Goal: Task Accomplishment & Management: Manage account settings

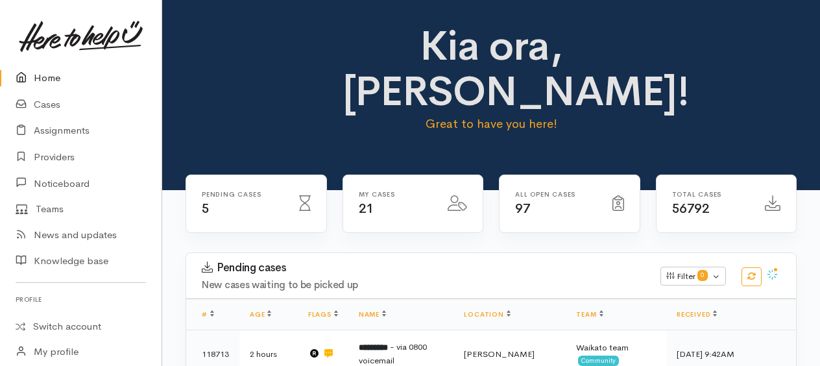
click at [47, 79] on link "Home" at bounding box center [81, 78] width 162 height 27
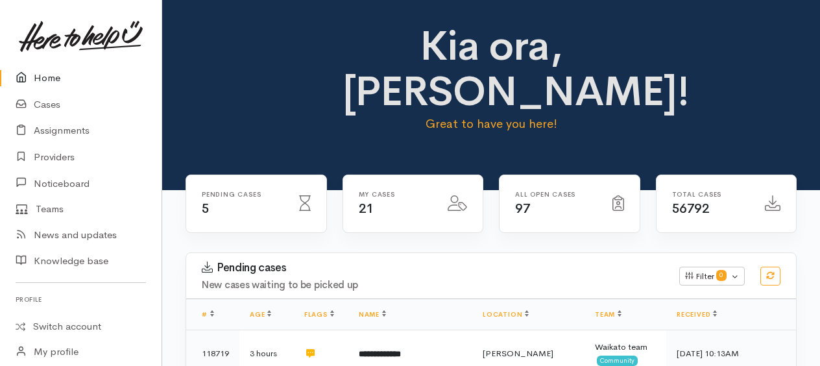
scroll to position [260, 0]
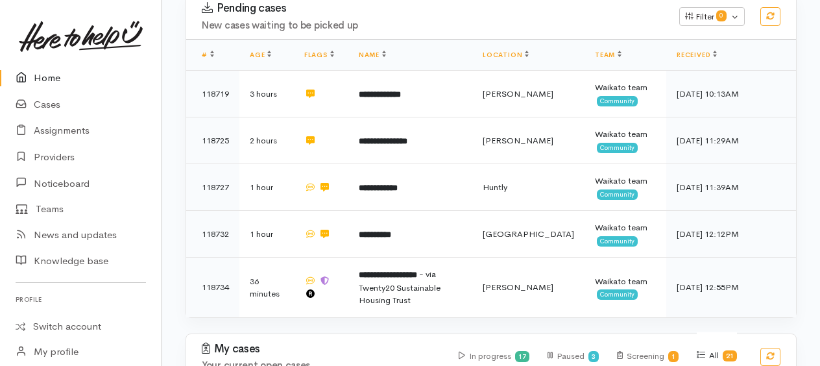
click at [50, 75] on link "Home" at bounding box center [81, 78] width 162 height 27
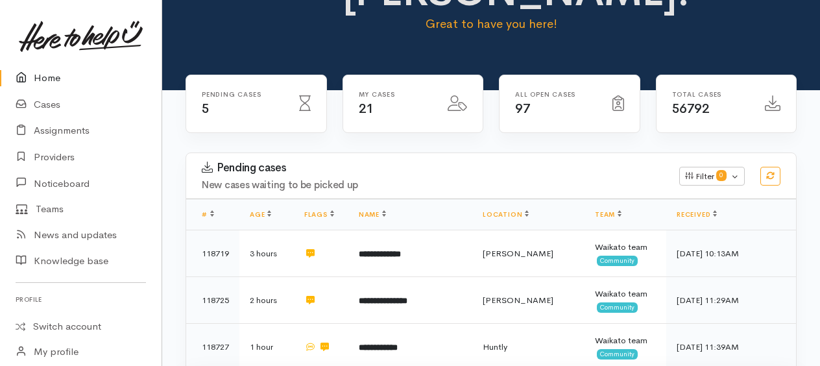
scroll to position [324, 0]
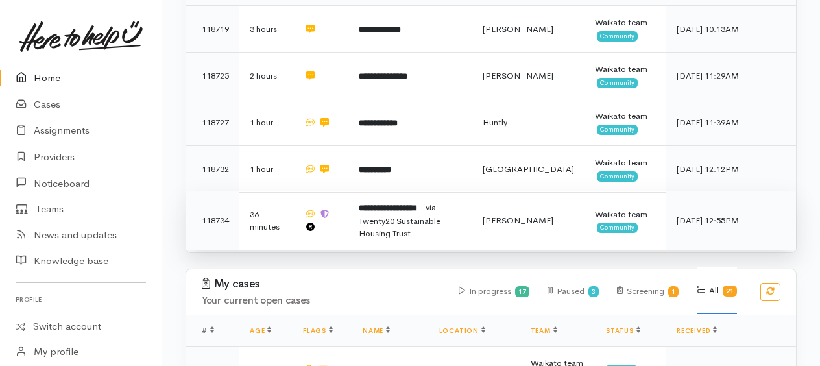
click at [409, 206] on b "**********" at bounding box center [388, 208] width 58 height 8
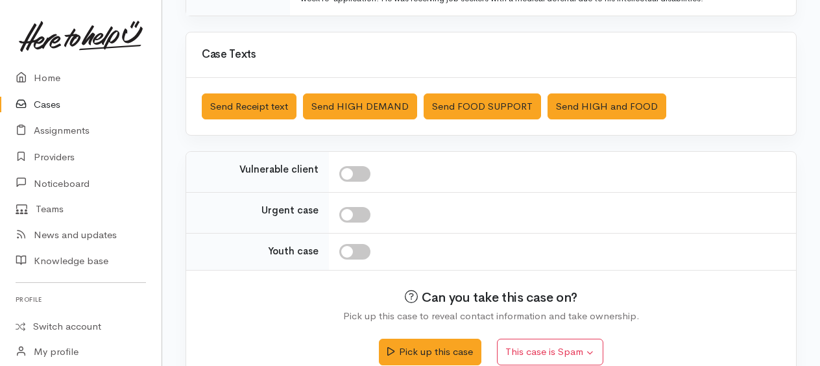
scroll to position [472, 0]
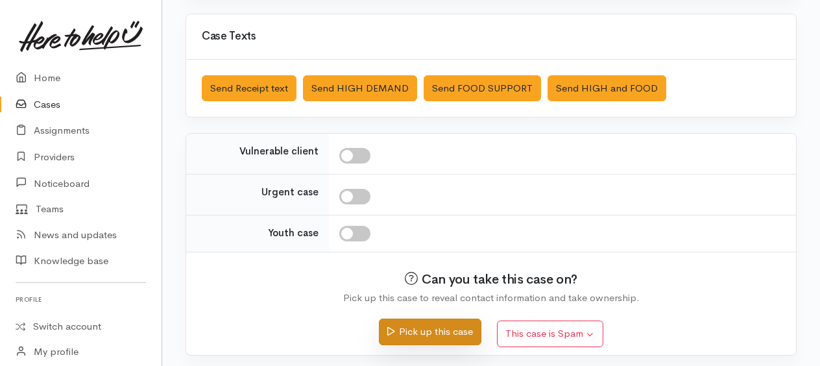
click at [429, 323] on button "Pick up this case" at bounding box center [430, 332] width 102 height 27
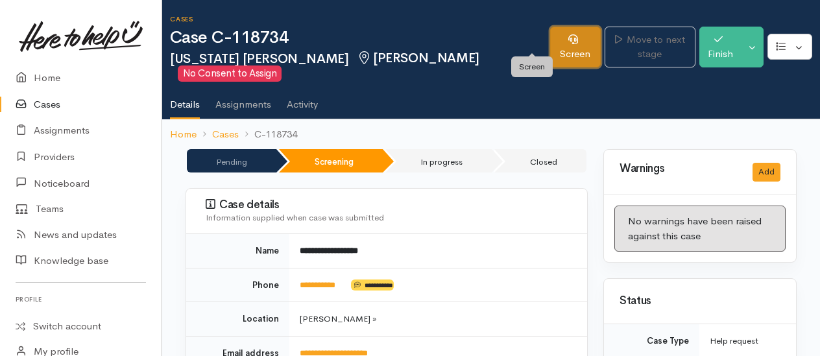
click at [550, 49] on link "Screen" at bounding box center [575, 47] width 51 height 41
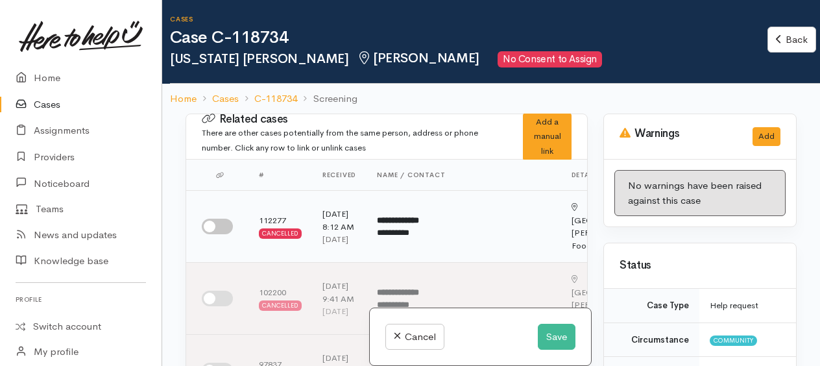
click at [215, 232] on input "checkbox" at bounding box center [217, 227] width 31 height 16
checkbox input "true"
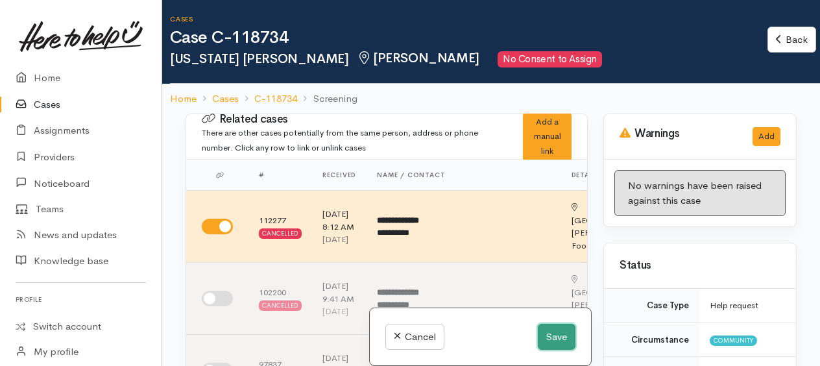
click at [544, 340] on button "Save" at bounding box center [557, 337] width 38 height 27
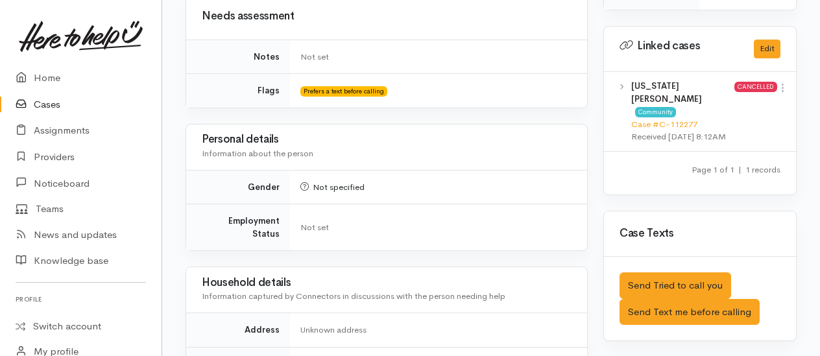
scroll to position [779, 0]
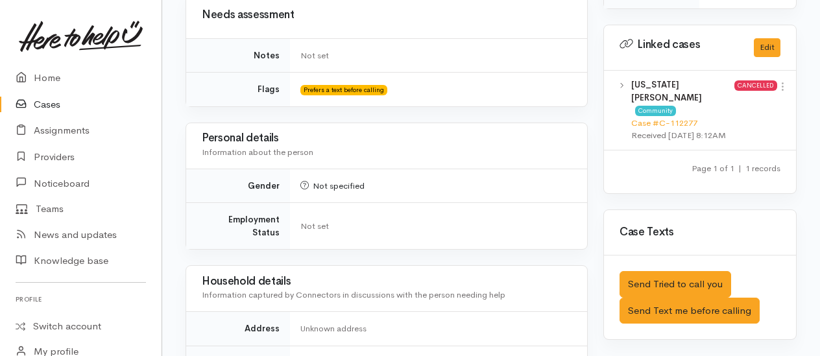
click at [789, 84] on div "Texas Hoffman Community Case #C-112277 Received 21 Apr 2025 8:12AM Cancelled Vi…" at bounding box center [700, 111] width 192 height 80
click at [786, 82] on icon at bounding box center [782, 86] width 11 height 11
click at [714, 108] on link "View case" at bounding box center [736, 112] width 103 height 20
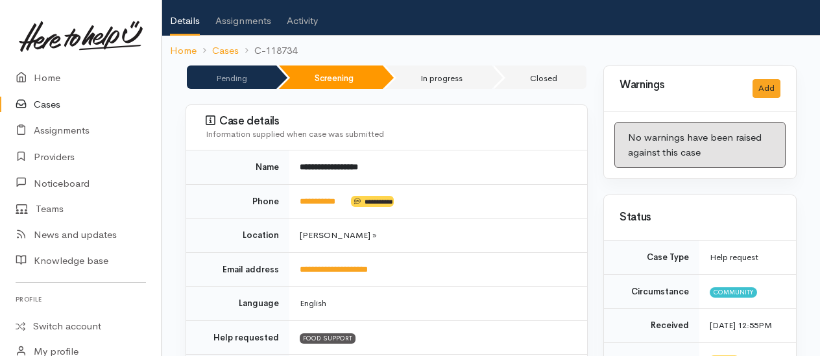
scroll to position [0, 0]
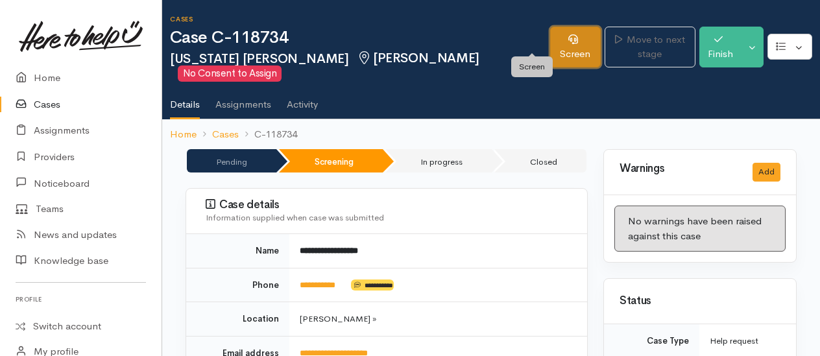
click at [550, 42] on link "Screen" at bounding box center [575, 47] width 51 height 41
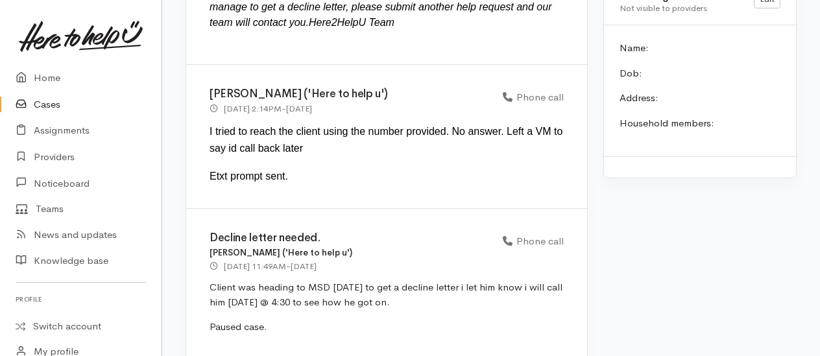
scroll to position [1315, 0]
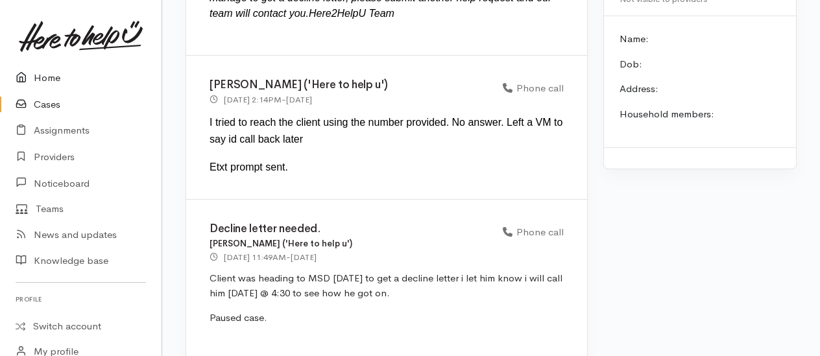
click at [42, 74] on link "Home" at bounding box center [81, 78] width 162 height 27
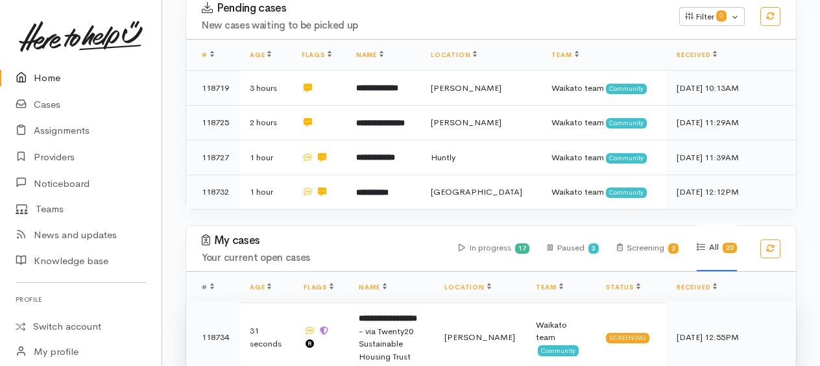
scroll to position [389, 0]
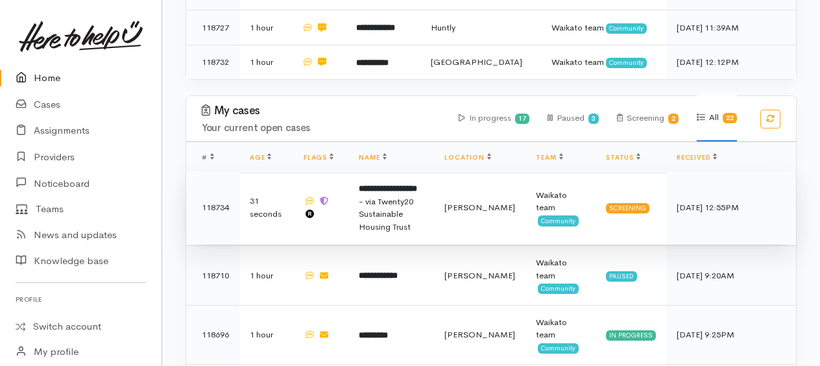
click at [413, 198] on span "- via Twenty20 Sustainable Housing Trust" at bounding box center [386, 214] width 55 height 36
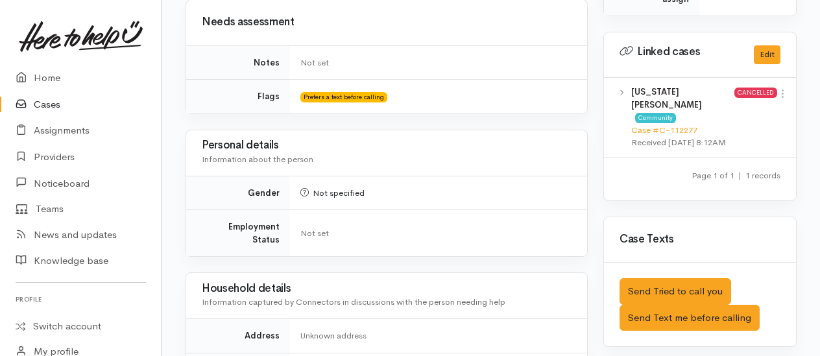
scroll to position [779, 0]
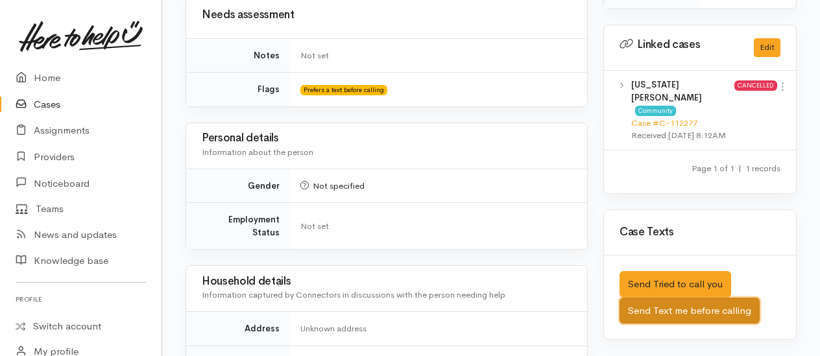
click at [679, 298] on button "Send Text me before calling" at bounding box center [690, 311] width 140 height 27
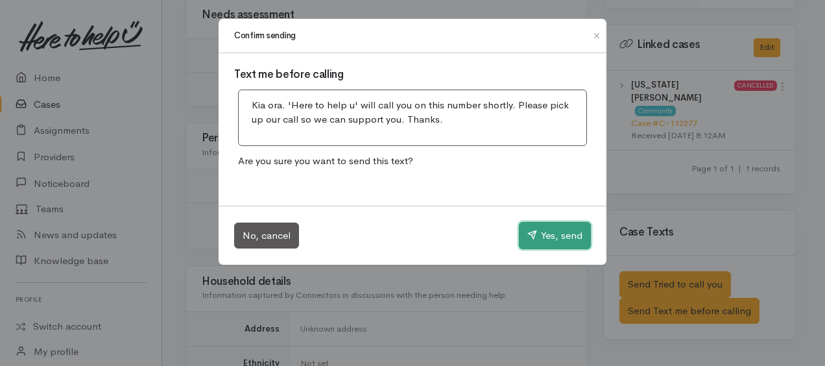
click at [542, 232] on button "Yes, send" at bounding box center [555, 235] width 72 height 27
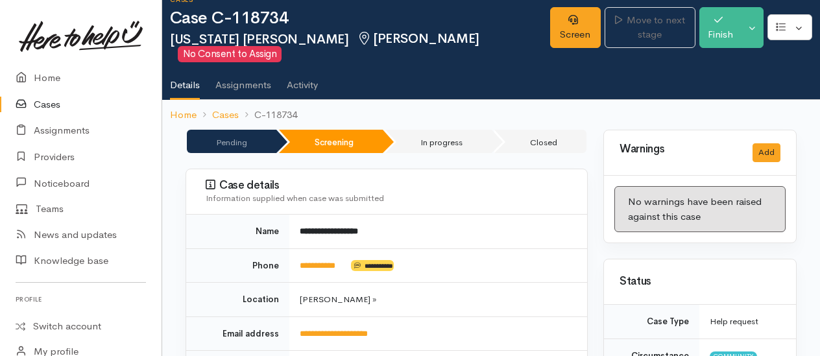
scroll to position [0, 0]
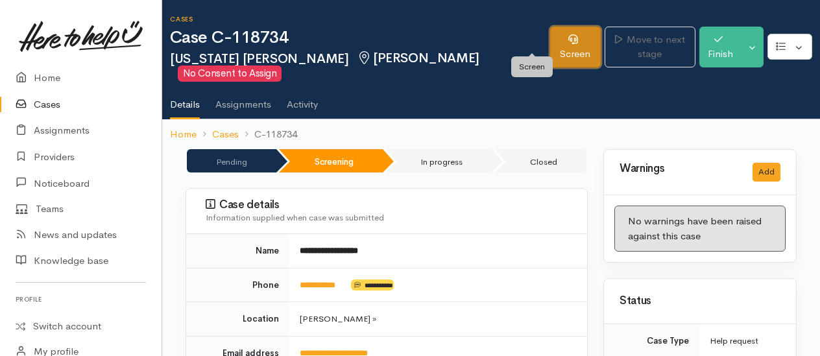
click at [550, 35] on link "Screen" at bounding box center [575, 47] width 51 height 41
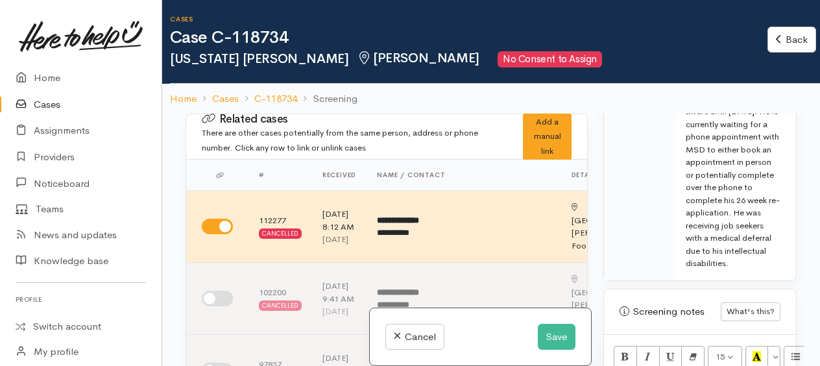
scroll to position [1168, 0]
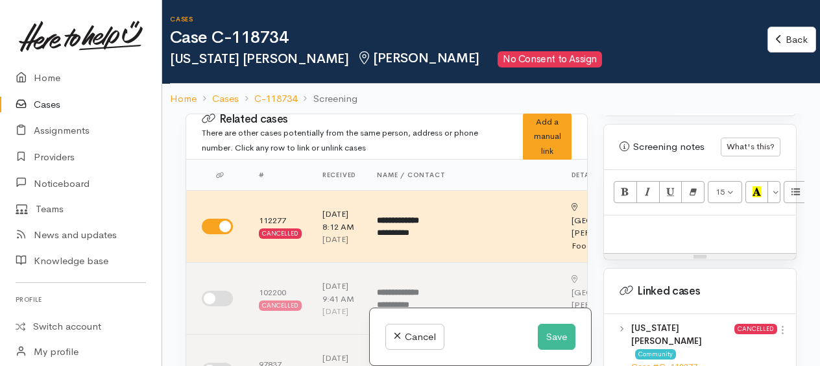
paste div
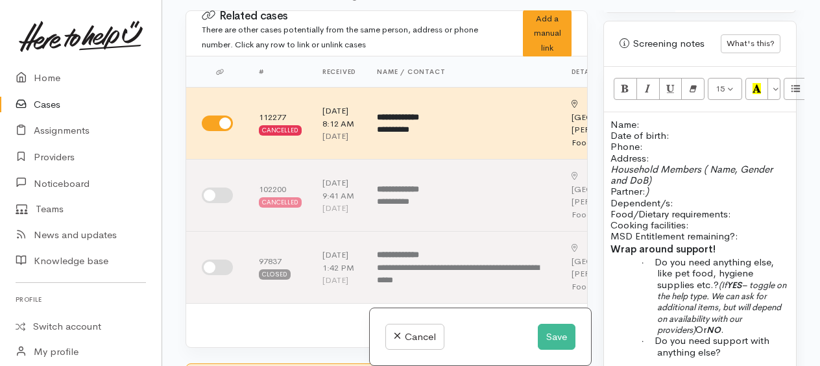
scroll to position [1279, 0]
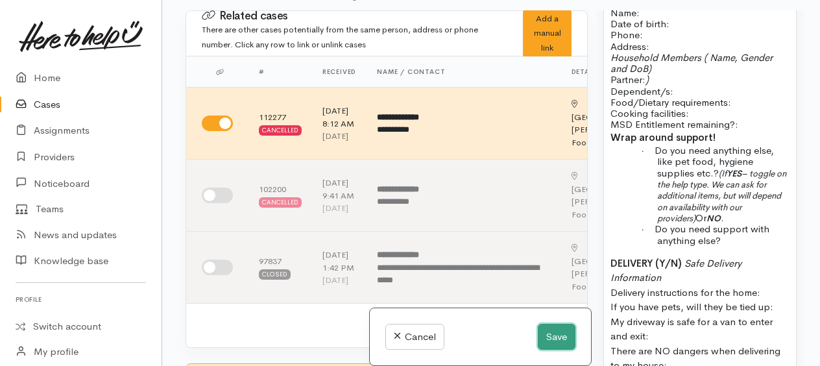
click at [562, 343] on button "Save" at bounding box center [557, 337] width 38 height 27
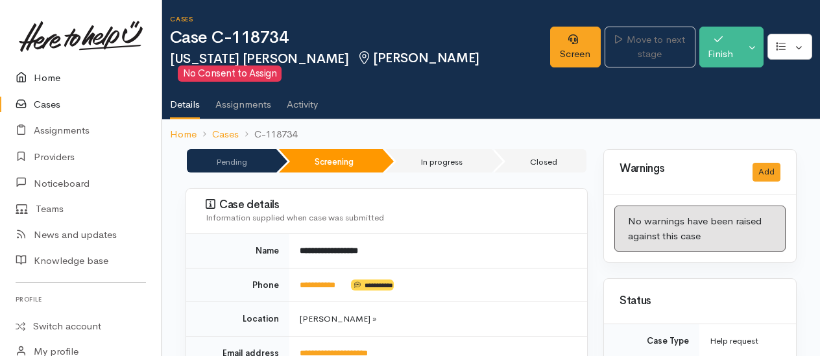
click at [40, 78] on link "Home" at bounding box center [81, 78] width 162 height 27
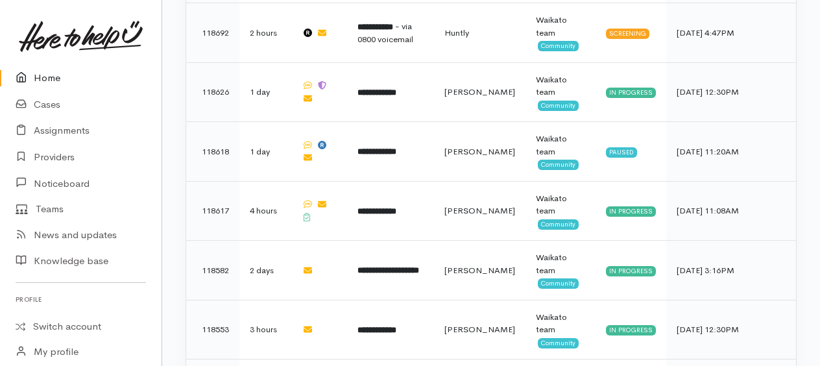
scroll to position [847, 0]
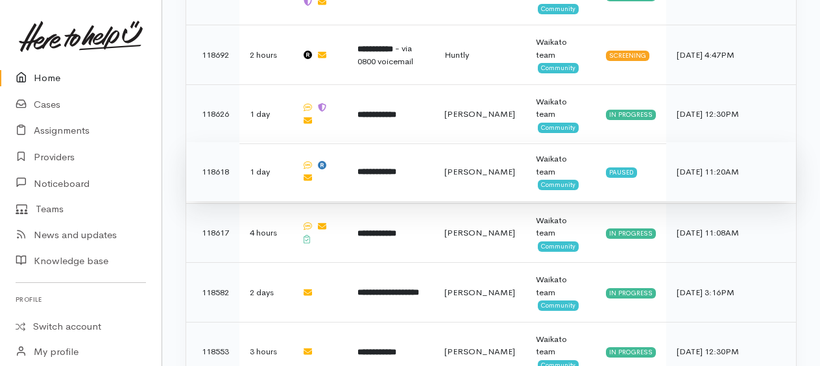
click at [393, 167] on b "**********" at bounding box center [377, 171] width 39 height 8
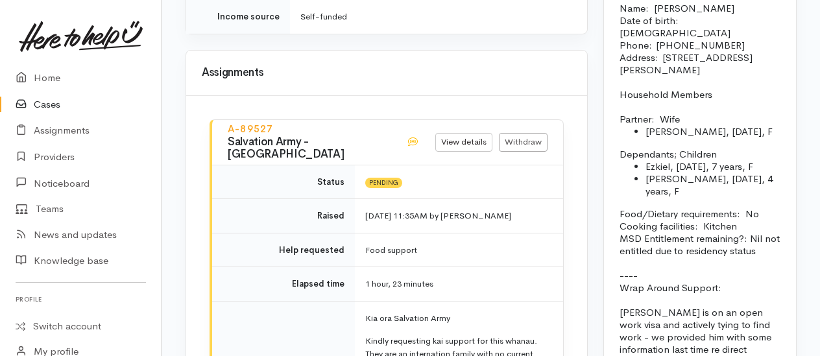
scroll to position [1168, 0]
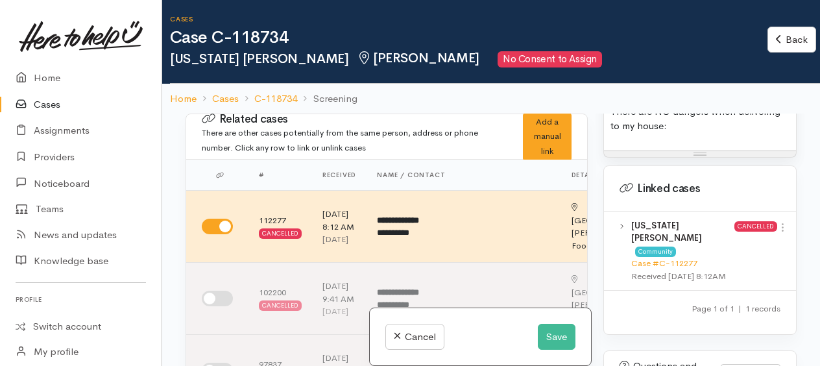
scroll to position [1735, 0]
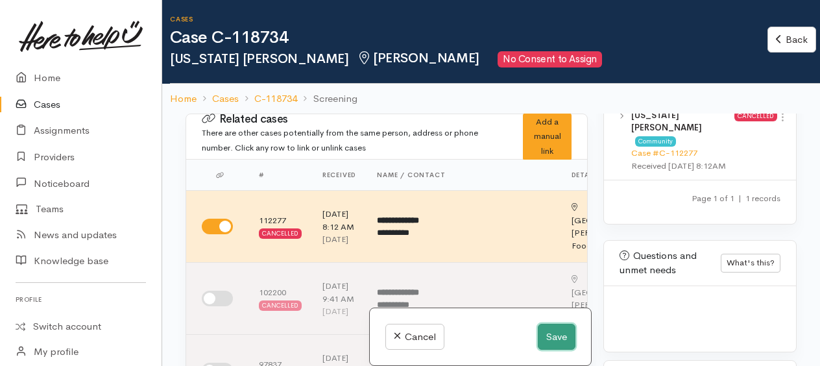
click at [561, 341] on button "Save" at bounding box center [557, 337] width 38 height 27
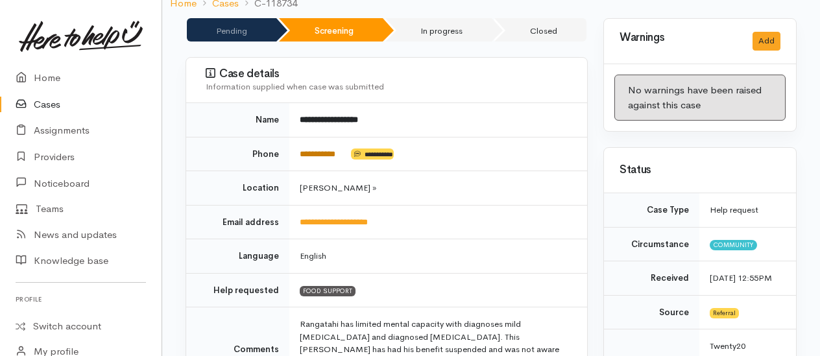
scroll to position [130, 0]
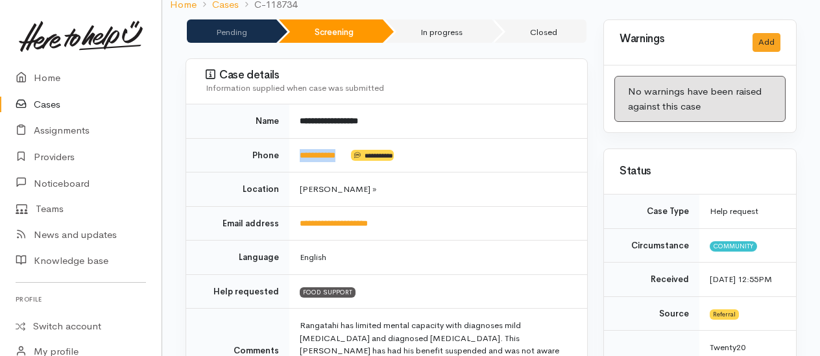
drag, startPoint x: 352, startPoint y: 139, endPoint x: 292, endPoint y: 136, distance: 60.4
click at [292, 138] on td "**********" at bounding box center [438, 155] width 298 height 34
drag, startPoint x: 292, startPoint y: 136, endPoint x: 311, endPoint y: 141, distance: 20.0
copy td "**********"
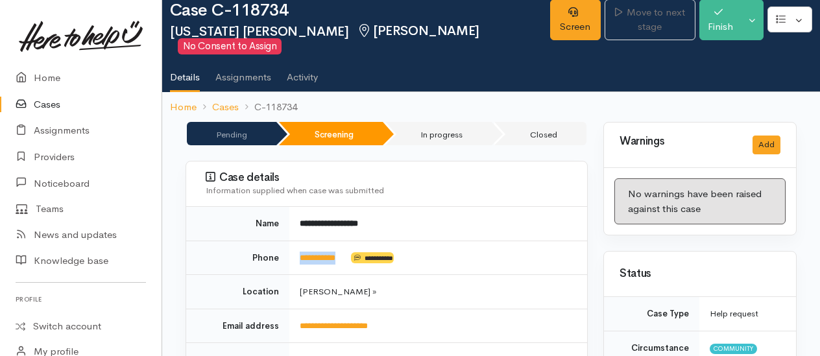
scroll to position [0, 0]
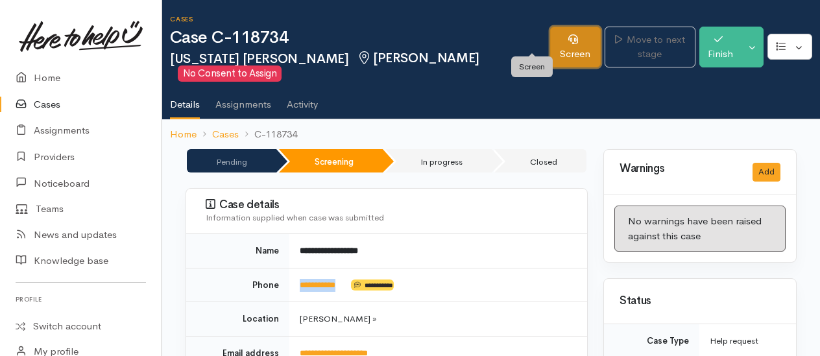
click at [550, 42] on link "Screen" at bounding box center [575, 47] width 51 height 41
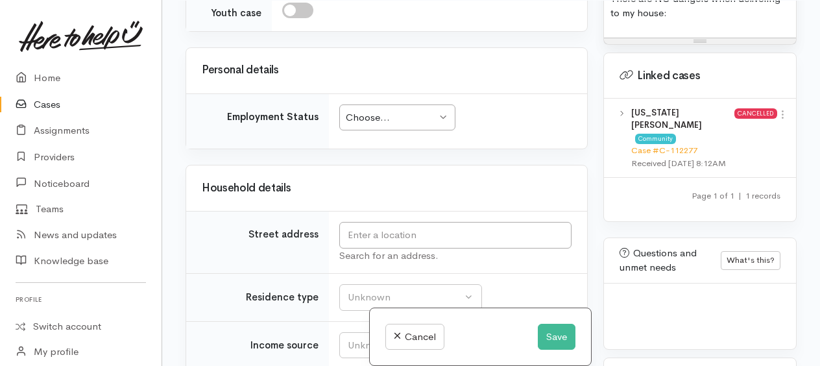
scroll to position [1687, 0]
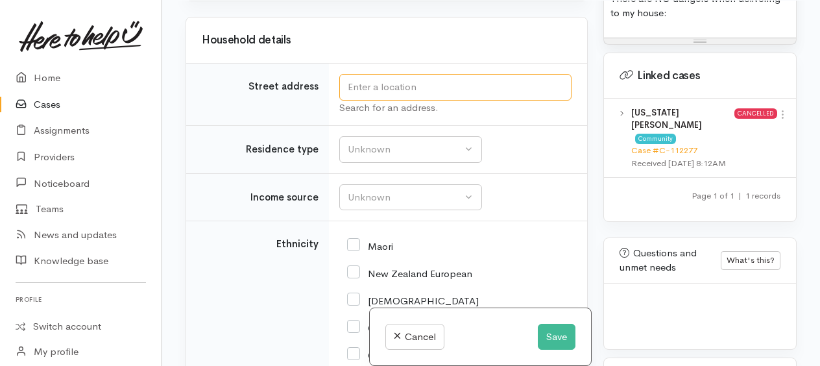
click at [387, 101] on input "text" at bounding box center [455, 87] width 232 height 27
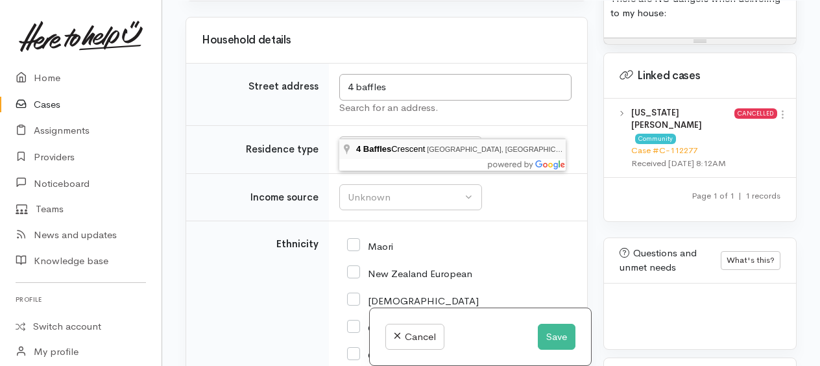
type input "4 Baffles Crescent, Silverdale, Hamilton, New Zealand"
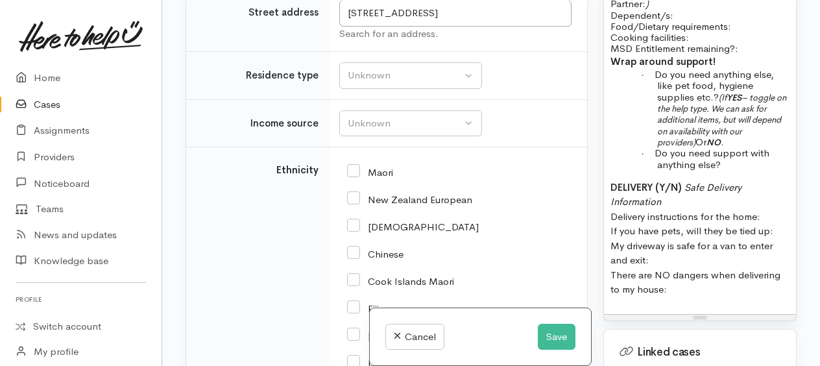
scroll to position [1151, 0]
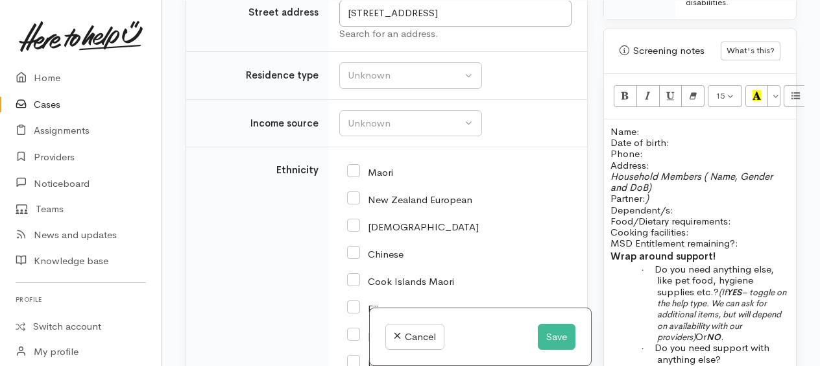
click at [654, 126] on p "Name: Date of birth: Phone:" at bounding box center [700, 143] width 179 height 34
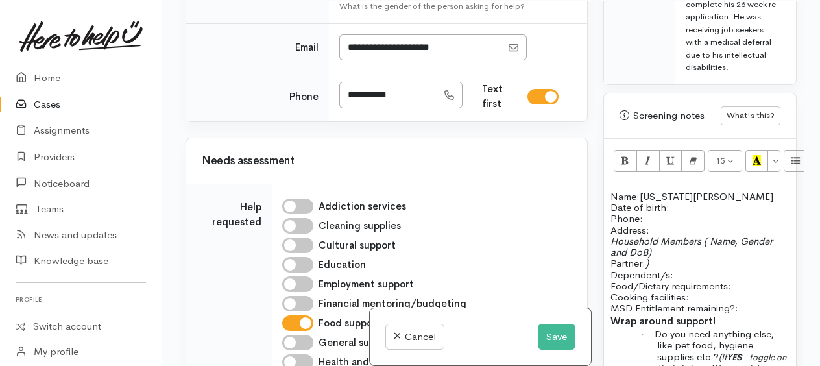
scroll to position [1174, 0]
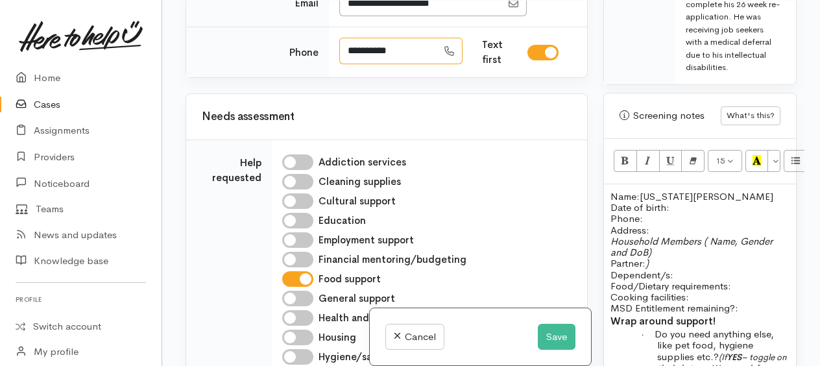
drag, startPoint x: 408, startPoint y: 166, endPoint x: 346, endPoint y: 165, distance: 61.7
click at [346, 64] on input "**********" at bounding box center [388, 51] width 98 height 27
click at [686, 199] on p "Name: Texas Hoffman Date of birth: Phone:   0221318991" at bounding box center [700, 208] width 179 height 34
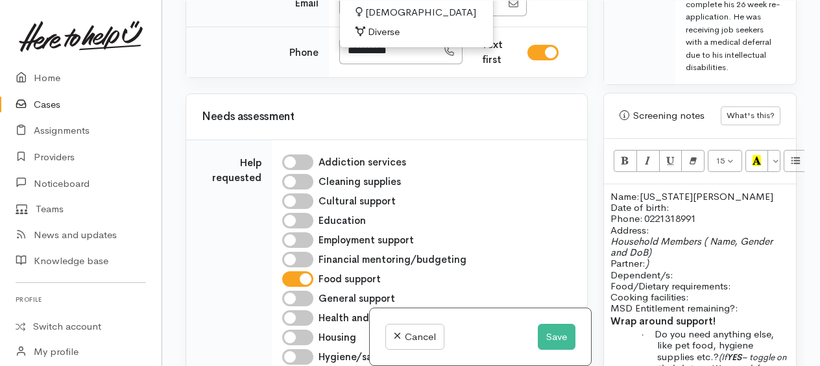
drag, startPoint x: 379, startPoint y: 109, endPoint x: 453, endPoint y: 122, distance: 75.1
select select "Male"
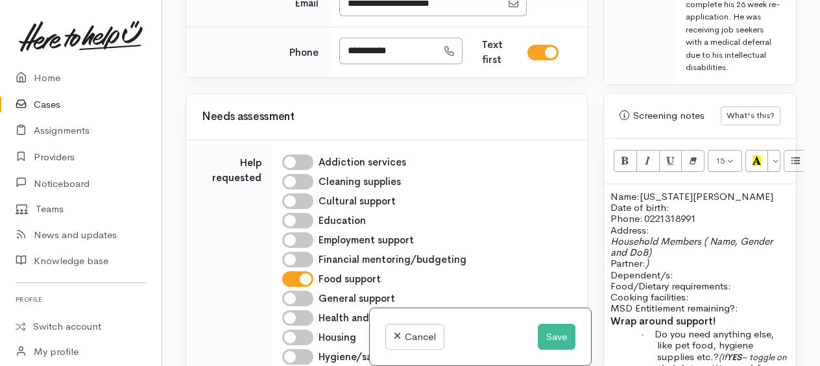
click at [674, 200] on p "Name: Texas Hoffman Date of birth: Phone:   0221318991" at bounding box center [700, 208] width 179 height 34
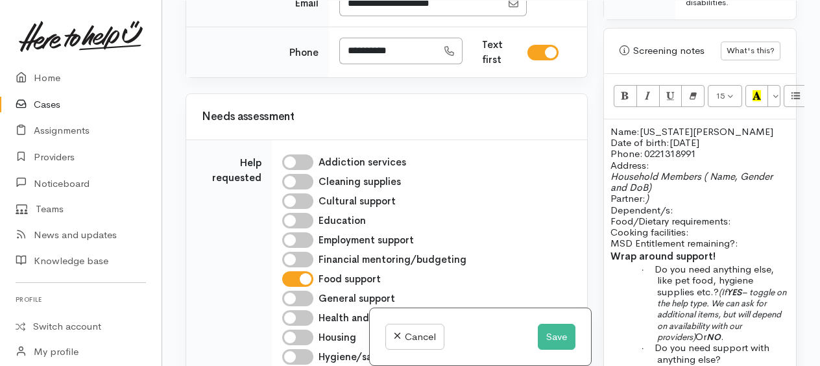
click at [746, 215] on p "Food/Dietary requirements: Cooking facilities: MSD Entitlement remaining?:" at bounding box center [700, 232] width 179 height 34
drag, startPoint x: 612, startPoint y: 180, endPoint x: 686, endPoint y: 199, distance: 77.0
click at [686, 199] on p "Household Members ( Name, Gender and DoB) Partner: ) Dependent/s:" at bounding box center [700, 193] width 179 height 45
click at [707, 191] on p "Household Members ( Name, Gender and DoB) Partner: ) Dependent/s:" at bounding box center [700, 193] width 179 height 45
drag, startPoint x: 609, startPoint y: 189, endPoint x: 678, endPoint y: 200, distance: 70.4
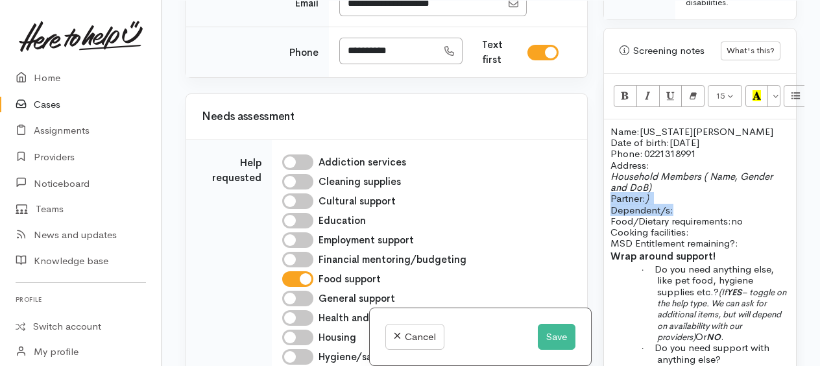
click at [678, 200] on div "Name: Texas Hoffman Date of birth: 6/4/2007 Phone:   0221318991 Address:   Hous…" at bounding box center [700, 313] width 192 height 389
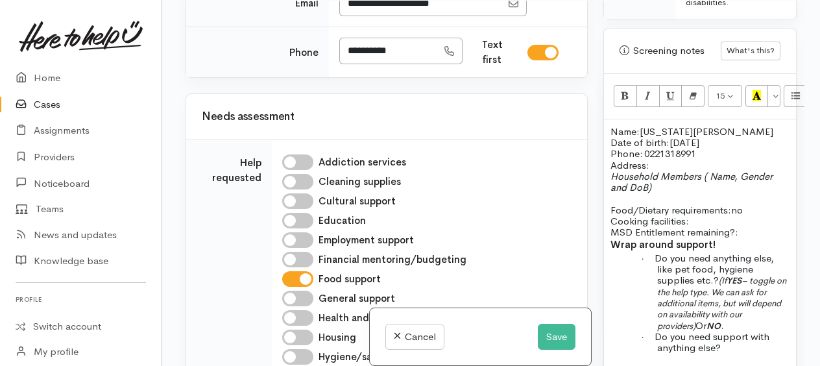
click at [751, 204] on p "Food/Dietary requirements: no Cooking facilities: MSD Entitlement remaining?:" at bounding box center [700, 221] width 179 height 34
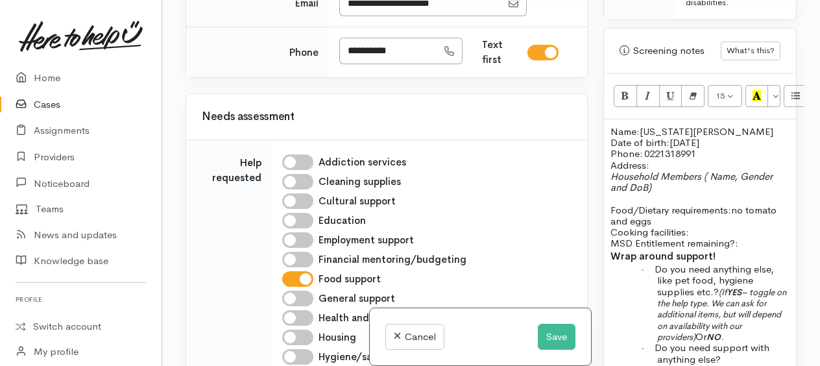
click at [676, 213] on p "Food/Dietary requirements: no tomato and eggs Cooking facilities: MSD Entitleme…" at bounding box center [700, 226] width 179 height 45
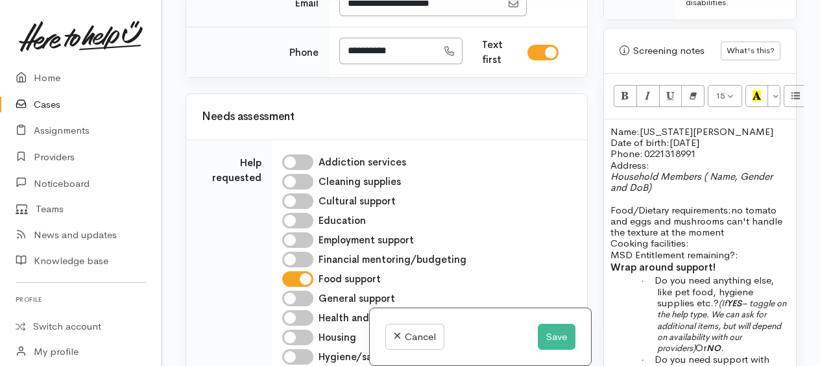
click at [696, 235] on p "Food/Dietary requirements: no tomato and eggs and mushrooms can't handle the te…" at bounding box center [700, 232] width 179 height 56
click at [751, 248] on p "Food/Dietary requirements: no tomato and eggs and mushrooms can't handle the te…" at bounding box center [700, 232] width 179 height 56
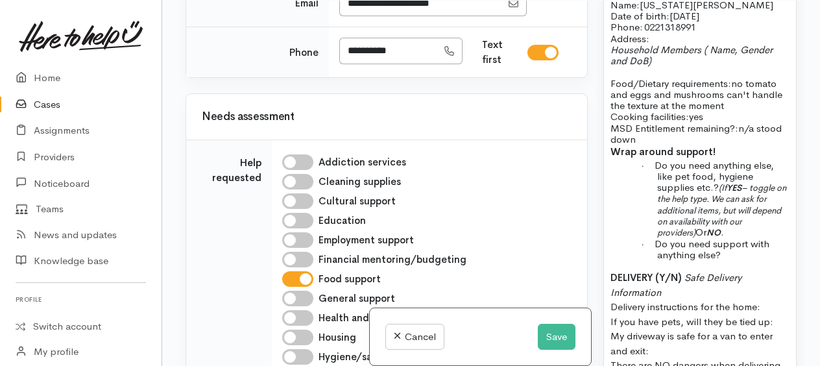
scroll to position [1281, 0]
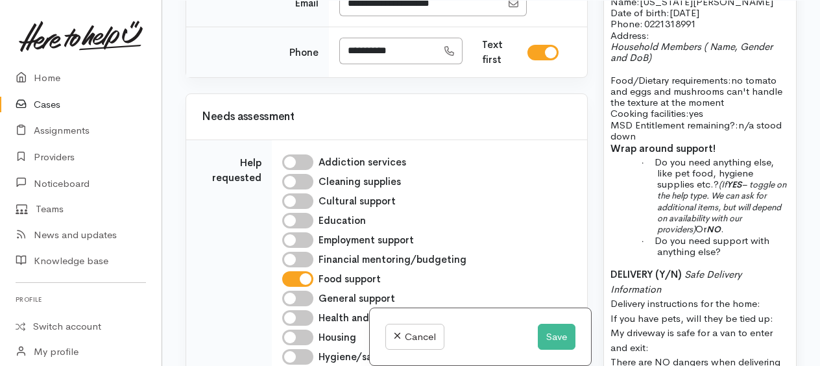
click at [732, 179] on b "YES" at bounding box center [734, 184] width 15 height 11
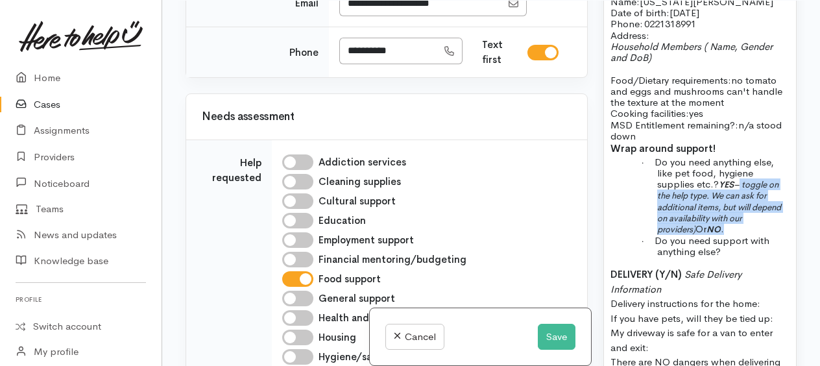
drag, startPoint x: 740, startPoint y: 178, endPoint x: 773, endPoint y: 218, distance: 51.7
click at [773, 218] on p "· Do you need anything else, like pet food, hygiene supplies etc.? YES – toggle…" at bounding box center [723, 195] width 132 height 79
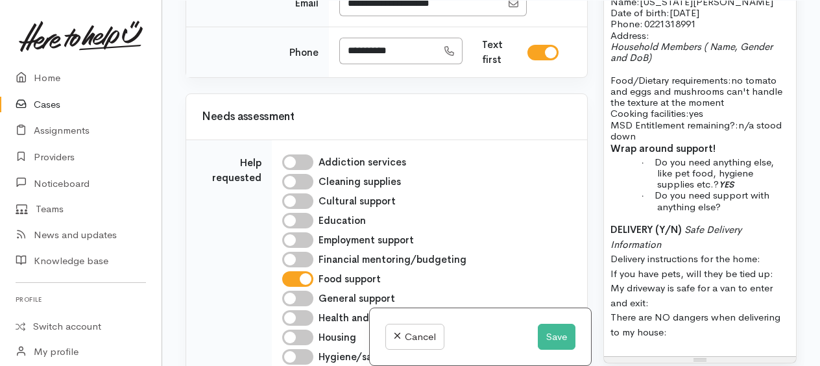
click at [721, 179] on b "YES" at bounding box center [726, 184] width 15 height 11
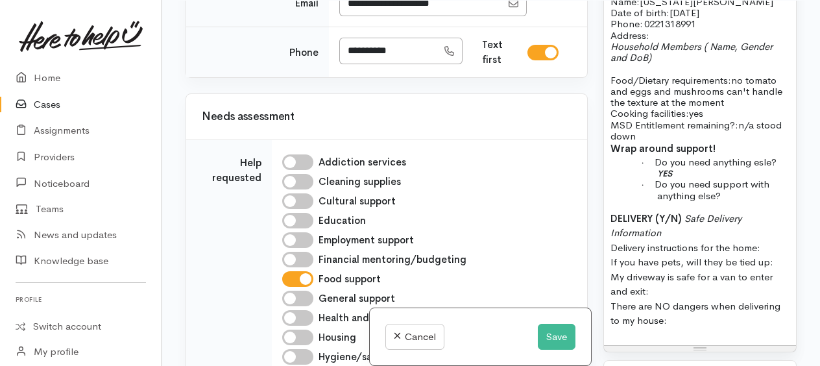
click at [720, 178] on span "Do you need support with anything else?" at bounding box center [712, 189] width 115 height 23
click at [709, 178] on span "Do you need support with anything else?" at bounding box center [712, 189] width 115 height 23
click at [702, 170] on p "· Do you need anything esle? YES" at bounding box center [723, 167] width 132 height 23
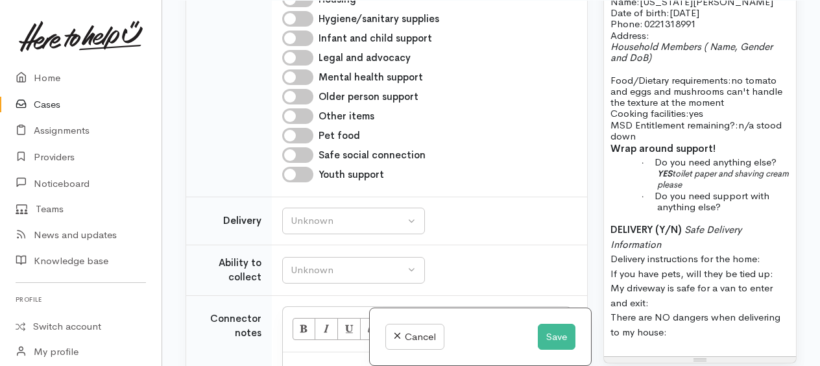
scroll to position [1563, 0]
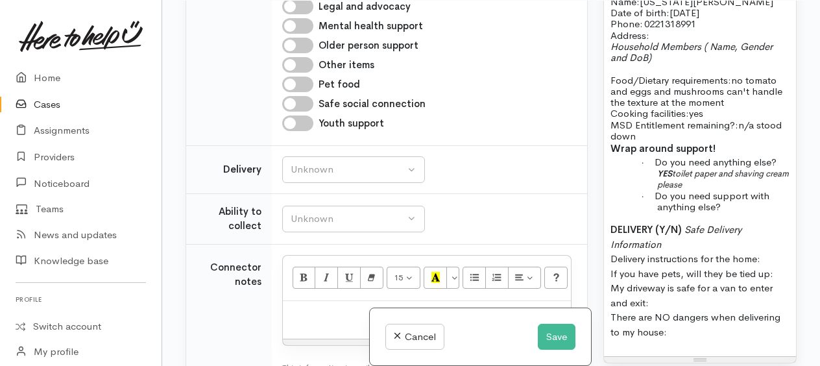
checkbox input "true"
click at [765, 174] on p "· Do you need anything else? YES toilet paper and shaving cream please" at bounding box center [723, 173] width 132 height 34
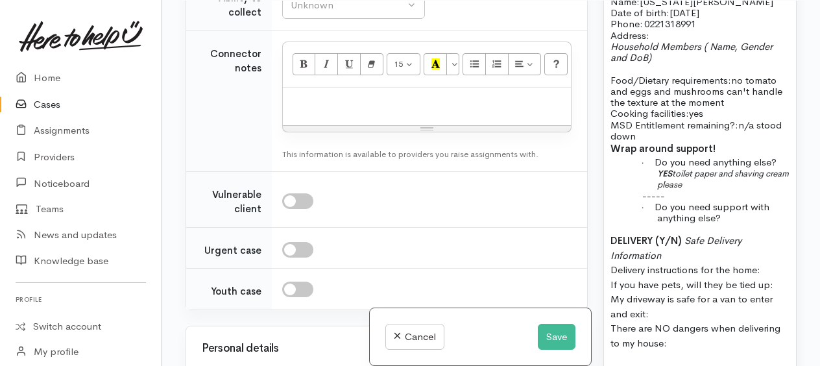
scroll to position [1758, 0]
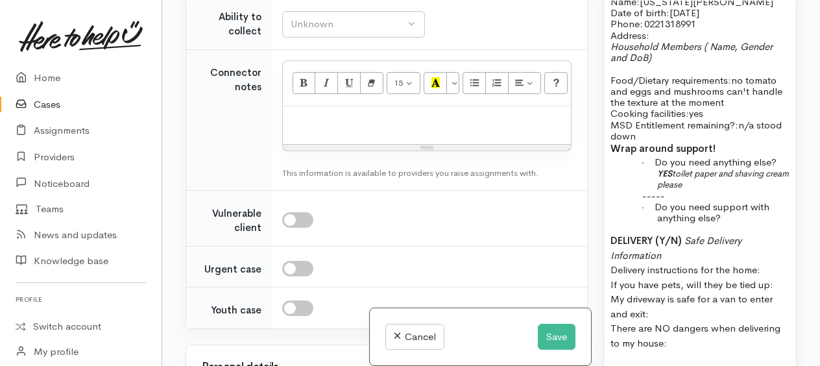
click at [313, 106] on link "No" at bounding box center [353, 96] width 141 height 20
select select "1"
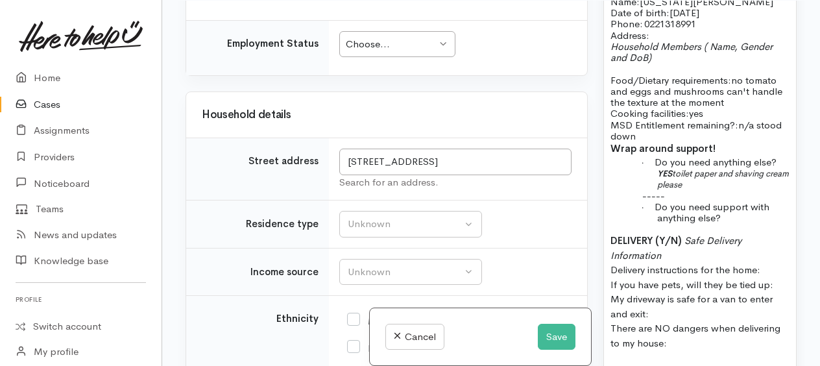
scroll to position [2212, 0]
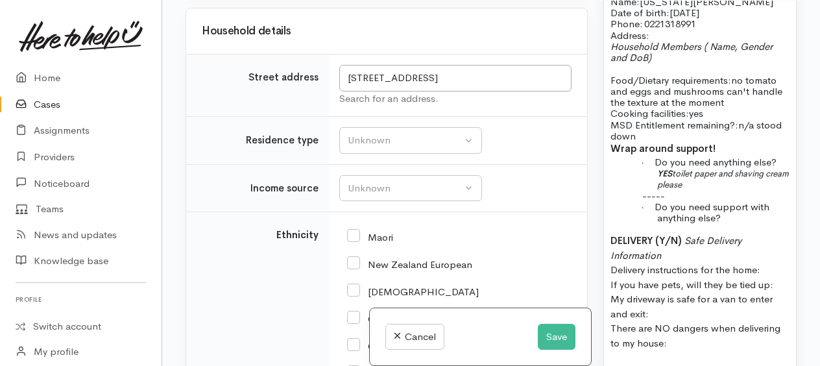
drag, startPoint x: 373, startPoint y: 236, endPoint x: 373, endPoint y: 223, distance: 13.0
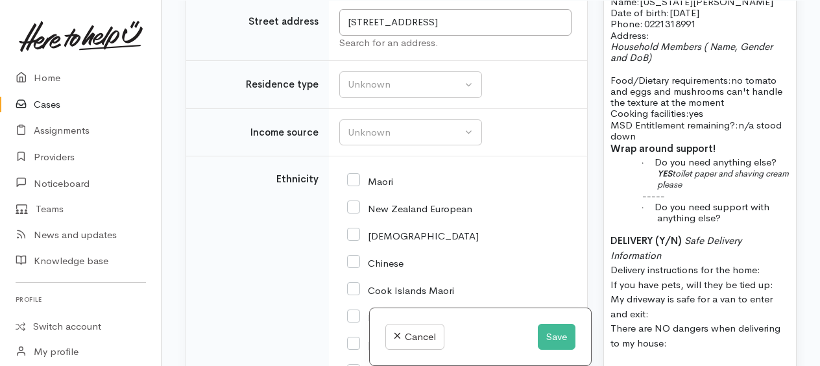
scroll to position [2342, 0]
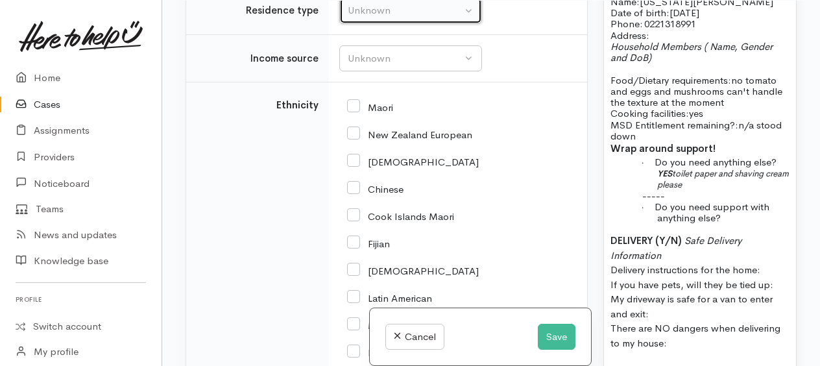
click at [357, 18] on div "Unknown" at bounding box center [405, 10] width 114 height 15
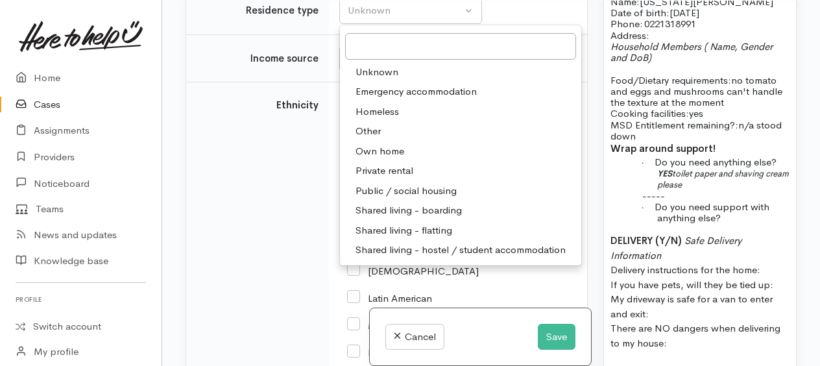
click at [363, 99] on span "Emergency accommodation" at bounding box center [416, 91] width 121 height 15
select select "7"
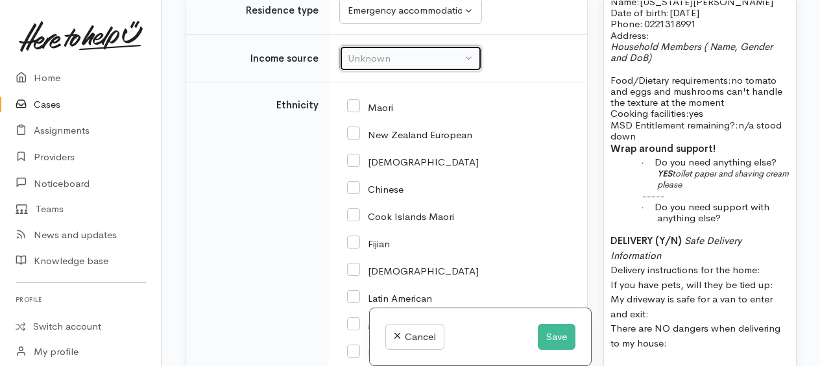
click at [375, 66] on div "Unknown" at bounding box center [405, 58] width 114 height 15
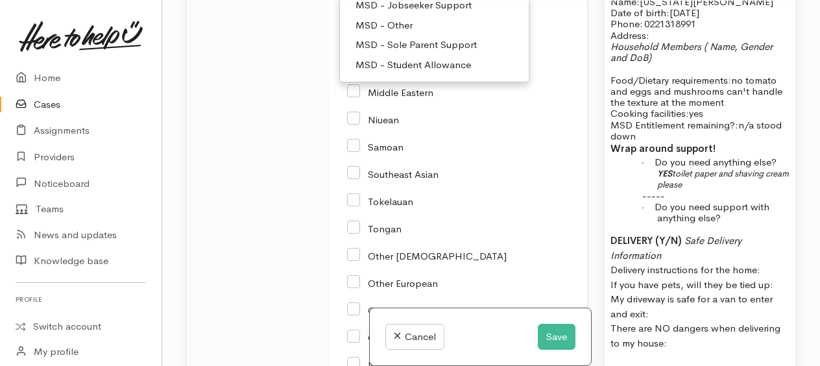
scroll to position [2601, 0]
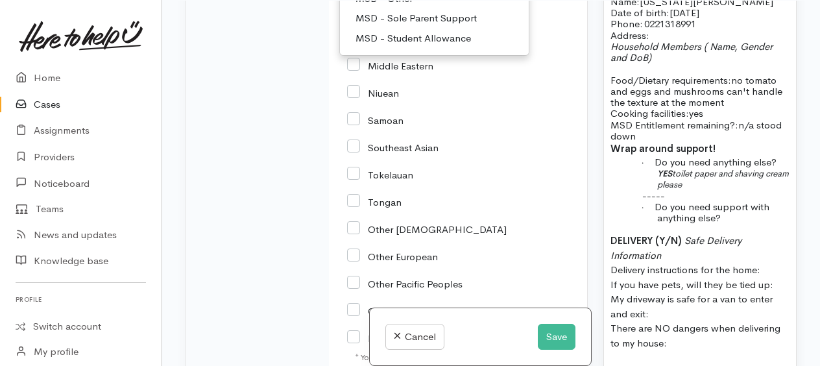
select select "4"
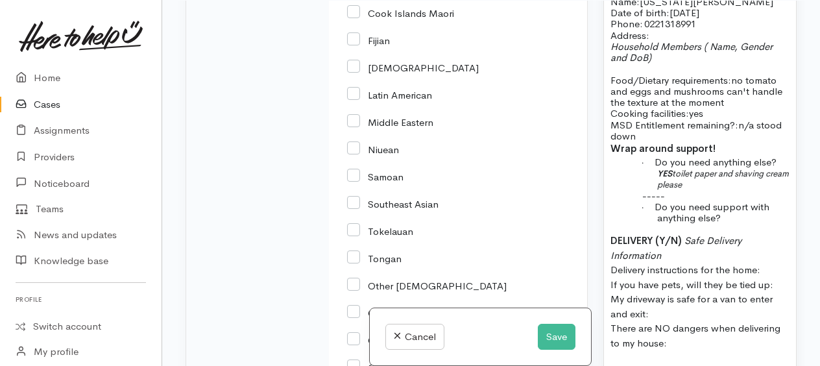
scroll to position [2456, 0]
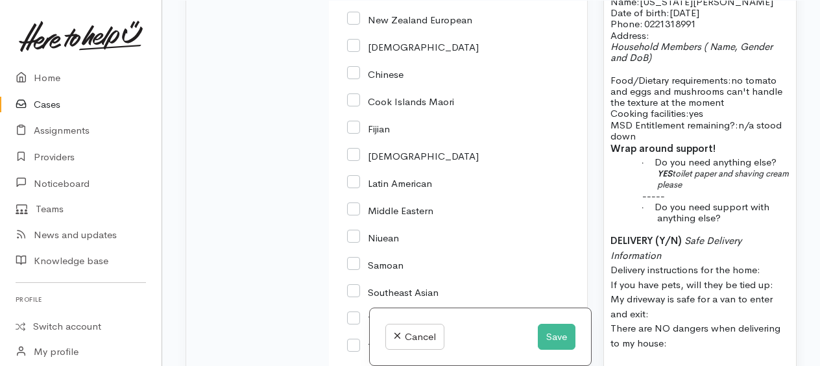
checkbox input "true"
click at [351, 25] on input "New Zealand European" at bounding box center [409, 19] width 125 height 12
checkbox input "true"
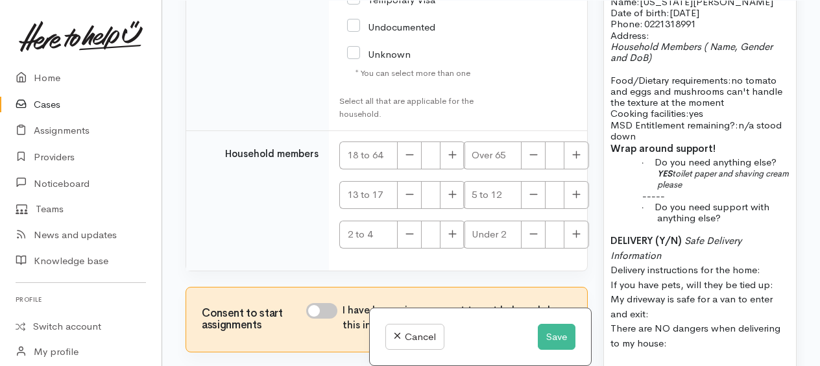
scroll to position [3040, 0]
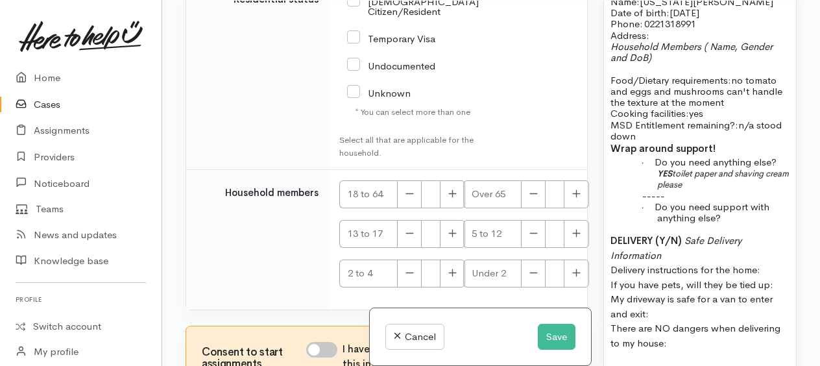
click at [358, 16] on input "NZ Citizen/Resident" at bounding box center [413, 5] width 132 height 21
checkbox input "true"
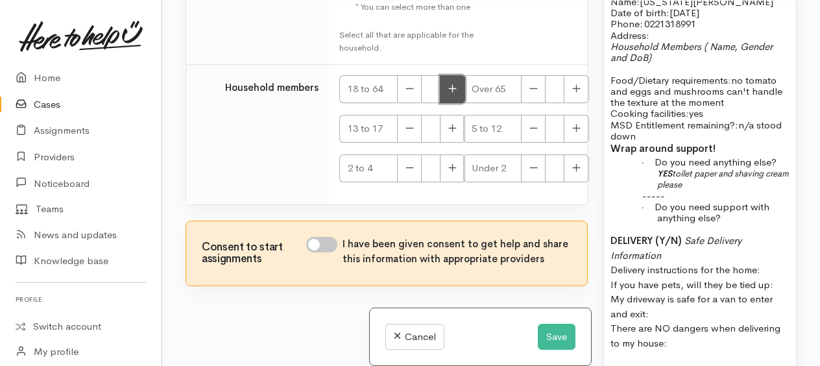
click at [444, 101] on button "button" at bounding box center [452, 89] width 25 height 28
type input "1"
click at [316, 250] on input "I have been given consent to get help and share this information with appropria…" at bounding box center [321, 245] width 31 height 16
checkbox input "true"
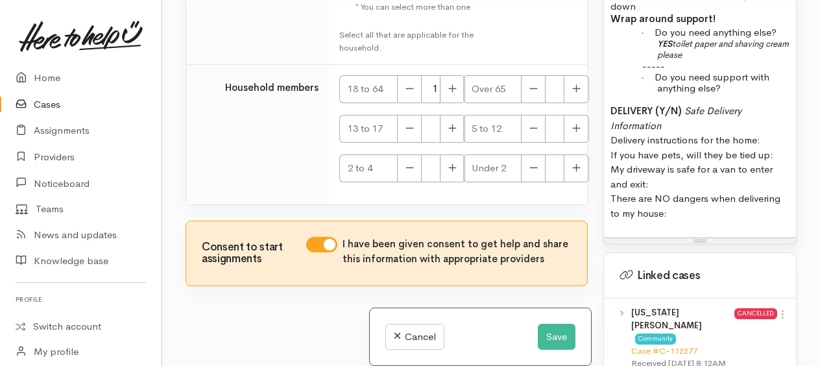
drag, startPoint x: 608, startPoint y: 103, endPoint x: 697, endPoint y: 213, distance: 142.1
click at [697, 213] on div "Name: Texas Hoffman Date of birth: 6/4/2007 Phone:   0221318991 Address:   Hous…" at bounding box center [700, 49] width 192 height 378
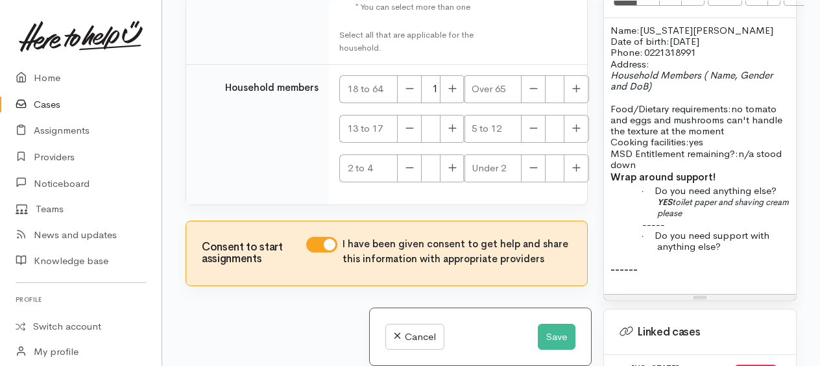
scroll to position [1281, 0]
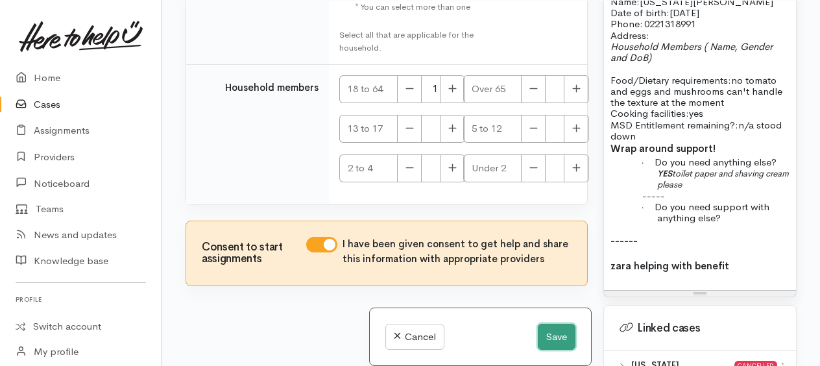
click at [550, 333] on button "Save" at bounding box center [557, 337] width 38 height 27
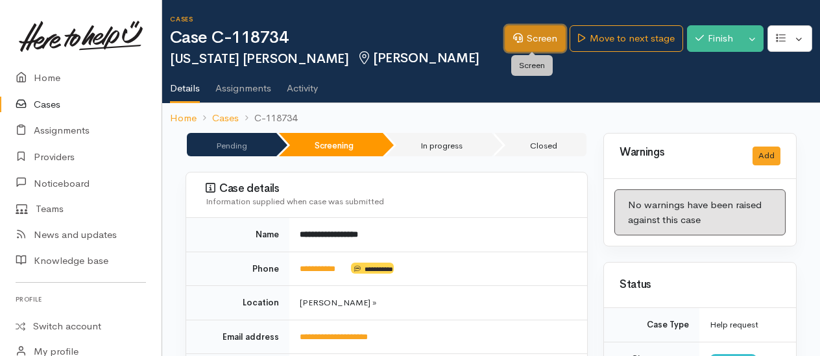
click at [520, 32] on link "Screen" at bounding box center [535, 38] width 61 height 27
click at [533, 36] on link "Screen" at bounding box center [535, 38] width 61 height 27
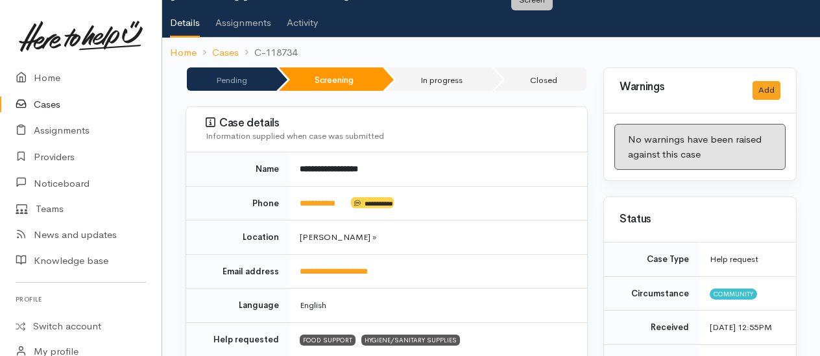
scroll to position [120, 0]
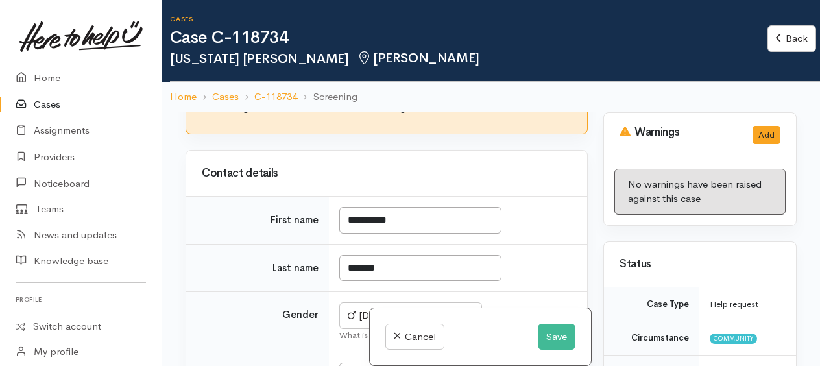
scroll to position [973, 0]
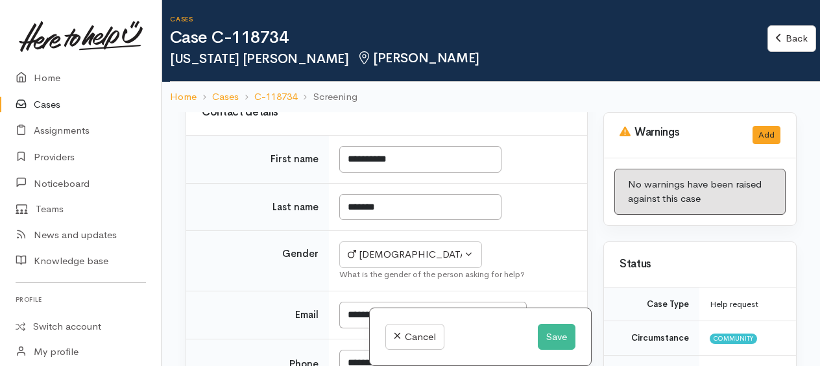
click at [332, 39] on input "I have been given consent to capture screening information" at bounding box center [338, 31] width 31 height 16
checkbox input "true"
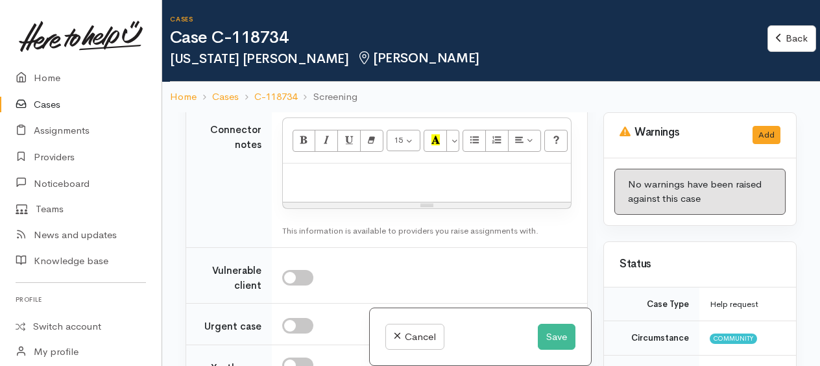
scroll to position [1817, 0]
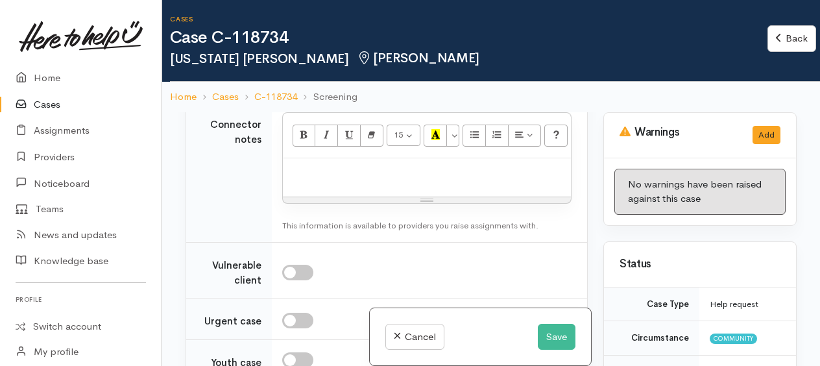
click at [400, 84] on div "Unknown" at bounding box center [348, 76] width 114 height 15
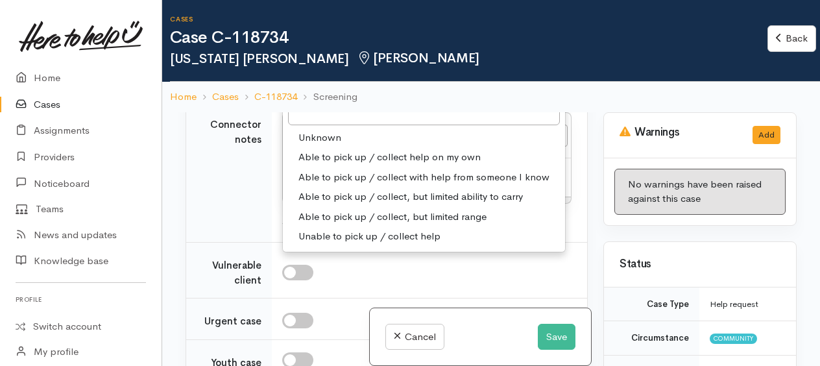
click at [337, 185] on span "Able to pick up / collect with help from someone I know" at bounding box center [423, 177] width 251 height 15
select select "5"
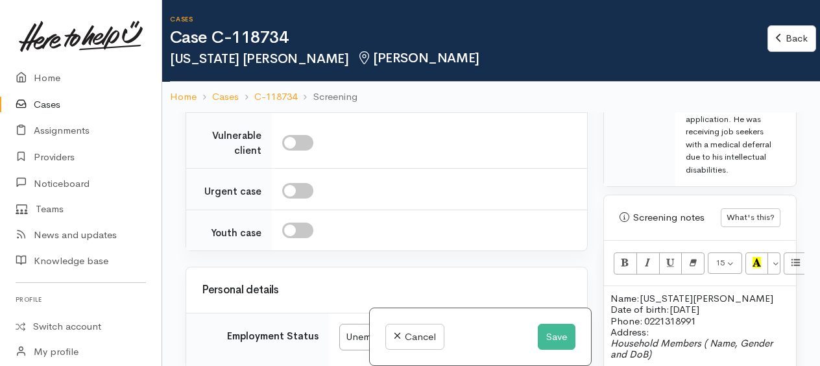
scroll to position [1168, 0]
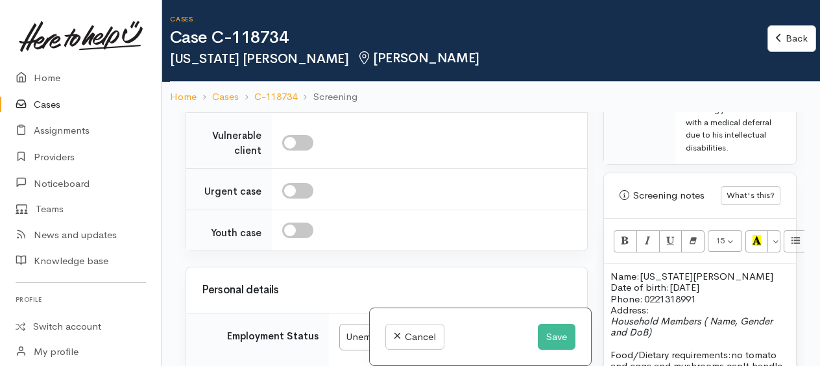
click at [288, 151] on input "checkbox" at bounding box center [297, 143] width 31 height 16
checkbox input "true"
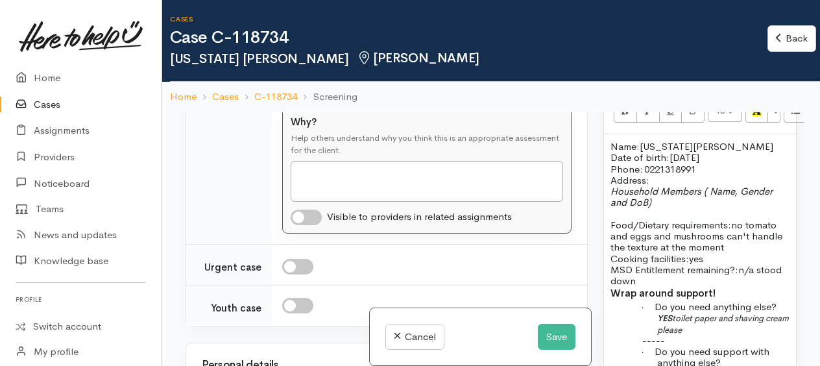
scroll to position [2011, 0]
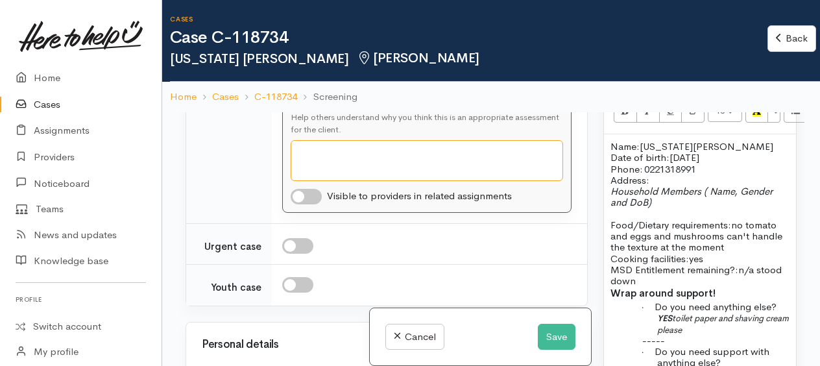
click at [308, 181] on textarea "Why?" at bounding box center [427, 160] width 273 height 41
click at [513, 180] on textarea "young person living in transitional housing" at bounding box center [427, 160] width 273 height 40
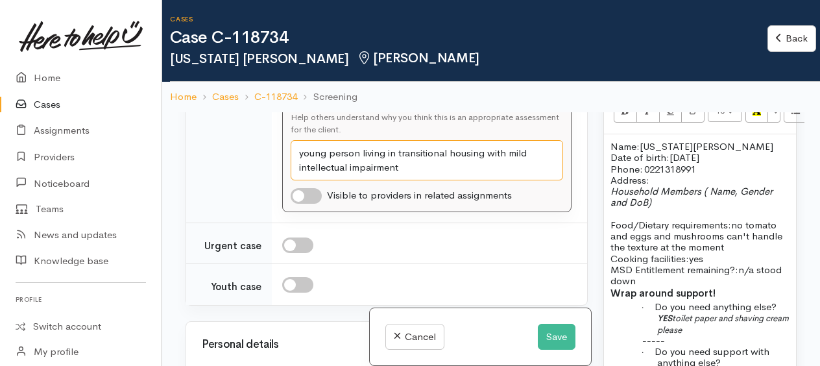
click at [422, 180] on textarea "young person living in transitional housing with mild intellectual impairment" at bounding box center [427, 160] width 273 height 40
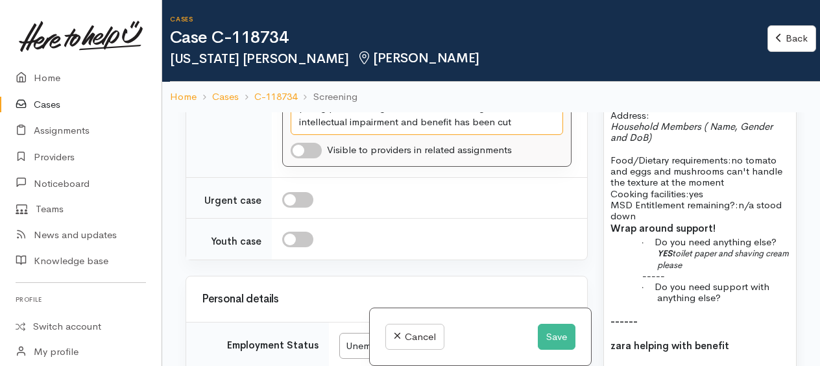
scroll to position [2076, 0]
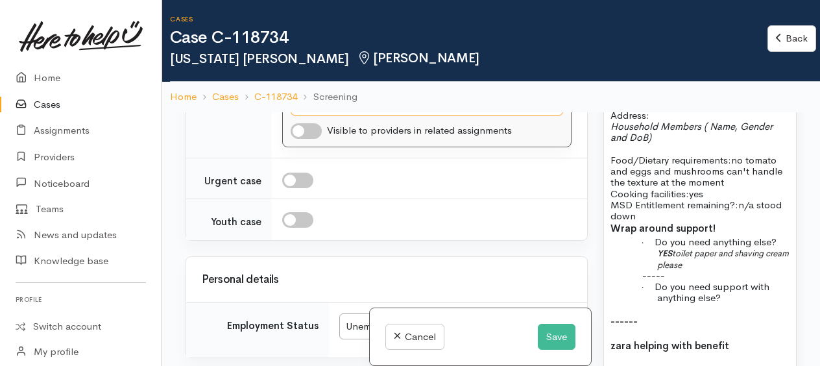
type textarea "young person living in transitional housing with mild intellectual impairment a…"
click at [300, 139] on input "checkbox" at bounding box center [306, 131] width 31 height 16
checkbox input "true"
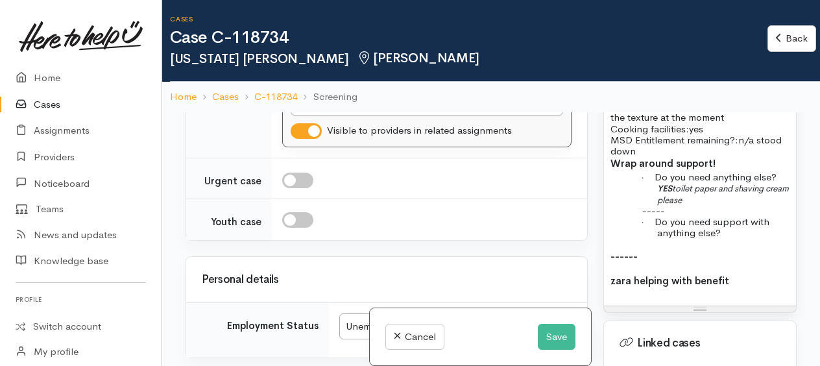
scroll to position [1363, 0]
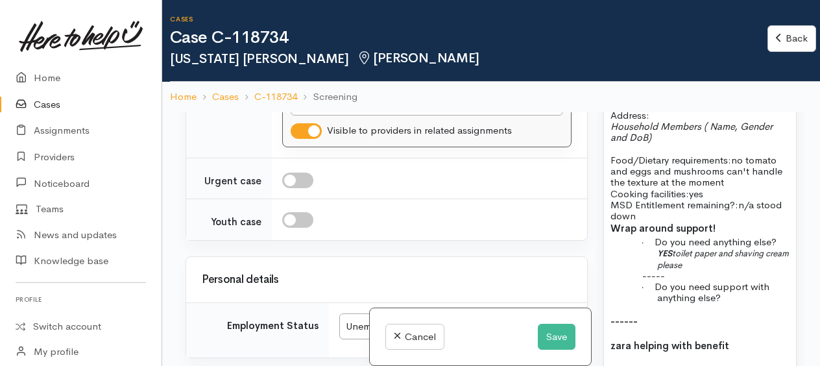
click at [766, 222] on p "Food/Dietary requirements: no tomato and eggs and mushrooms can't handle the te…" at bounding box center [700, 187] width 179 height 67
click at [605, 249] on div "Name: [US_STATE][PERSON_NAME] Date of birth: [DEMOGRAPHIC_DATA] Phone:   [PHONE…" at bounding box center [700, 219] width 192 height 301
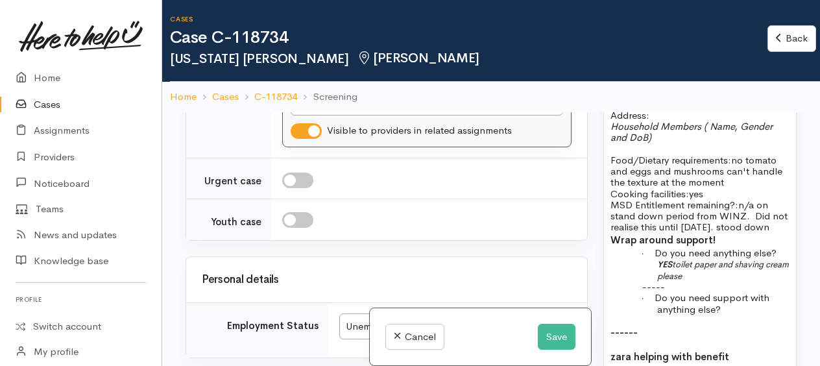
click at [764, 234] on span "n/a on stand down period from WINZ. Did not realise this until [DATE]. stood do…" at bounding box center [699, 216] width 177 height 35
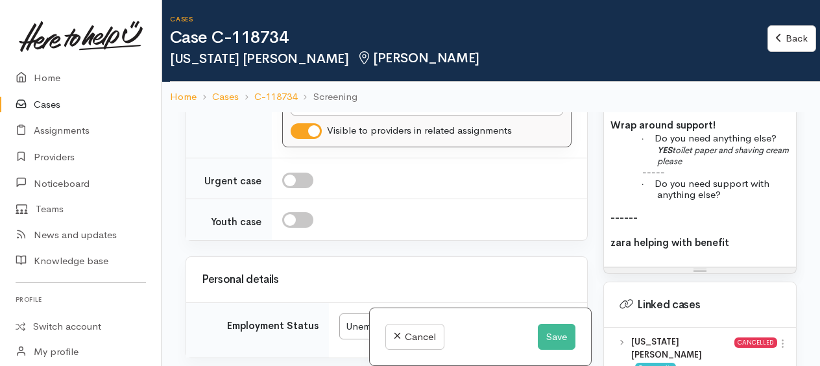
scroll to position [1492, 0]
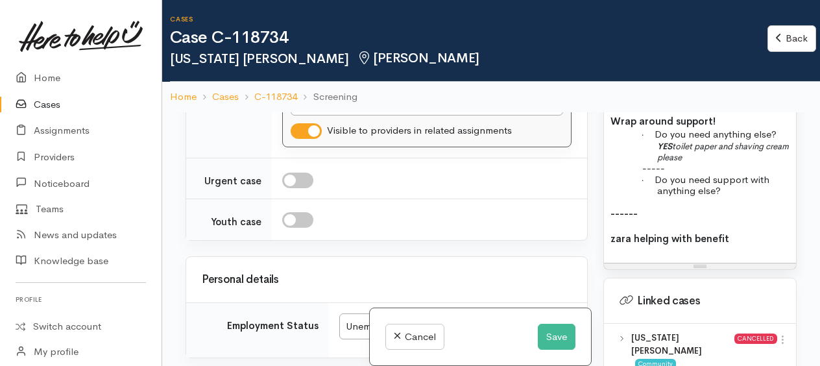
click at [779, 162] on p "· Do you need anything else? YES toilet paper and shaving cream please" at bounding box center [723, 145] width 132 height 34
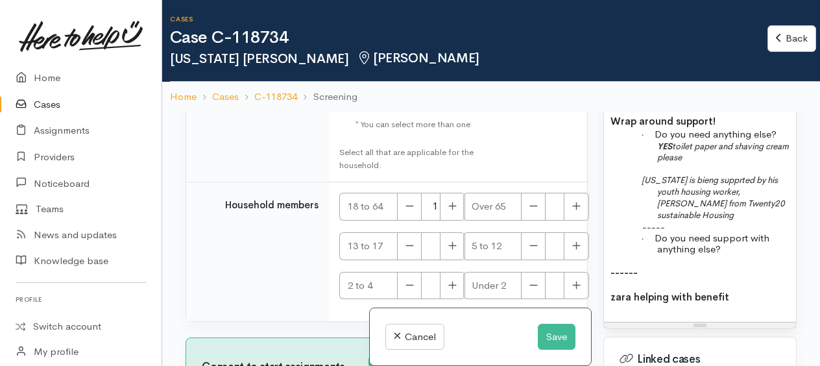
drag, startPoint x: 726, startPoint y: 235, endPoint x: 736, endPoint y: 246, distance: 15.1
click at [736, 221] on p "[US_STATE] is bieng supprted by his youth housing worker, [PERSON_NAME] from Tw…" at bounding box center [723, 197] width 132 height 47
click at [720, 221] on icon "[US_STATE] is bieng supprted by his youth housing worker, [PERSON_NAME] from Tw…" at bounding box center [713, 198] width 143 height 47
click at [690, 221] on icon "Texas is bieng supprted by his youth housing worker, Zara Hutchins from Twenty2…" at bounding box center [713, 198] width 143 height 47
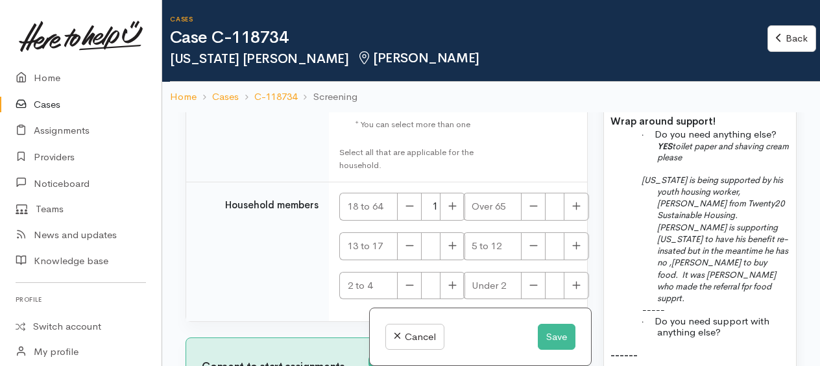
click at [737, 243] on icon "Texas is being supported by his youth housing worker, Zara Hutchins from Twenty…" at bounding box center [715, 240] width 147 height 130
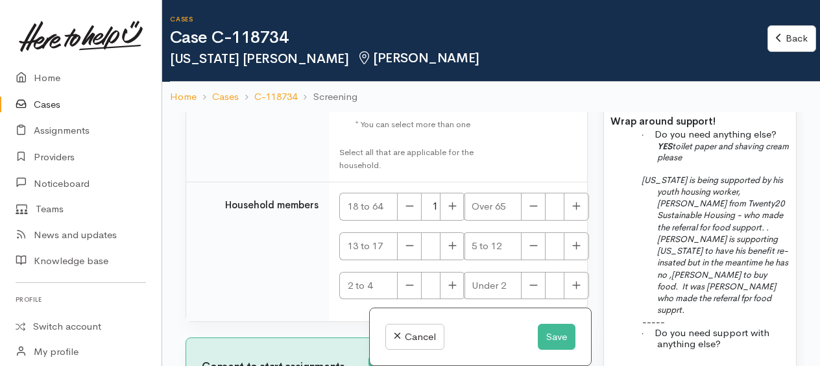
click at [697, 269] on icon "Texas is being supported by his youth housing worker, Zara Hutchins from Twenty…" at bounding box center [715, 245] width 147 height 141
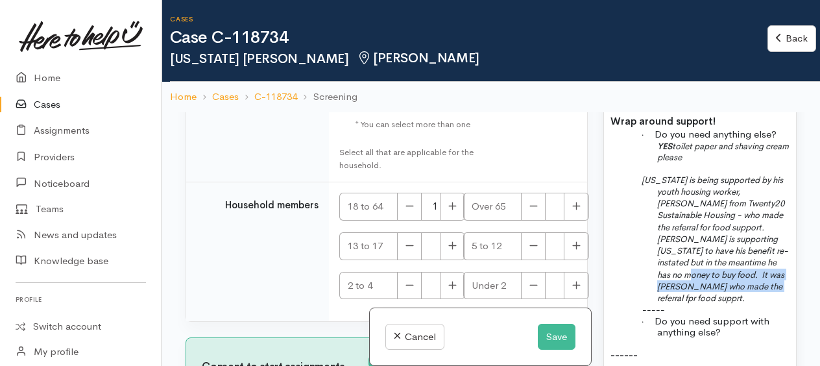
drag, startPoint x: 763, startPoint y: 308, endPoint x: 767, endPoint y: 325, distance: 17.9
click at [767, 304] on p "Texas is being supported by his youth housing worker, Zara Hutchins from Twenty…" at bounding box center [723, 239] width 132 height 130
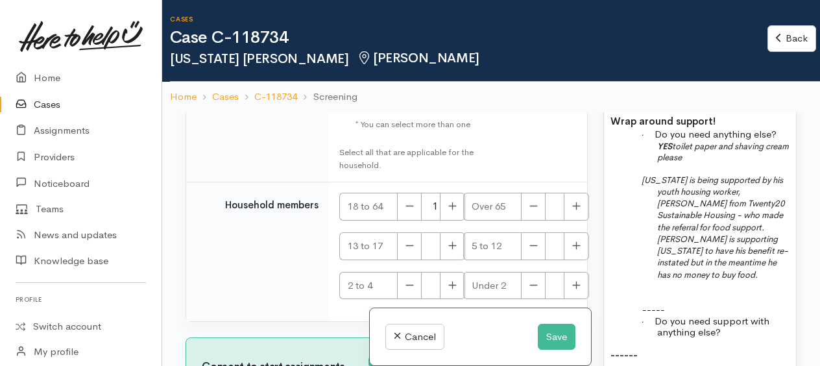
scroll to position [1687, 0]
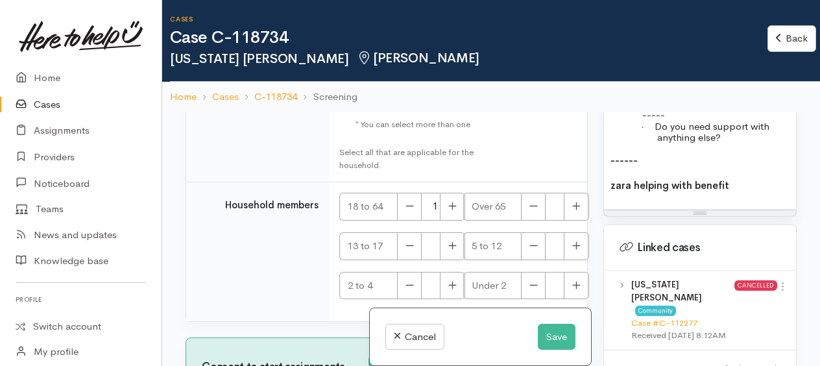
click at [739, 143] on p "· Do you need support with anything else?" at bounding box center [723, 132] width 132 height 23
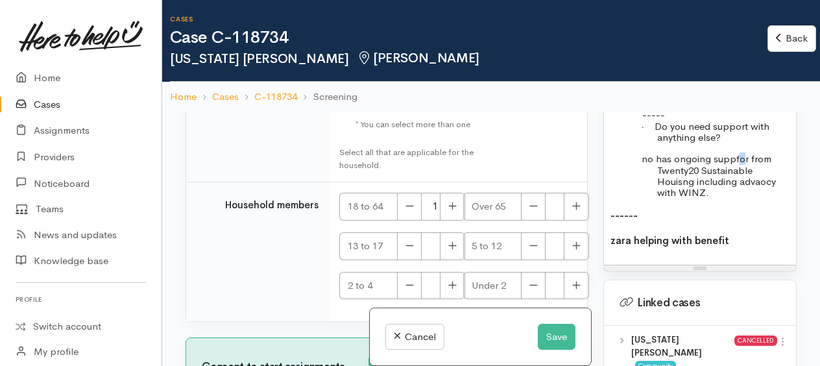
drag, startPoint x: 757, startPoint y: 210, endPoint x: 737, endPoint y: 180, distance: 36.0
drag, startPoint x: 612, startPoint y: 270, endPoint x: 772, endPoint y: 278, distance: 160.5
click at [773, 265] on div "Name: Texas Hoffman Date of birth: 6/4/2007 Phone:   0221318991 Address:   Hous…" at bounding box center [700, 5] width 192 height 520
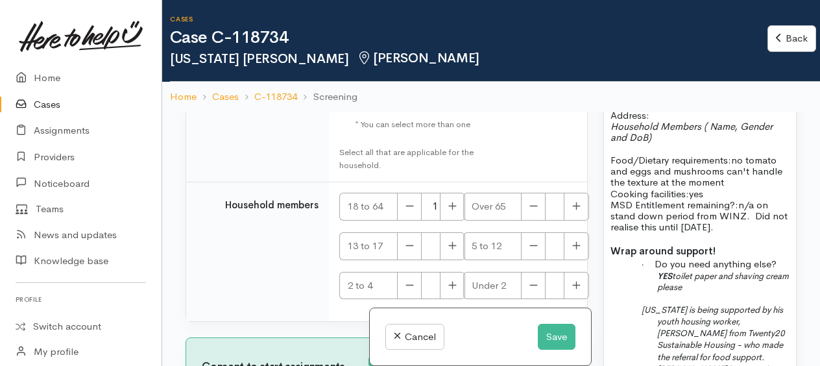
scroll to position [1298, 0]
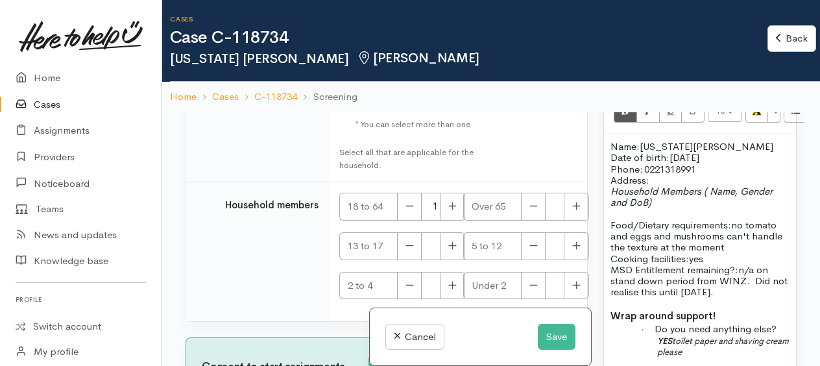
click at [655, 186] on p "Address:" at bounding box center [700, 180] width 179 height 11
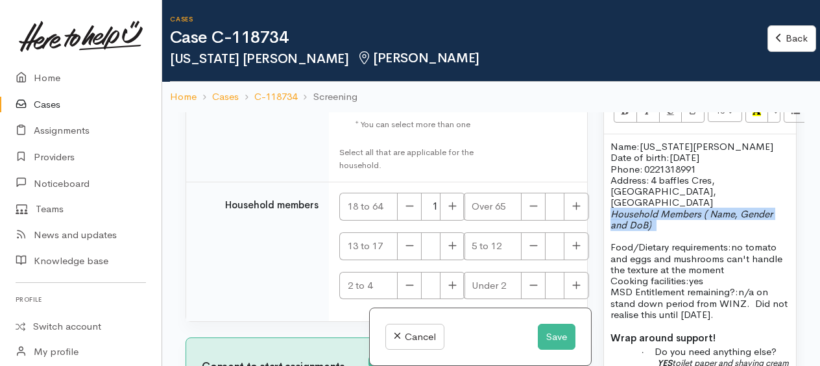
drag, startPoint x: 611, startPoint y: 235, endPoint x: 661, endPoint y: 247, distance: 50.7
click at [661, 242] on p "Household Members ( Name, Gender and DoB)" at bounding box center [700, 225] width 179 height 34
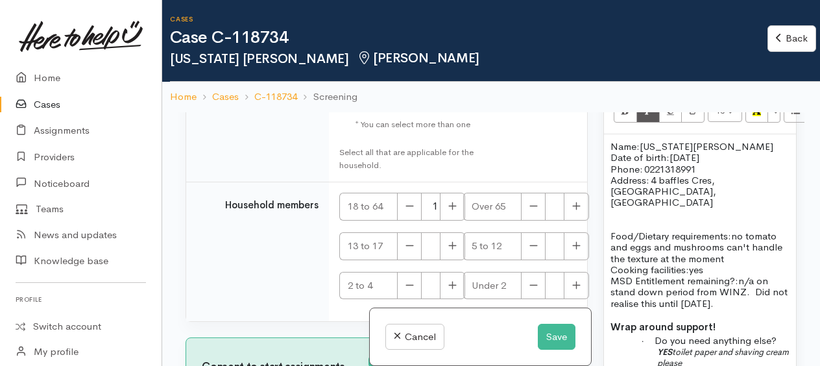
click at [715, 175] on p "Name: Texas Hoffman Date of birth: 6/4/2007 Phone:   0221318991" at bounding box center [700, 158] width 179 height 34
click at [628, 265] on span "no tomato and eggs and mushrooms can't handle the texture at the moment" at bounding box center [697, 247] width 172 height 35
click at [650, 265] on span "no tomato, eggs and mushrooms can't handle the texture at the moment" at bounding box center [695, 247] width 169 height 35
click at [704, 265] on span "no tomato, eggs or mushrooms can't handle the texture at the moment" at bounding box center [695, 247] width 169 height 35
click at [667, 265] on span "no tomato, eggs or mushrooms please, states he can't handle the texture at the …" at bounding box center [697, 247] width 172 height 35
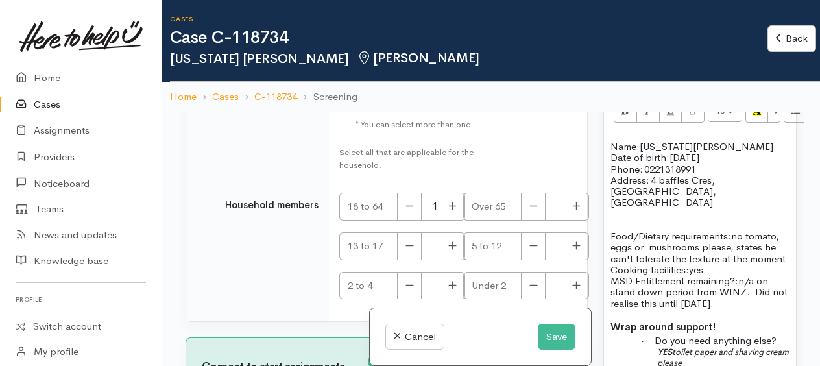
click at [658, 289] on p "Food/Dietary requirements: no tomato, eggs or mushrooms please, states he can't…" at bounding box center [700, 269] width 179 height 79
click at [662, 289] on p "Food/Dietary requirements: no tomato, eggs or mushrooms please, states he can't…" at bounding box center [700, 269] width 179 height 79
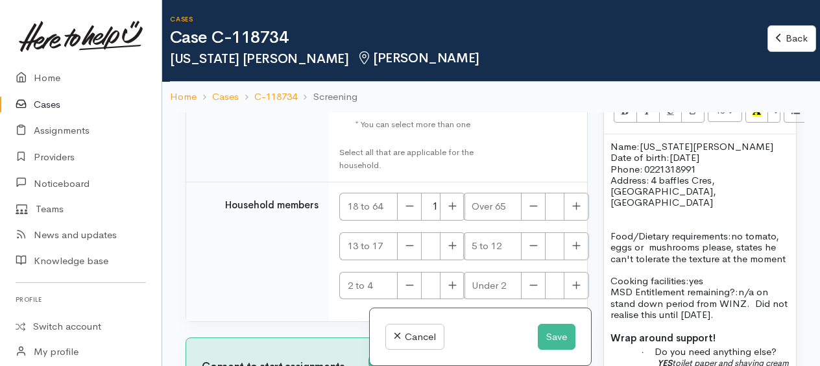
click at [717, 309] on p "Cooking facilities: yes MSD Entitlement remaining?: n/a on stand down period fr…" at bounding box center [700, 292] width 179 height 56
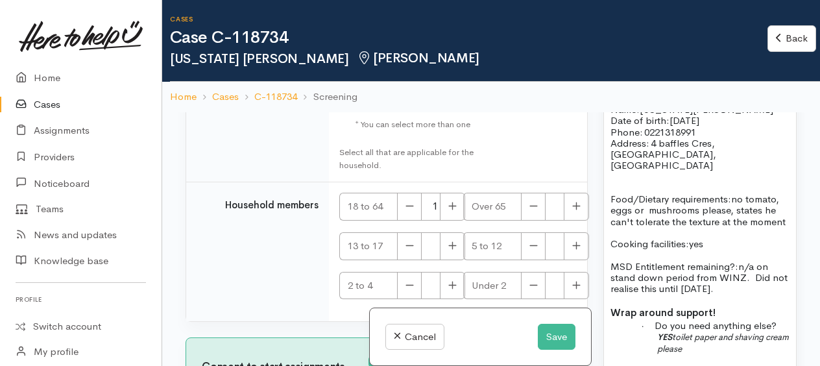
scroll to position [1363, 0]
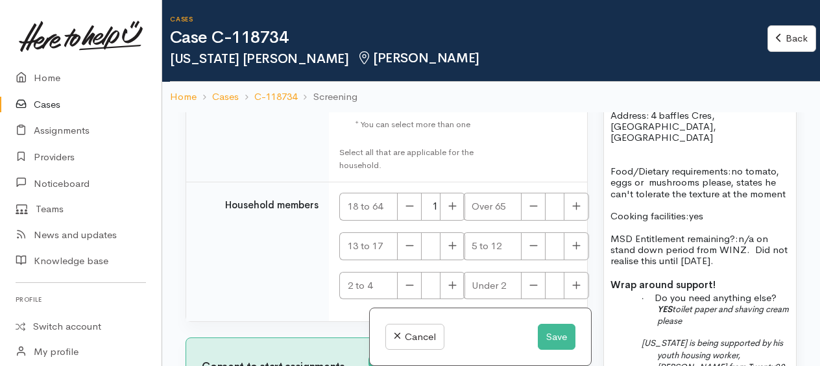
click at [718, 266] on p "MSD Entitlement remaining?: n/a on stand down period from WINZ. Did not realise…" at bounding box center [700, 243] width 179 height 45
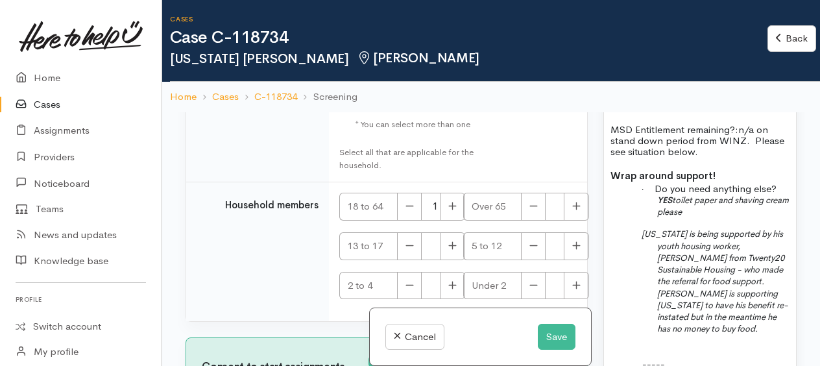
scroll to position [1492, 0]
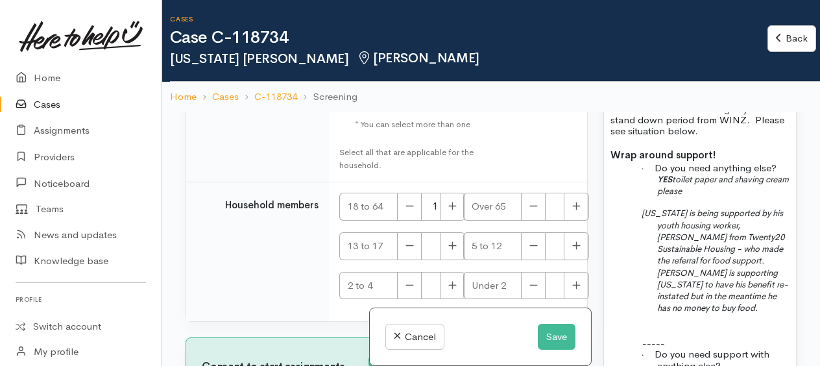
click at [619, 243] on div "Name: Texas Hoffman Date of birth: 6/4/2007 Phone:   0221318991 Address:   4 ba…" at bounding box center [700, 216] width 192 height 553
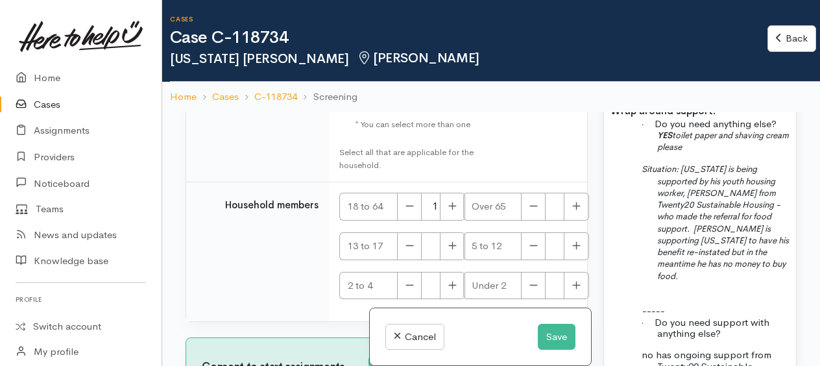
scroll to position [1557, 0]
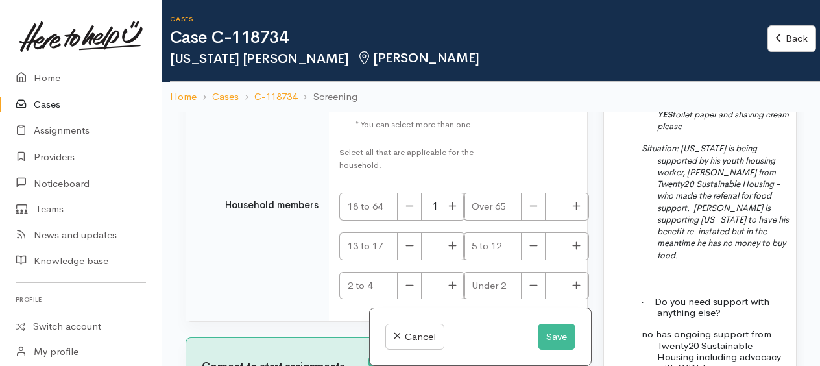
click at [709, 250] on icon "Situation: Texas is being supported by his youth housing worker, Zara Hutchins …" at bounding box center [715, 201] width 147 height 117
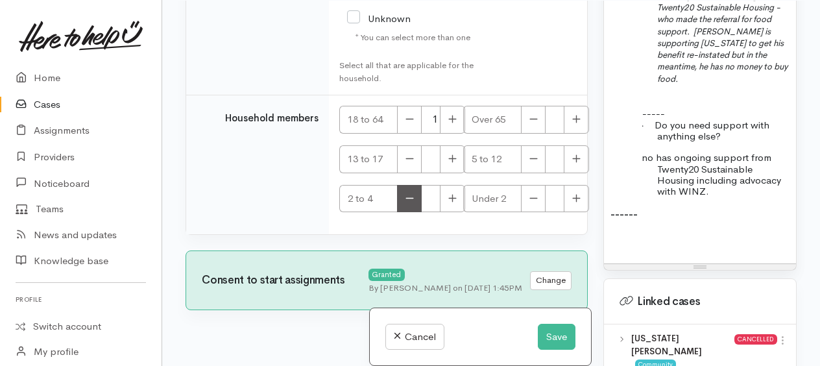
scroll to position [3348, 0]
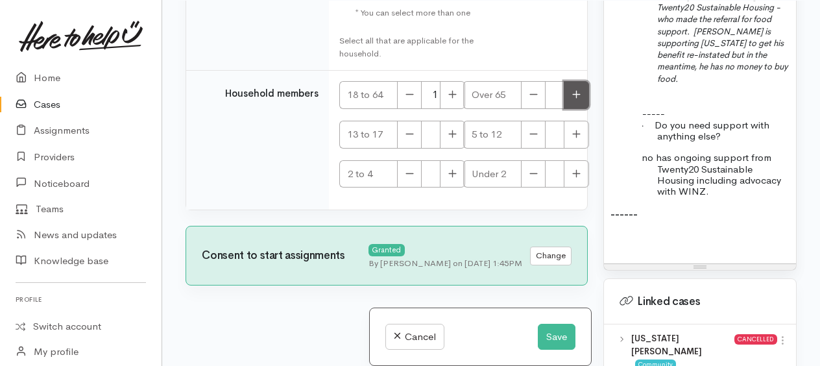
click at [573, 99] on icon "button" at bounding box center [576, 95] width 8 height 10
type input "1"
click at [409, 109] on button "button" at bounding box center [409, 95] width 25 height 28
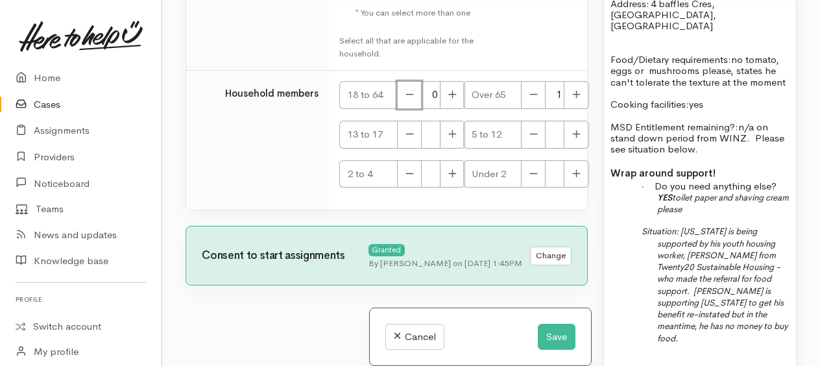
scroll to position [1298, 0]
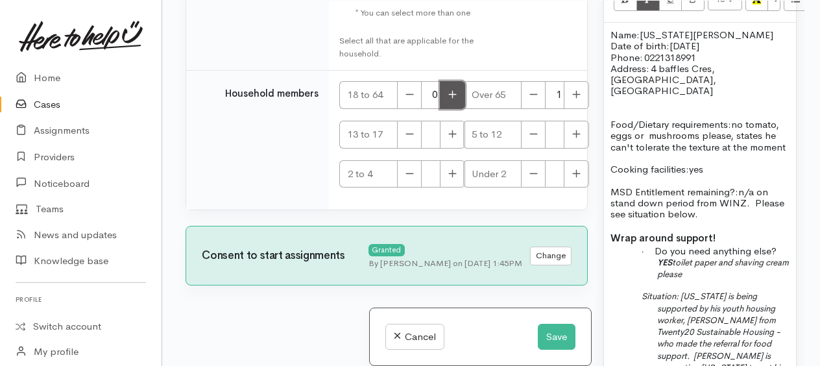
click at [457, 109] on button "button" at bounding box center [452, 95] width 25 height 28
type input "1"
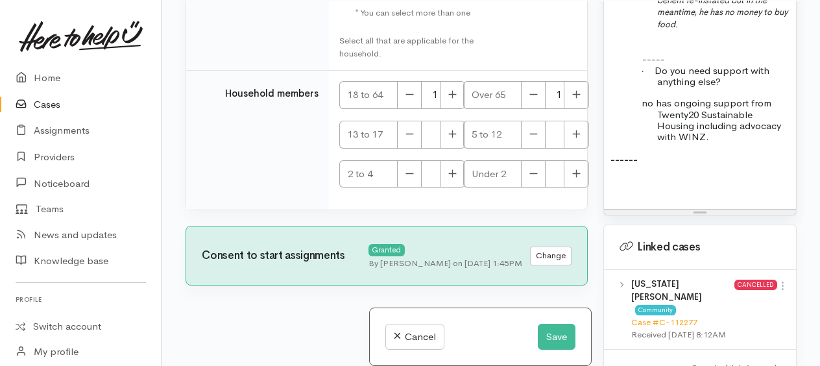
scroll to position [1687, 0]
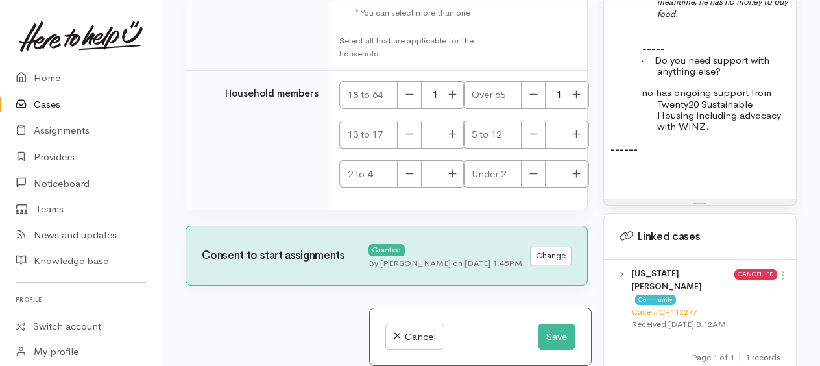
click at [648, 157] on p "------" at bounding box center [700, 149] width 179 height 15
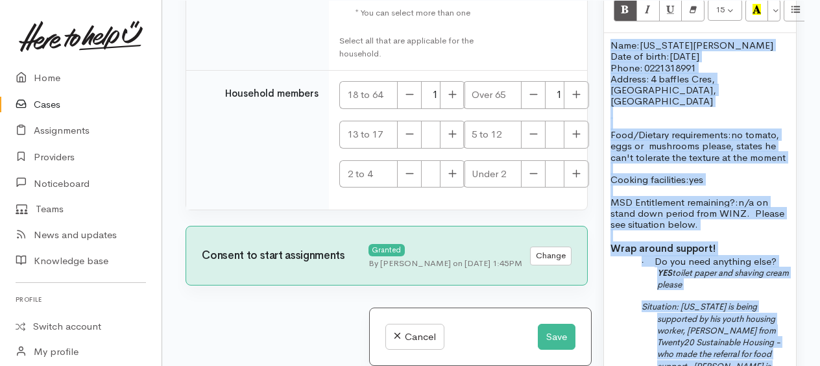
scroll to position [1283, 0]
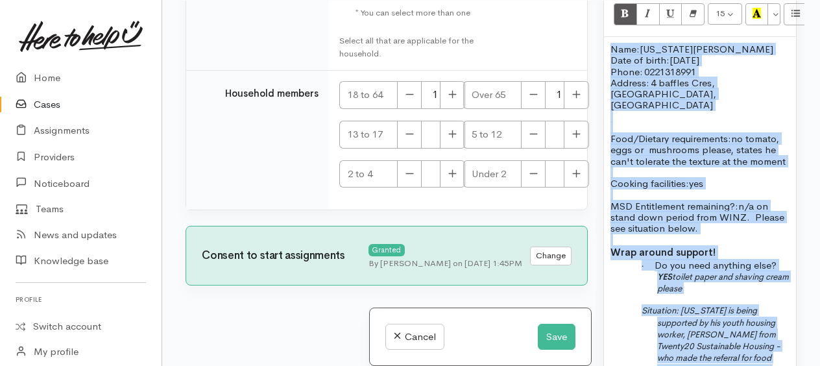
drag, startPoint x: 764, startPoint y: 225, endPoint x: 611, endPoint y: 69, distance: 217.9
click at [611, 69] on div "Name: Texas Hoffman Date of birth: 6/4/2007 Phone:   0221318991 Address:   4 ba…" at bounding box center [700, 319] width 192 height 565
copy div "Name: Texas Hoffman Date of birth: 6/4/2007 Phone:   0221318991 Address:   4 ba…"
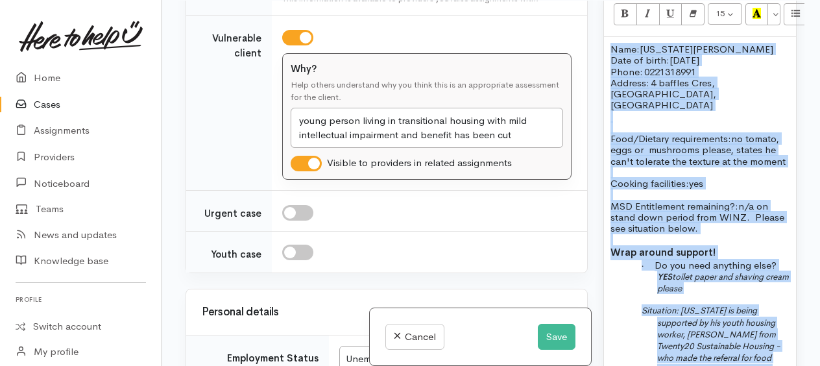
scroll to position [1791, 0]
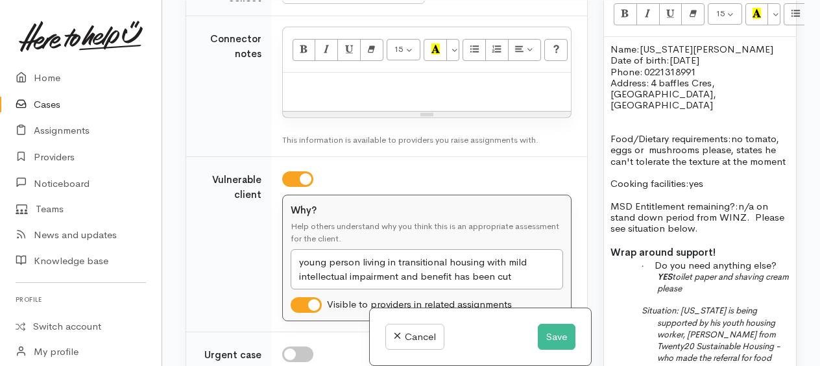
paste div
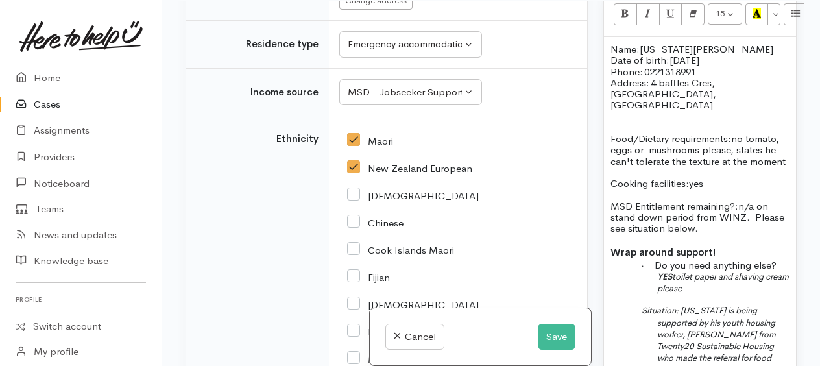
scroll to position [2790, 0]
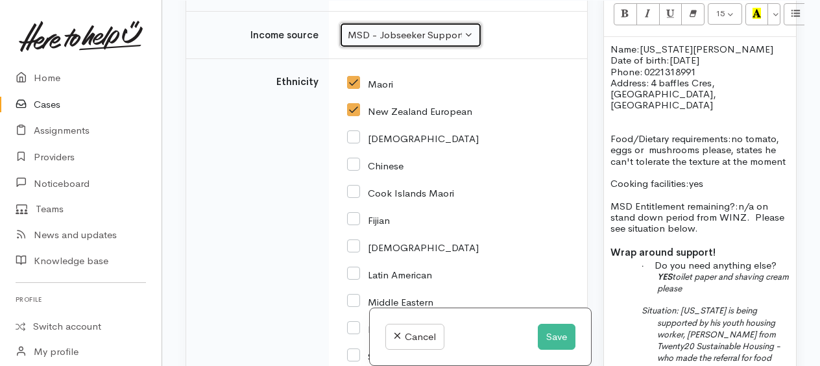
click at [412, 43] on div "MSD - Jobseeker Support" at bounding box center [405, 35] width 114 height 15
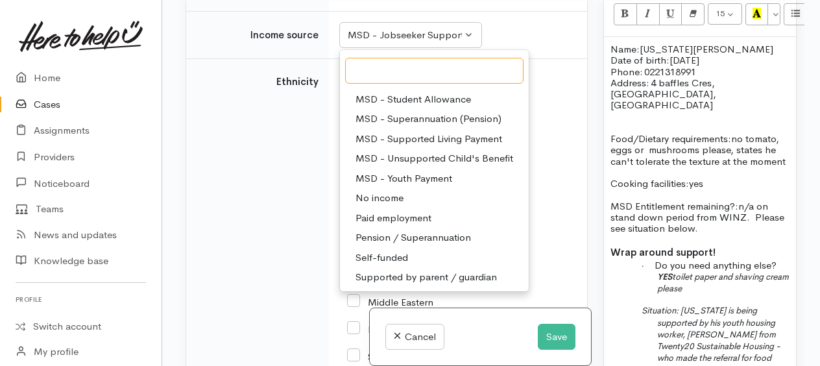
scroll to position [195, 0]
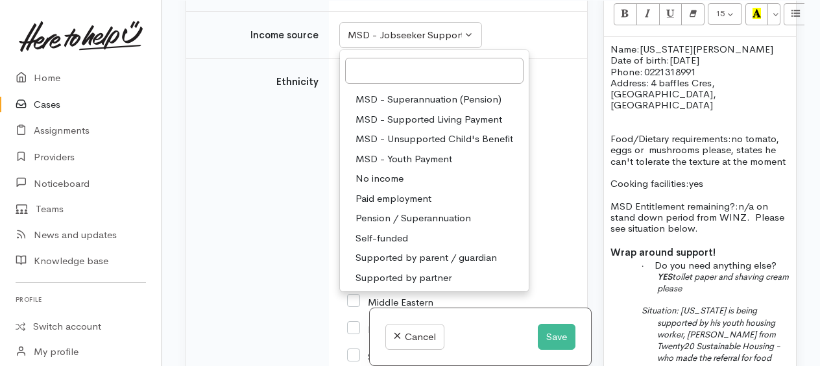
click at [394, 186] on span "No income" at bounding box center [380, 178] width 48 height 15
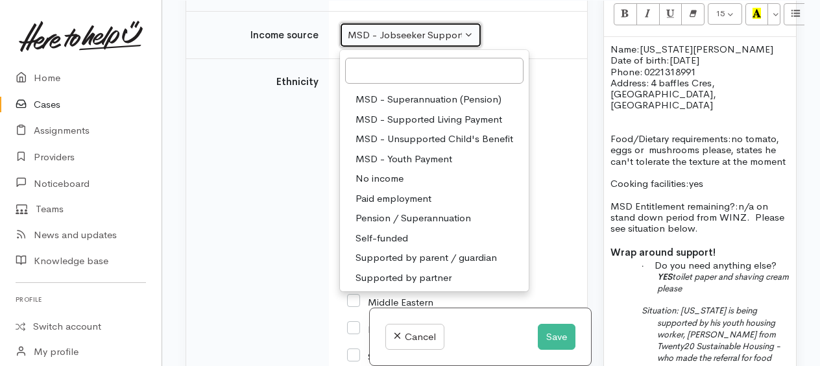
select select "5"
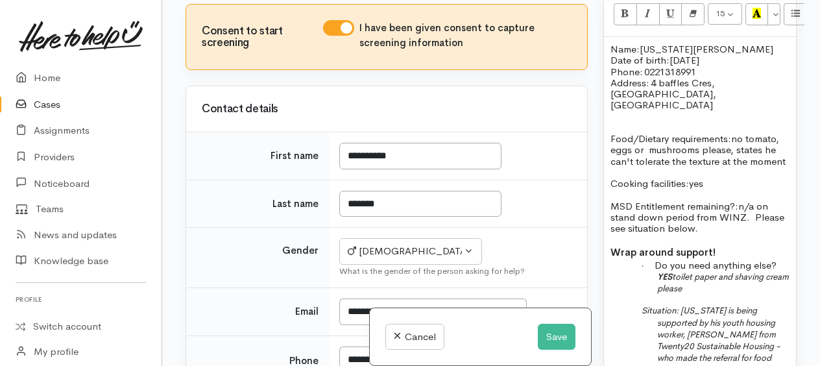
scroll to position [860, 0]
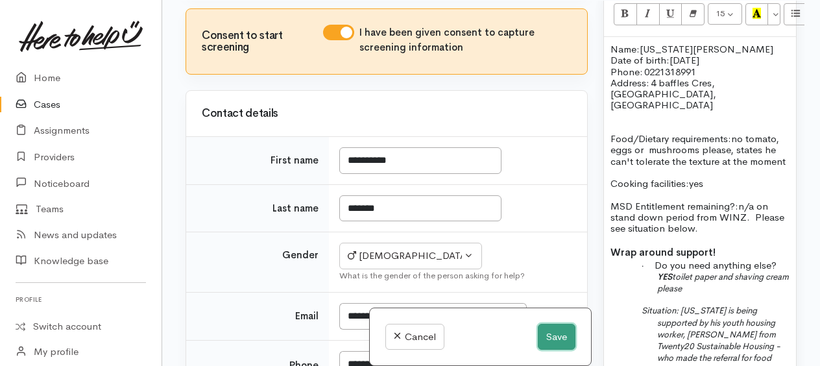
click at [554, 336] on button "Save" at bounding box center [557, 337] width 38 height 27
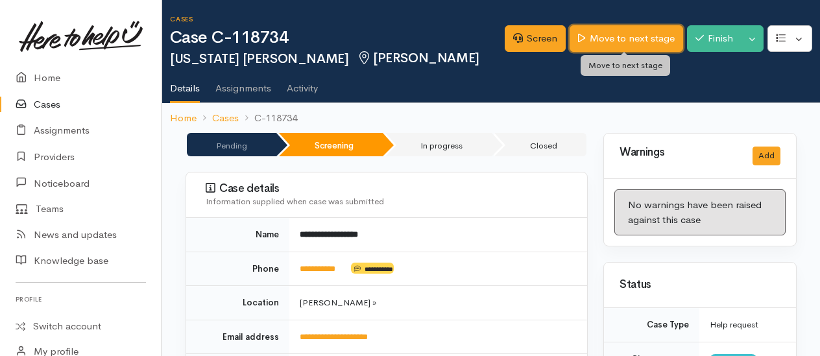
click at [640, 43] on link "Move to next stage" at bounding box center [626, 38] width 113 height 27
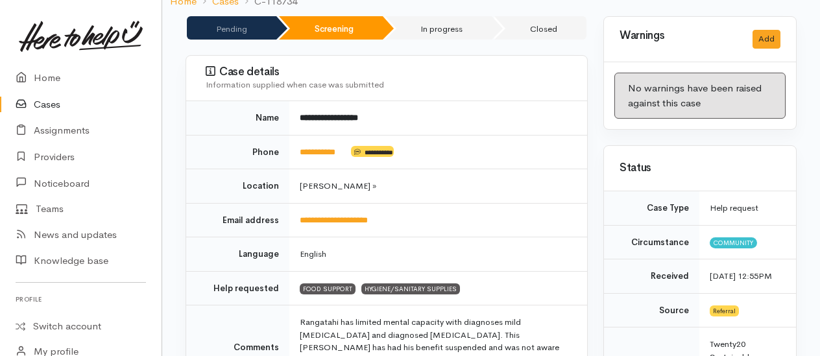
scroll to position [324, 0]
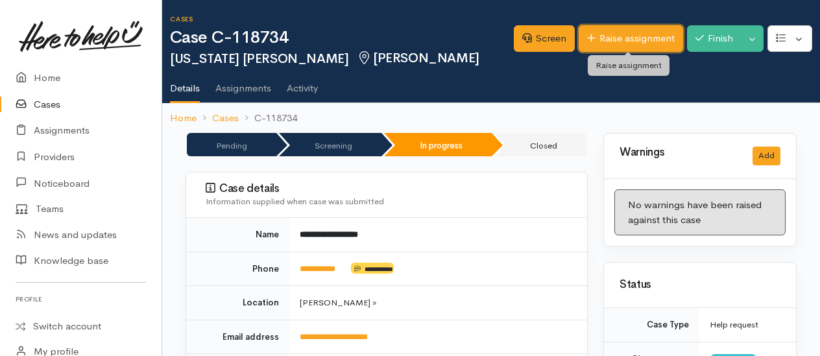
click at [598, 42] on link "Raise assignment" at bounding box center [631, 38] width 104 height 27
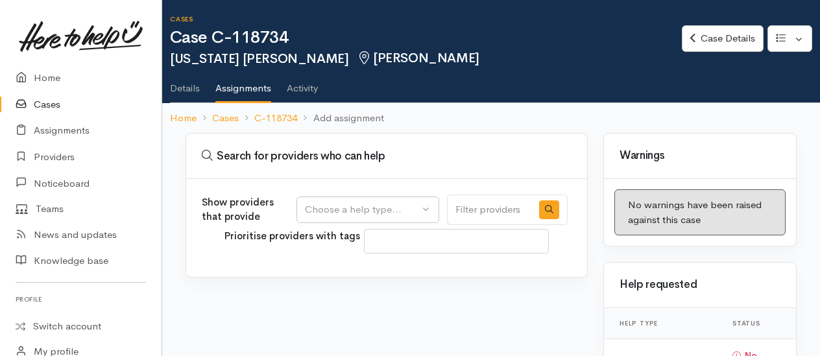
select select
click at [341, 209] on div "Choose a help type..." at bounding box center [362, 209] width 114 height 15
click at [334, 267] on span "Food support" at bounding box center [343, 271] width 60 height 15
select select "3"
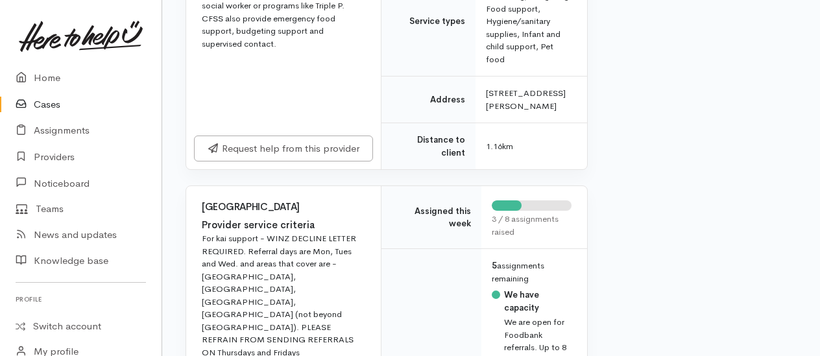
scroll to position [843, 0]
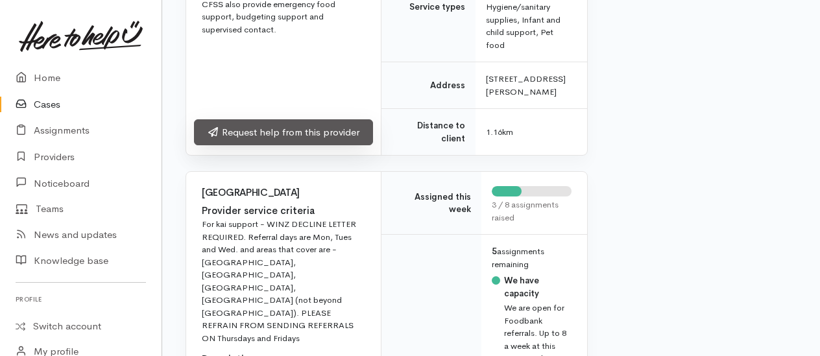
click at [285, 146] on link "Request help from this provider" at bounding box center [283, 132] width 179 height 27
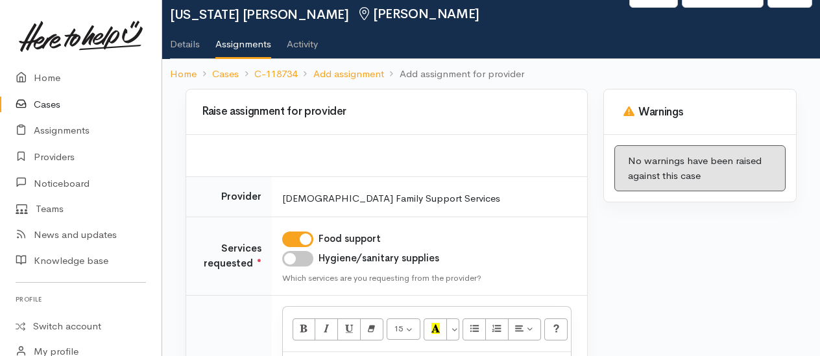
scroll to position [65, 0]
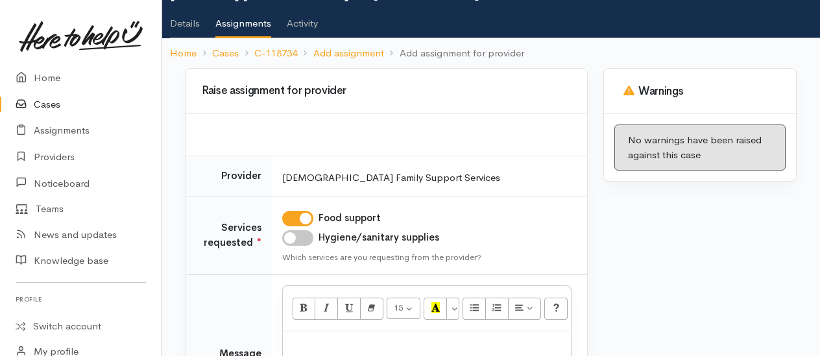
click at [296, 234] on input "Hygiene/sanitary supplies" at bounding box center [297, 238] width 31 height 16
checkbox input "true"
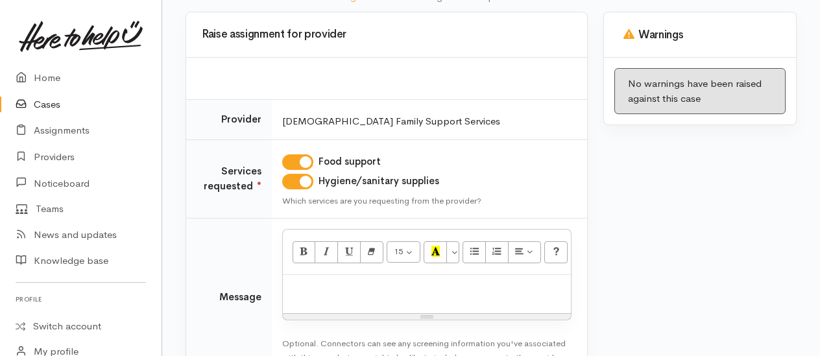
scroll to position [195, 0]
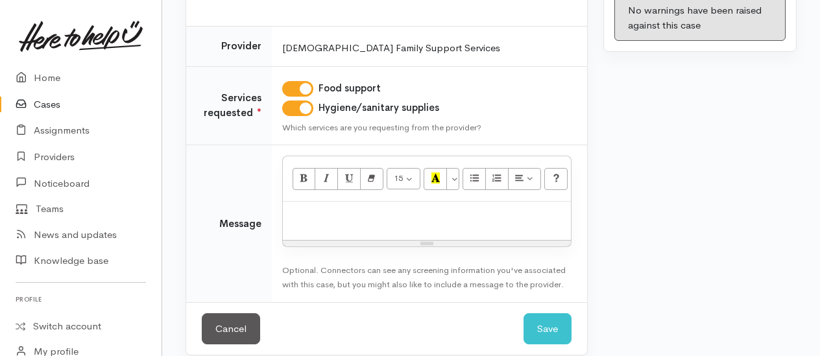
click at [355, 226] on div at bounding box center [427, 221] width 288 height 38
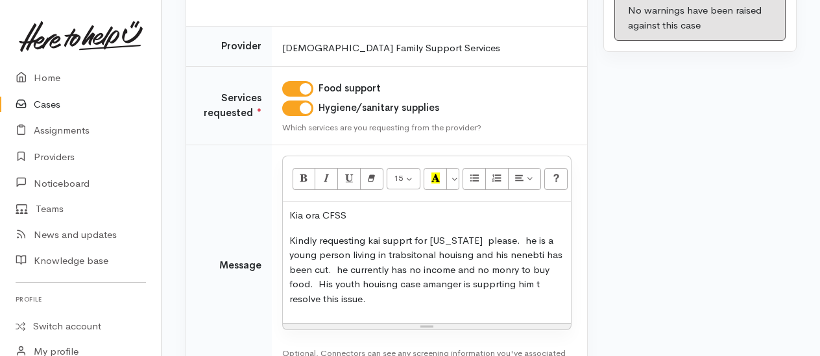
click at [411, 239] on p "Kindly requesting kai supprt for [US_STATE] please. he is a young person living…" at bounding box center [426, 270] width 275 height 73
click at [506, 238] on p "Kindly requesting kai support for [US_STATE] please. he is a young person livin…" at bounding box center [426, 270] width 275 height 73
click at [363, 252] on p "Kindly requesting kai support for [US_STATE] please. He is a young person livin…" at bounding box center [426, 270] width 275 height 73
click at [487, 274] on p "Kindly requesting kai support for [US_STATE] please. He is a young person livin…" at bounding box center [426, 270] width 275 height 73
drag, startPoint x: 309, startPoint y: 271, endPoint x: 441, endPoint y: 277, distance: 131.2
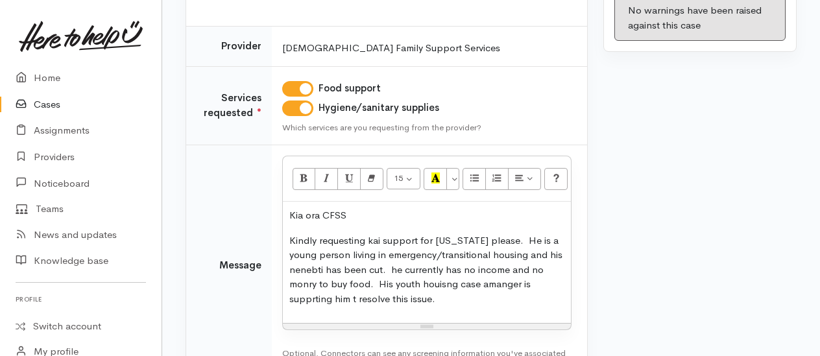
click at [463, 288] on p "Kindly requesting kai support for [US_STATE] please. He is a young person livin…" at bounding box center [426, 270] width 275 height 73
click at [329, 267] on p "Kindly requesting kai support for [US_STATE] please. He is a young person livin…" at bounding box center [426, 270] width 275 height 73
click at [382, 283] on p "Kindly requesting kai support for [US_STATE] please. He is a young person livin…" at bounding box center [426, 270] width 275 height 73
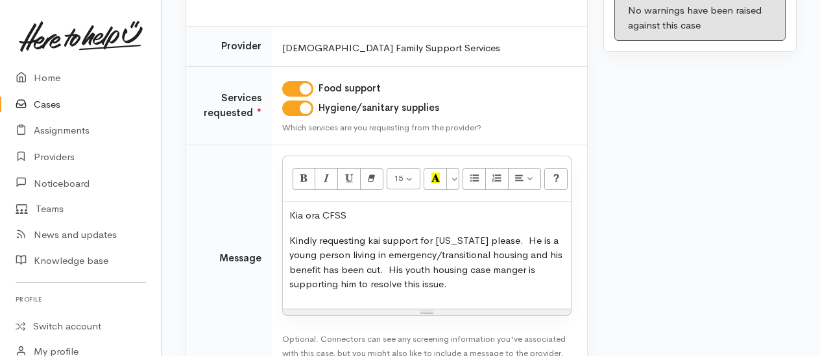
click at [468, 282] on p "Kindly requesting kai support for [US_STATE] please. He is a young person livin…" at bounding box center [426, 263] width 275 height 58
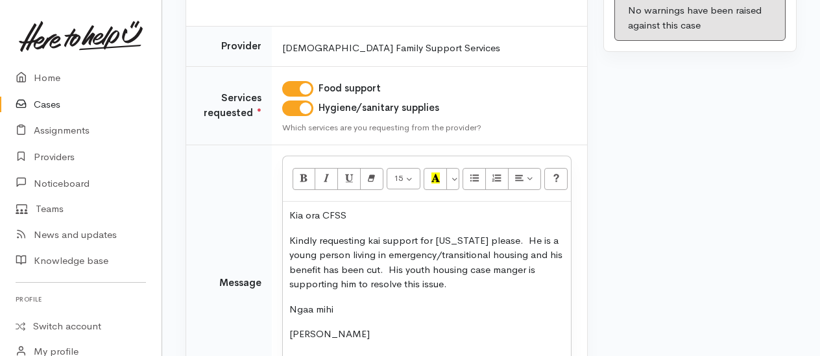
click at [383, 269] on p "Kindly requesting kai support for [US_STATE] please. He is a young person livin…" at bounding box center [426, 263] width 275 height 58
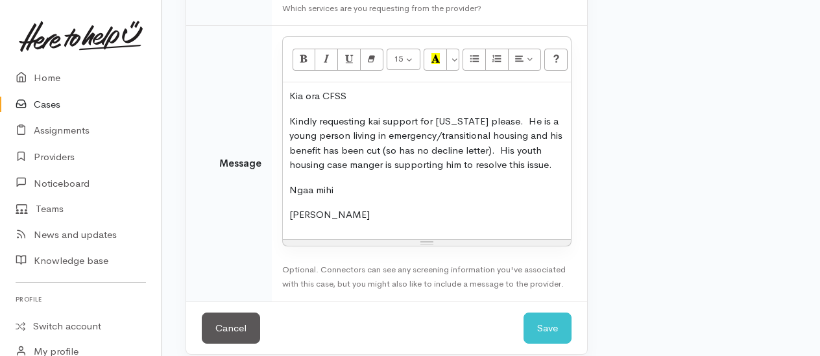
scroll to position [324, 0]
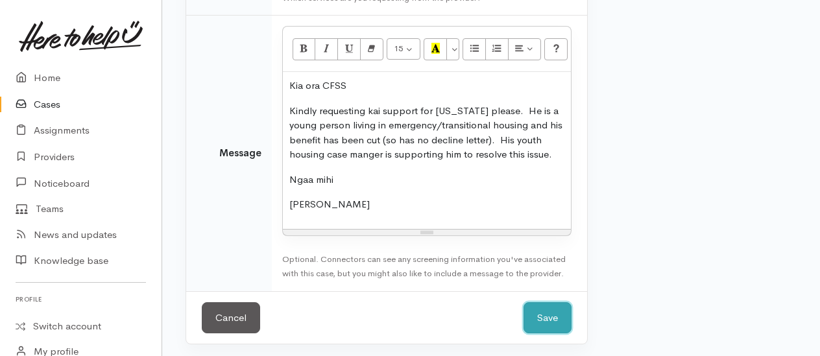
click at [552, 316] on button "Save" at bounding box center [548, 318] width 48 height 32
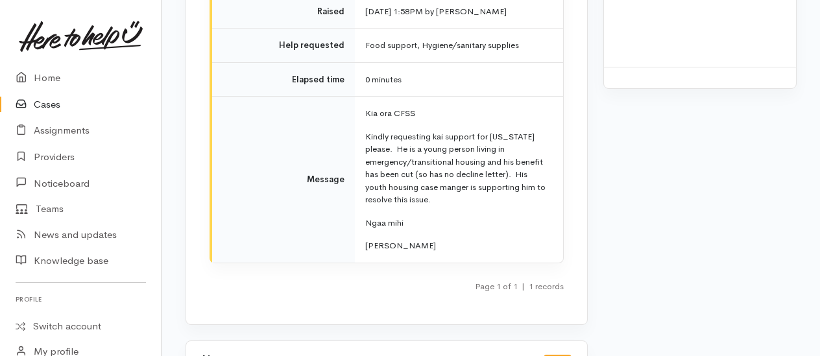
scroll to position [1924, 0]
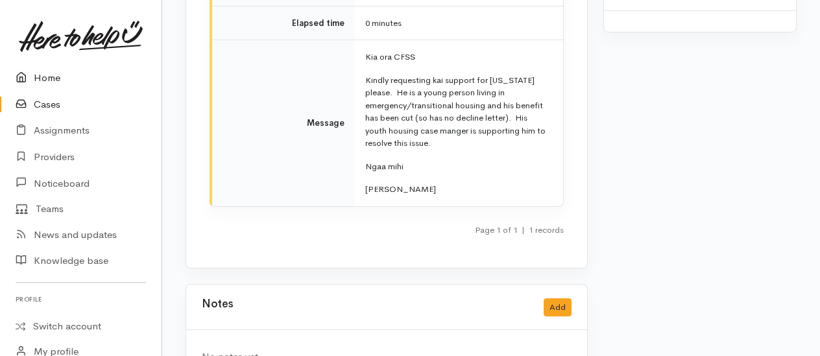
click at [45, 76] on link "Home" at bounding box center [81, 78] width 162 height 27
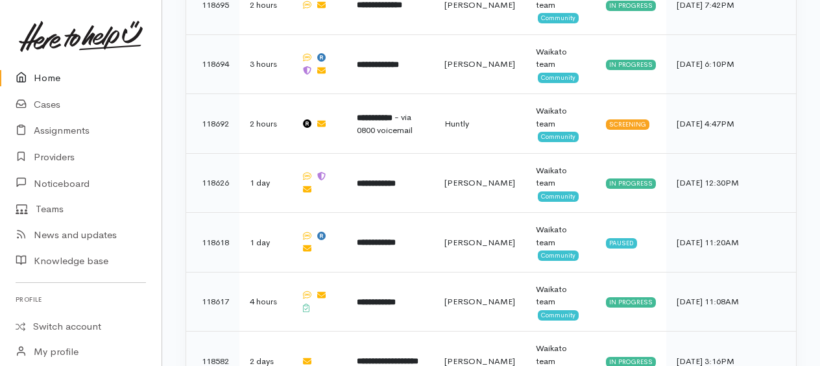
scroll to position [714, 0]
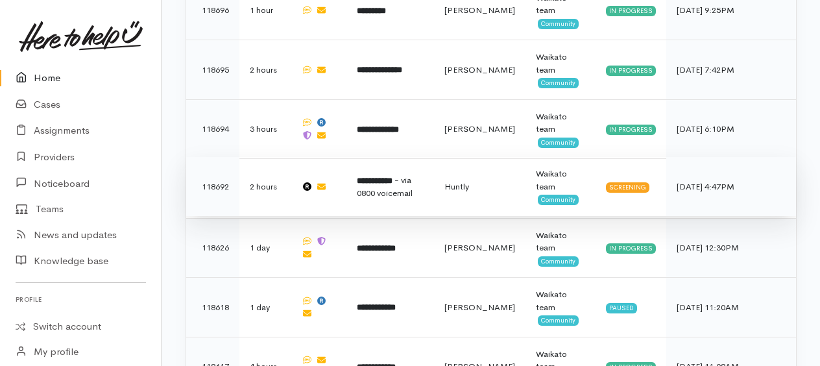
click at [402, 175] on span "- via 0800 voicemail" at bounding box center [385, 187] width 56 height 25
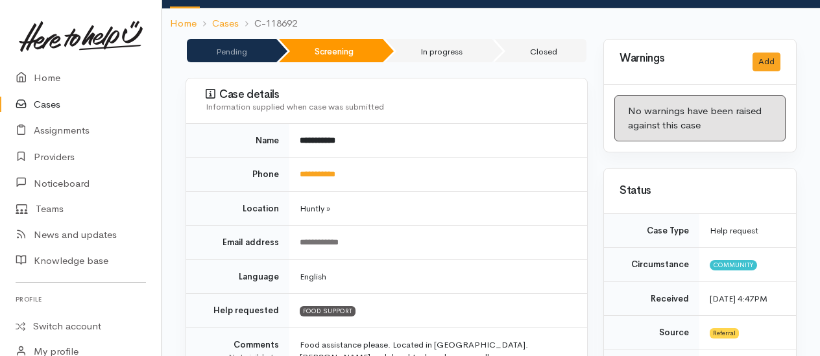
scroll to position [130, 0]
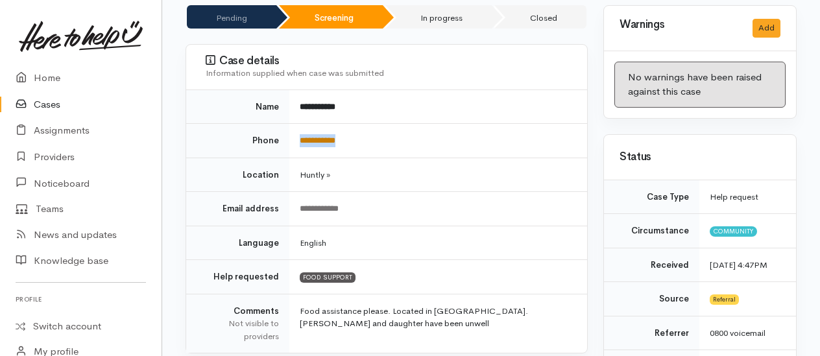
drag, startPoint x: 359, startPoint y: 135, endPoint x: 300, endPoint y: 141, distance: 59.4
click at [300, 141] on td "**********" at bounding box center [438, 141] width 298 height 34
copy link "**********"
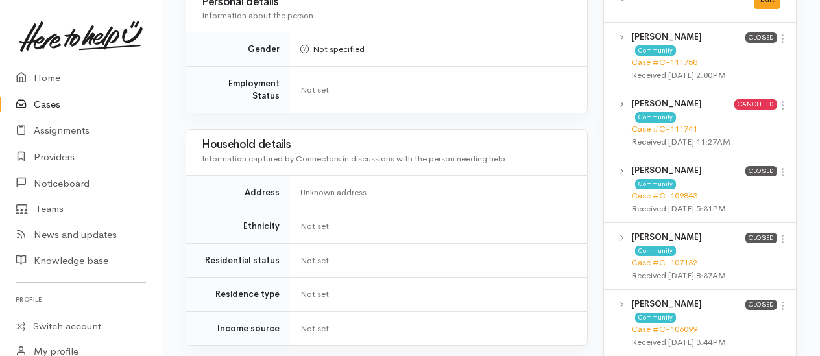
scroll to position [649, 0]
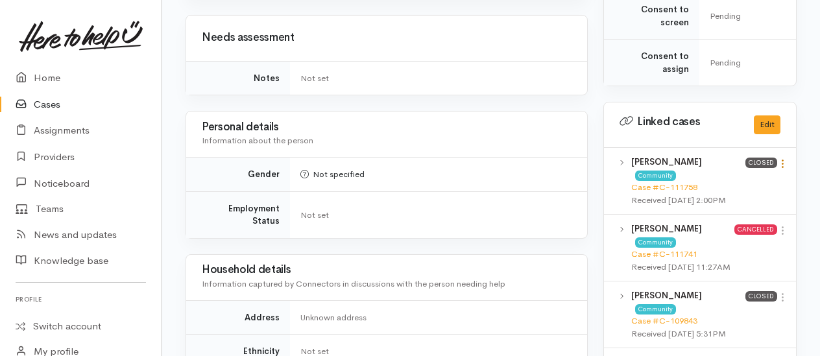
click at [784, 169] on icon at bounding box center [782, 163] width 11 height 11
click at [728, 193] on link "View case" at bounding box center [736, 189] width 103 height 20
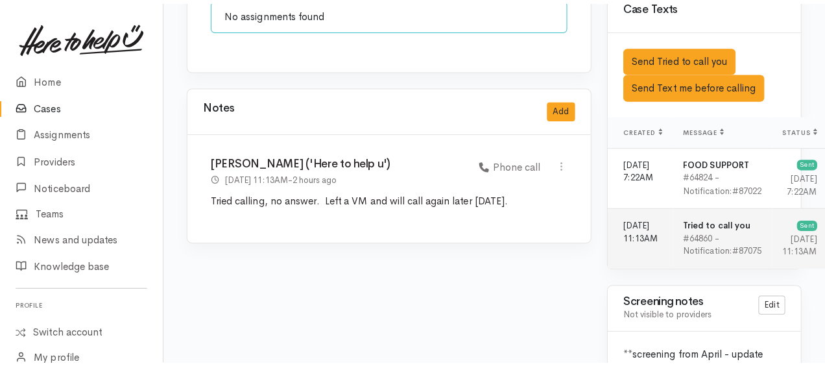
scroll to position [1233, 0]
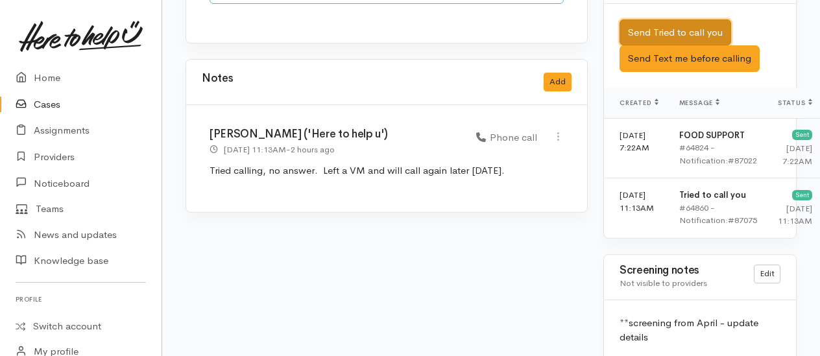
click at [667, 32] on button "Send Tried to call you" at bounding box center [676, 32] width 112 height 27
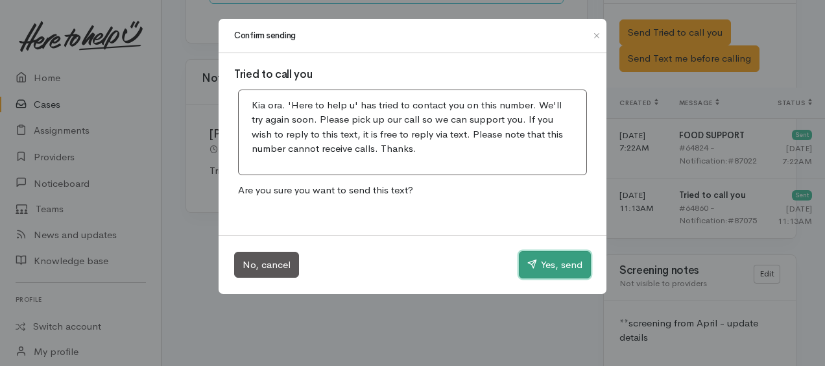
click at [546, 265] on button "Yes, send" at bounding box center [555, 264] width 72 height 27
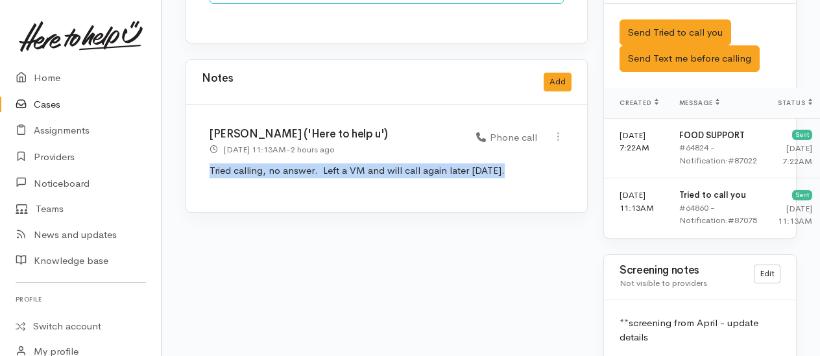
drag, startPoint x: 221, startPoint y: 145, endPoint x: 502, endPoint y: 143, distance: 281.6
click at [502, 143] on div "Kyleigh Pike ('Here to help u') 8 Oct 2025 11:13AM - 2 hours ago Phone call" at bounding box center [386, 158] width 401 height 107
drag, startPoint x: 502, startPoint y: 143, endPoint x: 453, endPoint y: 149, distance: 49.7
copy p "Tried calling, no answer. Left a VM and will call again later today."
click at [564, 73] on button "Add" at bounding box center [558, 82] width 28 height 19
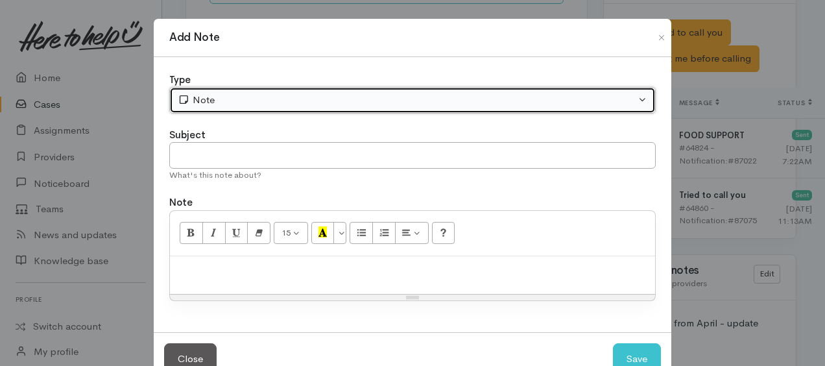
drag, startPoint x: 379, startPoint y: 101, endPoint x: 322, endPoint y: 119, distance: 59.9
click at [379, 101] on div "Note" at bounding box center [407, 100] width 458 height 15
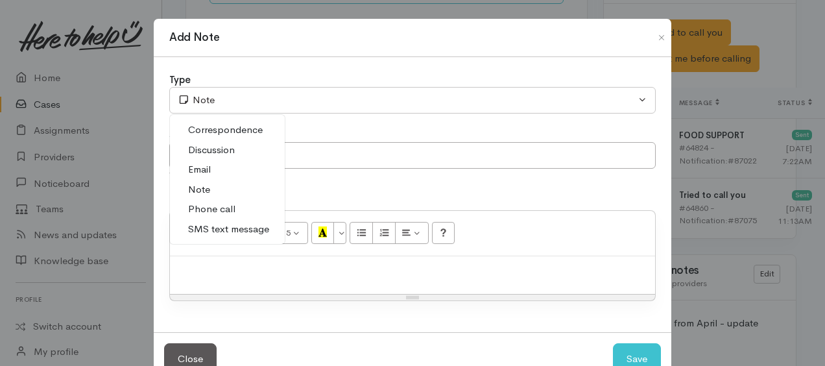
click at [188, 189] on span "Note" at bounding box center [199, 189] width 22 height 15
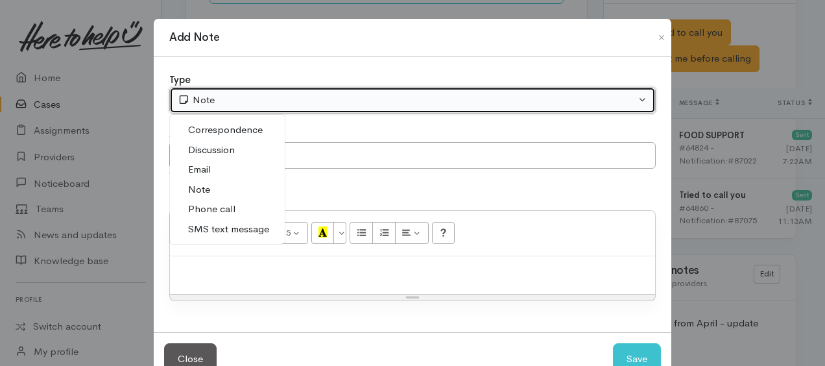
select select "1"
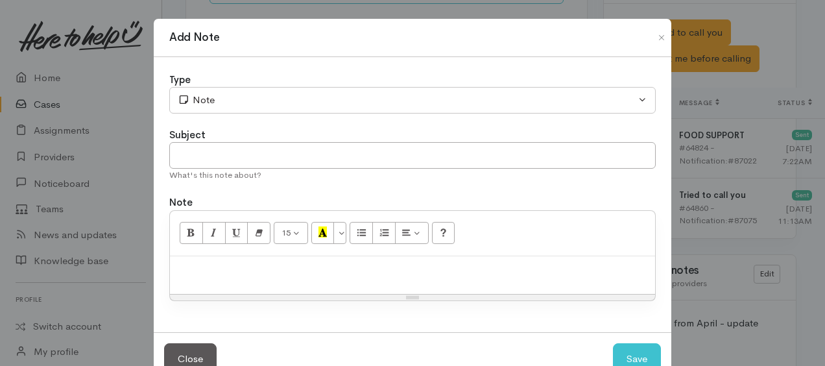
drag, startPoint x: 191, startPoint y: 159, endPoint x: 197, endPoint y: 260, distance: 101.4
paste div
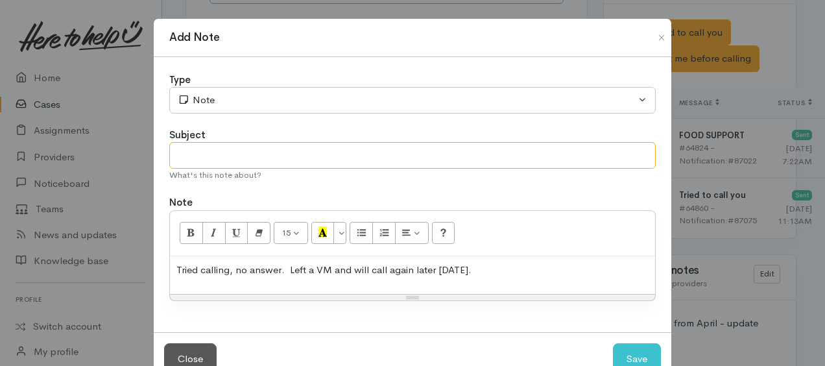
click at [216, 153] on input "text" at bounding box center [412, 155] width 487 height 27
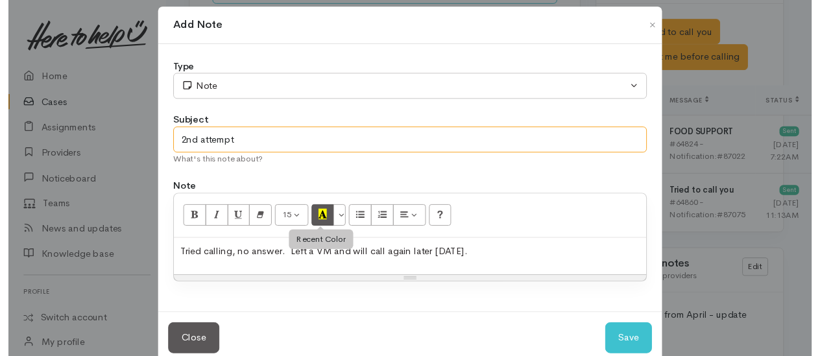
scroll to position [35, 0]
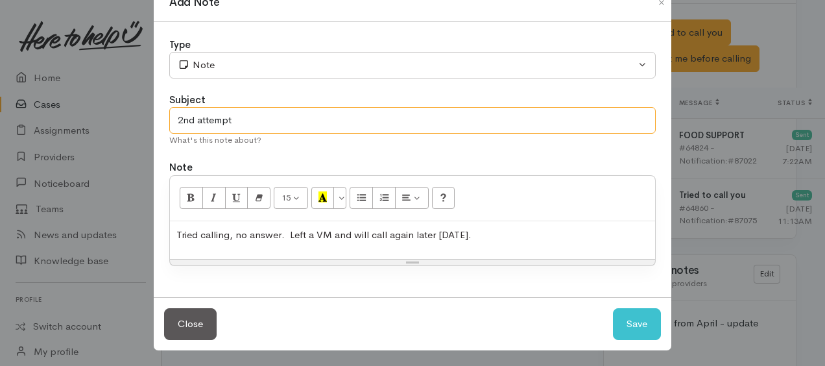
type input "2nd attempt"
click at [468, 232] on p "Tried calling, no answer. Left a VM and will call again later today." at bounding box center [412, 235] width 472 height 15
click at [410, 232] on span "Tried calling, no answer. Left a VM and will call again later today" at bounding box center [322, 234] width 292 height 12
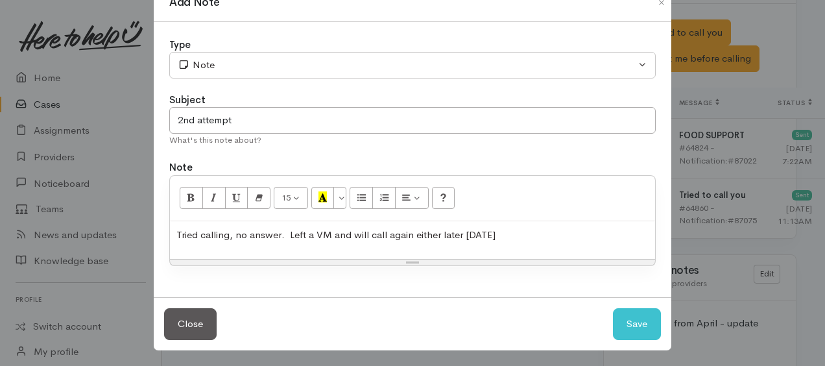
click at [500, 234] on p "Tried calling, no answer. Left a VM and will call again either later today" at bounding box center [412, 235] width 472 height 15
click at [619, 311] on button "Save" at bounding box center [637, 324] width 48 height 32
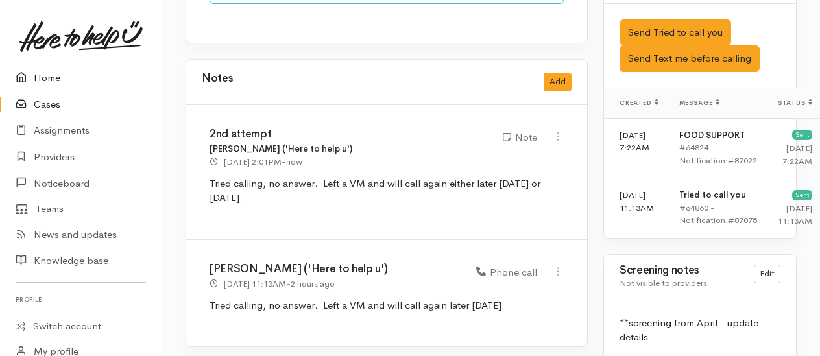
click at [35, 77] on link "Home" at bounding box center [81, 78] width 162 height 27
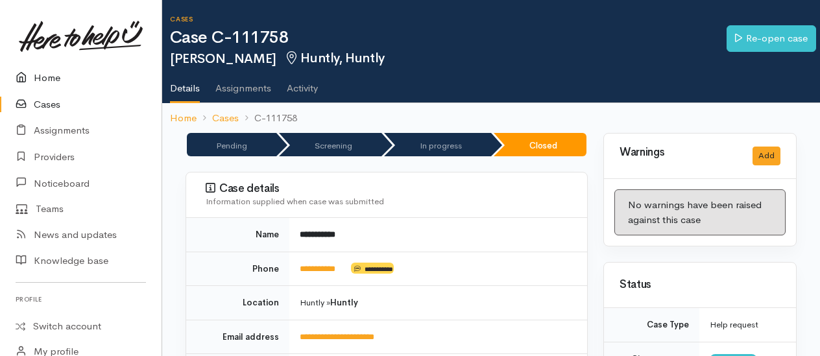
click at [40, 77] on link "Home" at bounding box center [81, 78] width 162 height 27
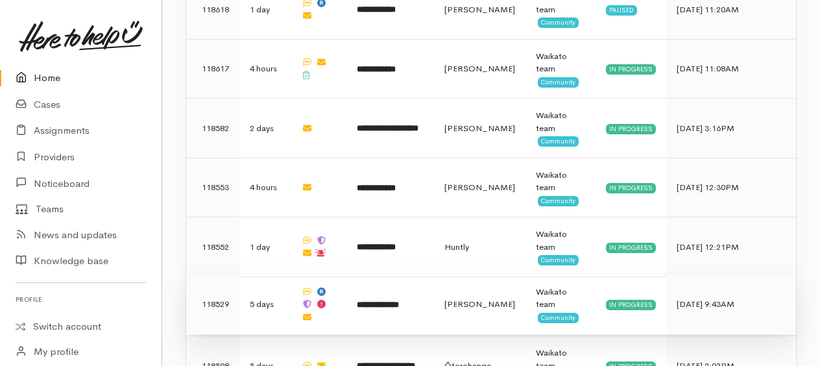
scroll to position [1038, 0]
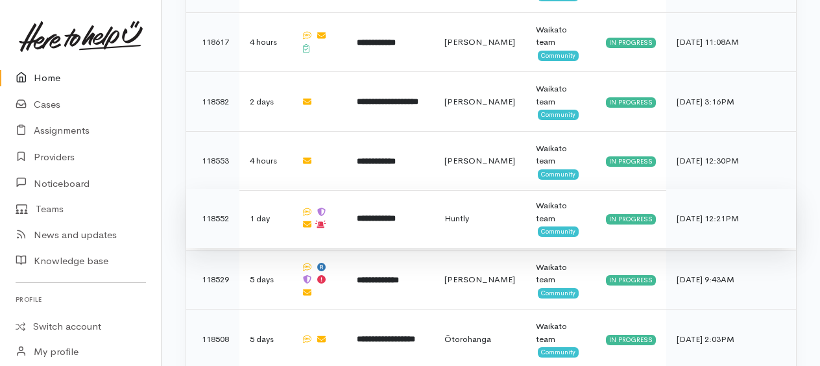
click at [385, 214] on b "**********" at bounding box center [376, 218] width 39 height 8
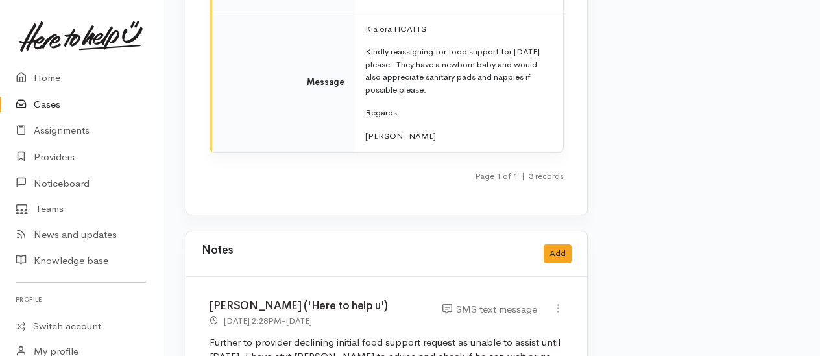
scroll to position [2595, 0]
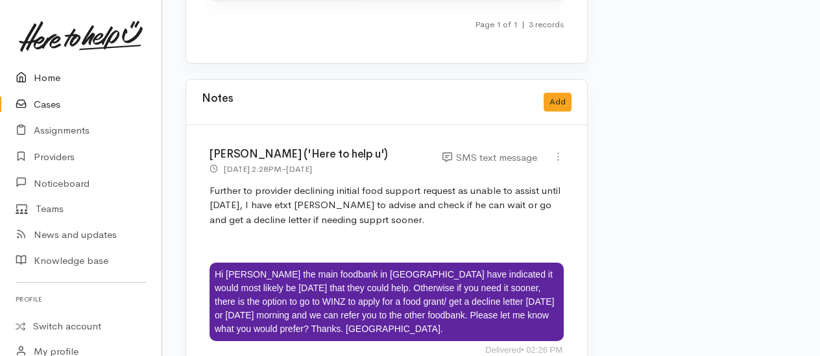
click at [45, 78] on link "Home" at bounding box center [81, 78] width 162 height 27
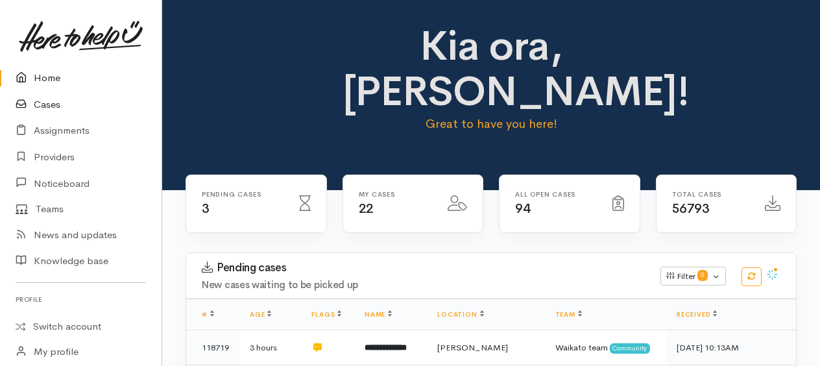
click at [50, 103] on link "Cases" at bounding box center [81, 104] width 162 height 27
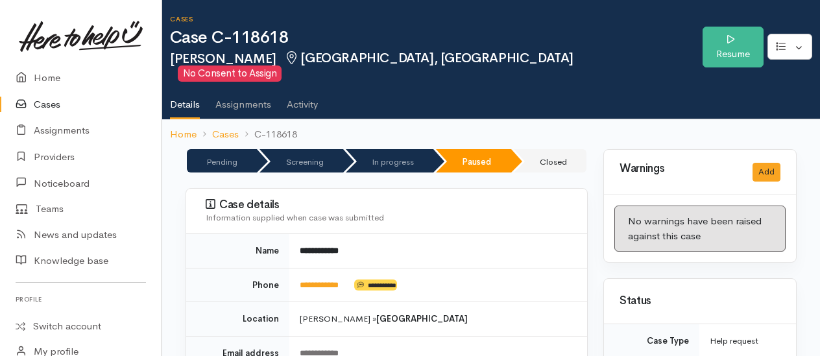
scroll to position [65, 0]
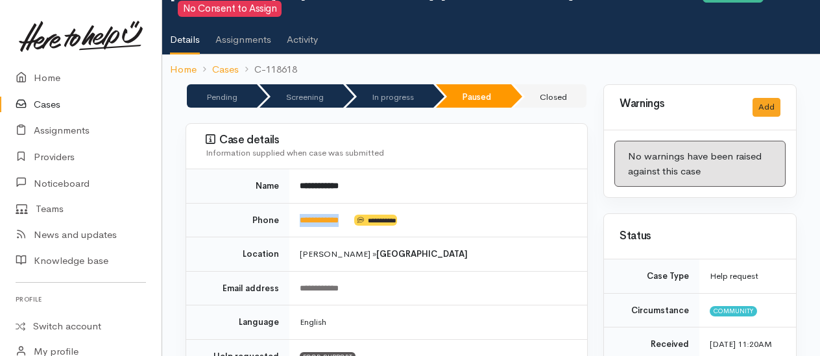
drag, startPoint x: 358, startPoint y: 202, endPoint x: 297, endPoint y: 208, distance: 61.2
click at [297, 208] on td "**********" at bounding box center [438, 220] width 298 height 34
copy td "**********"
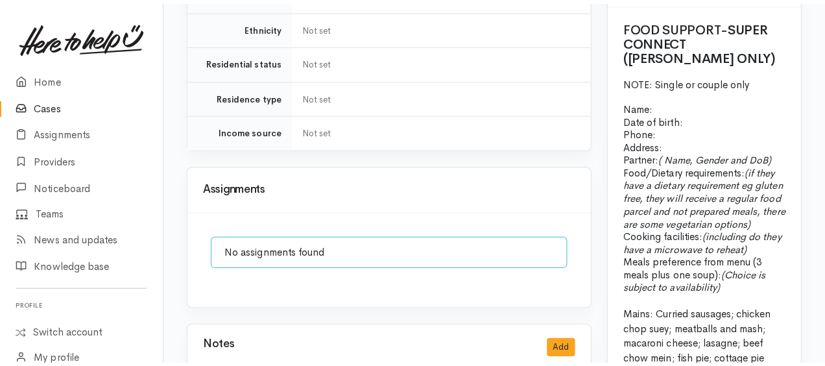
scroll to position [1363, 0]
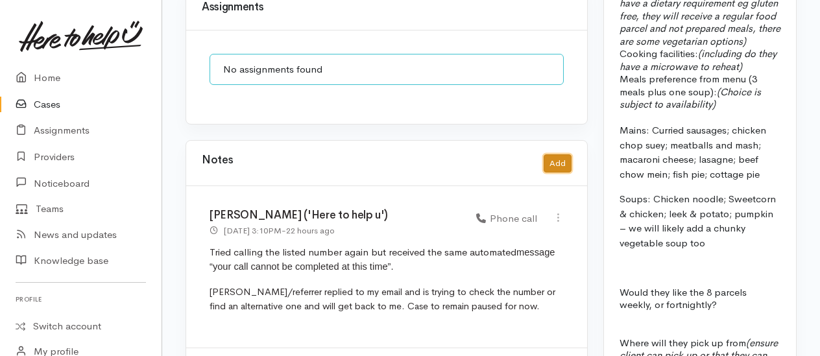
click at [552, 154] on button "Add" at bounding box center [558, 163] width 28 height 19
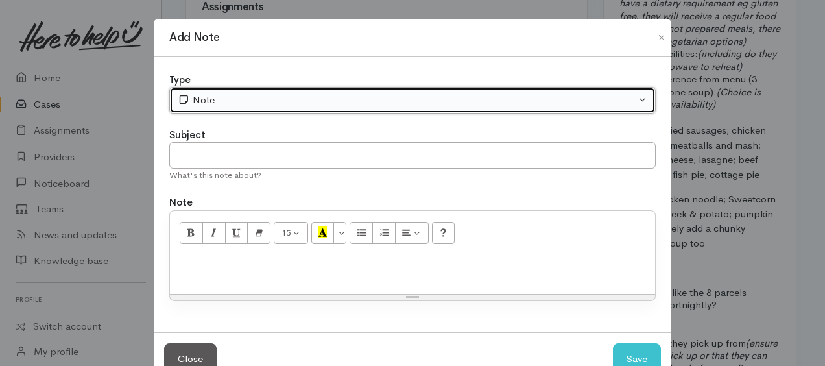
click at [394, 99] on div "Note" at bounding box center [407, 100] width 458 height 15
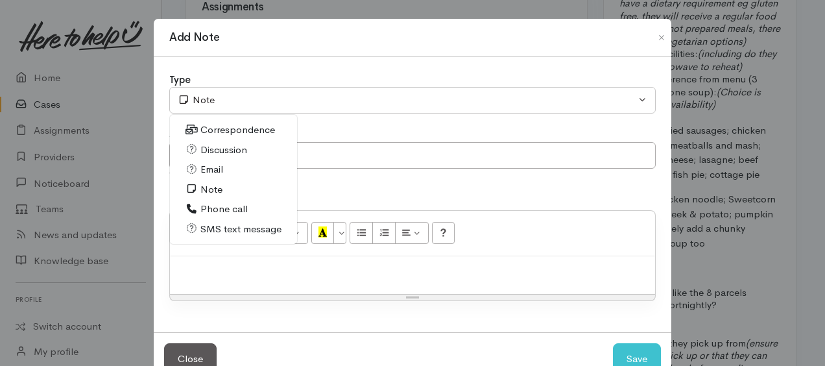
click at [209, 208] on span "Phone call" at bounding box center [223, 209] width 47 height 15
select select "3"
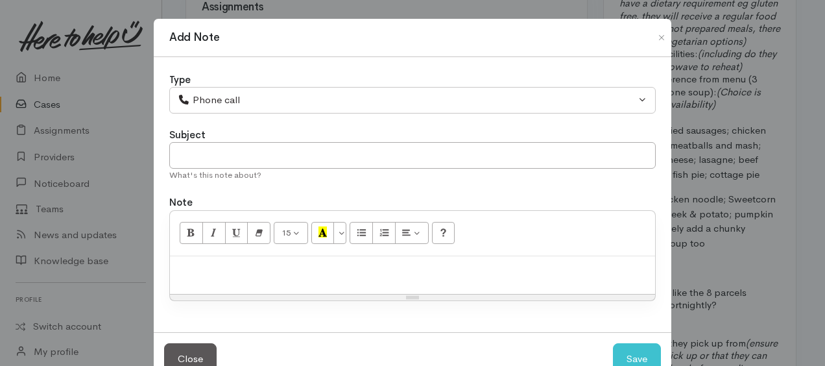
click at [231, 272] on p at bounding box center [412, 270] width 472 height 15
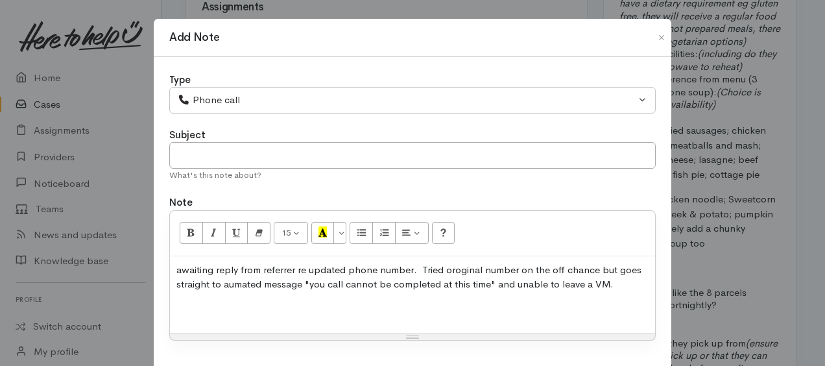
click at [178, 267] on p "awaiting reply from referrer re updated phone number. Tried oroginal number on …" at bounding box center [412, 277] width 472 height 29
drag, startPoint x: 241, startPoint y: 283, endPoint x: 288, endPoint y: 282, distance: 46.7
click at [315, 297] on div "Awaiting reply from referrer re updated phone number. Tried original number on …" at bounding box center [412, 295] width 485 height 78
click at [260, 283] on p "Awaiting reply from referrer re updated phone number. Tried original number on …" at bounding box center [412, 277] width 472 height 29
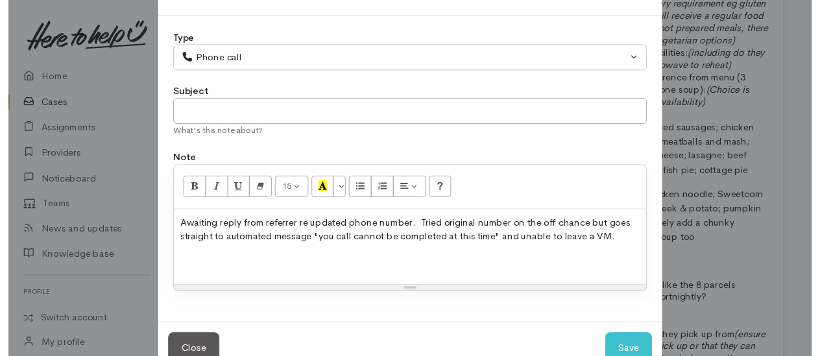
scroll to position [75, 0]
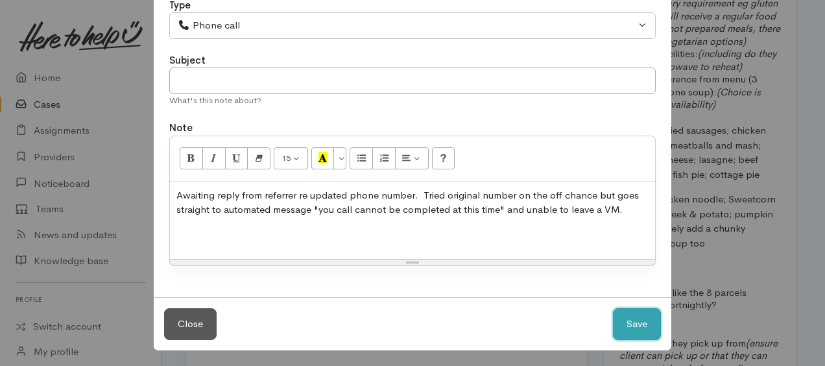
click at [632, 328] on button "Save" at bounding box center [637, 324] width 48 height 32
select select "1"
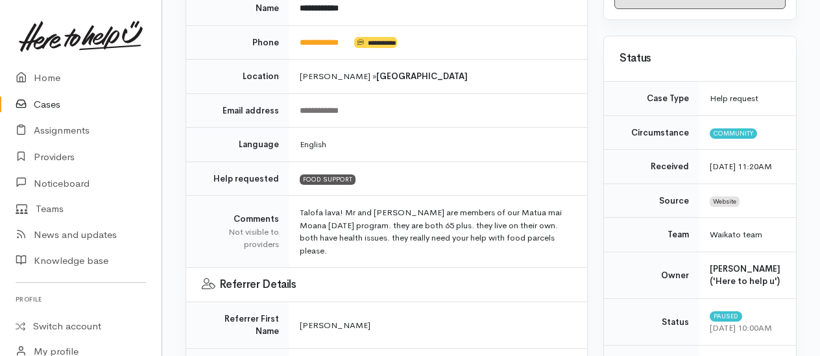
scroll to position [0, 0]
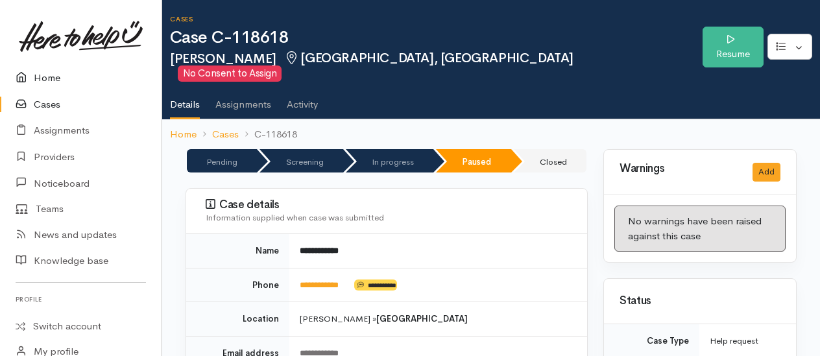
click at [42, 77] on link "Home" at bounding box center [81, 78] width 162 height 27
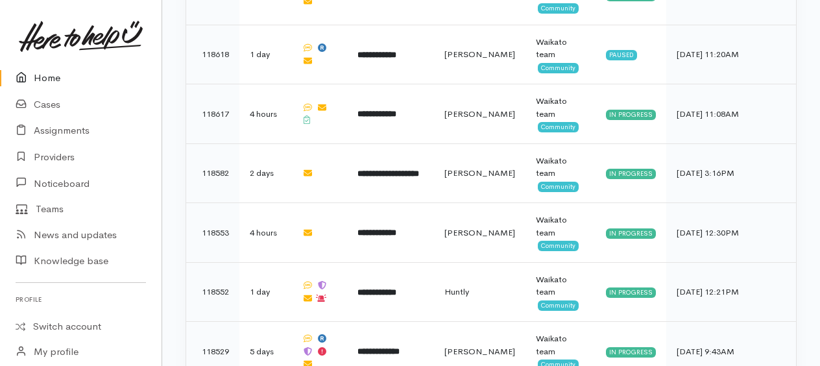
scroll to position [1038, 0]
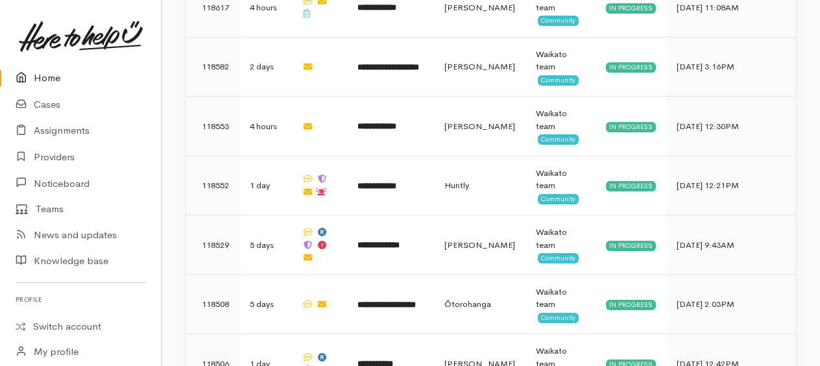
click at [38, 75] on link "Home" at bounding box center [81, 78] width 162 height 27
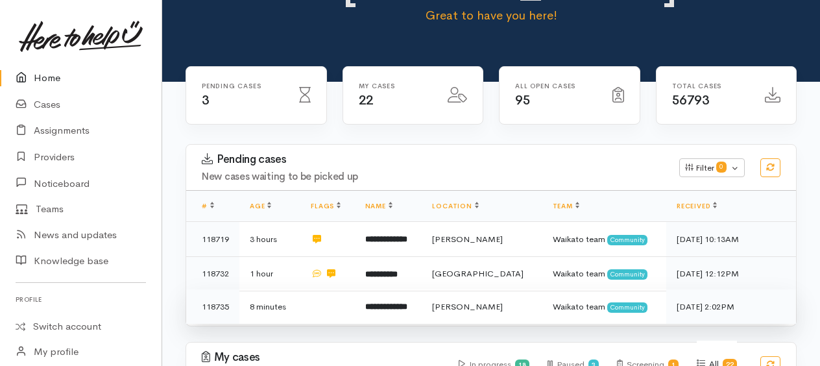
scroll to position [130, 0]
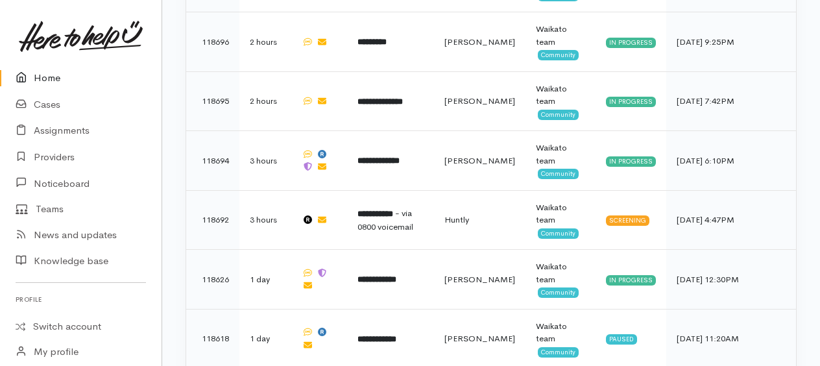
scroll to position [649, 0]
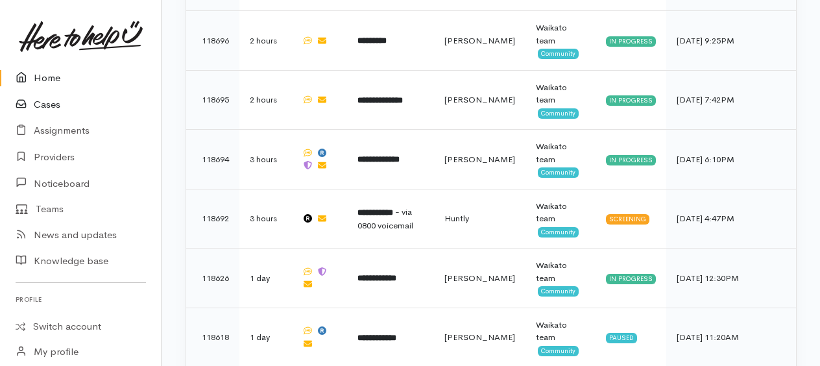
click at [43, 106] on link "Cases" at bounding box center [81, 104] width 162 height 27
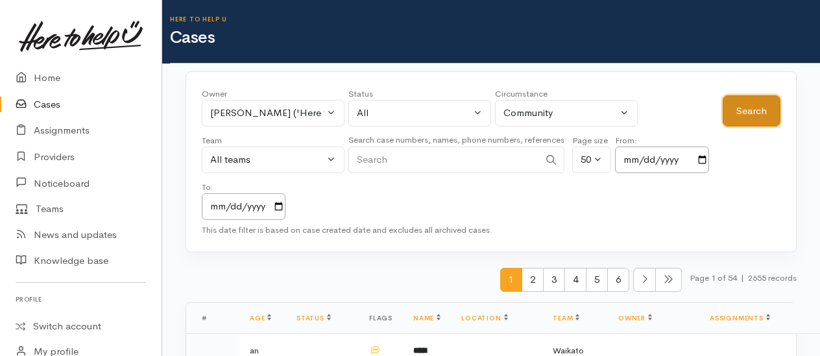
drag, startPoint x: 774, startPoint y: 110, endPoint x: 697, endPoint y: 104, distance: 77.4
click at [773, 110] on button "Search" at bounding box center [752, 111] width 58 height 32
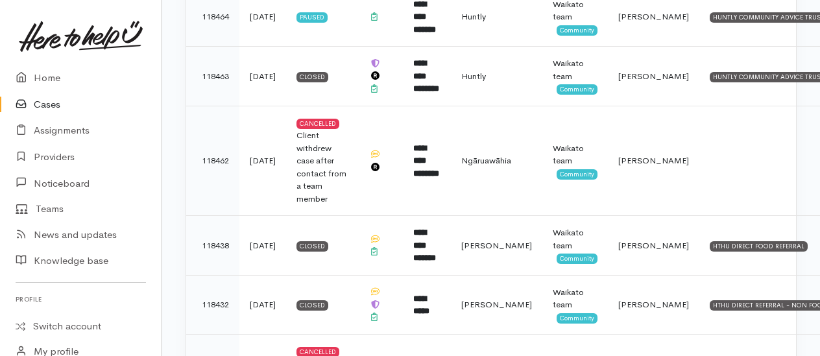
scroll to position [2530, 0]
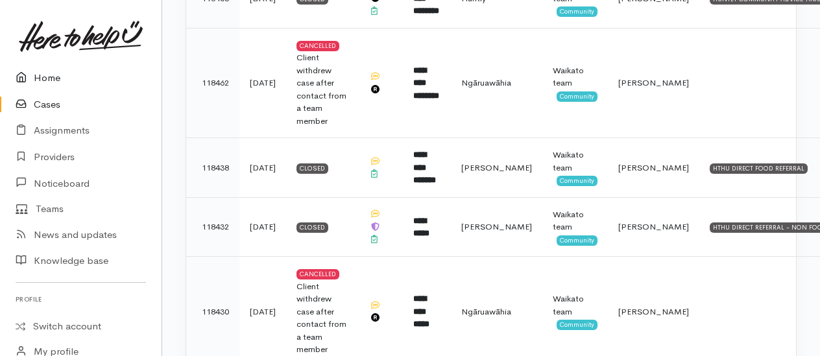
click at [38, 78] on link "Home" at bounding box center [81, 78] width 162 height 27
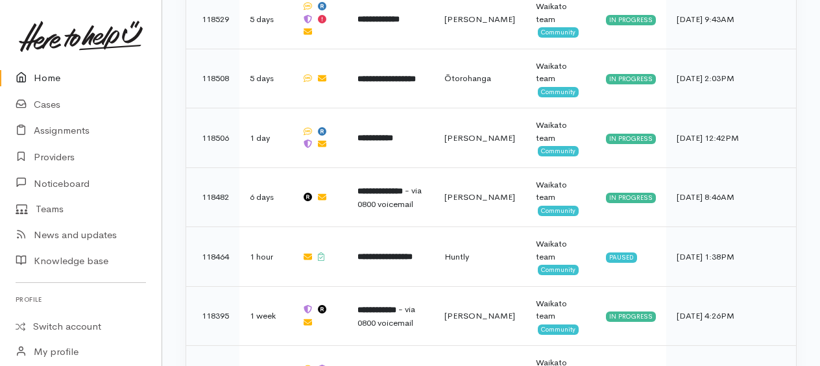
scroll to position [1268, 0]
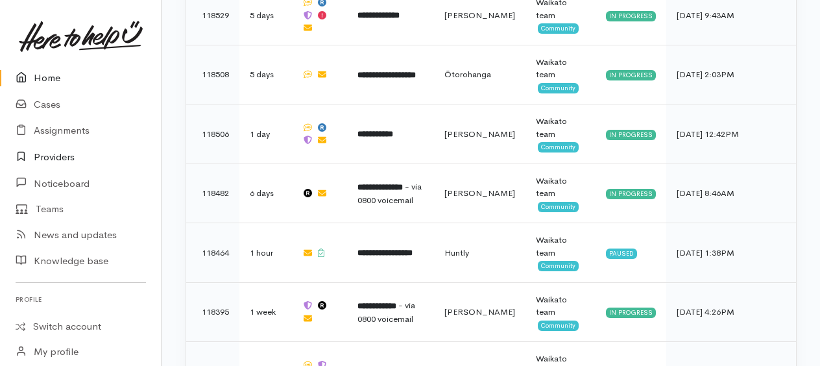
click at [47, 156] on link "Providers" at bounding box center [81, 157] width 162 height 27
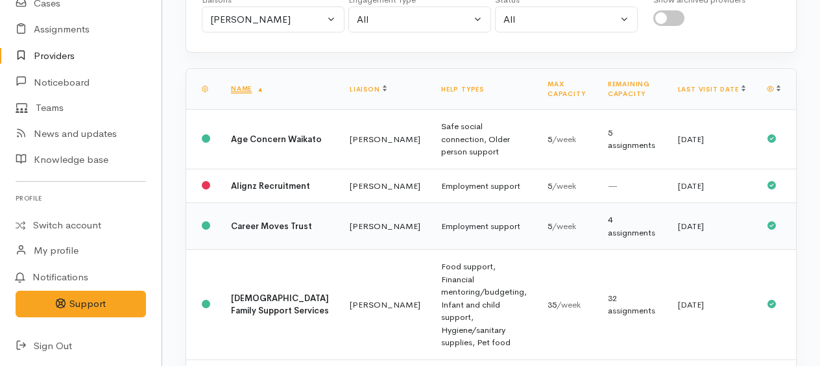
scroll to position [195, 0]
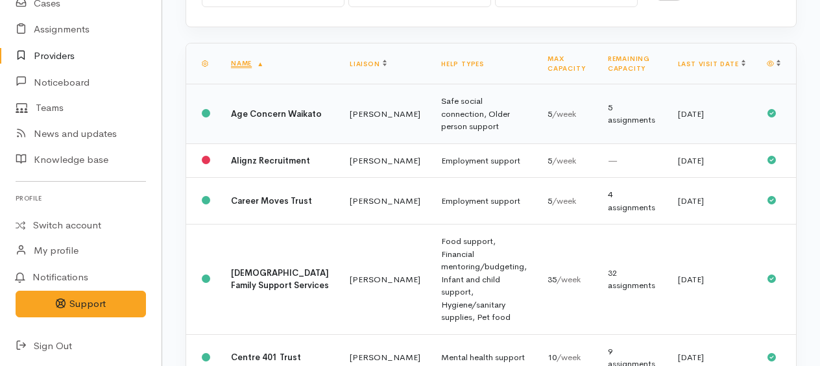
click at [431, 112] on td "Safe social connection, Older person support" at bounding box center [484, 114] width 106 height 60
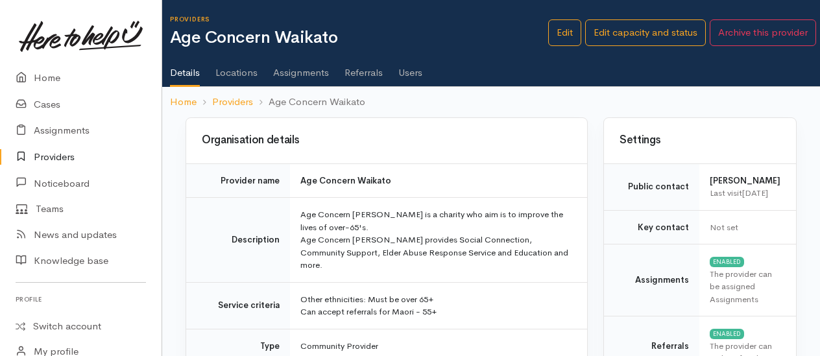
click at [302, 70] on link "Assignments" at bounding box center [301, 68] width 56 height 36
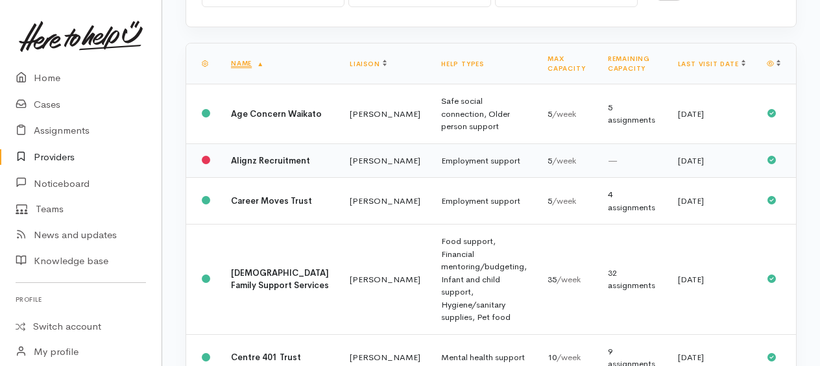
scroll to position [260, 0]
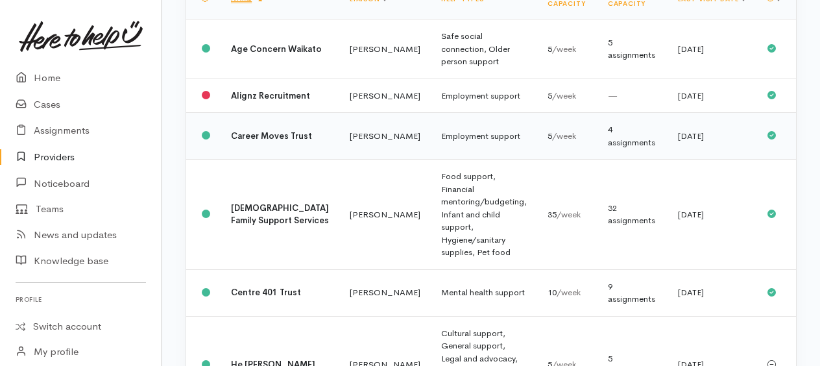
click at [431, 147] on td "Employment support" at bounding box center [484, 136] width 106 height 47
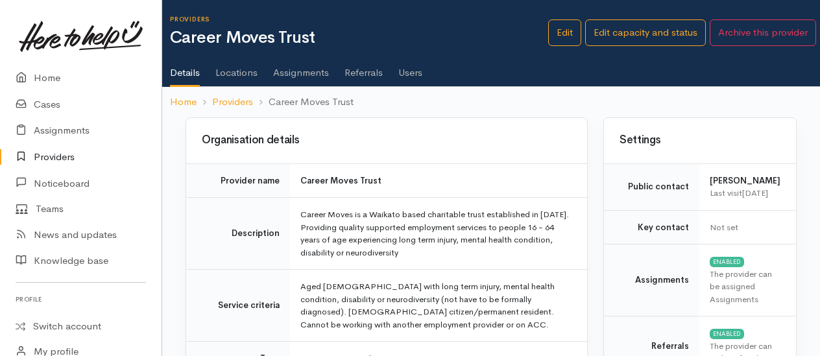
click at [293, 71] on link "Assignments" at bounding box center [301, 68] width 56 height 36
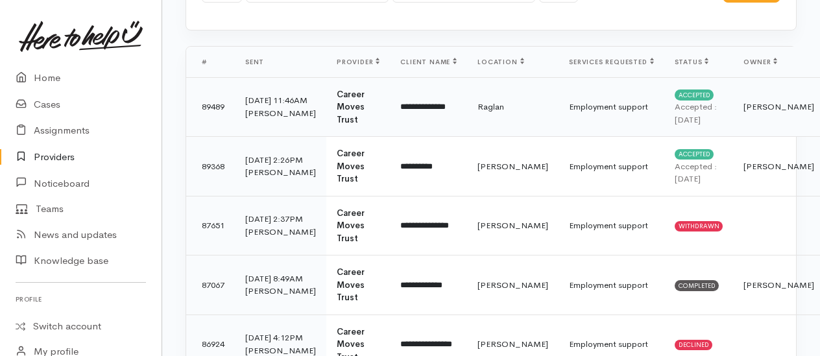
scroll to position [195, 0]
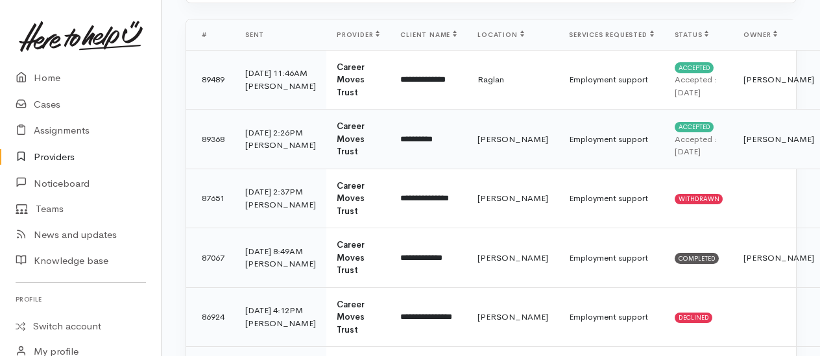
click at [256, 152] on div "Katarina Daly" at bounding box center [280, 145] width 71 height 13
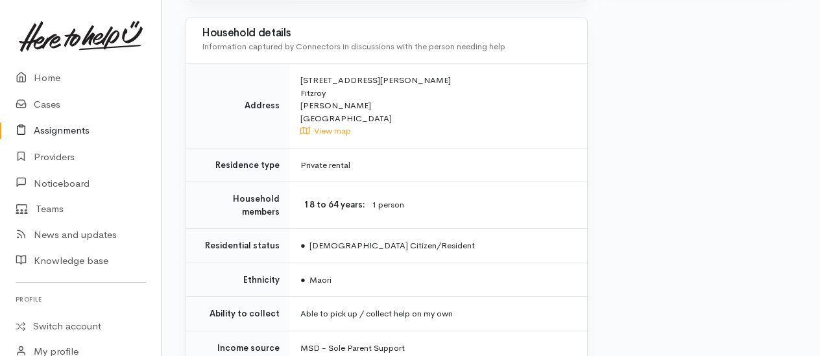
scroll to position [909, 0]
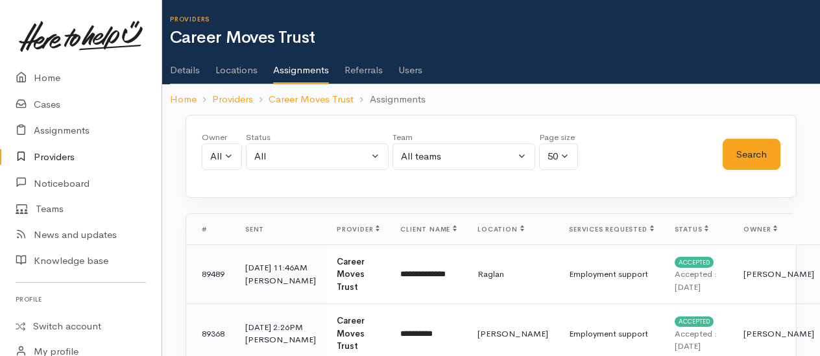
scroll to position [195, 0]
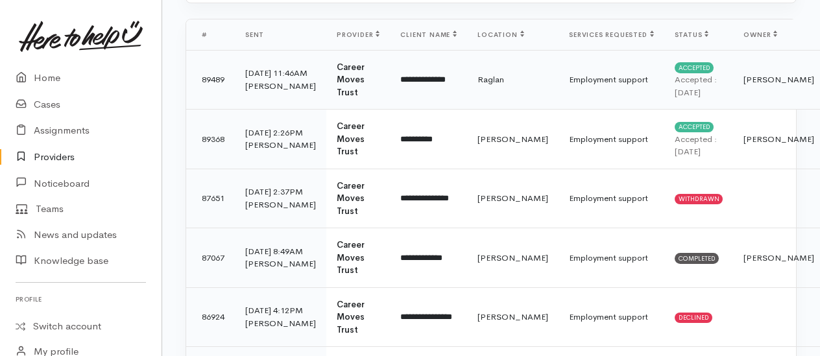
click at [390, 70] on td "**********" at bounding box center [428, 80] width 77 height 60
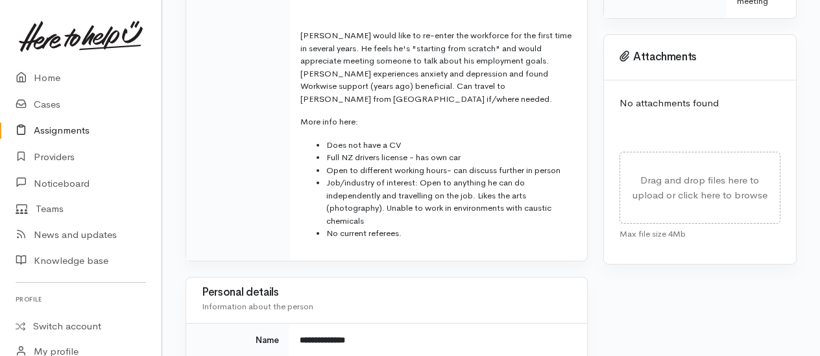
scroll to position [584, 0]
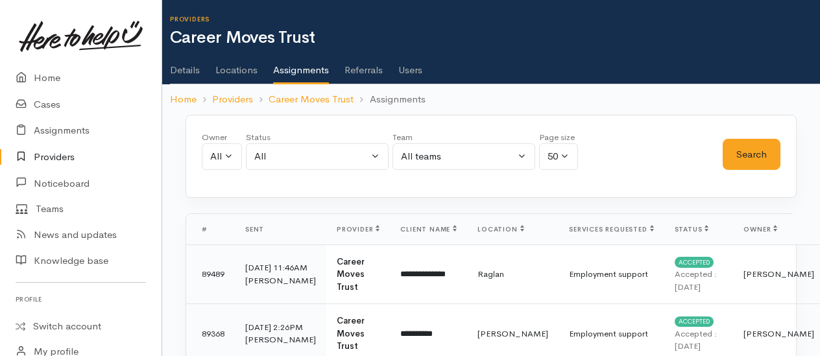
scroll to position [195, 0]
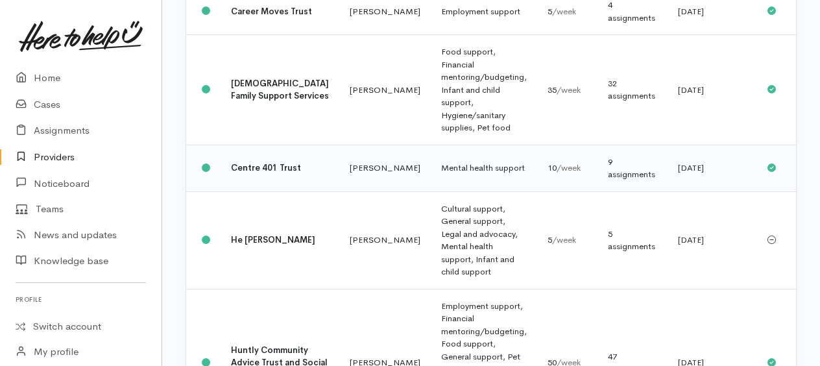
scroll to position [389, 0]
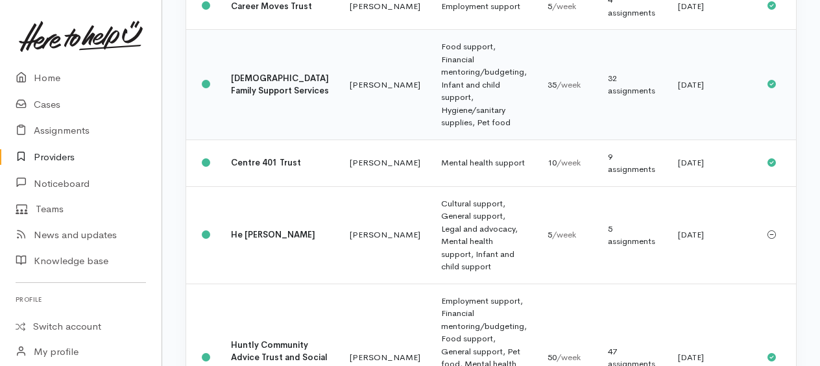
click at [431, 132] on td "Food support, Financial mentoring/budgeting, Infant and child support, Hygiene/…" at bounding box center [484, 85] width 106 height 110
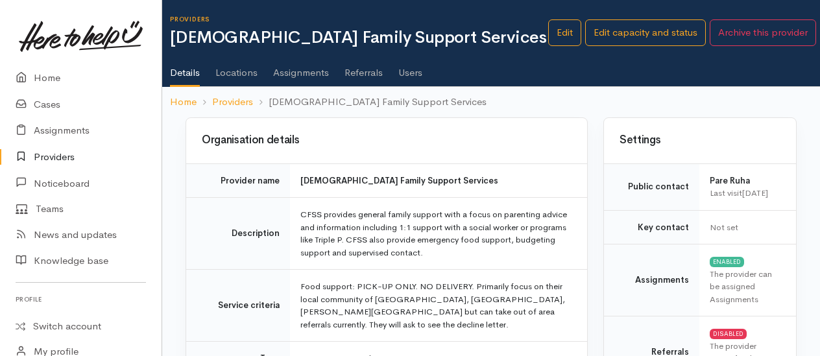
click at [315, 69] on link "Assignments" at bounding box center [301, 68] width 56 height 36
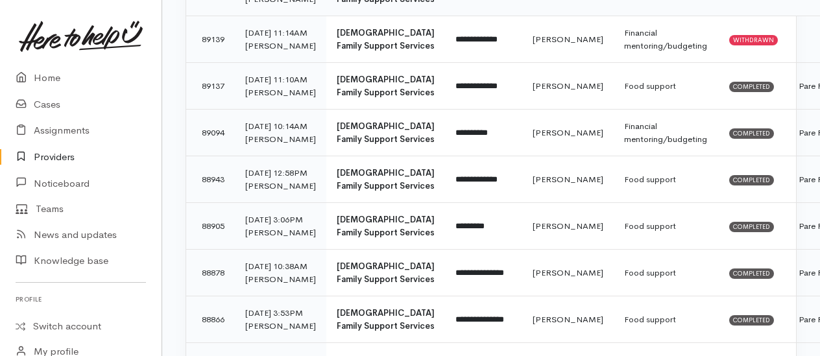
scroll to position [779, 0]
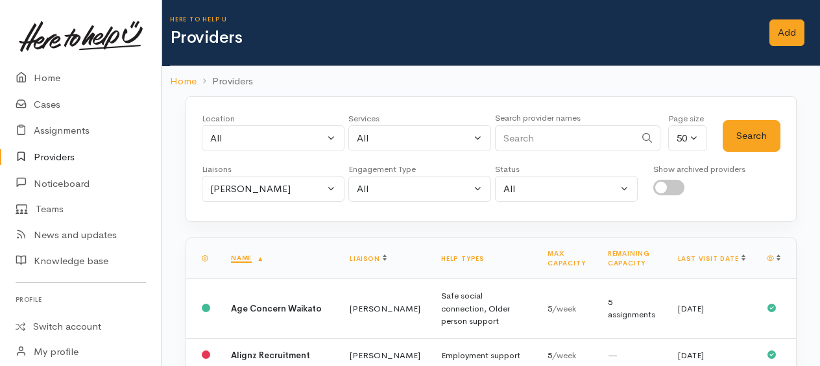
scroll to position [398, 0]
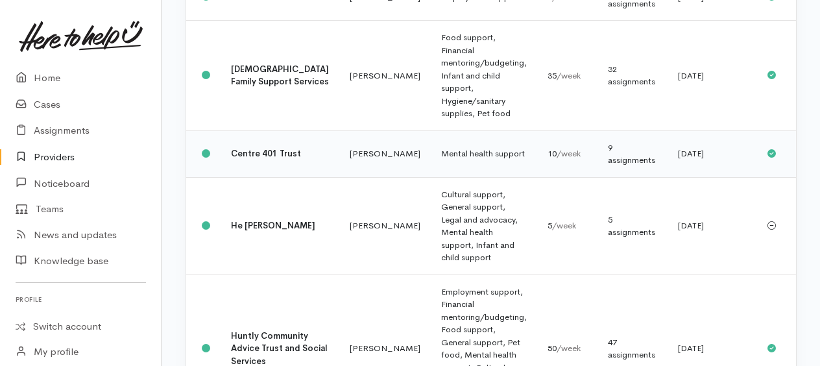
click at [431, 164] on td "Mental health support" at bounding box center [484, 153] width 106 height 47
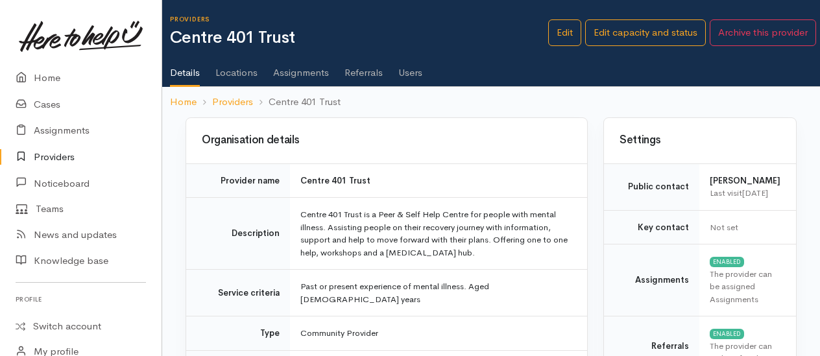
click at [304, 65] on link "Assignments" at bounding box center [301, 68] width 56 height 36
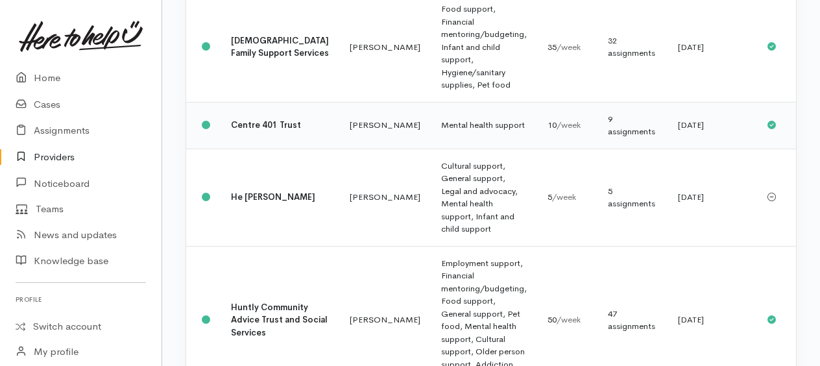
scroll to position [424, 0]
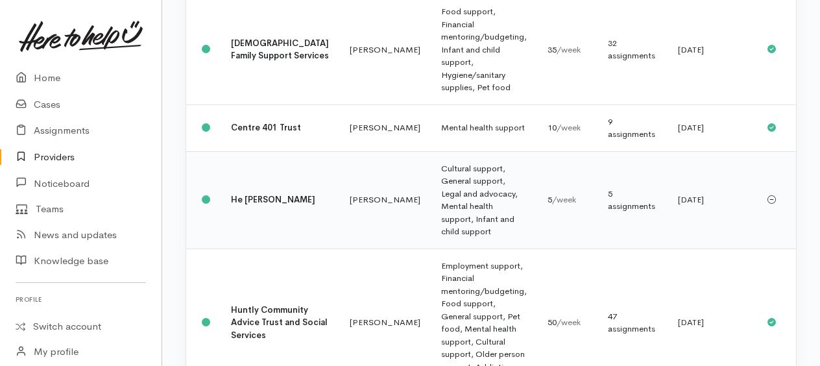
click at [431, 192] on td "Cultural support, General support, Legal and advocacy, Mental health support, I…" at bounding box center [484, 199] width 106 height 97
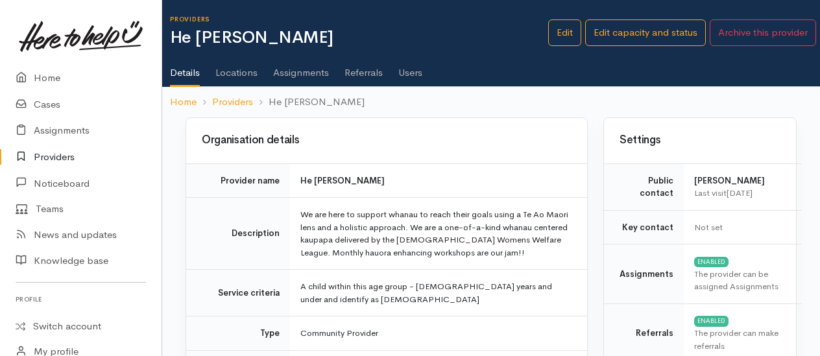
click at [280, 73] on link "Assignments" at bounding box center [301, 68] width 56 height 36
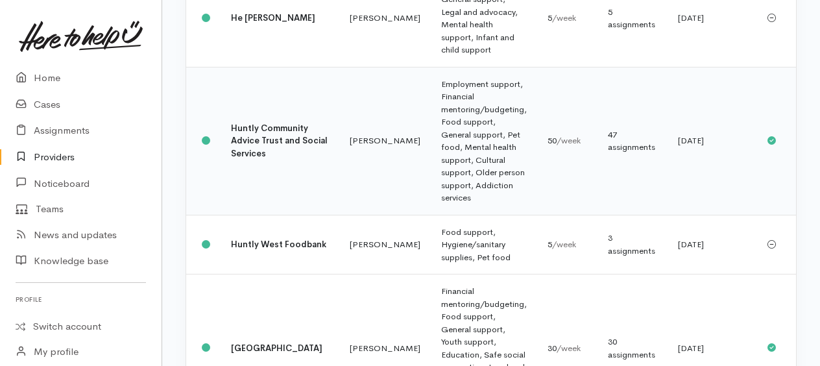
scroll to position [619, 0]
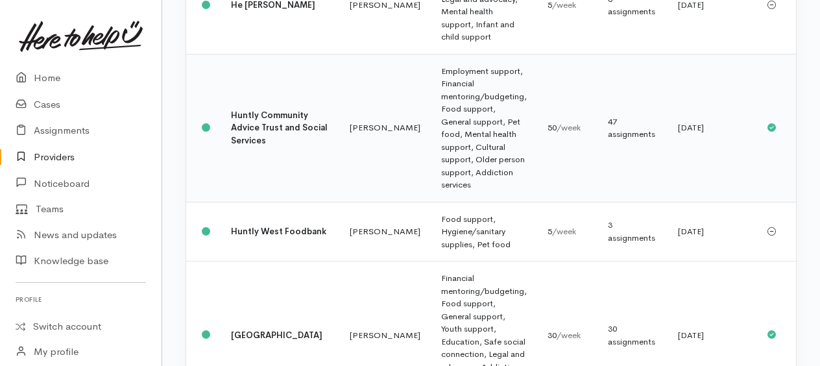
click at [431, 150] on td "Employment support, Financial mentoring/budgeting, Food support, General suppor…" at bounding box center [484, 128] width 106 height 148
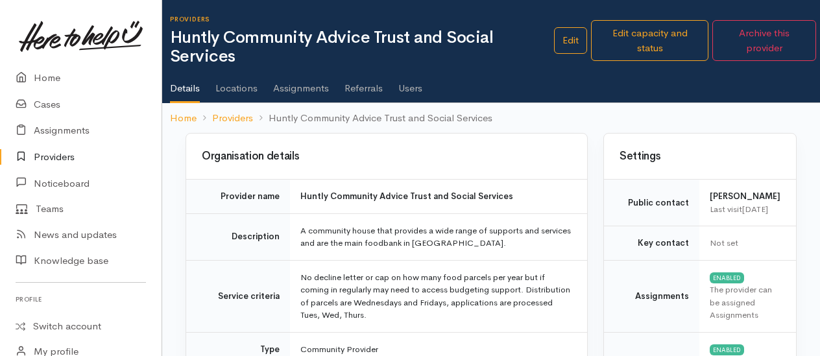
click at [305, 85] on link "Assignments" at bounding box center [301, 84] width 56 height 36
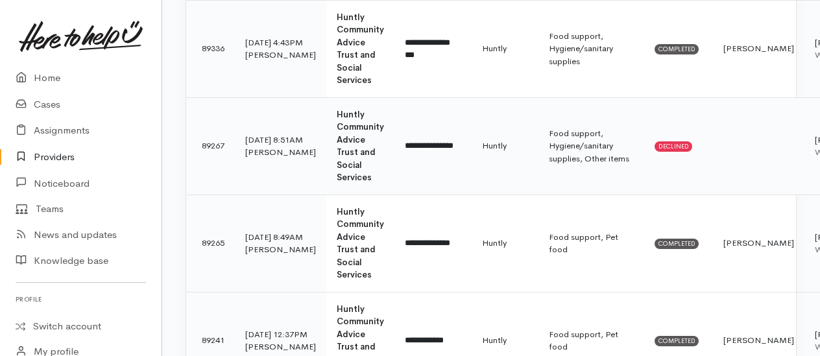
scroll to position [779, 0]
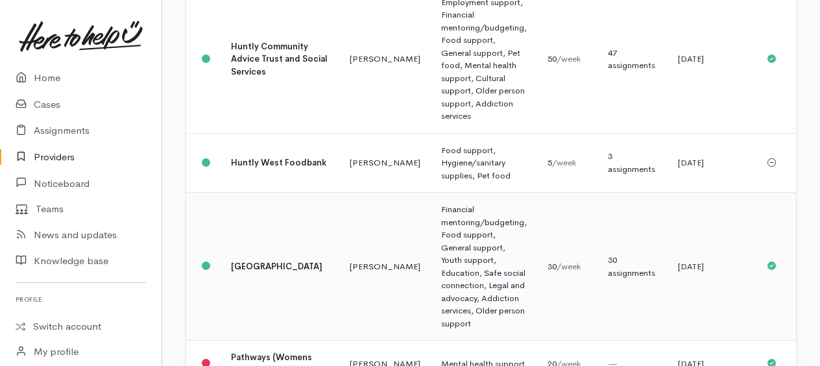
scroll to position [757, 0]
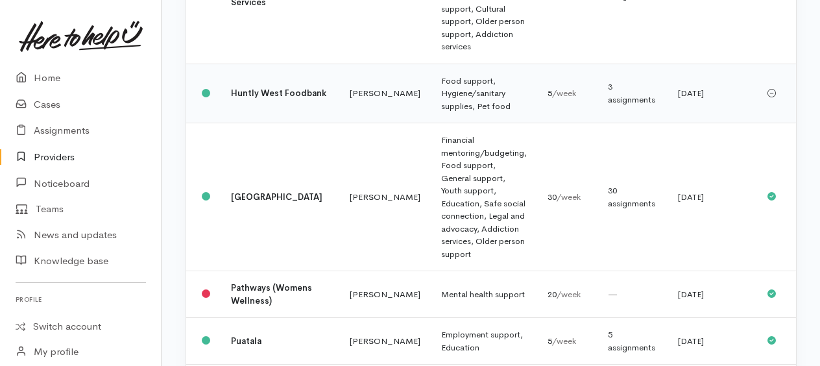
click at [431, 106] on td "Food support, Hygiene/sanitary supplies, Pet food" at bounding box center [484, 94] width 106 height 60
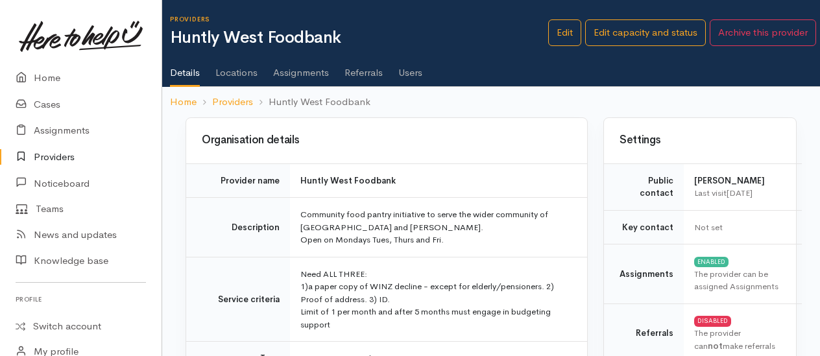
click at [293, 72] on link "Assignments" at bounding box center [301, 68] width 56 height 36
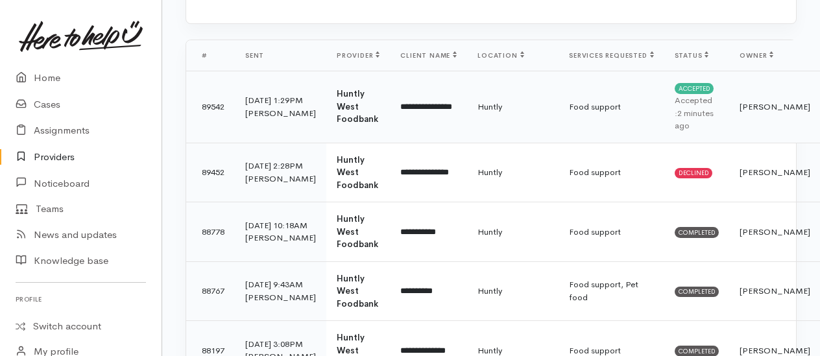
scroll to position [195, 0]
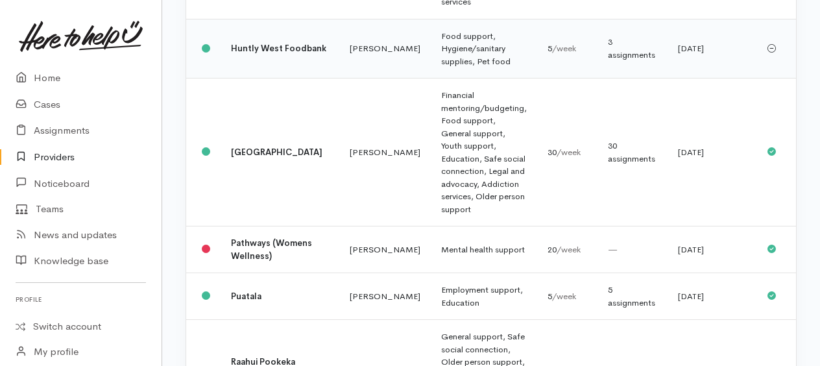
scroll to position [822, 0]
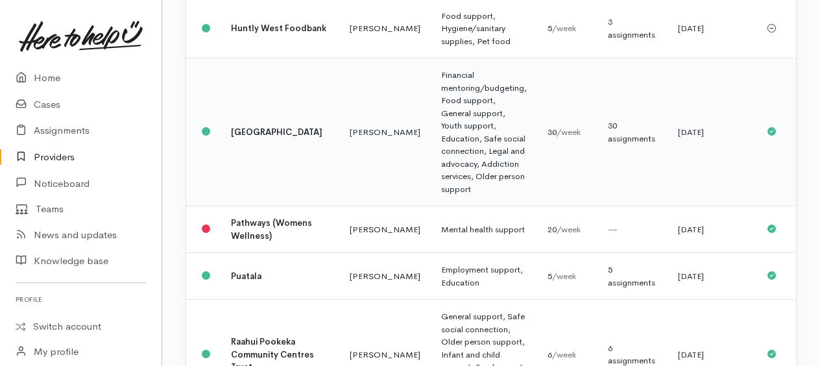
click at [431, 136] on td "Financial mentoring/budgeting, Food support, General support, Youth support, Ed…" at bounding box center [484, 132] width 106 height 148
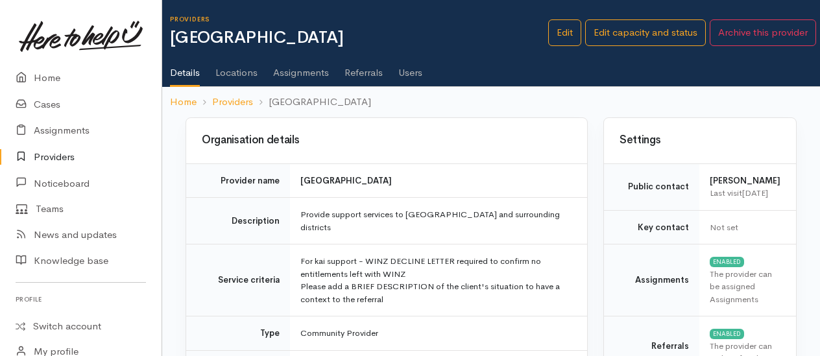
click at [312, 73] on link "Assignments" at bounding box center [301, 68] width 56 height 36
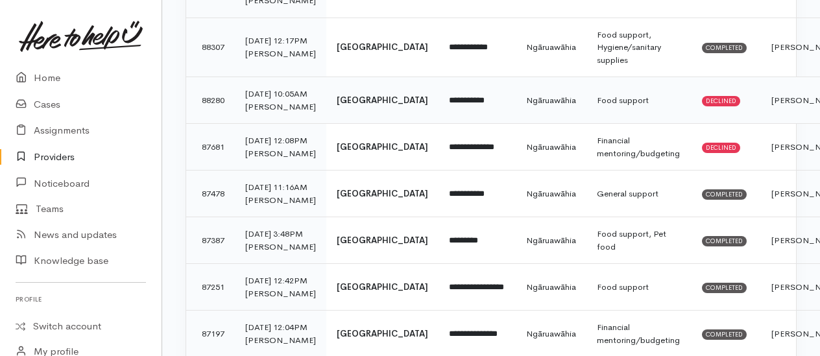
scroll to position [324, 0]
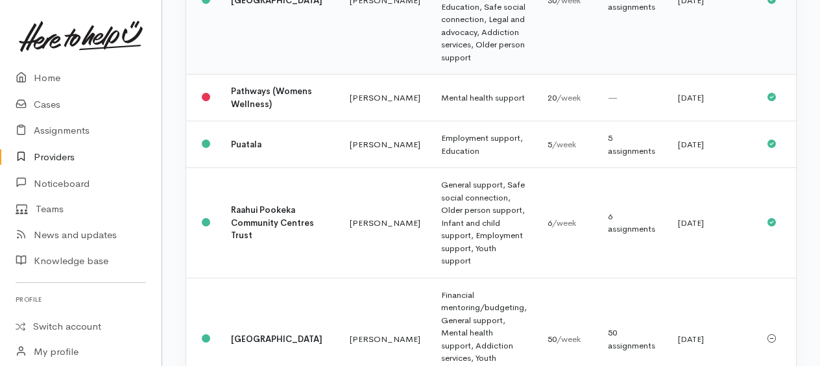
scroll to position [1017, 0]
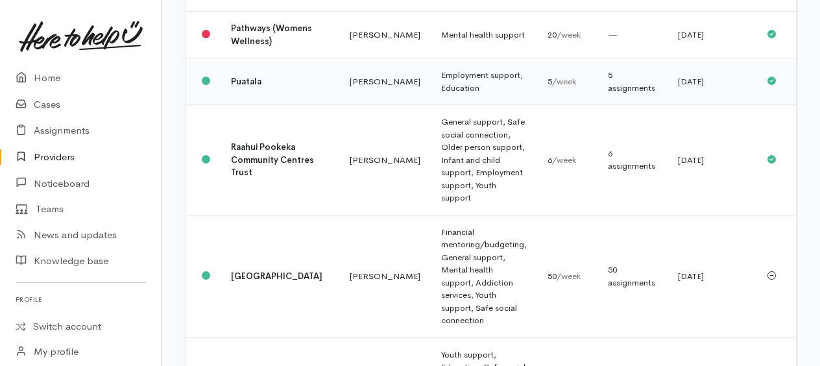
click at [431, 104] on td "Employment support, Education" at bounding box center [484, 81] width 106 height 47
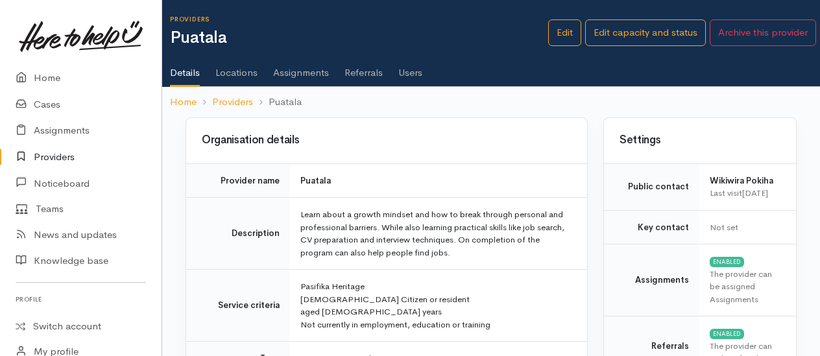
click at [292, 66] on link "Assignments" at bounding box center [301, 68] width 56 height 36
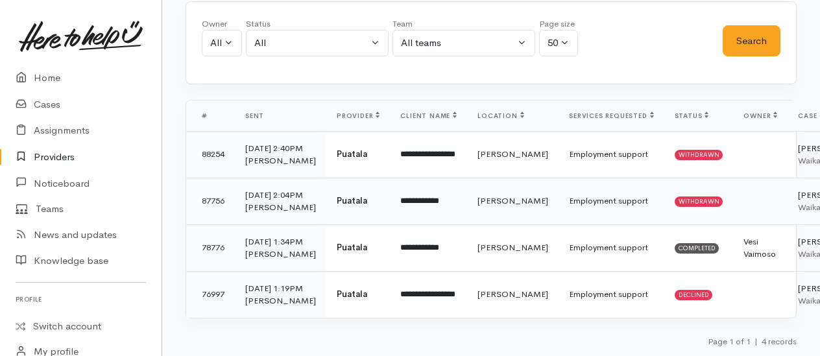
scroll to position [260, 0]
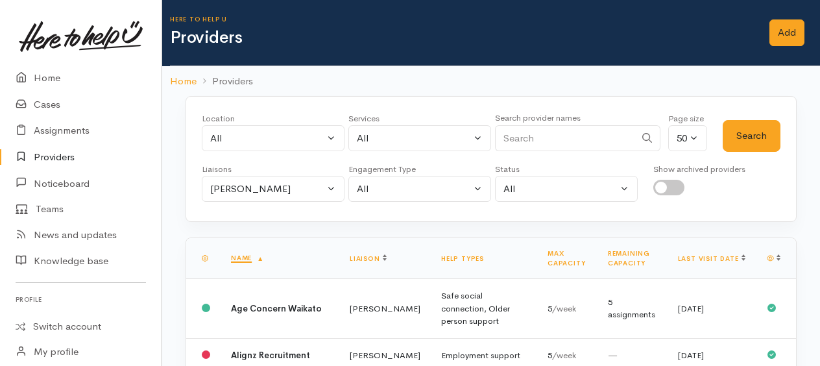
scroll to position [1017, 0]
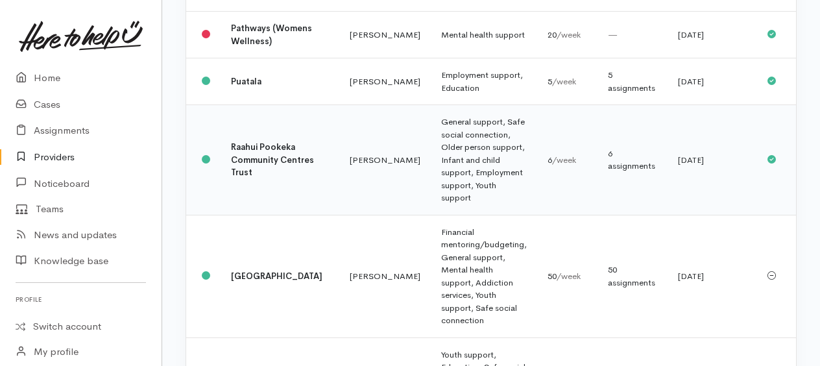
click at [431, 184] on td "General support, Safe social connection, Older person support, Infant and child…" at bounding box center [484, 160] width 106 height 110
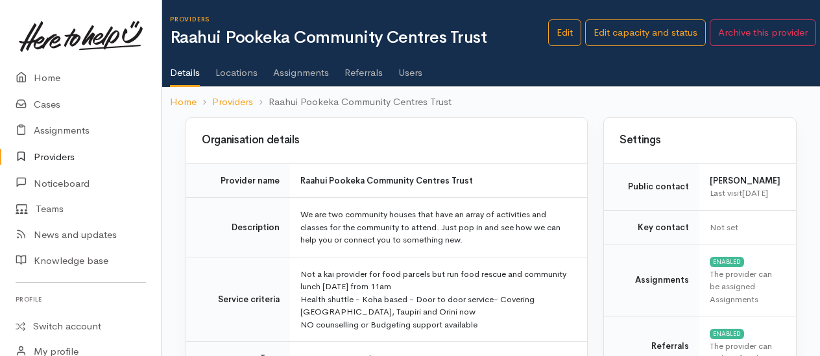
click at [285, 67] on link "Assignments" at bounding box center [301, 68] width 56 height 36
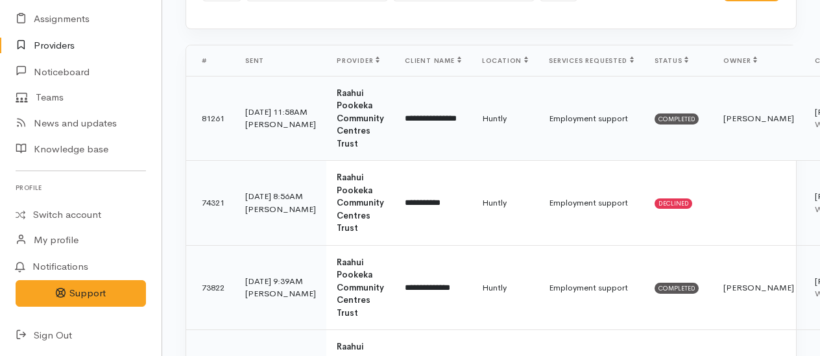
scroll to position [195, 0]
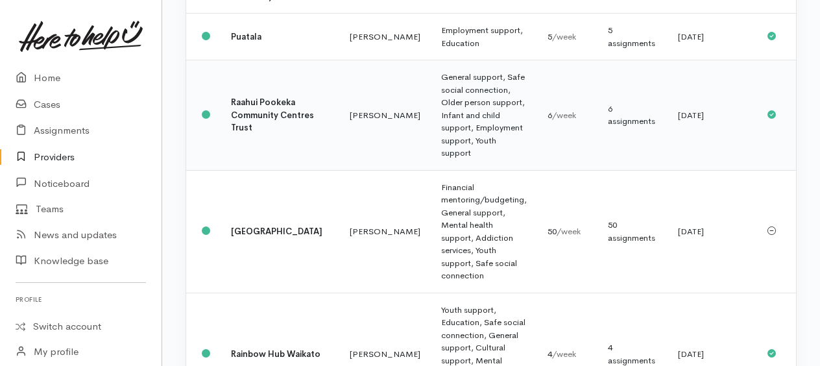
scroll to position [1146, 0]
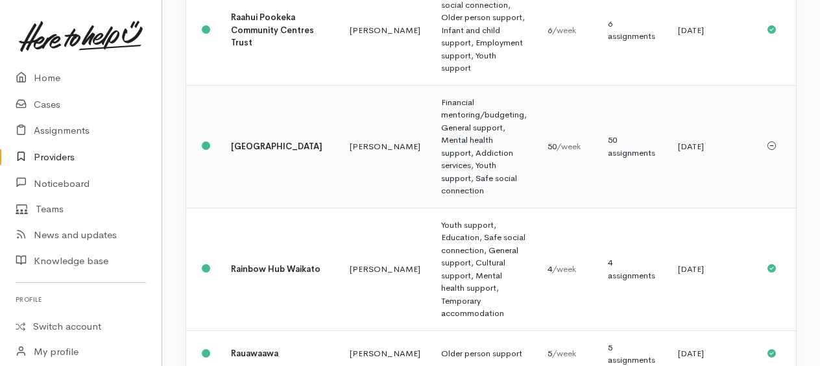
click at [431, 167] on td "Financial mentoring/budgeting, General support, Mental health support, Addictio…" at bounding box center [484, 146] width 106 height 123
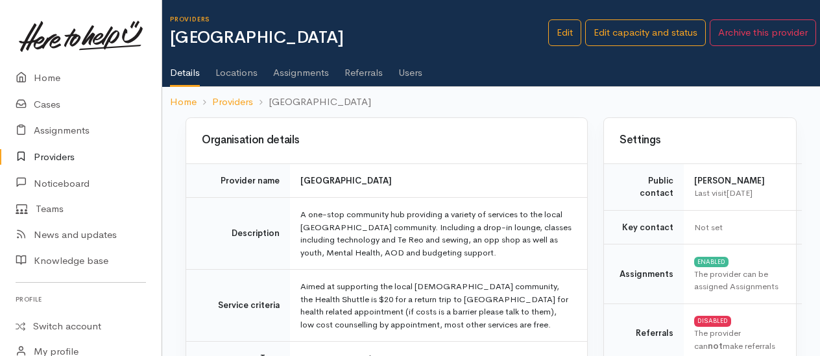
click at [292, 74] on link "Assignments" at bounding box center [301, 68] width 56 height 36
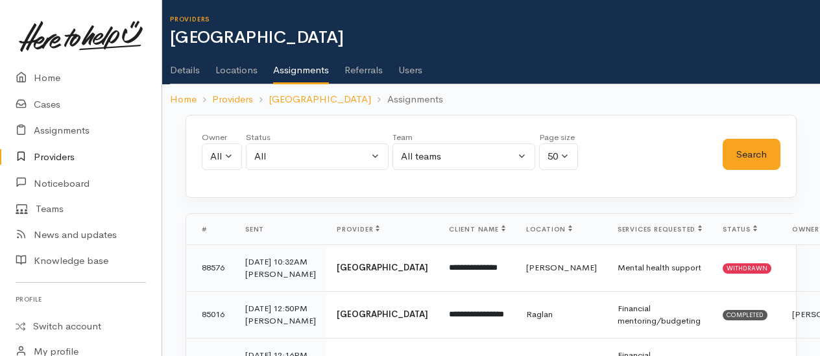
click at [409, 71] on link "Users" at bounding box center [410, 65] width 24 height 36
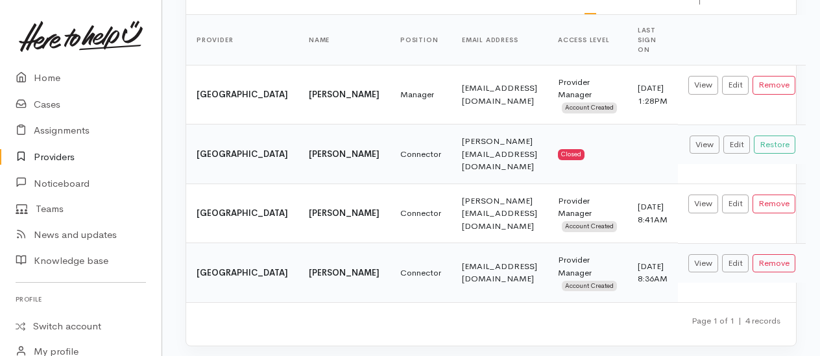
scroll to position [152, 0]
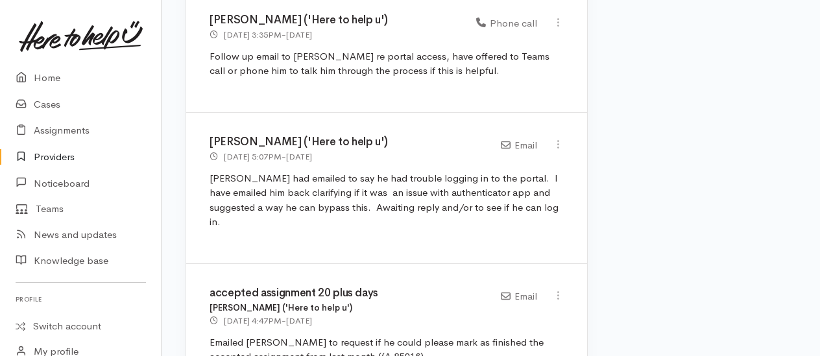
scroll to position [908, 0]
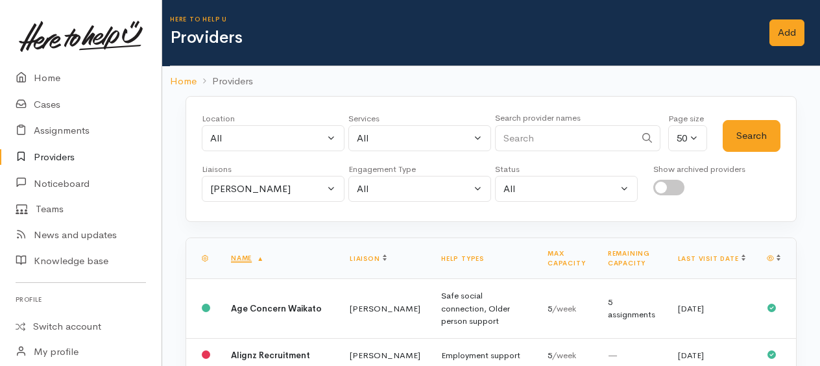
scroll to position [1156, 0]
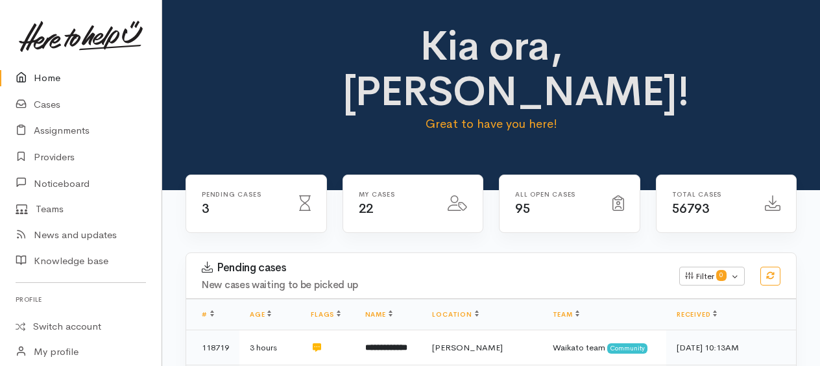
scroll to position [1250, 0]
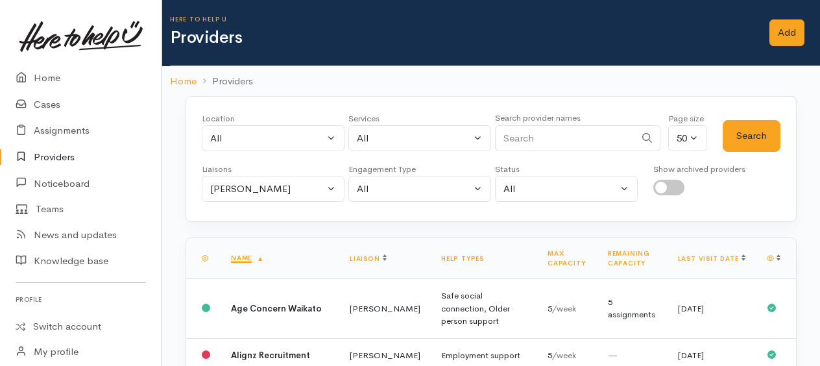
scroll to position [1213, 0]
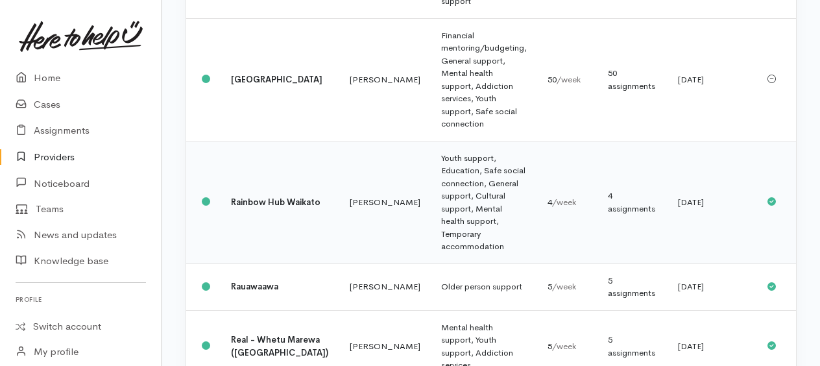
click at [431, 195] on td "Youth support, Education, Safe social connection, General support, Cultural sup…" at bounding box center [484, 202] width 106 height 123
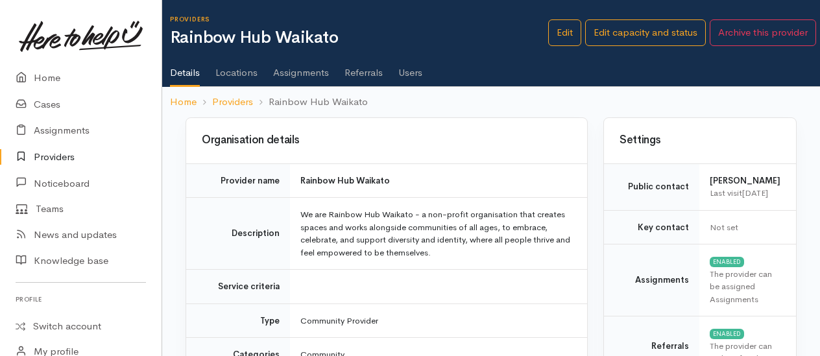
click at [282, 74] on link "Assignments" at bounding box center [301, 68] width 56 height 36
click at [305, 77] on link "Assignments" at bounding box center [301, 68] width 56 height 36
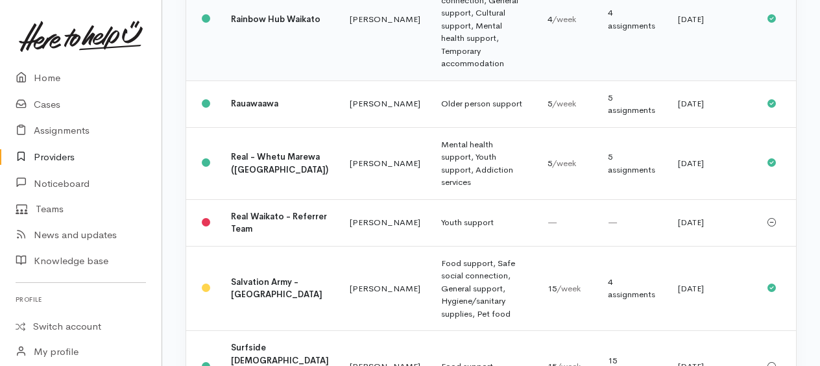
scroll to position [1400, 0]
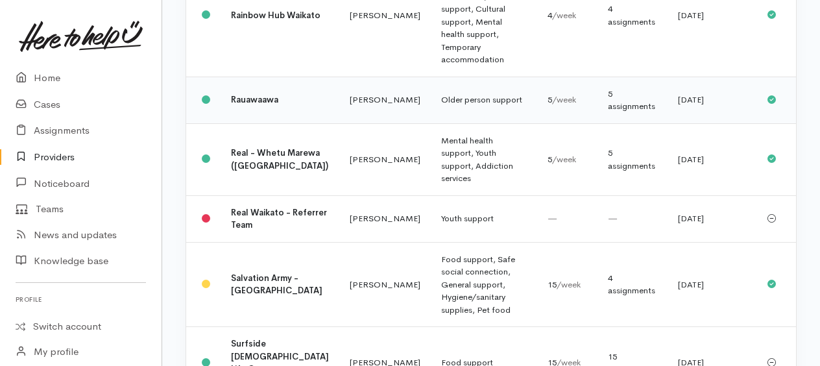
click at [431, 111] on td "Older person support" at bounding box center [484, 100] width 106 height 47
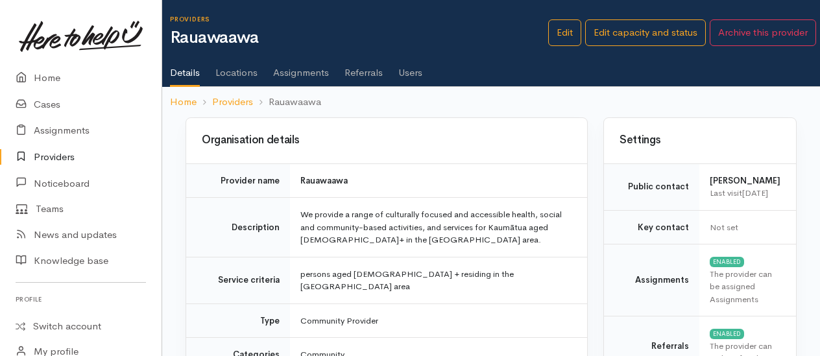
click at [304, 73] on link "Assignments" at bounding box center [301, 68] width 56 height 36
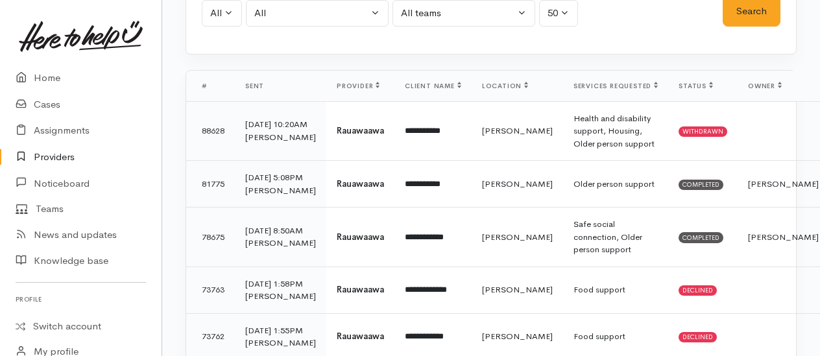
scroll to position [260, 0]
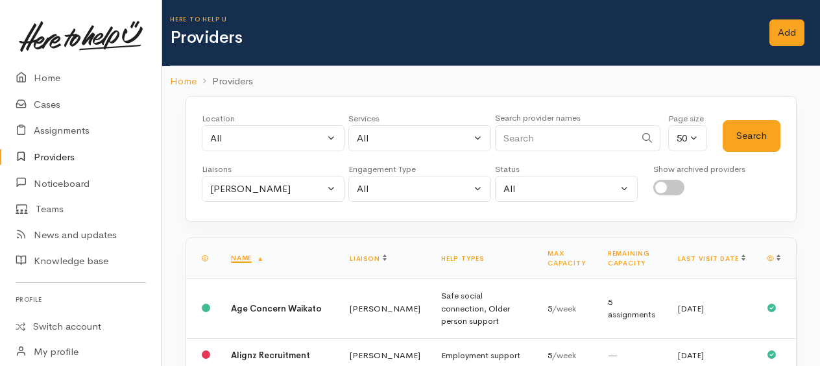
scroll to position [1409, 0]
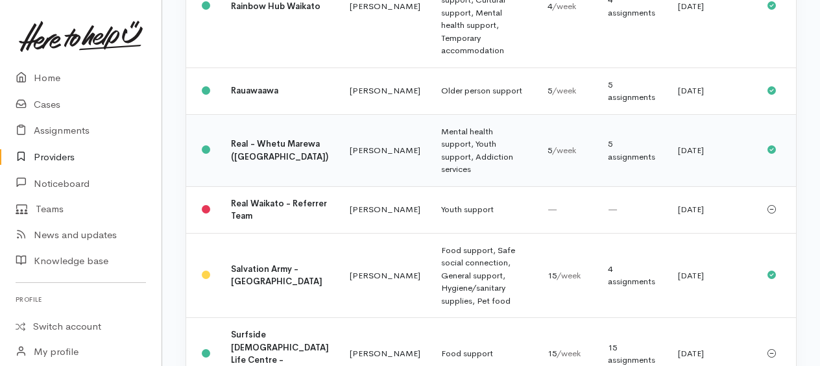
click at [431, 167] on td "Mental health support, Youth support, Addiction services" at bounding box center [484, 150] width 106 height 72
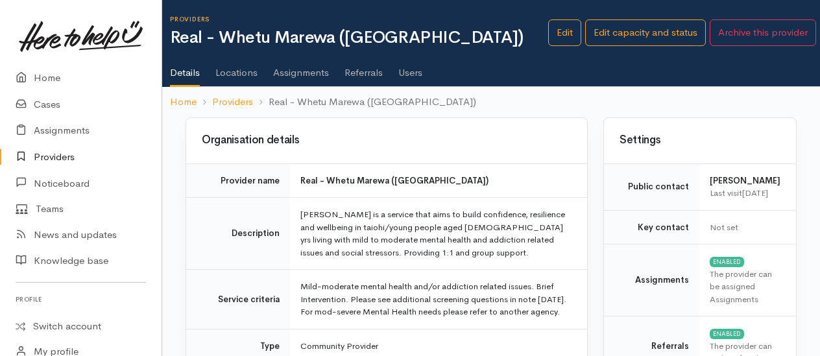
click at [300, 70] on link "Assignments" at bounding box center [301, 68] width 56 height 36
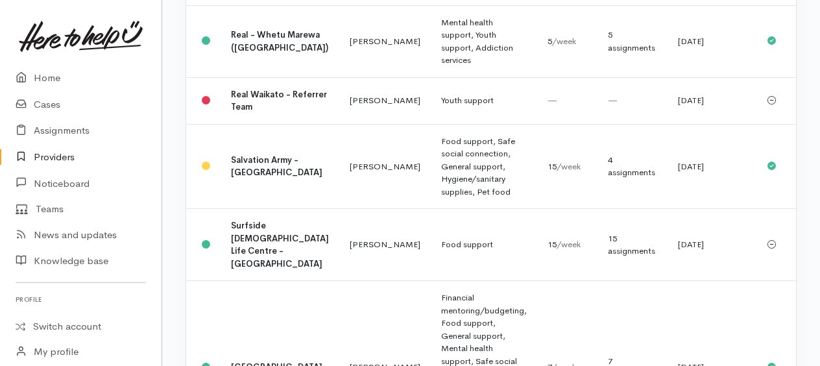
scroll to position [1538, 0]
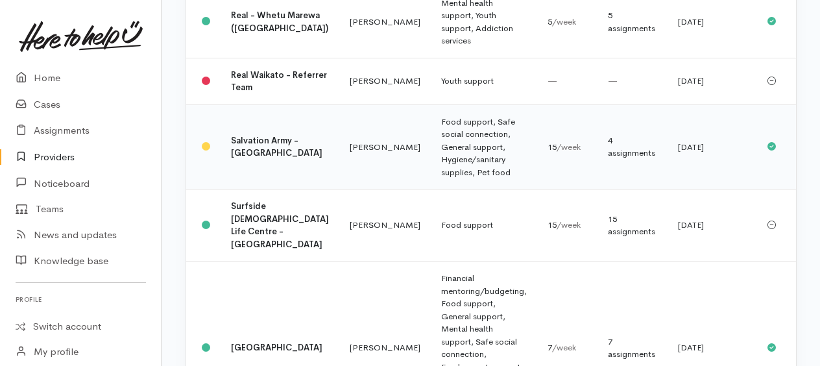
click at [431, 177] on td "Food support, Safe social connection, General support, Hygiene/sanitary supplie…" at bounding box center [484, 146] width 106 height 85
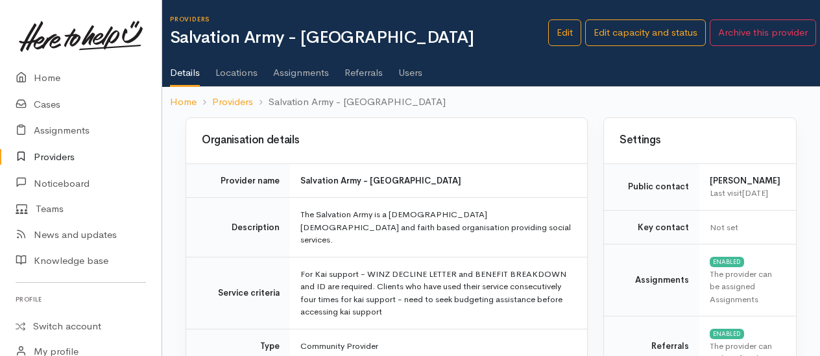
click at [292, 77] on link "Assignments" at bounding box center [301, 68] width 56 height 36
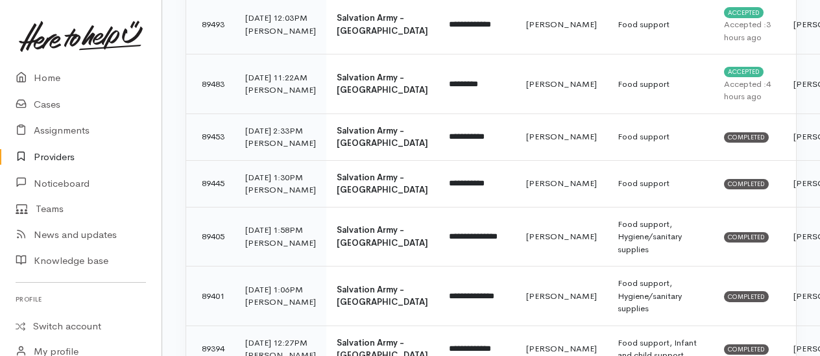
scroll to position [714, 0]
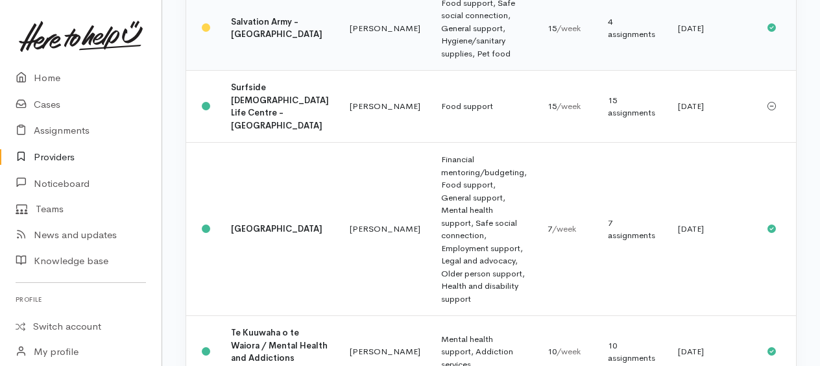
scroll to position [1677, 0]
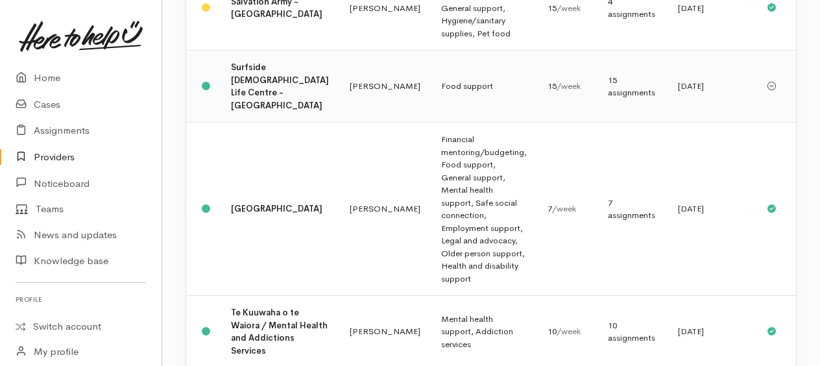
click at [431, 108] on td "Food support" at bounding box center [484, 87] width 106 height 72
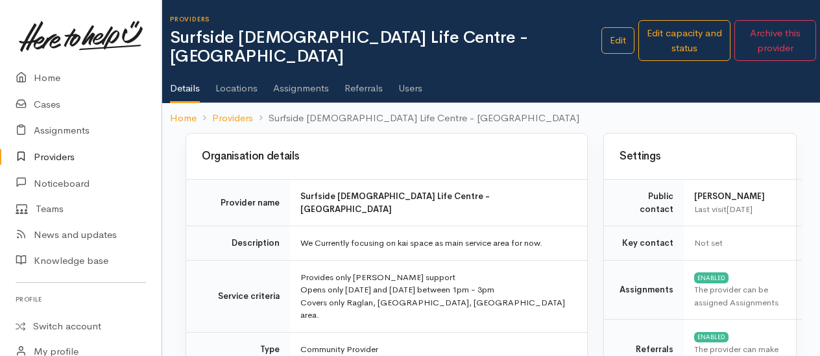
click at [308, 67] on link "Assignments" at bounding box center [301, 84] width 56 height 36
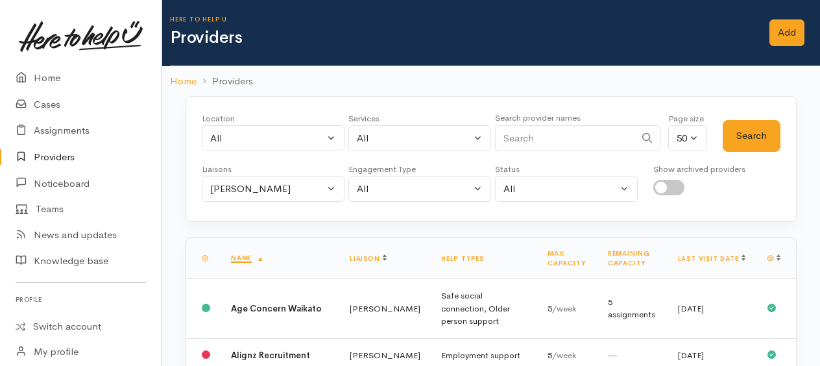
scroll to position [1686, 0]
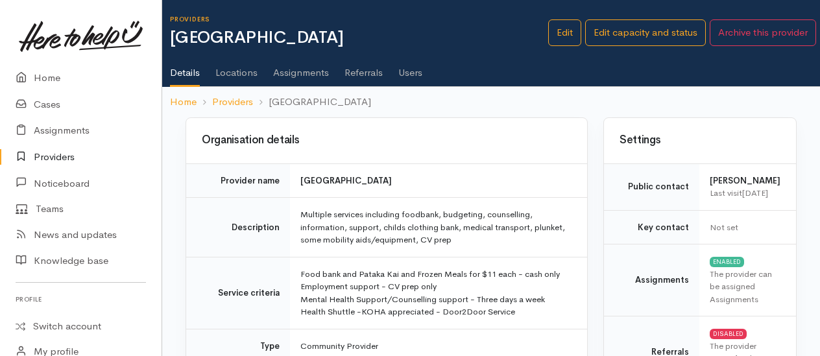
click at [304, 67] on link "Assignments" at bounding box center [301, 68] width 56 height 36
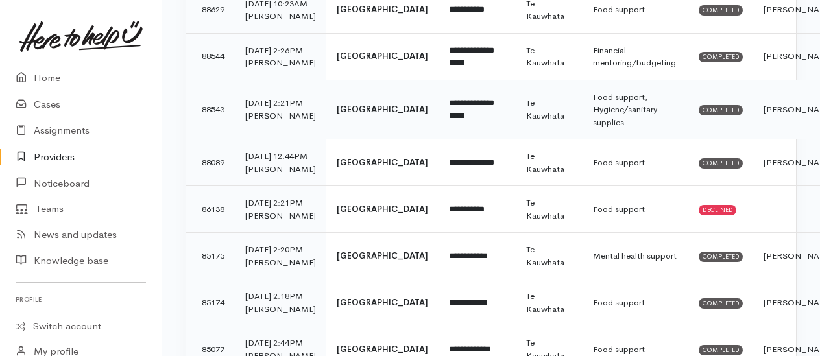
scroll to position [260, 0]
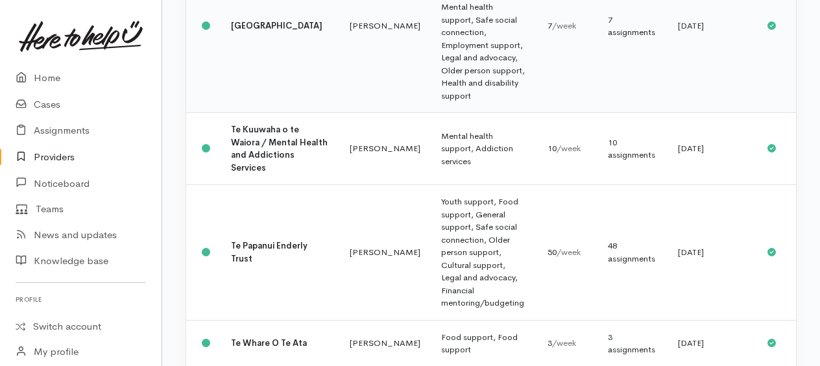
scroll to position [1861, 0]
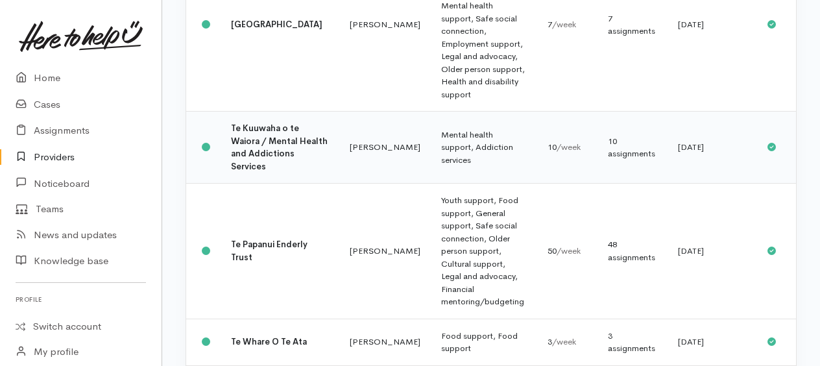
click at [431, 171] on td "Mental health support, Addiction services" at bounding box center [484, 148] width 106 height 72
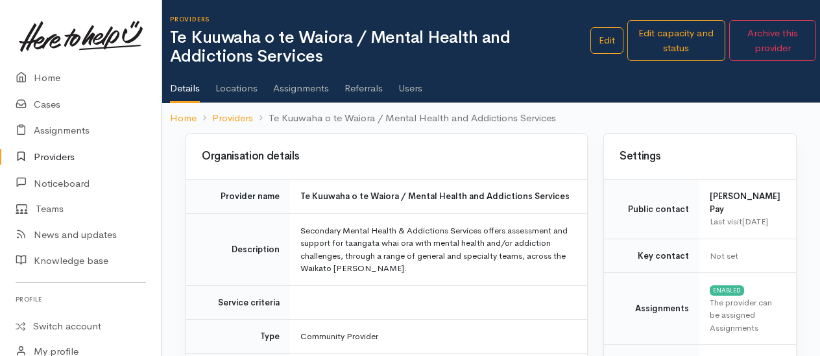
click at [289, 93] on link "Assignments" at bounding box center [301, 84] width 56 height 36
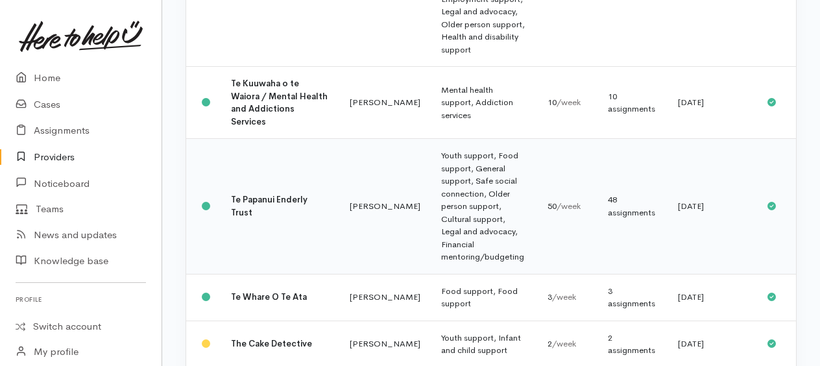
scroll to position [1935, 0]
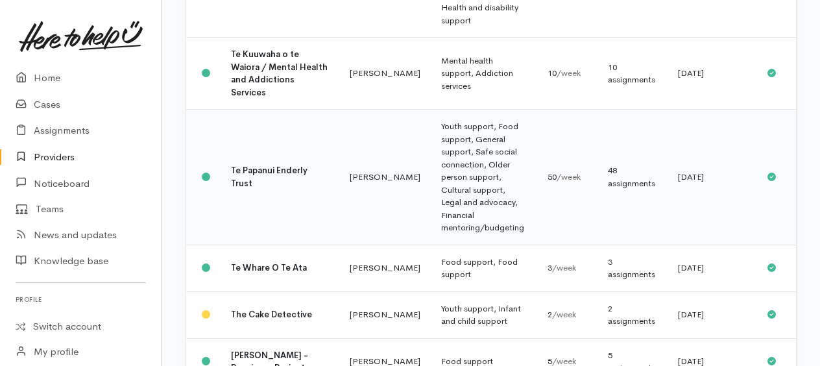
click at [444, 228] on td "Youth support, Food support, General support, Safe social connection, Older per…" at bounding box center [484, 178] width 106 height 136
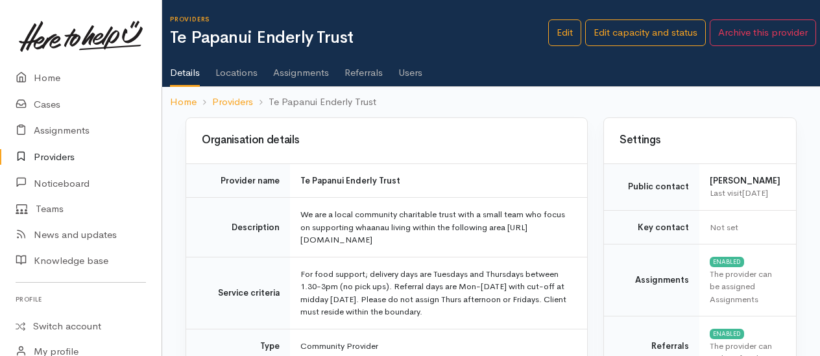
click at [295, 73] on link "Assignments" at bounding box center [301, 68] width 56 height 36
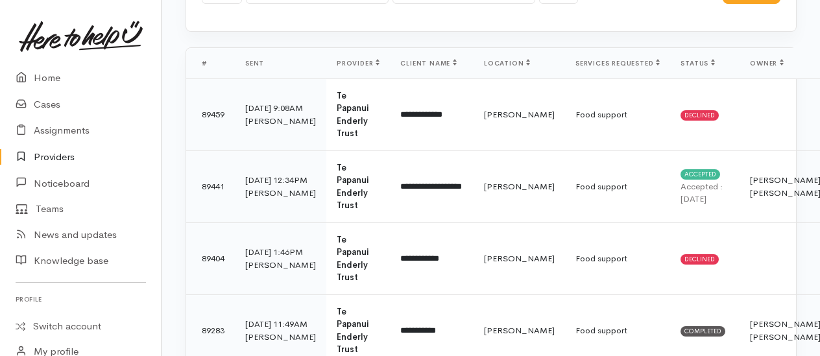
scroll to position [195, 0]
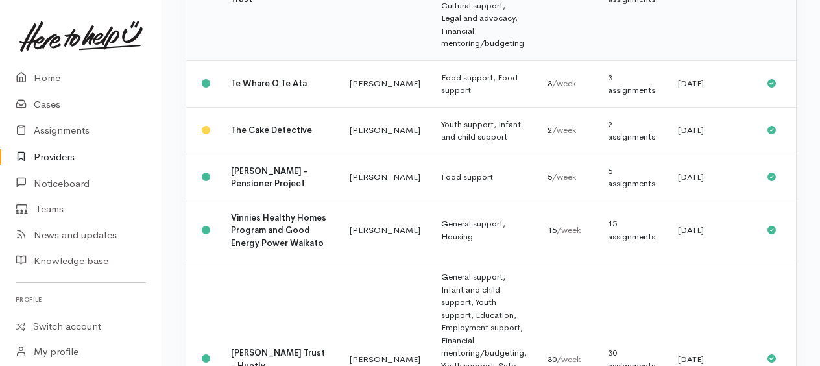
scroll to position [2129, 0]
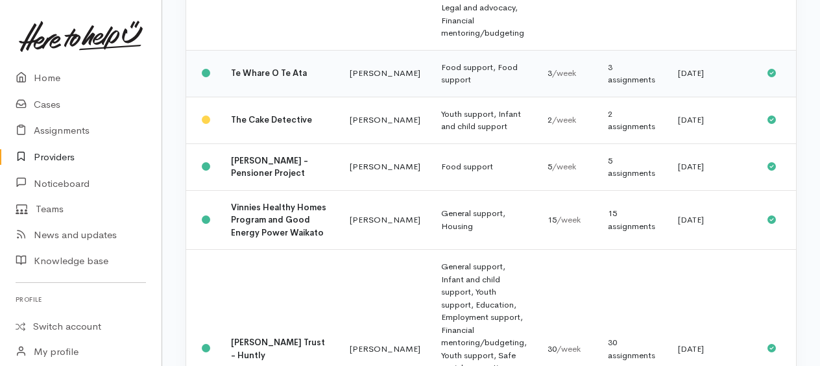
click at [431, 97] on td "Food support, Food support" at bounding box center [484, 73] width 106 height 47
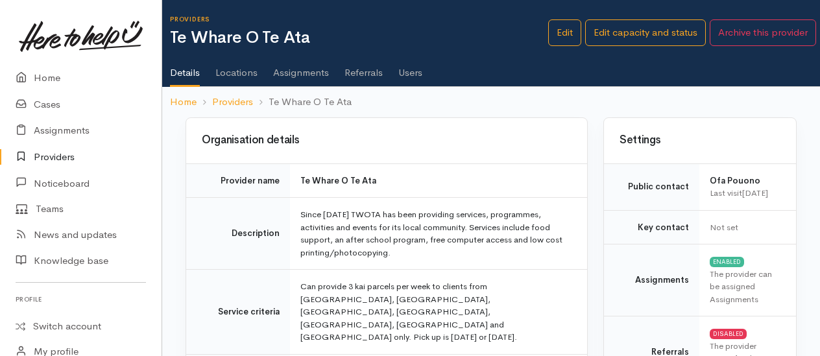
click at [295, 73] on link "Assignments" at bounding box center [301, 68] width 56 height 36
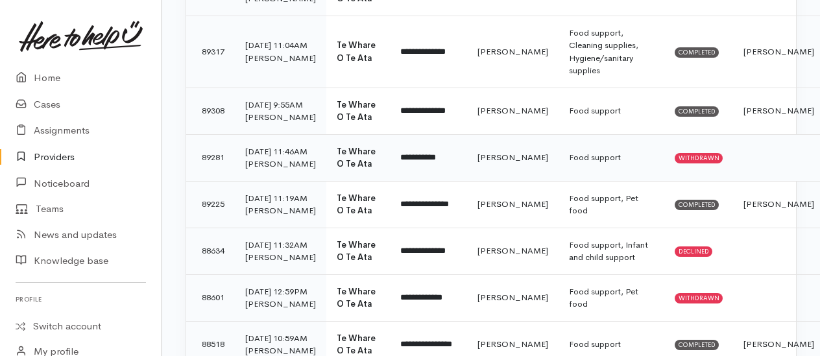
scroll to position [324, 0]
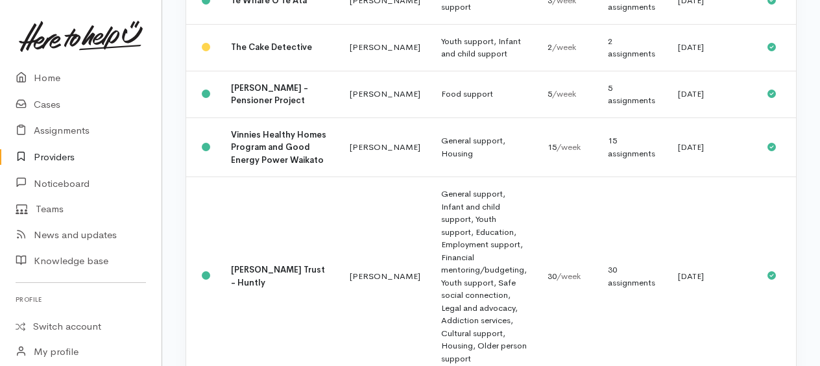
scroll to position [2203, 0]
click at [608, 60] on div "2 assignments" at bounding box center [632, 46] width 49 height 25
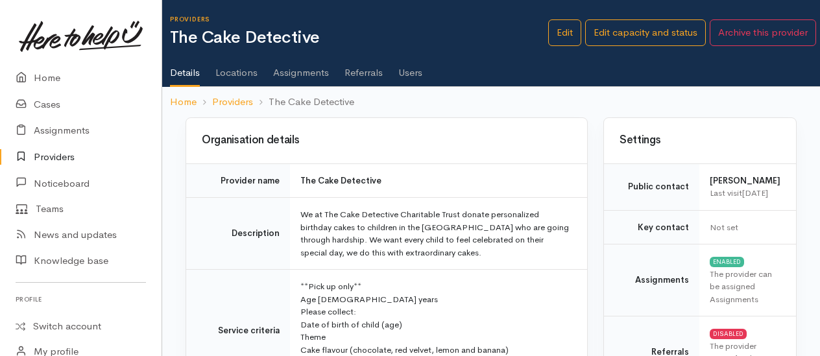
click at [285, 69] on link "Assignments" at bounding box center [301, 68] width 56 height 36
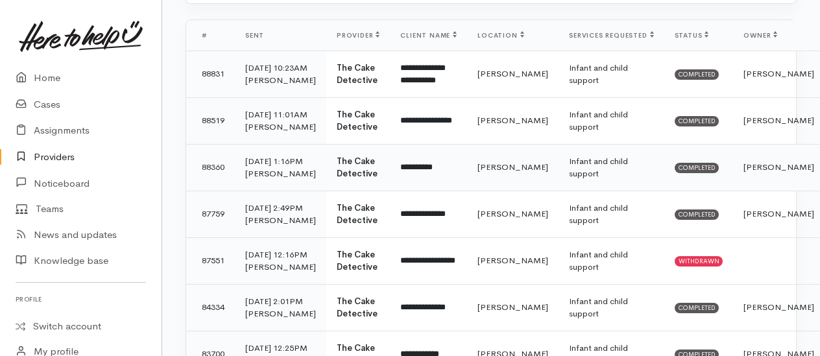
scroll to position [324, 0]
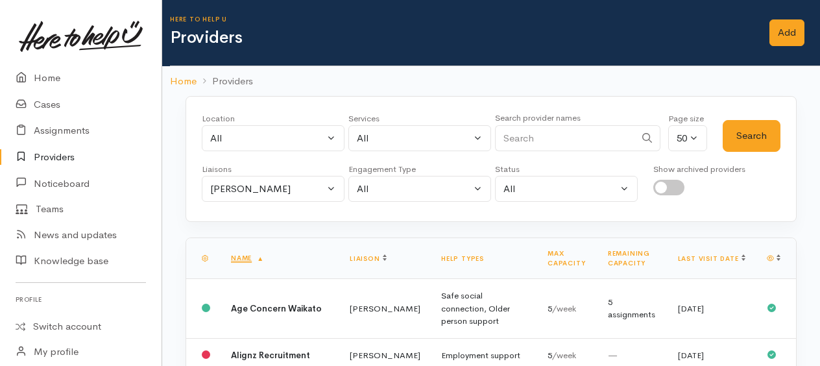
scroll to position [2203, 0]
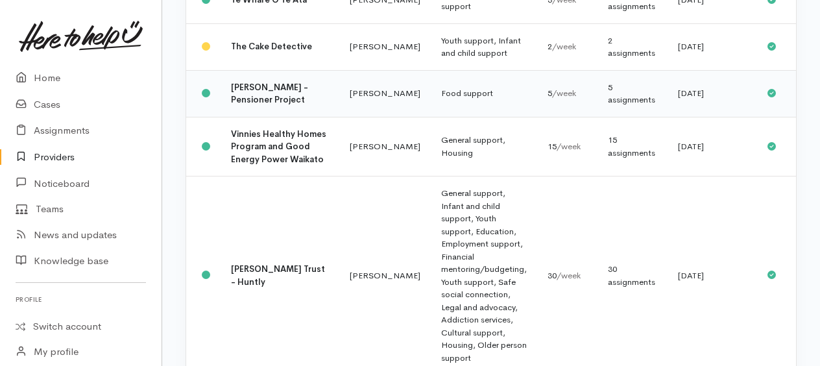
click at [608, 106] on div "5 assignments" at bounding box center [632, 93] width 49 height 25
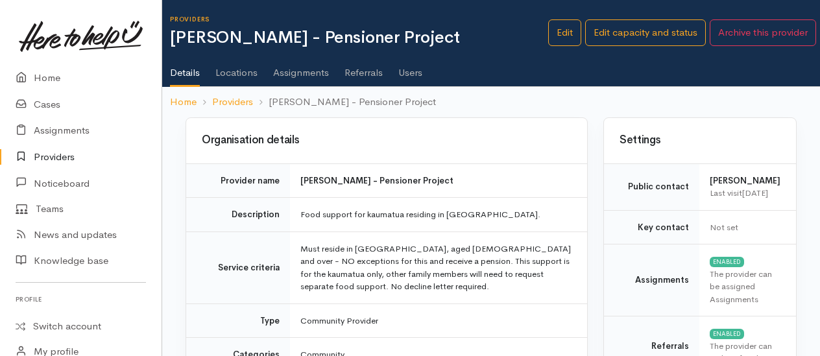
click at [295, 71] on link "Assignments" at bounding box center [301, 68] width 56 height 36
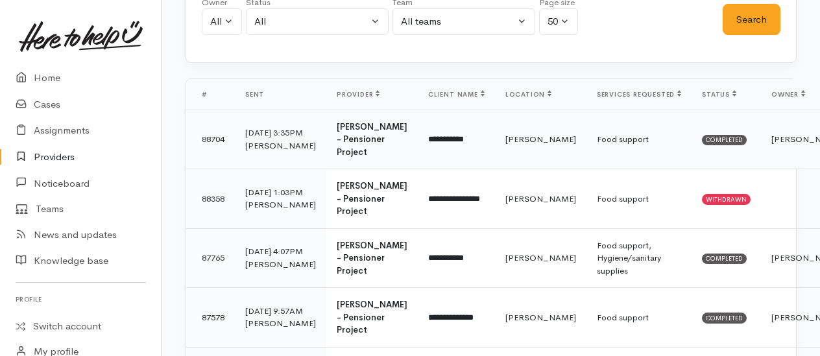
scroll to position [130, 0]
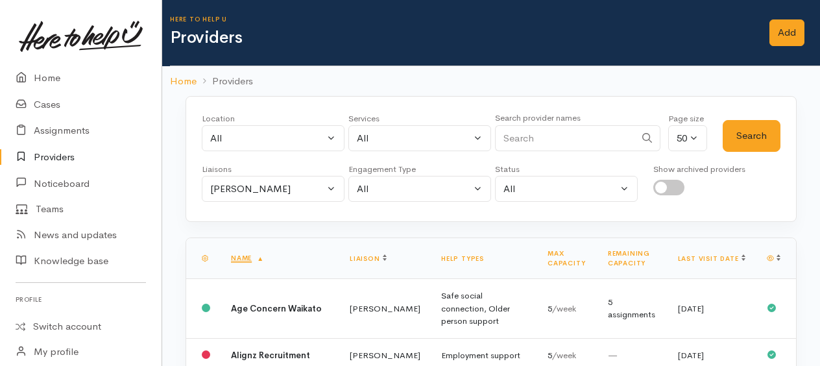
scroll to position [2203, 0]
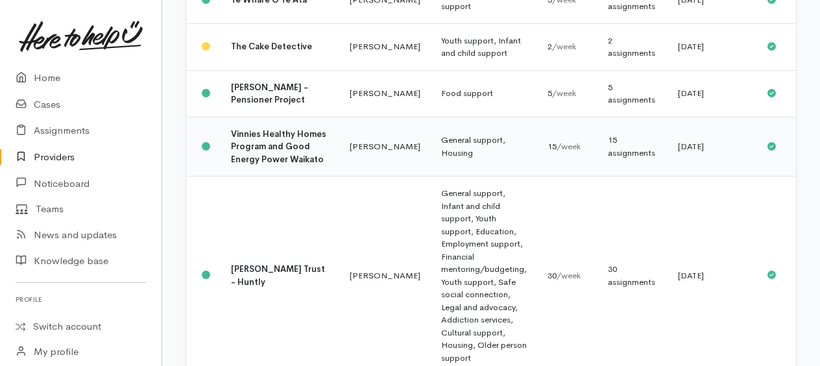
click at [431, 176] on td "General support, Housing" at bounding box center [484, 147] width 106 height 60
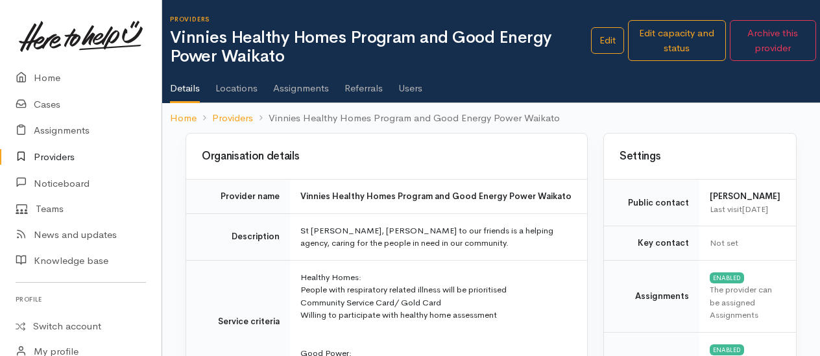
click at [301, 91] on link "Assignments" at bounding box center [301, 84] width 56 height 36
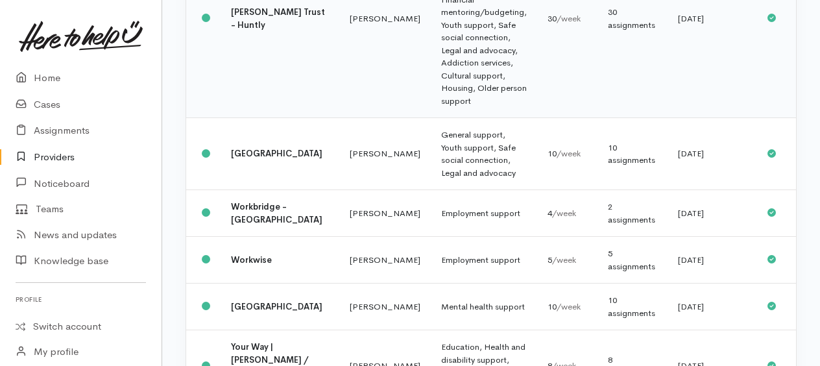
scroll to position [2462, 0]
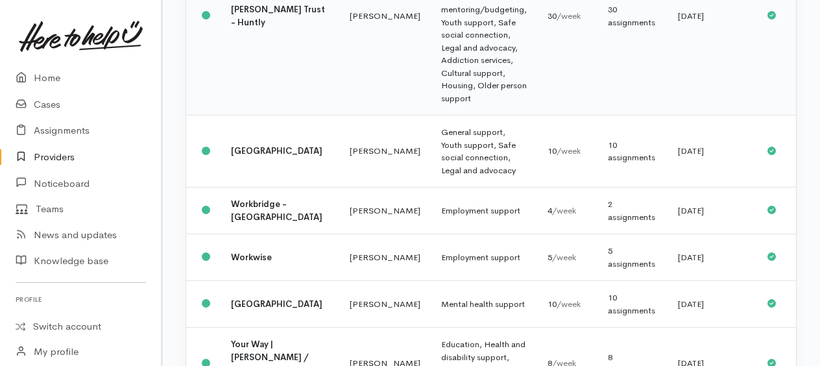
click at [431, 115] on td "General support, Infant and child support, Youth support, Education, Employment…" at bounding box center [484, 16] width 106 height 199
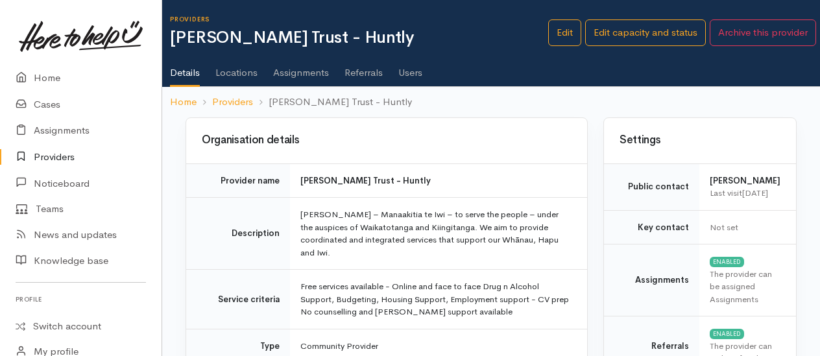
click at [293, 75] on link "Assignments" at bounding box center [301, 68] width 56 height 36
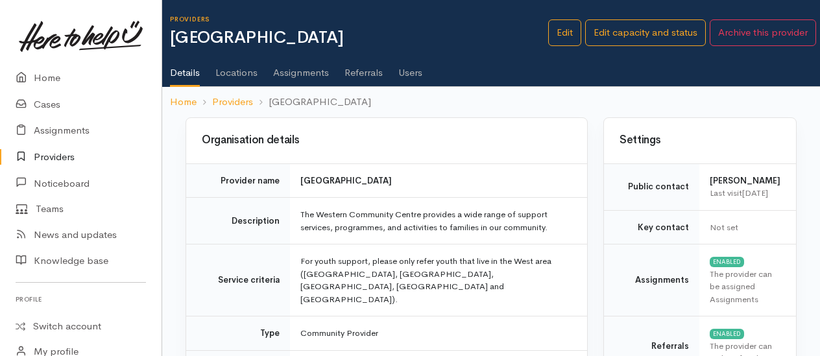
click at [283, 73] on link "Assignments" at bounding box center [301, 68] width 56 height 36
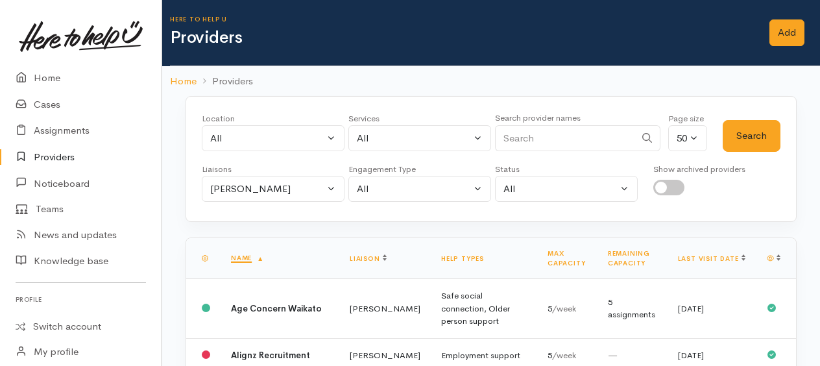
scroll to position [2638, 0]
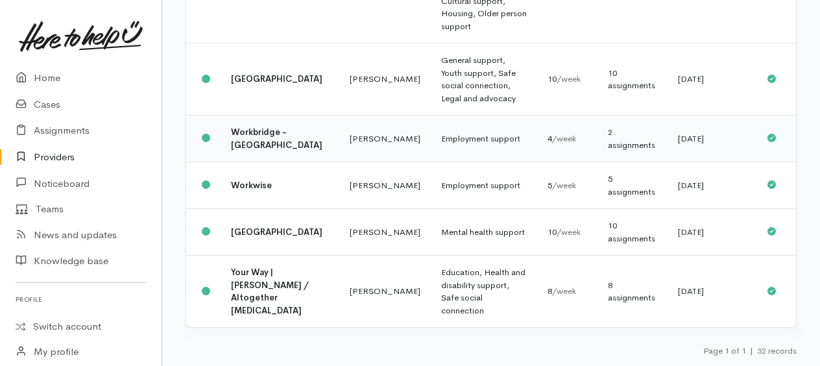
click at [431, 152] on td "Employment support" at bounding box center [484, 138] width 106 height 47
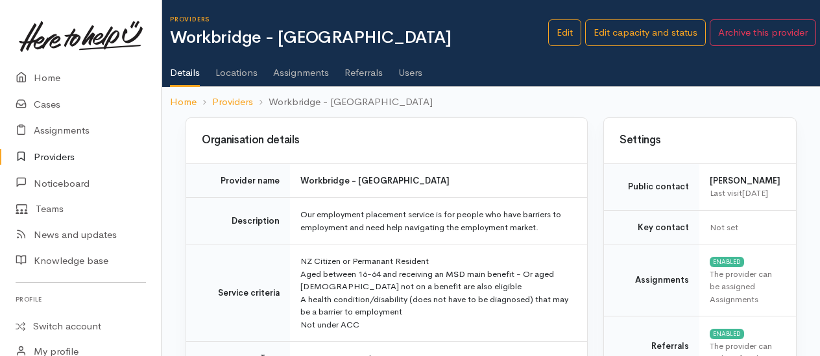
click at [291, 74] on link "Assignments" at bounding box center [301, 68] width 56 height 36
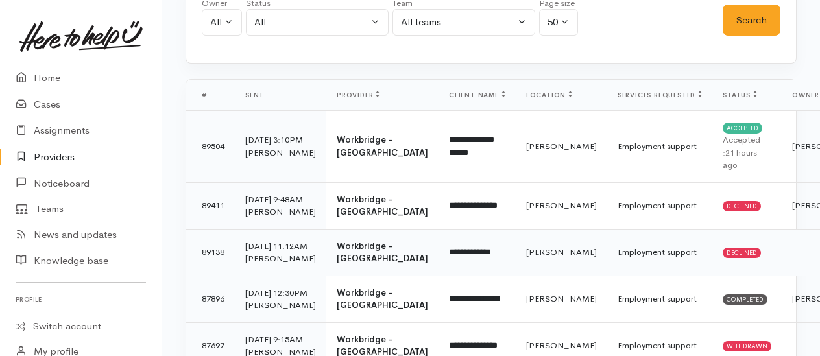
scroll to position [130, 0]
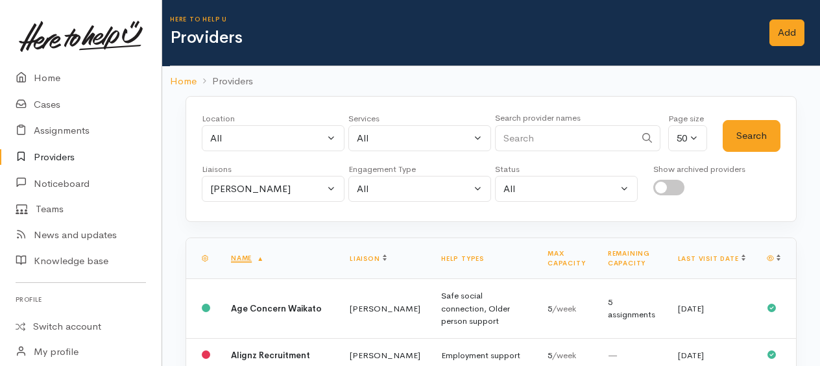
scroll to position [2638, 0]
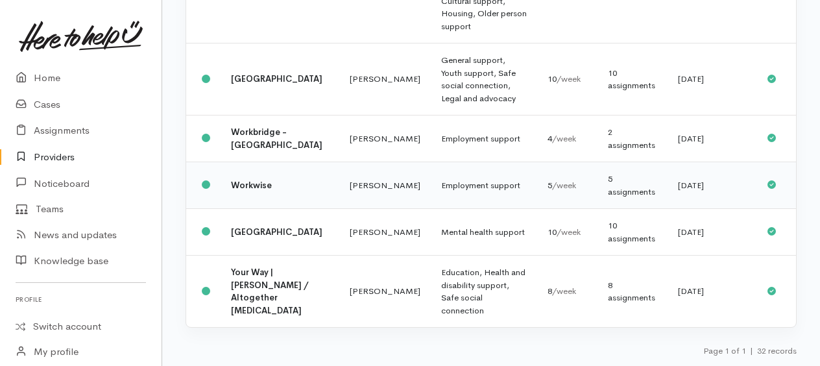
click at [431, 193] on td "Employment support" at bounding box center [484, 185] width 106 height 47
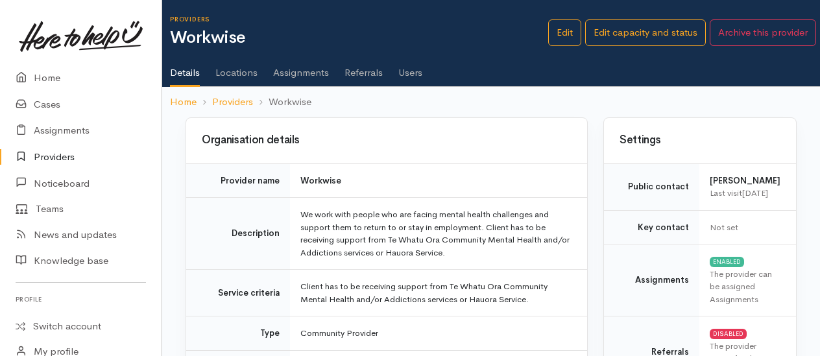
click at [293, 78] on link "Assignments" at bounding box center [301, 68] width 56 height 36
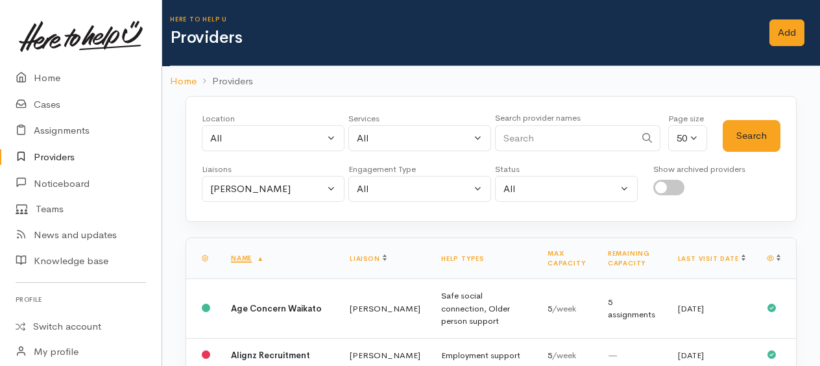
scroll to position [2638, 0]
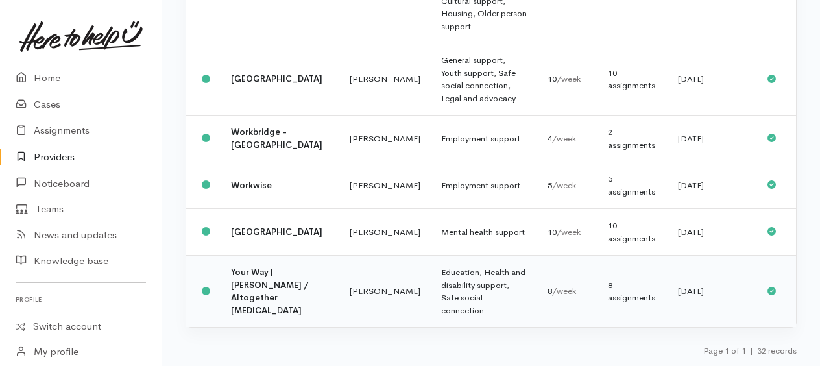
click at [431, 284] on td "Education, Health and disability support, Safe social connection" at bounding box center [484, 292] width 106 height 72
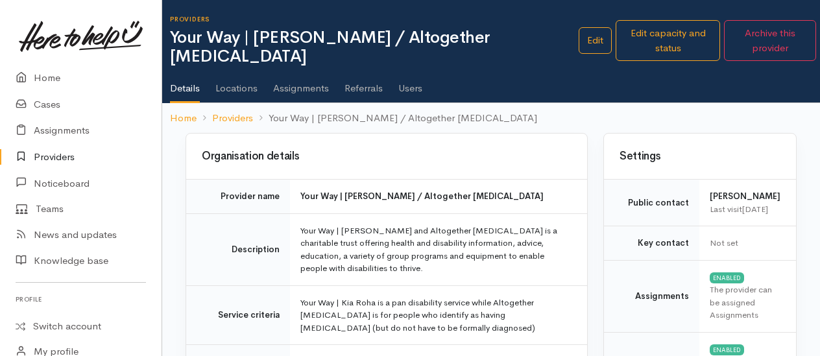
click at [315, 69] on link "Assignments" at bounding box center [301, 84] width 56 height 36
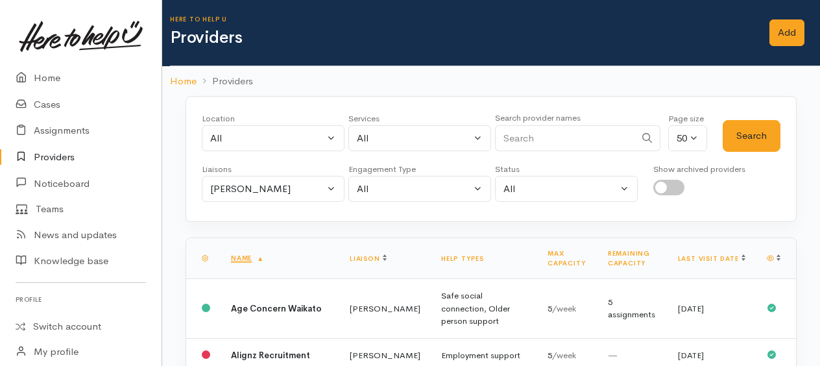
scroll to position [2638, 0]
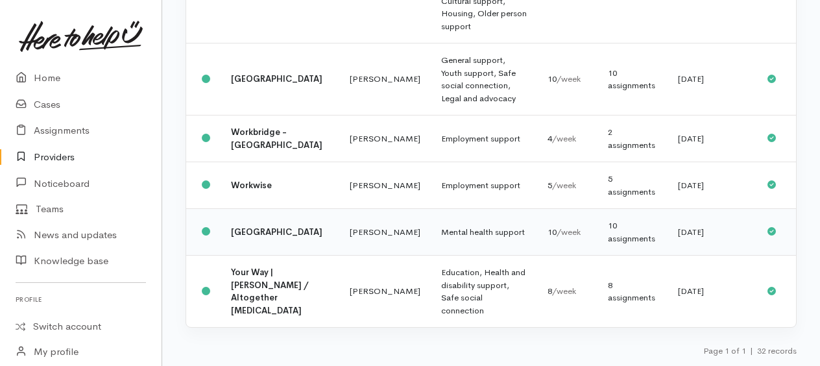
click at [431, 228] on td "Mental health support" at bounding box center [484, 232] width 106 height 47
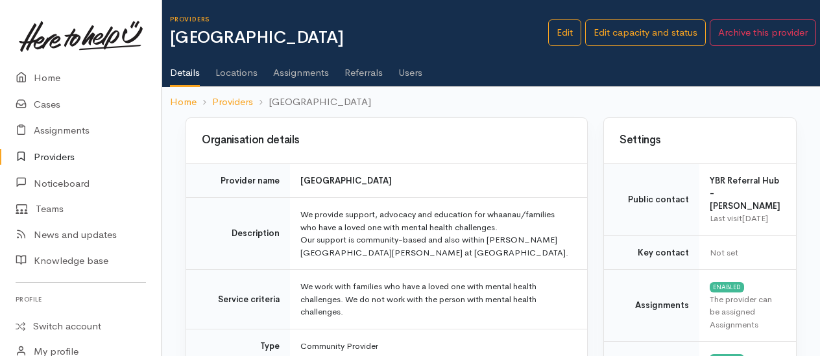
click at [296, 73] on link "Assignments" at bounding box center [301, 68] width 56 height 36
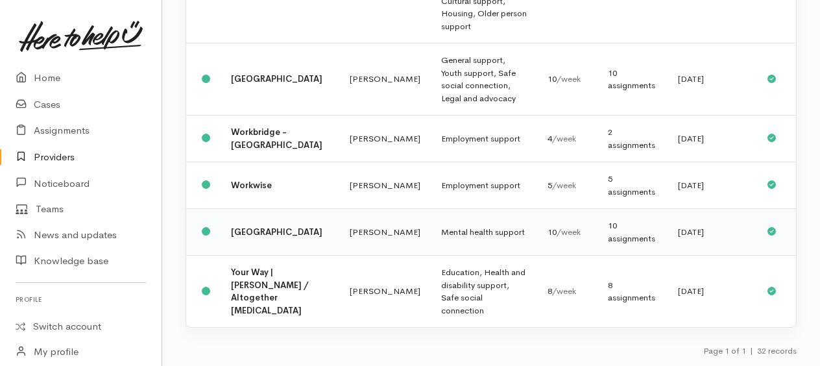
scroll to position [2638, 0]
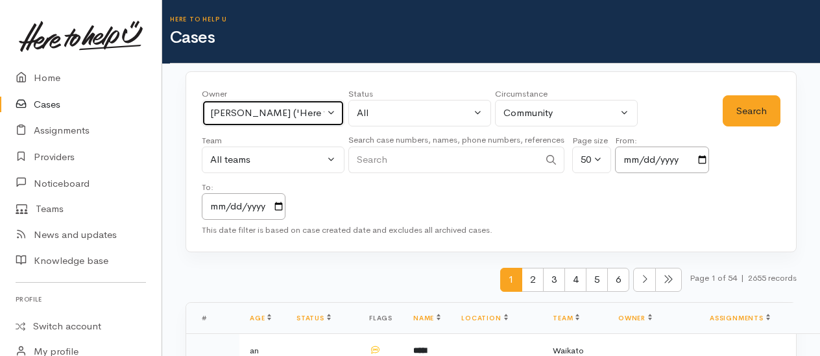
drag, startPoint x: 283, startPoint y: 109, endPoint x: 274, endPoint y: 137, distance: 29.1
click at [283, 109] on div "[PERSON_NAME] ('Here to help u')" at bounding box center [267, 113] width 114 height 15
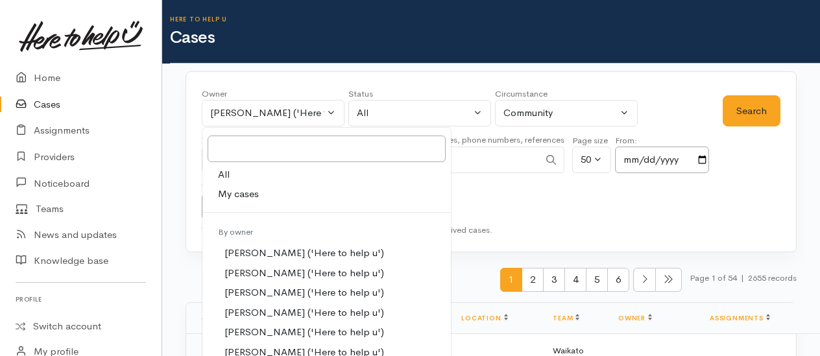
drag, startPoint x: 232, startPoint y: 178, endPoint x: 236, endPoint y: 168, distance: 10.7
click at [232, 176] on link "All" at bounding box center [326, 175] width 249 height 20
select select "-1"
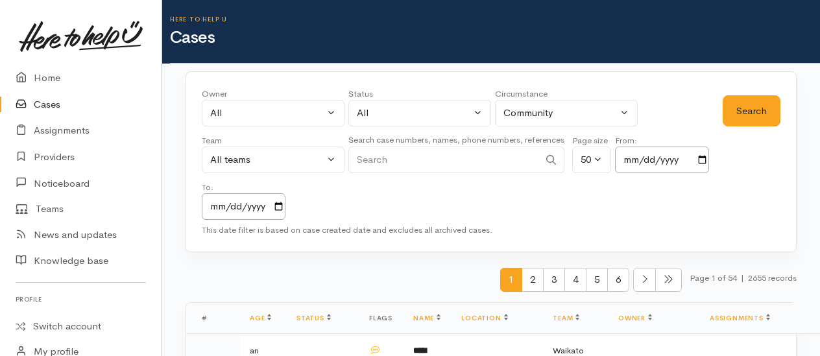
paste input "+64224570939"
type input "+64224570939"
click at [755, 115] on button "Search" at bounding box center [752, 111] width 58 height 32
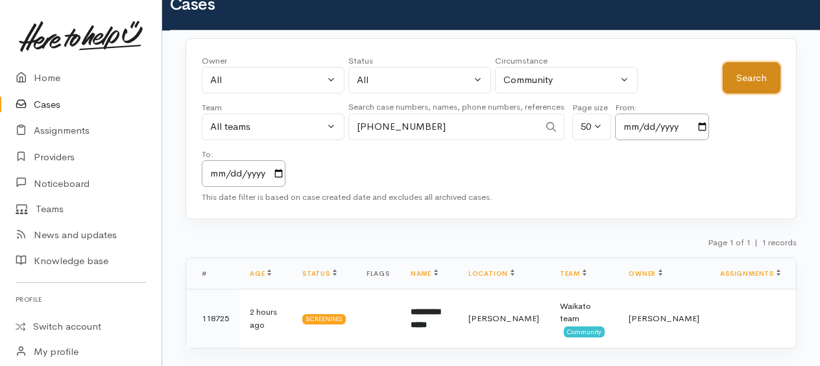
scroll to position [51, 0]
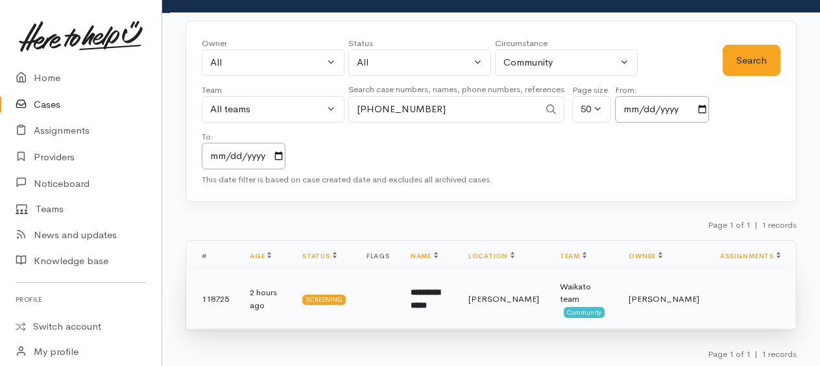
click at [437, 293] on b "**********" at bounding box center [425, 298] width 29 height 21
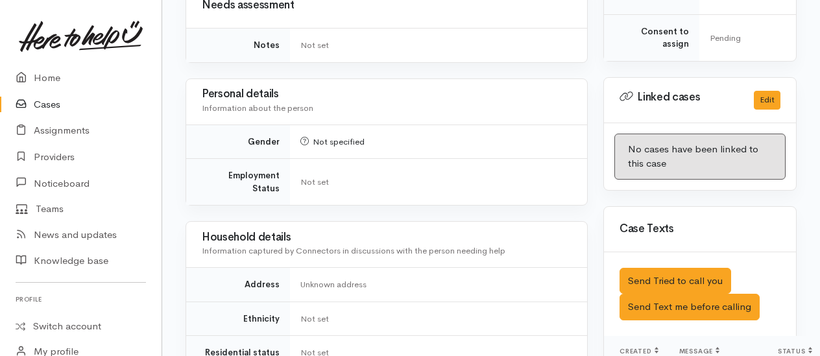
scroll to position [231, 0]
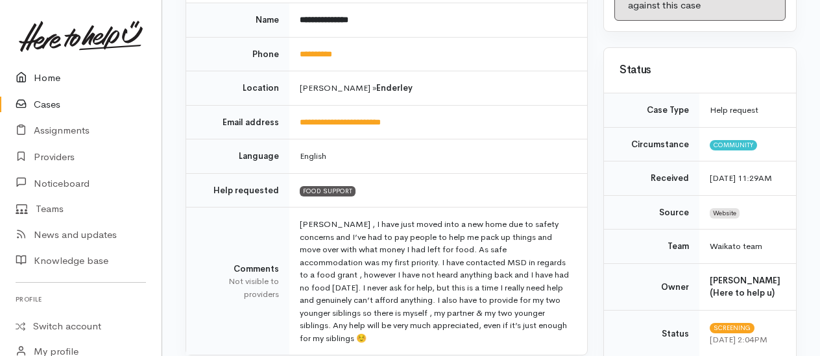
click at [53, 78] on link "Home" at bounding box center [81, 78] width 162 height 27
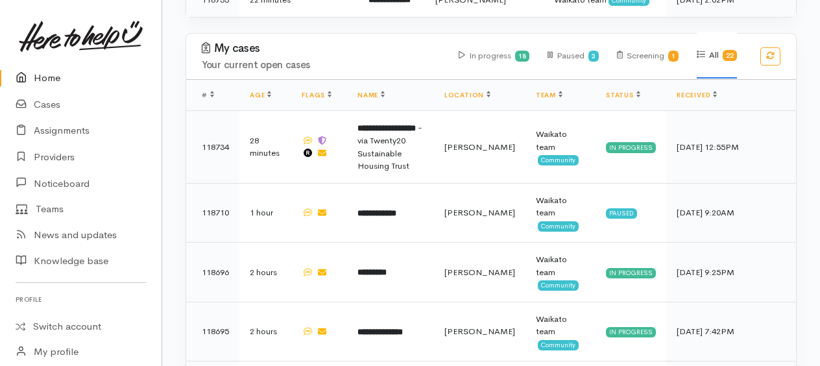
scroll to position [519, 0]
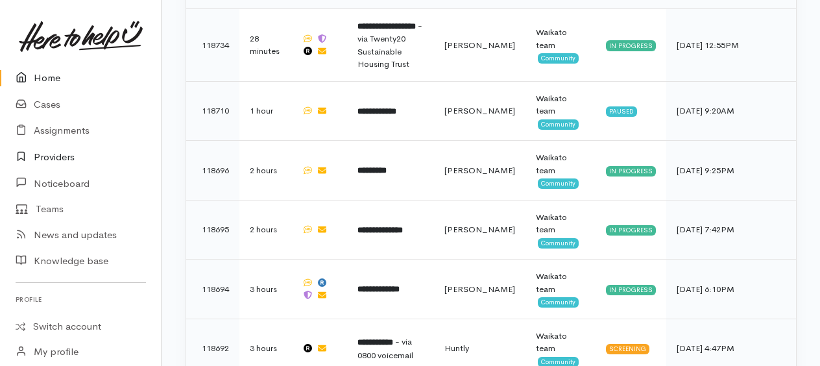
click at [43, 158] on link "Providers" at bounding box center [81, 157] width 162 height 27
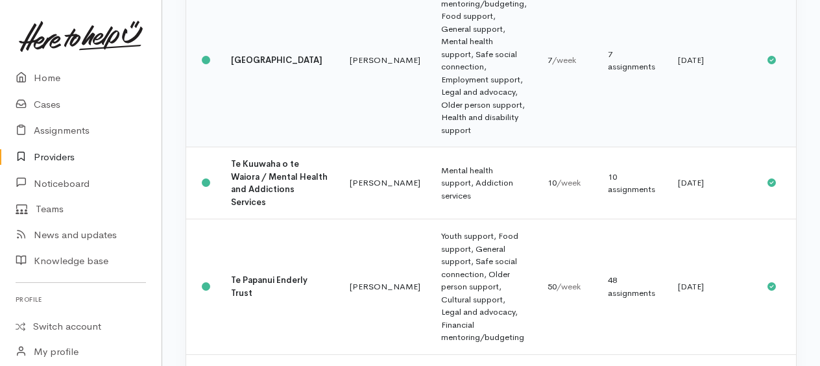
scroll to position [1752, 0]
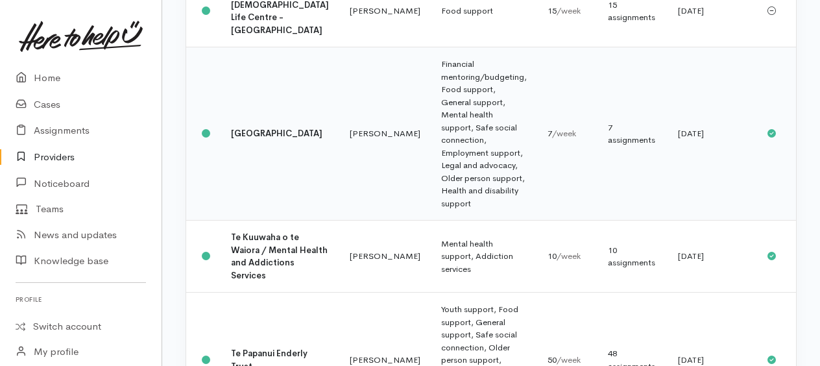
click at [431, 173] on td "Financial mentoring/budgeting, Food support, General support, Mental health sup…" at bounding box center [484, 133] width 106 height 173
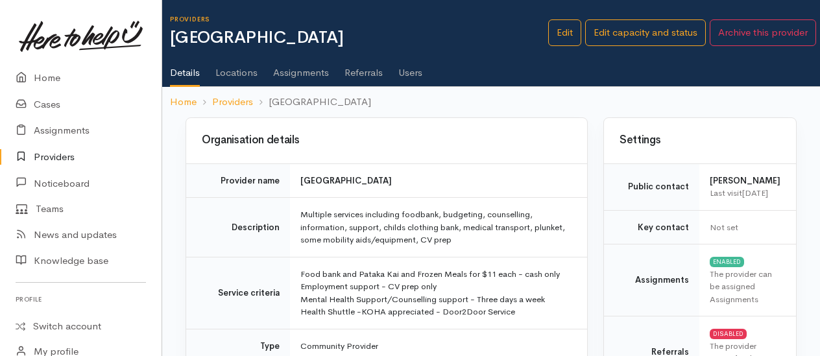
click at [416, 73] on link "Users" at bounding box center [410, 68] width 24 height 36
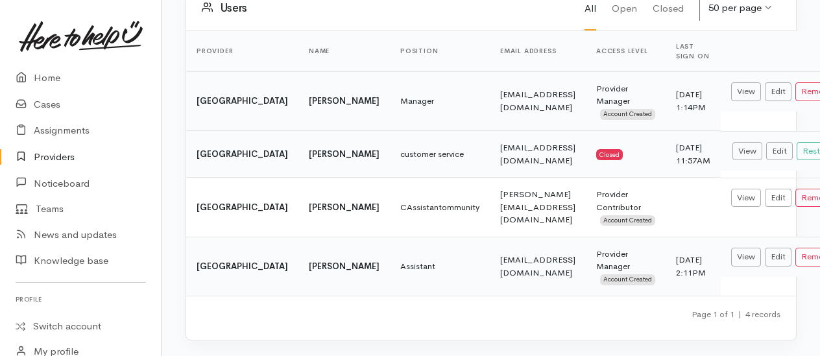
scroll to position [193, 0]
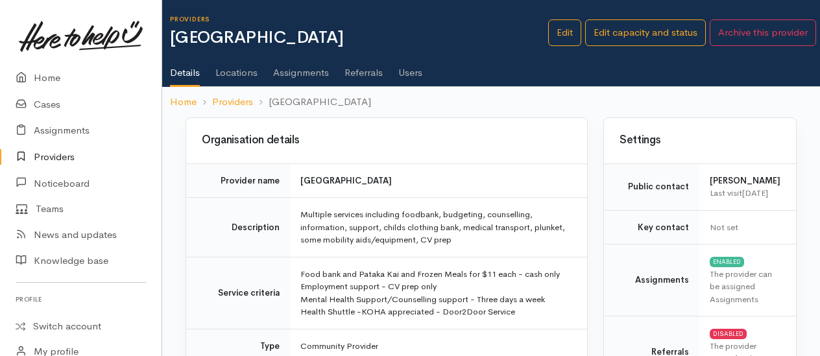
click at [402, 77] on link "Users" at bounding box center [410, 68] width 24 height 36
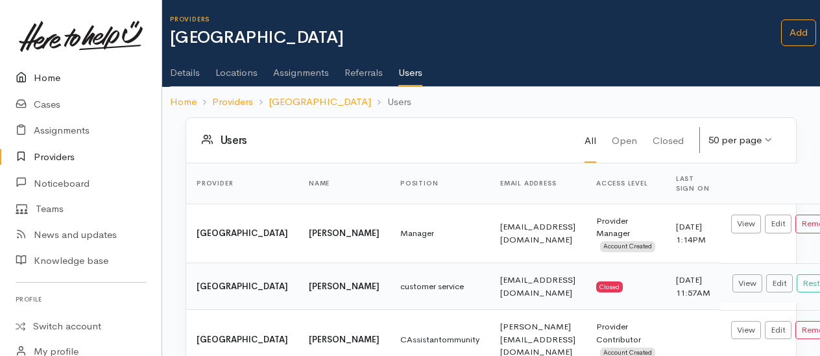
click at [45, 74] on link "Home" at bounding box center [81, 78] width 162 height 27
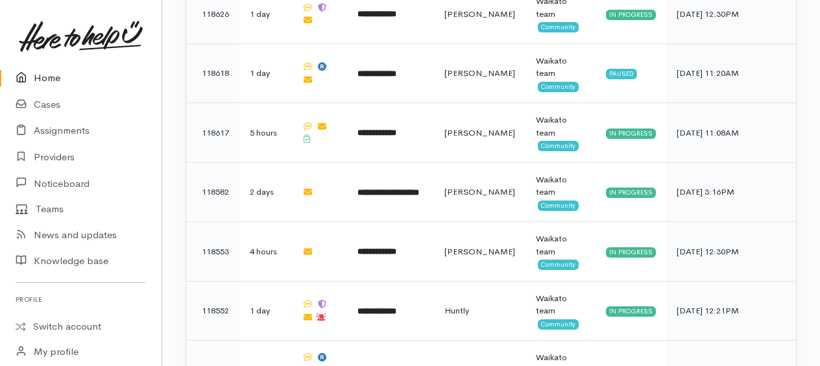
scroll to position [1038, 0]
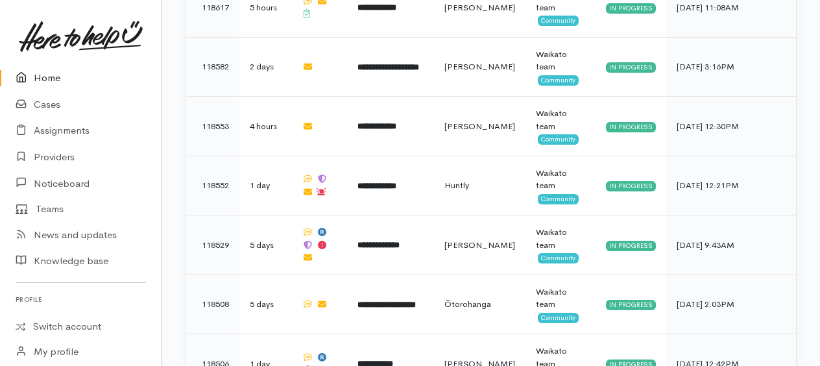
click at [49, 76] on link "Home" at bounding box center [81, 78] width 162 height 27
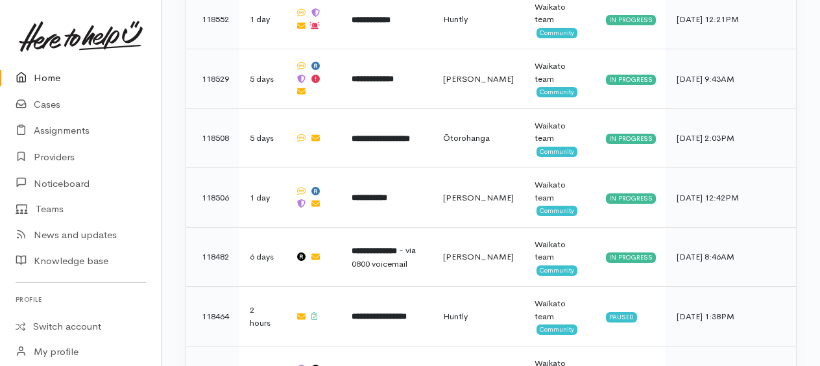
scroll to position [1268, 0]
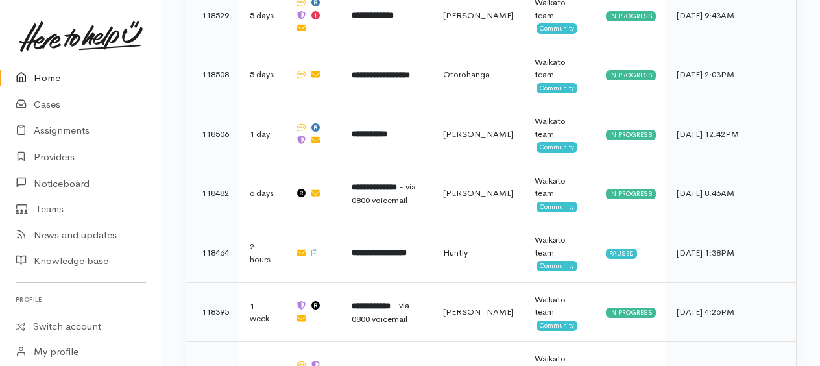
click at [40, 78] on link "Home" at bounding box center [81, 78] width 162 height 27
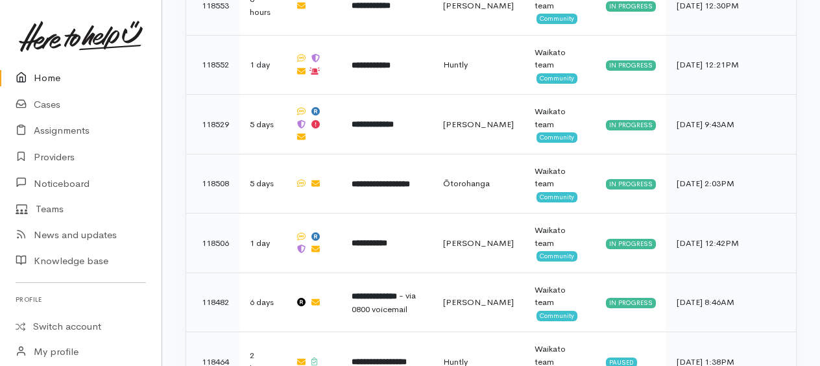
scroll to position [1168, 0]
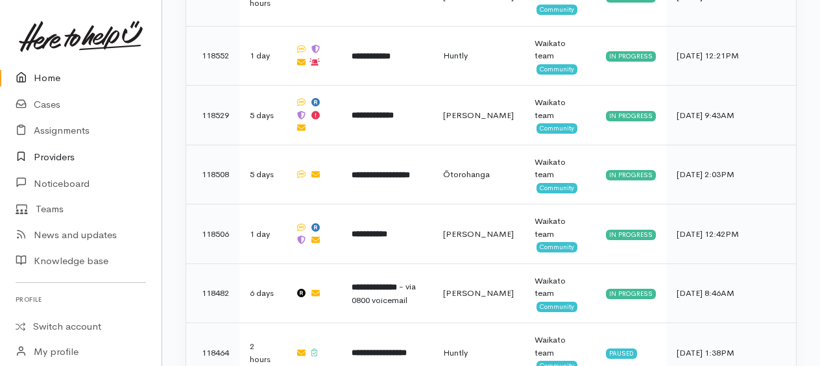
click at [51, 161] on link "Providers" at bounding box center [81, 157] width 162 height 27
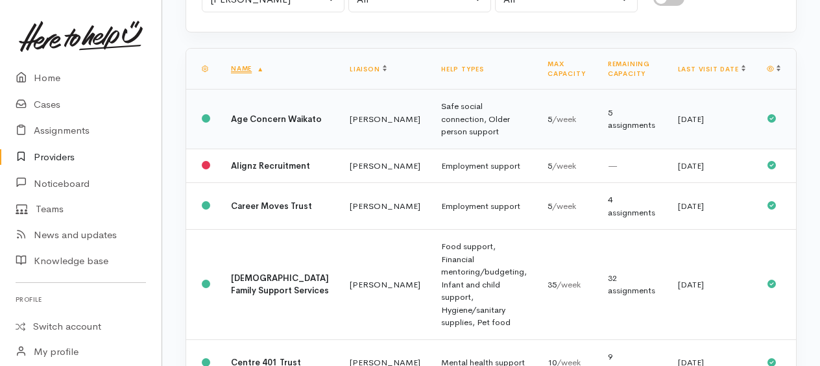
scroll to position [195, 0]
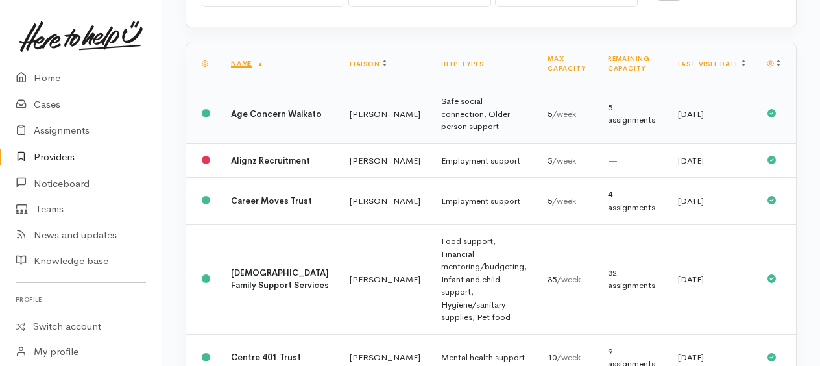
click at [431, 110] on td "Safe social connection, Older person support" at bounding box center [484, 114] width 106 height 60
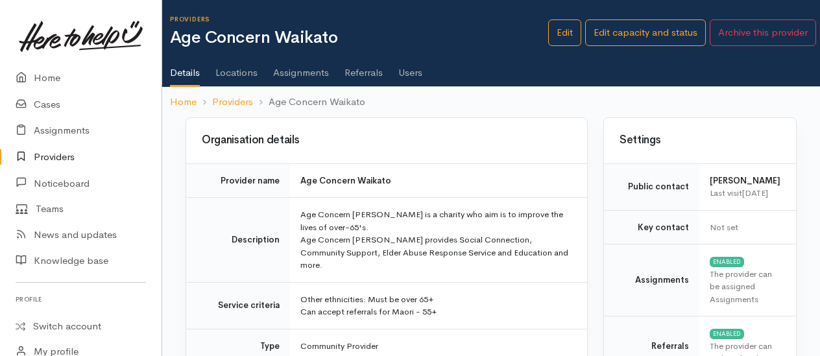
click at [417, 66] on link "Users" at bounding box center [410, 68] width 24 height 36
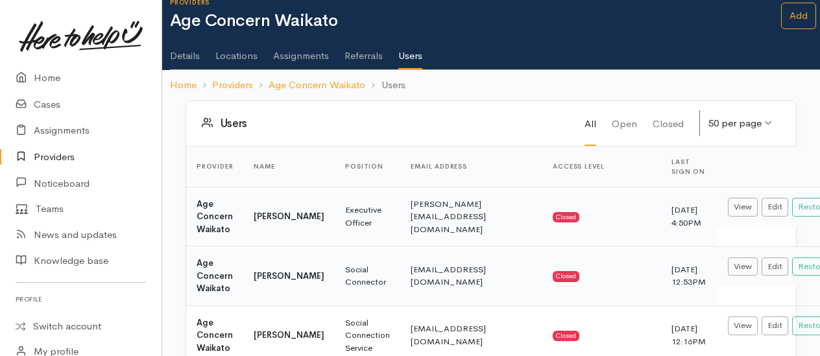
scroll to position [15, 0]
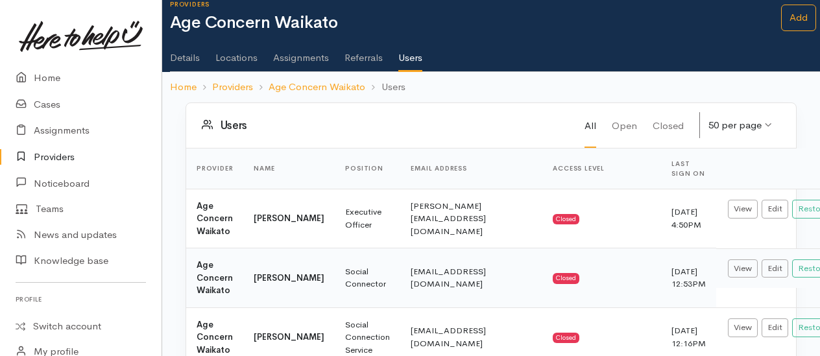
click at [180, 53] on link "Details" at bounding box center [185, 53] width 30 height 36
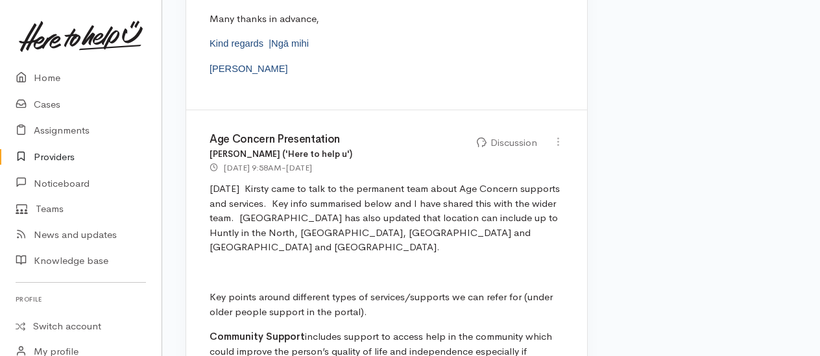
scroll to position [2011, 0]
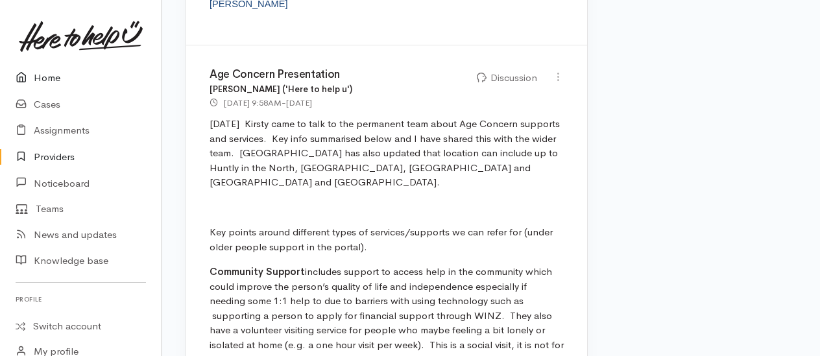
click at [47, 74] on link "Home" at bounding box center [81, 78] width 162 height 27
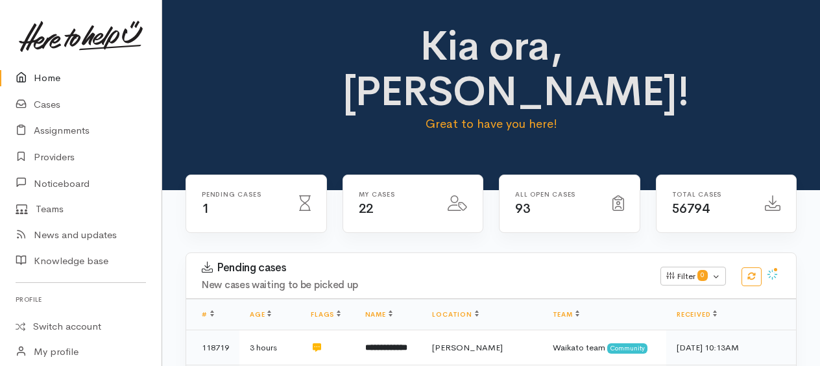
scroll to position [130, 0]
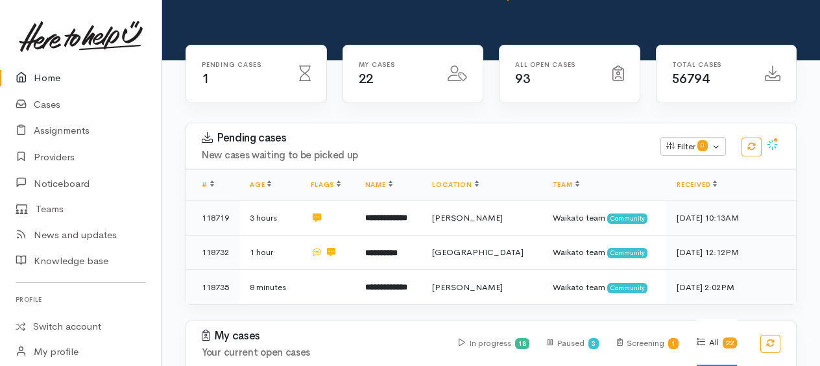
click at [48, 79] on link "Home" at bounding box center [81, 78] width 162 height 27
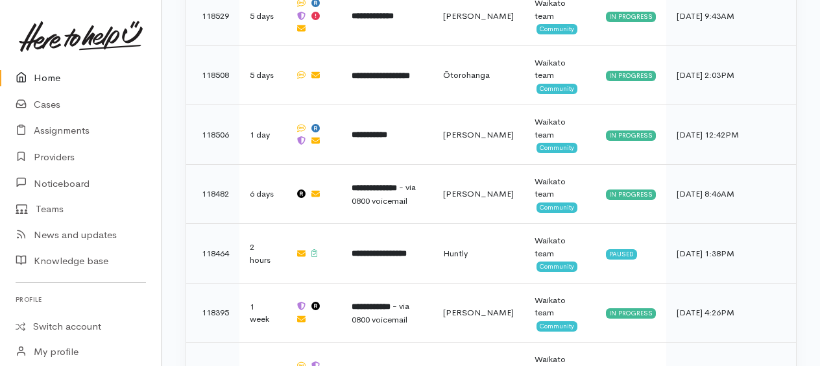
scroll to position [1200, 0]
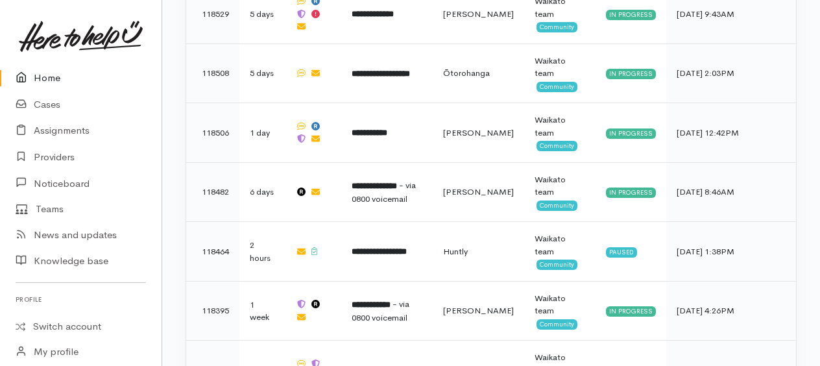
click at [48, 82] on link "Home" at bounding box center [81, 78] width 162 height 27
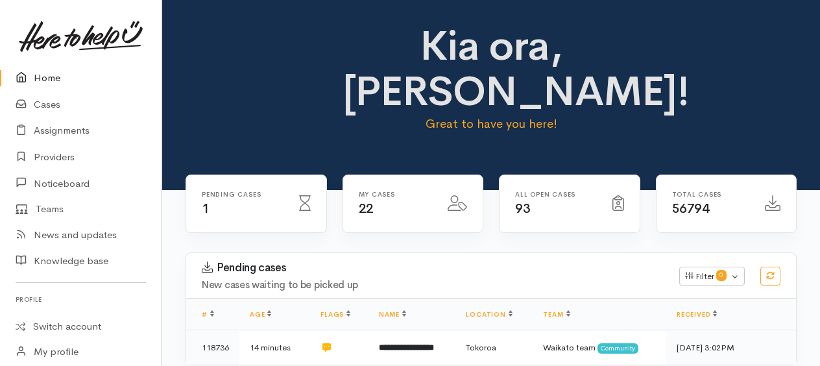
click at [52, 79] on link "Home" at bounding box center [81, 78] width 162 height 27
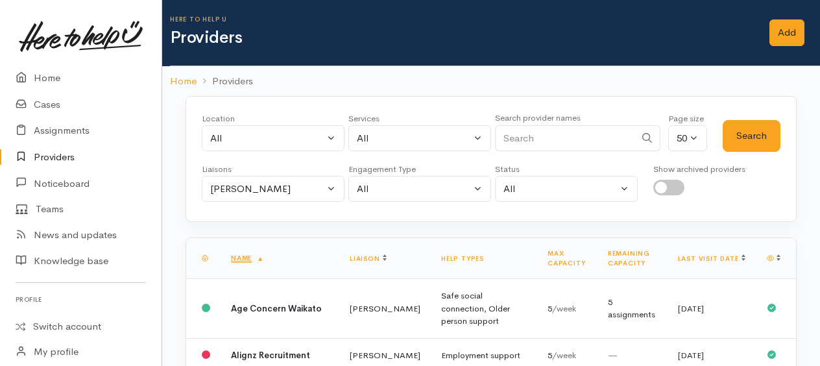
scroll to position [2638, 0]
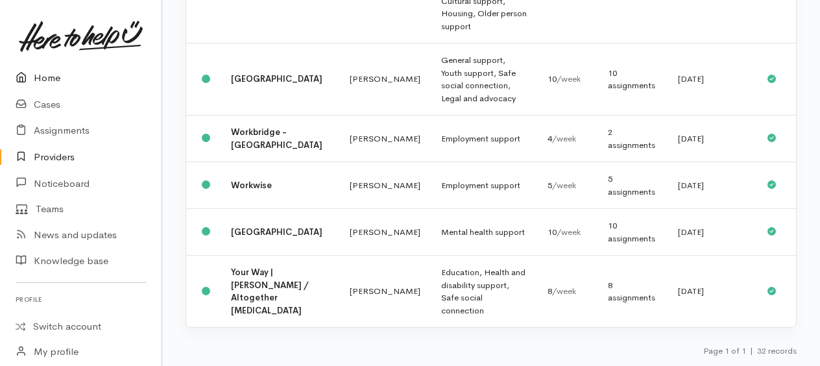
click at [51, 79] on link "Home" at bounding box center [81, 78] width 162 height 27
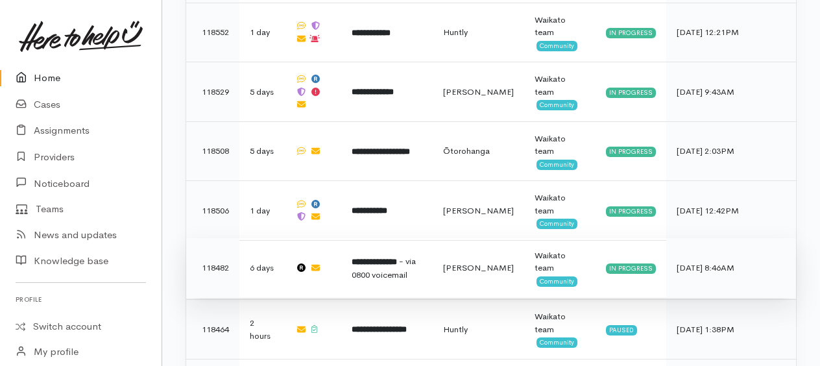
scroll to position [1200, 0]
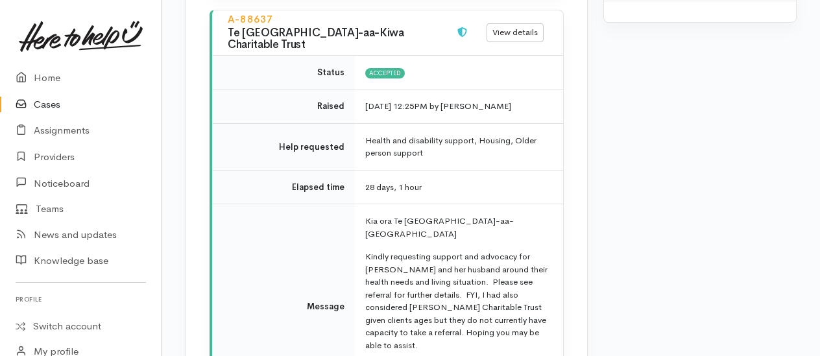
scroll to position [2466, 0]
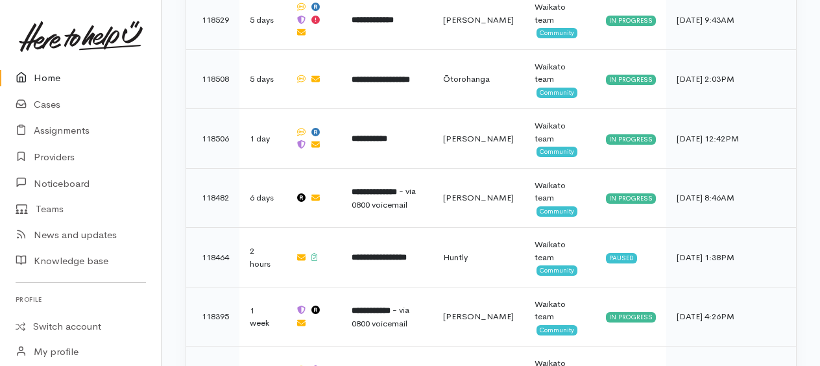
scroll to position [1200, 0]
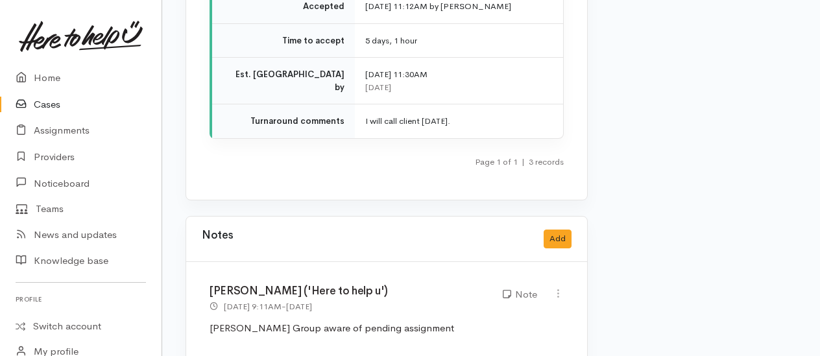
scroll to position [3893, 0]
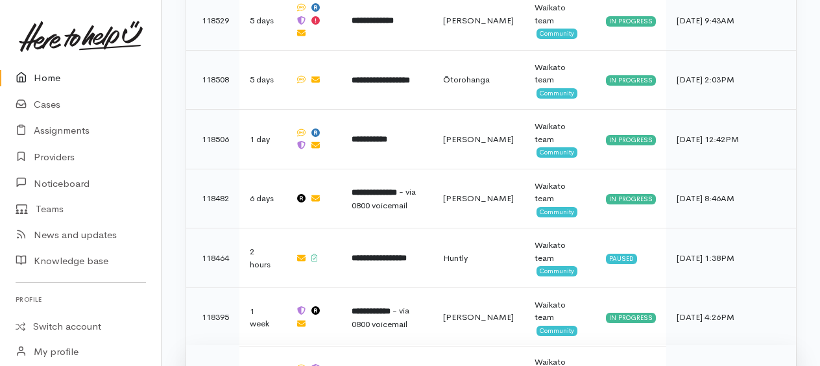
scroll to position [1200, 0]
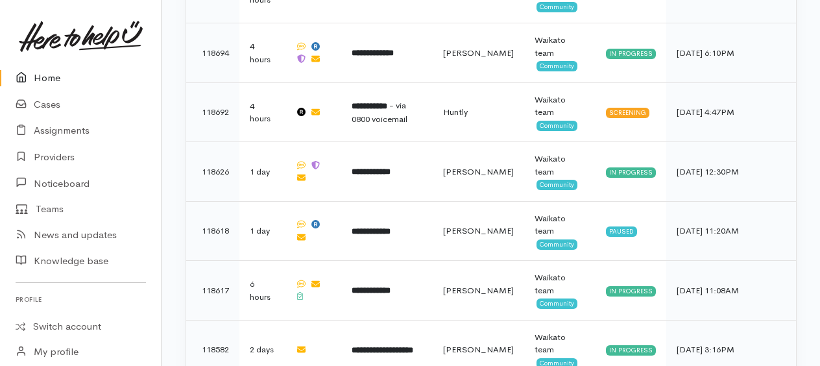
scroll to position [681, 0]
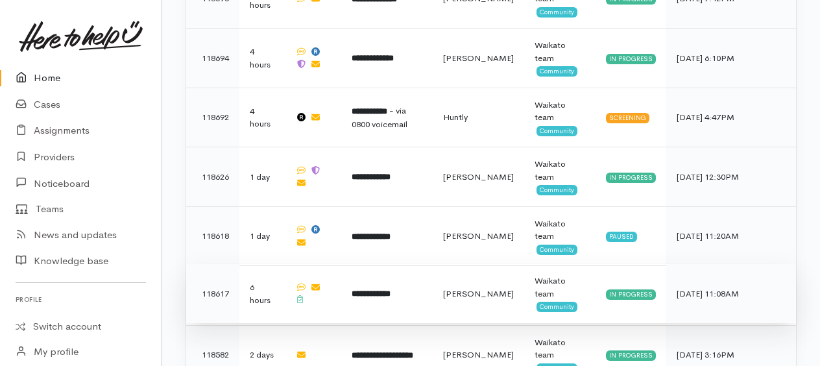
click at [391, 289] on b "**********" at bounding box center [371, 293] width 39 height 8
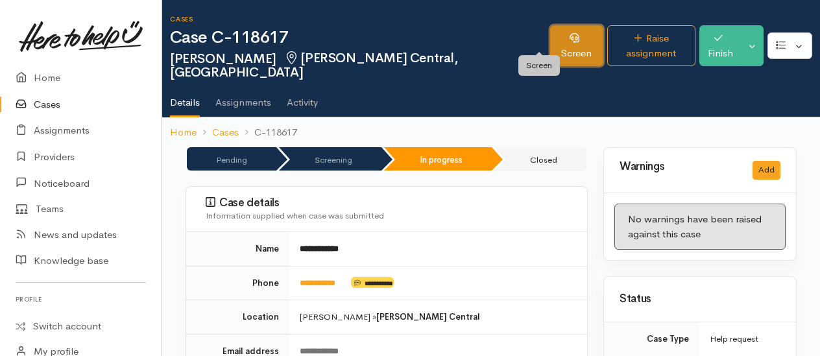
drag, startPoint x: 531, startPoint y: 45, endPoint x: 518, endPoint y: 47, distance: 12.4
click at [550, 45] on link "Screen" at bounding box center [576, 45] width 53 height 41
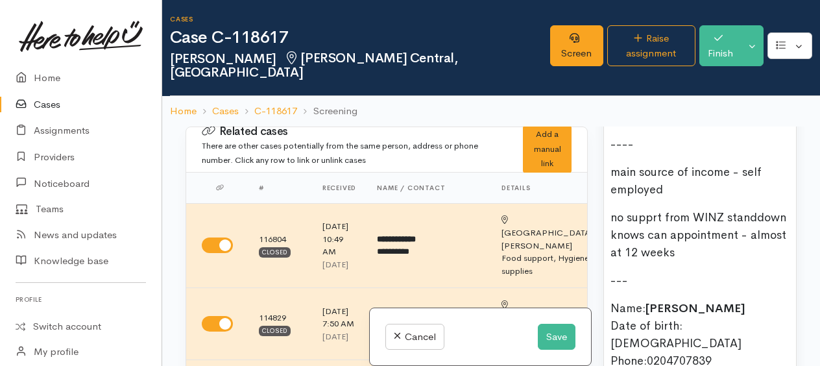
scroll to position [908, 0]
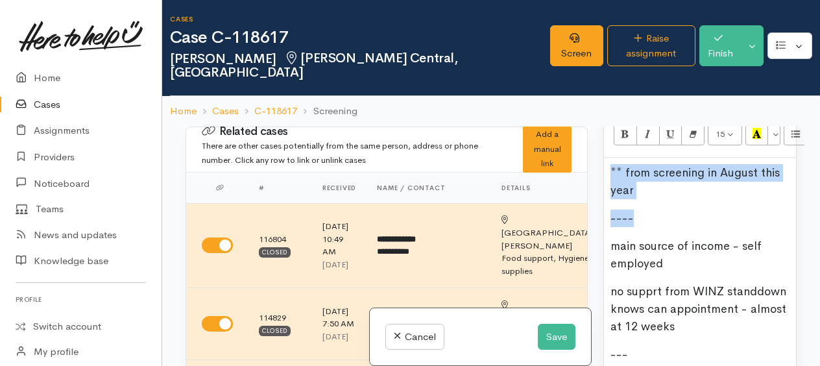
drag, startPoint x: 608, startPoint y: 240, endPoint x: 666, endPoint y: 273, distance: 66.2
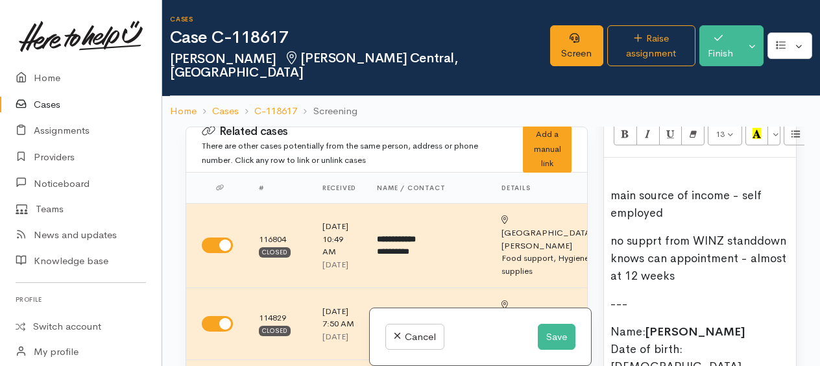
scroll to position [973, 0]
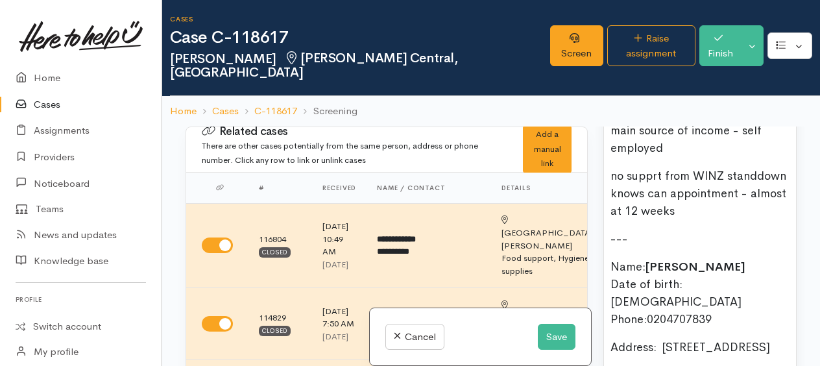
click at [653, 218] on span "no supprt from WINZ standdown knows can appointment - almost at 12 weeks" at bounding box center [699, 193] width 176 height 49
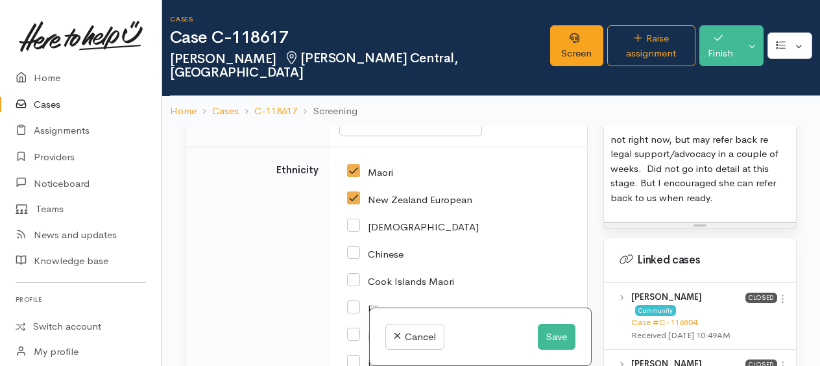
scroll to position [2985, 0]
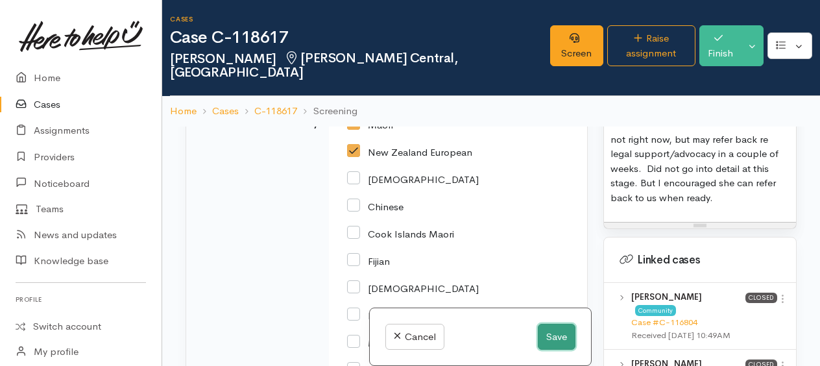
click at [557, 335] on button "Save" at bounding box center [557, 337] width 38 height 27
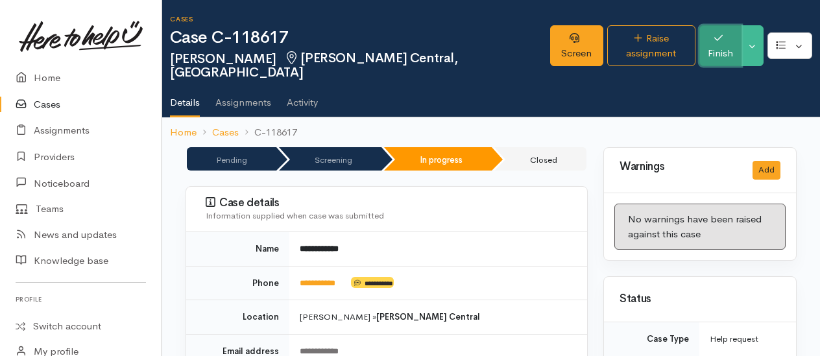
click at [727, 39] on button "Finish" at bounding box center [720, 45] width 42 height 41
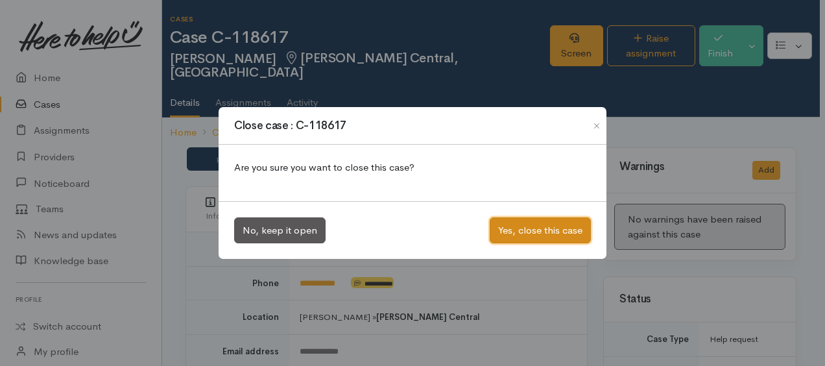
click at [503, 236] on button "Yes, close this case" at bounding box center [540, 230] width 101 height 27
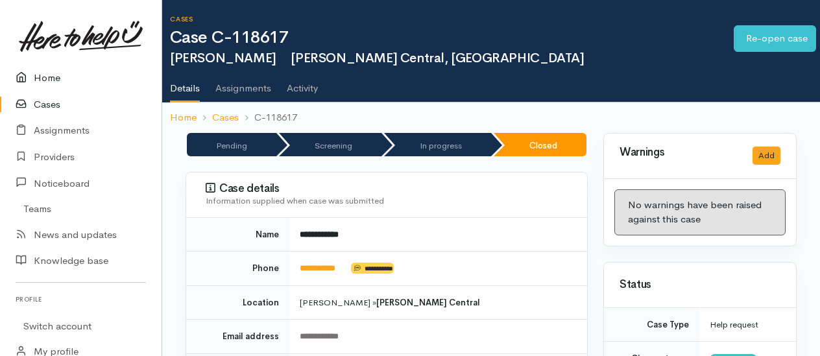
drag, startPoint x: 35, startPoint y: 77, endPoint x: 47, endPoint y: 78, distance: 12.4
click at [36, 78] on link "Home" at bounding box center [81, 78] width 162 height 27
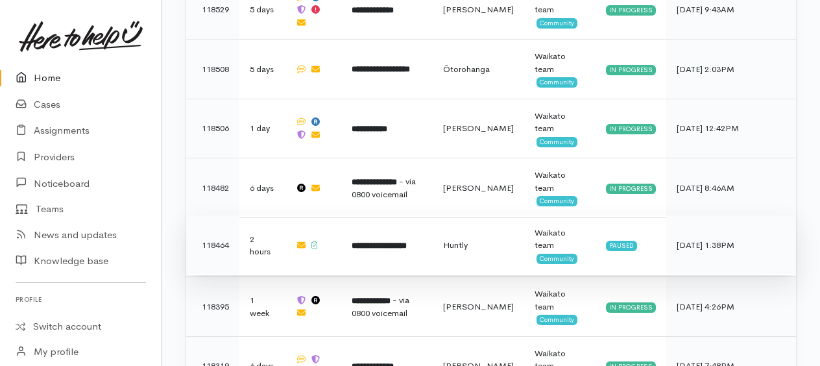
scroll to position [1154, 0]
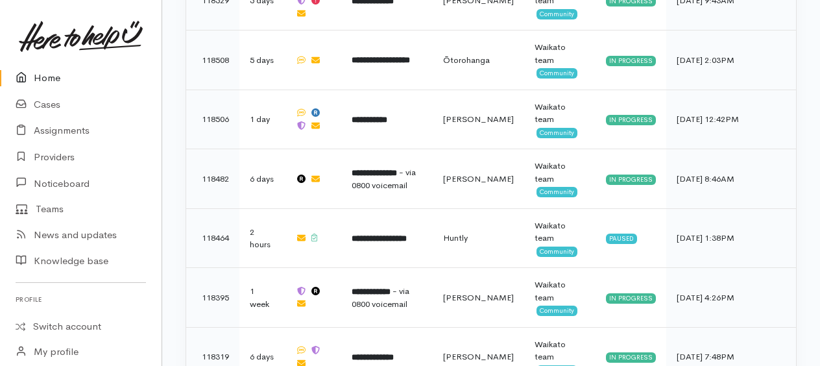
click at [55, 80] on link "Home" at bounding box center [81, 78] width 162 height 27
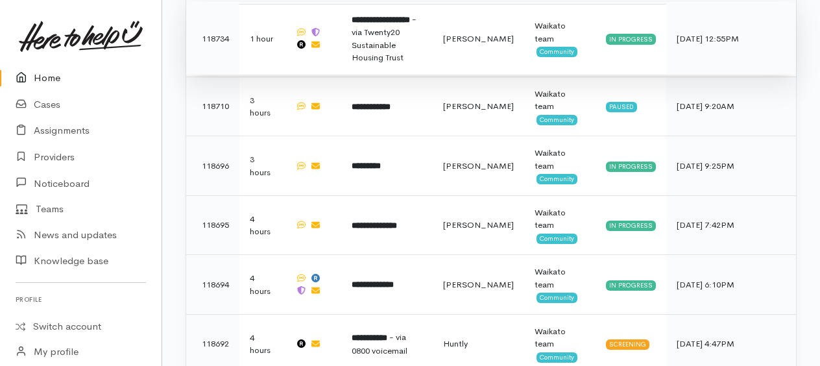
scroll to position [389, 0]
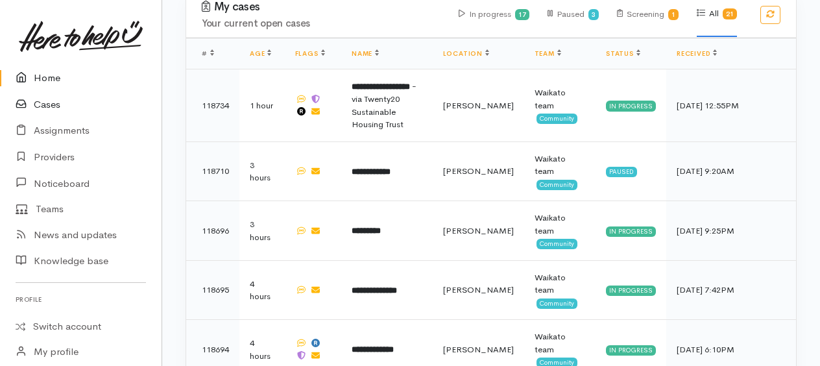
click at [43, 103] on link "Cases" at bounding box center [81, 104] width 162 height 27
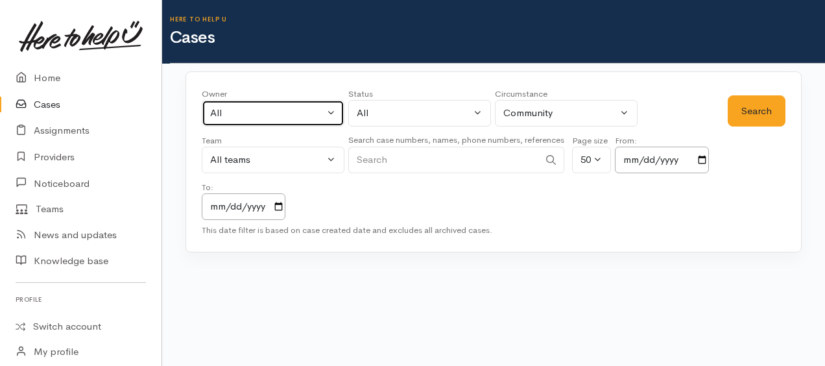
click at [228, 112] on div "All" at bounding box center [267, 113] width 114 height 15
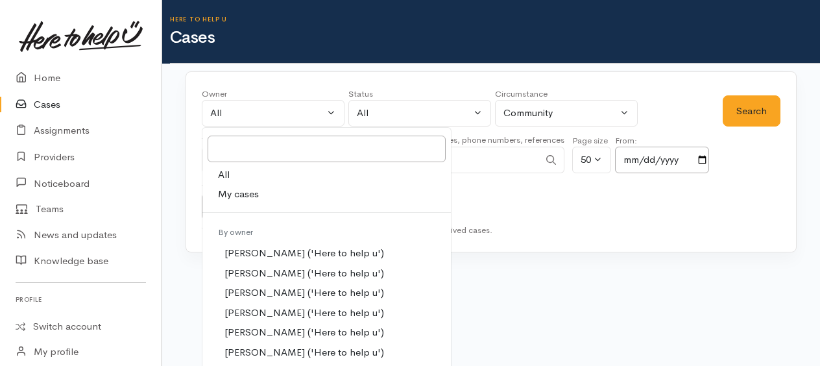
click at [236, 195] on span "My cases" at bounding box center [238, 194] width 41 height 15
select select "1759"
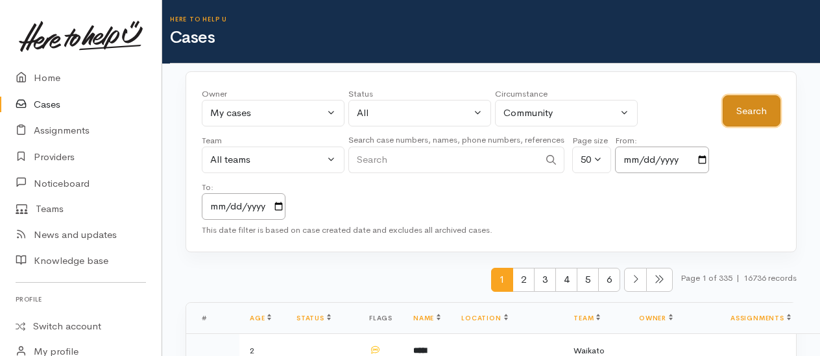
click at [744, 116] on button "Search" at bounding box center [752, 111] width 58 height 32
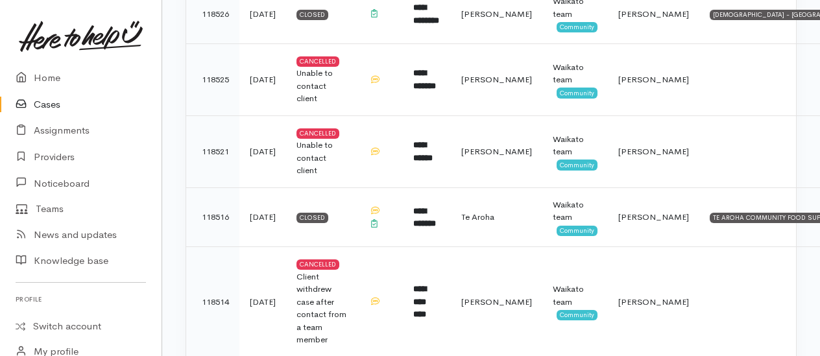
scroll to position [1882, 0]
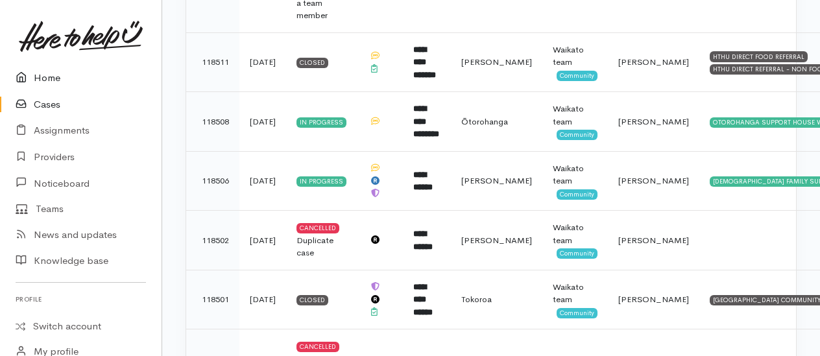
click at [50, 78] on link "Home" at bounding box center [81, 78] width 162 height 27
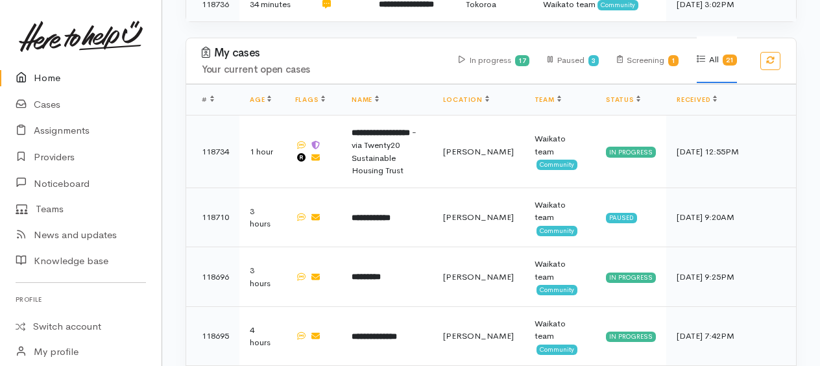
scroll to position [180, 0]
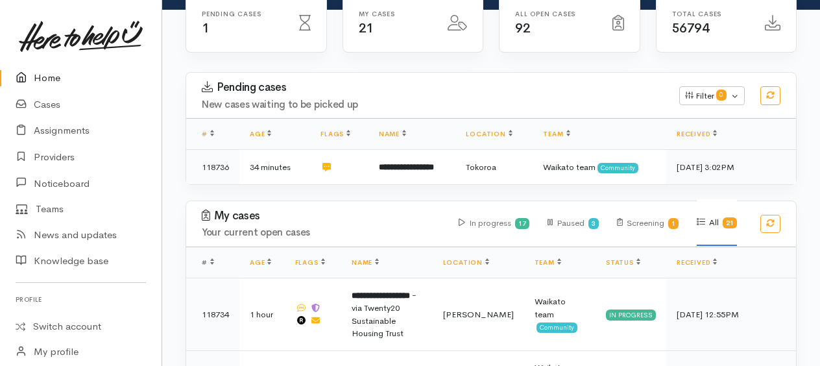
click at [51, 79] on link "Home" at bounding box center [81, 78] width 162 height 27
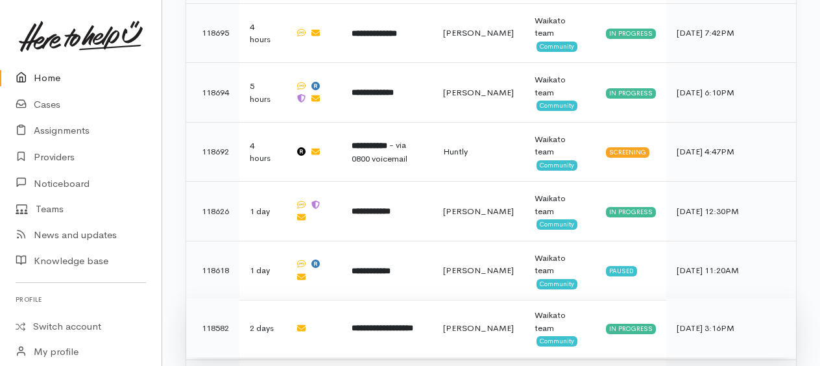
scroll to position [649, 0]
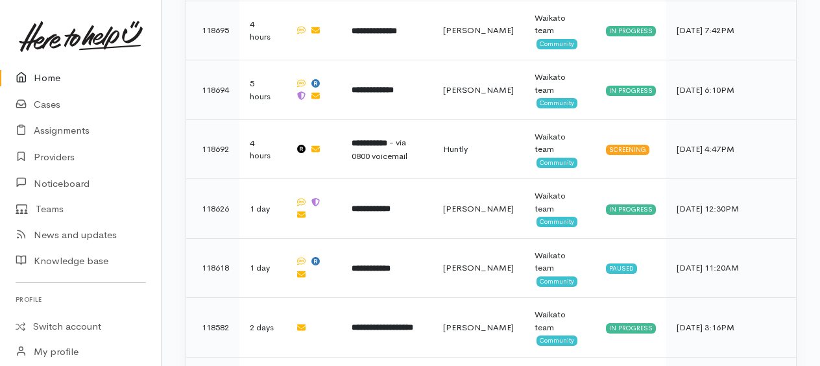
click at [53, 75] on link "Home" at bounding box center [81, 78] width 162 height 27
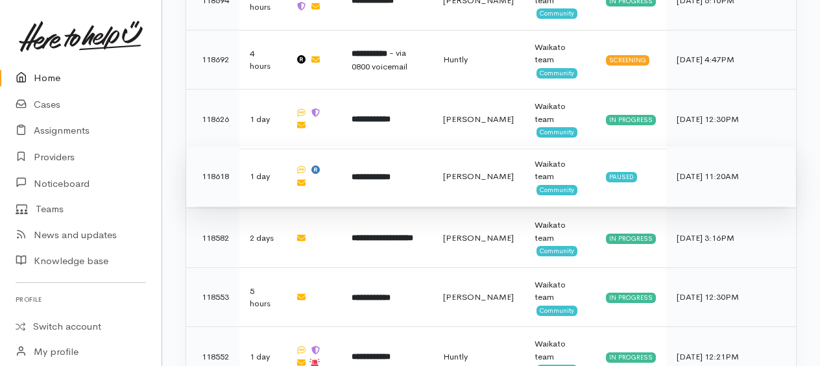
scroll to position [779, 0]
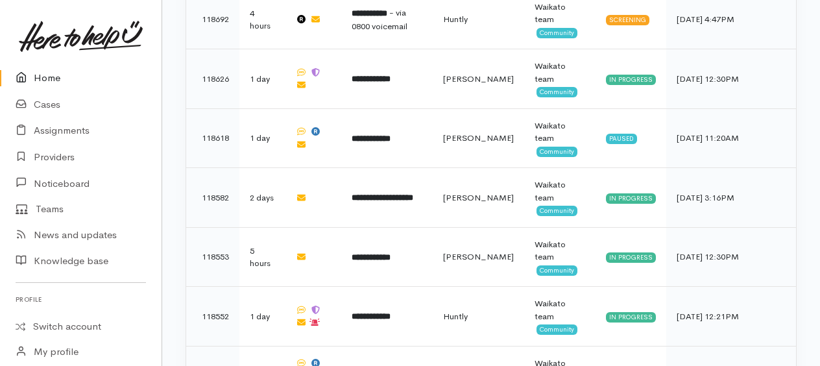
click at [46, 74] on link "Home" at bounding box center [81, 78] width 162 height 27
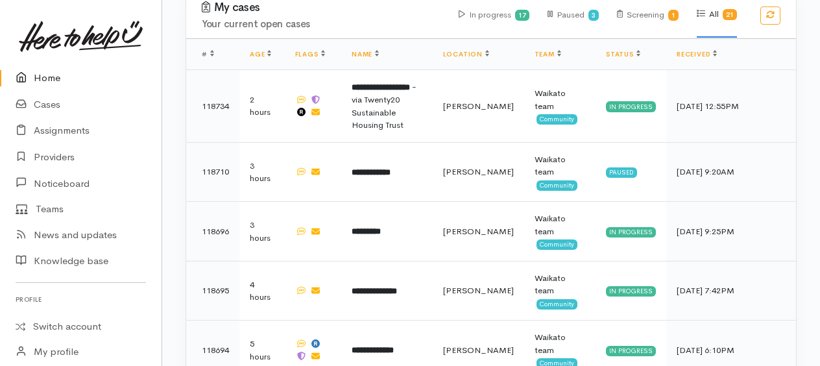
scroll to position [389, 0]
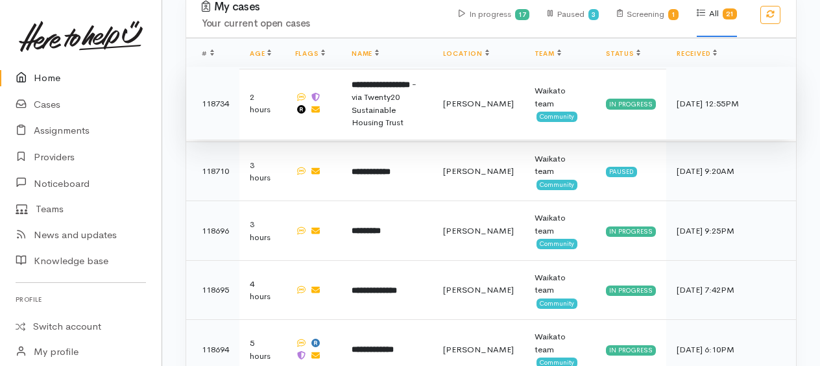
click at [387, 91] on span "- via Twenty20 Sustainable Housing Trust" at bounding box center [384, 104] width 65 height 50
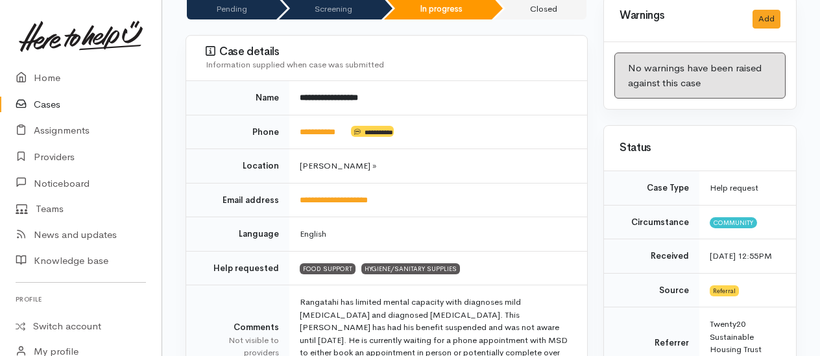
scroll to position [65, 0]
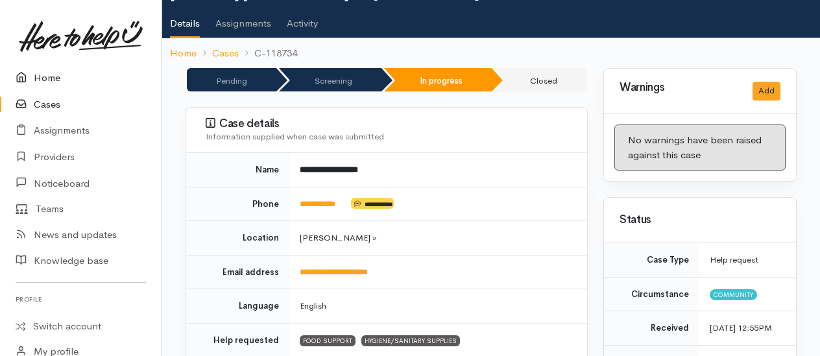
click at [42, 77] on link "Home" at bounding box center [81, 78] width 162 height 27
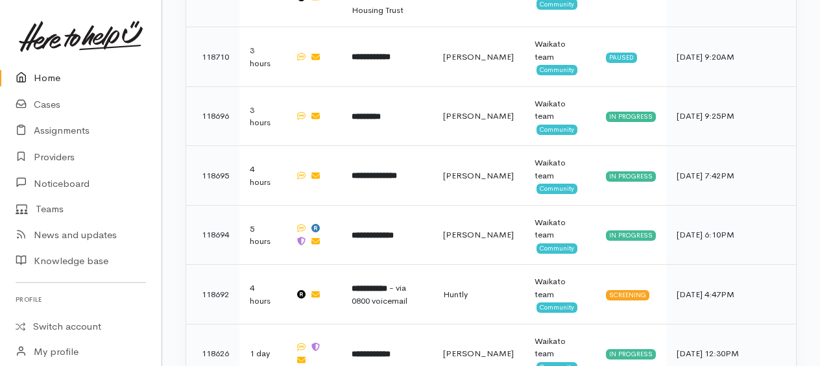
scroll to position [584, 0]
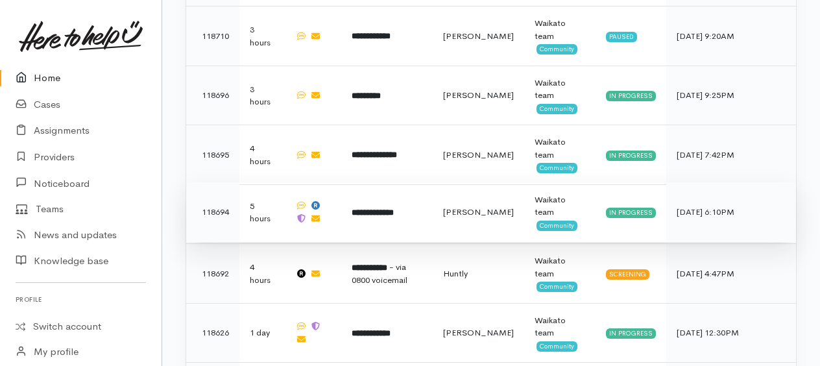
click at [387, 208] on b "**********" at bounding box center [373, 212] width 42 height 8
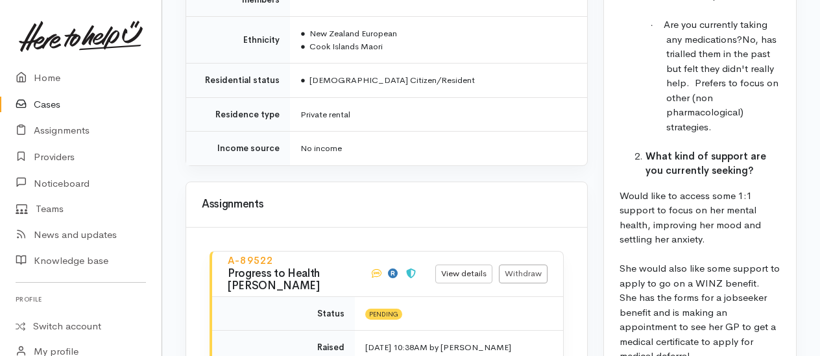
scroll to position [2153, 0]
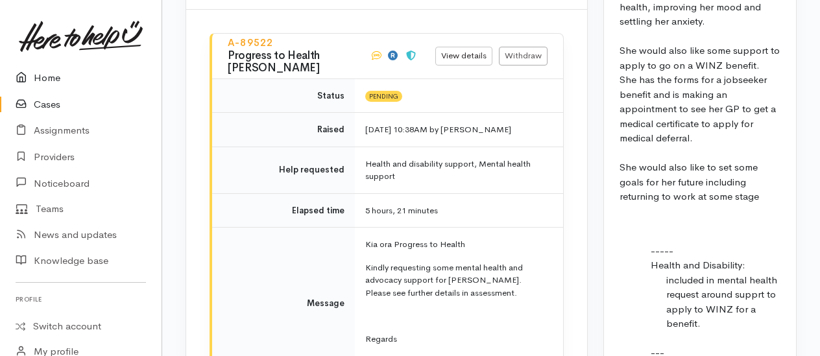
click at [36, 79] on link "Home" at bounding box center [81, 78] width 162 height 27
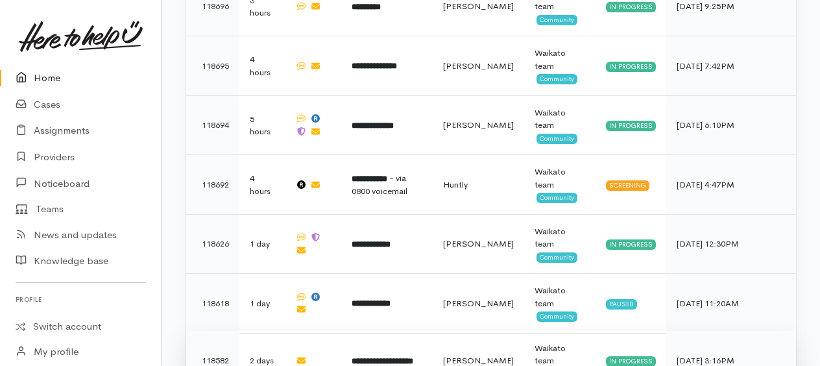
scroll to position [564, 0]
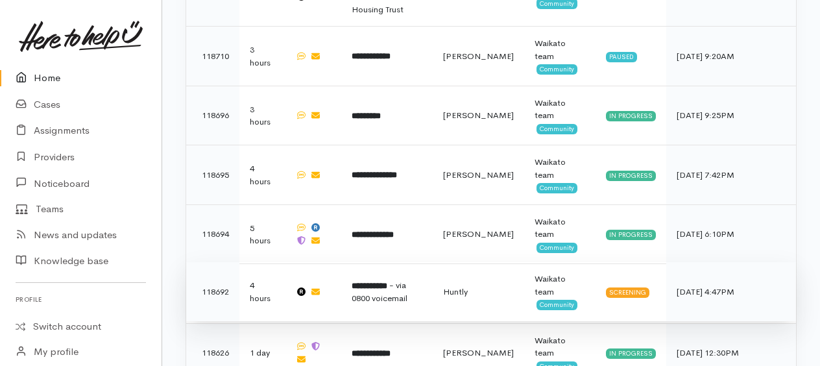
click at [378, 282] on b "**********" at bounding box center [370, 286] width 36 height 8
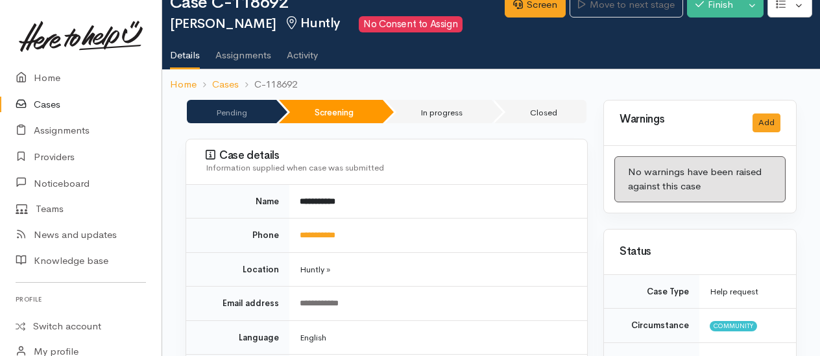
scroll to position [65, 0]
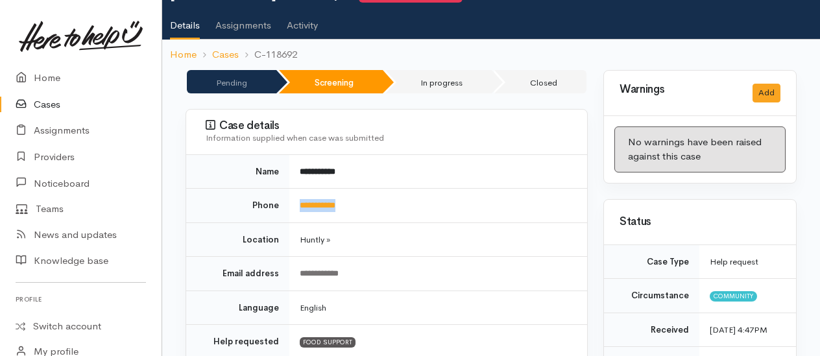
drag, startPoint x: 363, startPoint y: 201, endPoint x: 297, endPoint y: 202, distance: 66.2
click at [297, 202] on td "**********" at bounding box center [438, 206] width 298 height 34
drag, startPoint x: 297, startPoint y: 202, endPoint x: 304, endPoint y: 204, distance: 7.4
drag, startPoint x: 304, startPoint y: 204, endPoint x: 520, endPoint y: 57, distance: 261.7
click at [520, 56] on ol "Home Cases C-118692" at bounding box center [491, 55] width 642 height 30
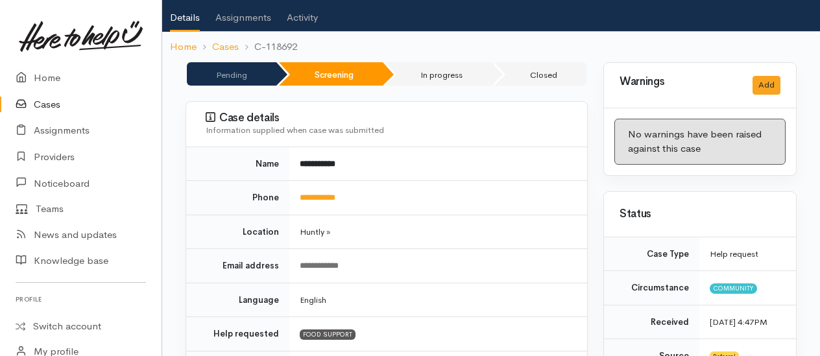
scroll to position [0, 0]
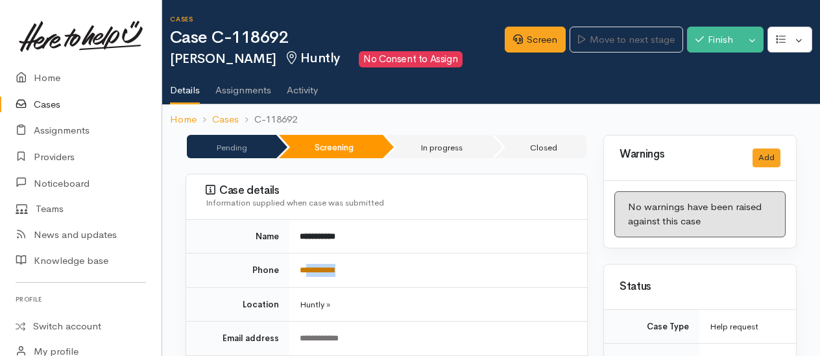
drag, startPoint x: 363, startPoint y: 268, endPoint x: 309, endPoint y: 270, distance: 53.2
click at [309, 270] on td "**********" at bounding box center [438, 271] width 298 height 34
drag, startPoint x: 309, startPoint y: 270, endPoint x: 318, endPoint y: 272, distance: 8.7
copy link "*********"
drag, startPoint x: 552, startPoint y: 37, endPoint x: 524, endPoint y: 34, distance: 28.7
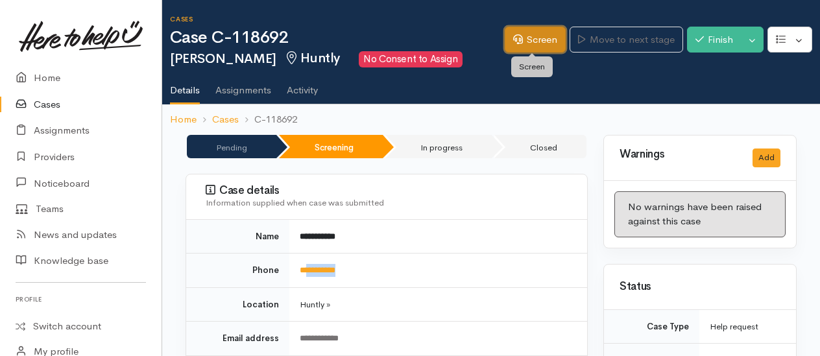
click at [552, 36] on link "Screen" at bounding box center [535, 40] width 61 height 27
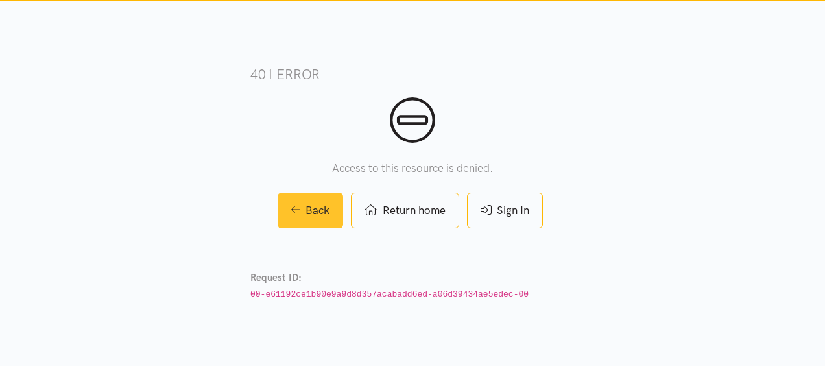
click at [304, 216] on link "Back" at bounding box center [311, 211] width 66 height 36
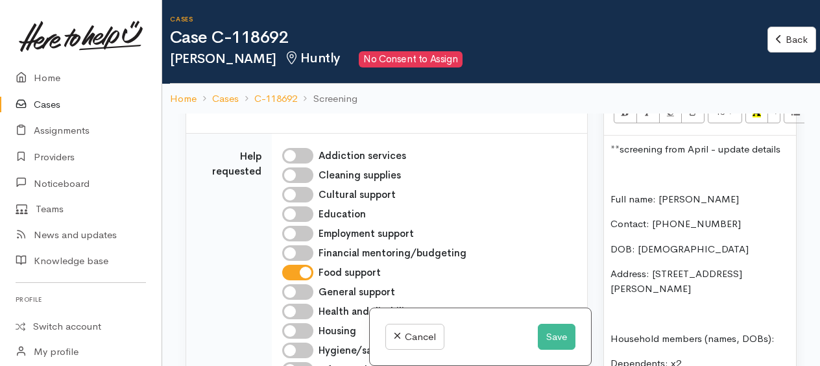
scroll to position [1233, 0]
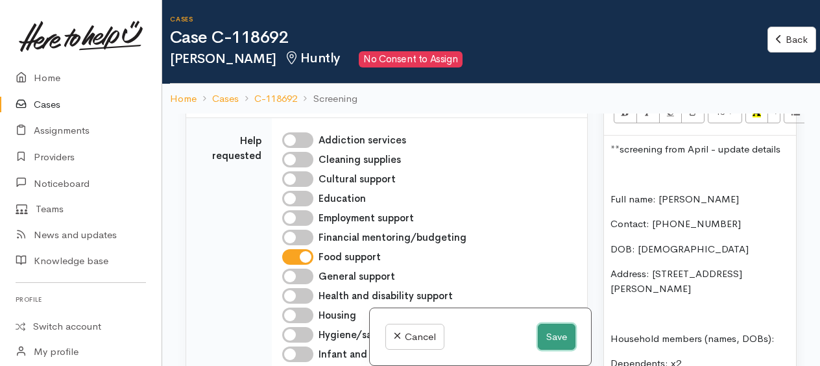
click at [554, 336] on button "Save" at bounding box center [557, 337] width 38 height 27
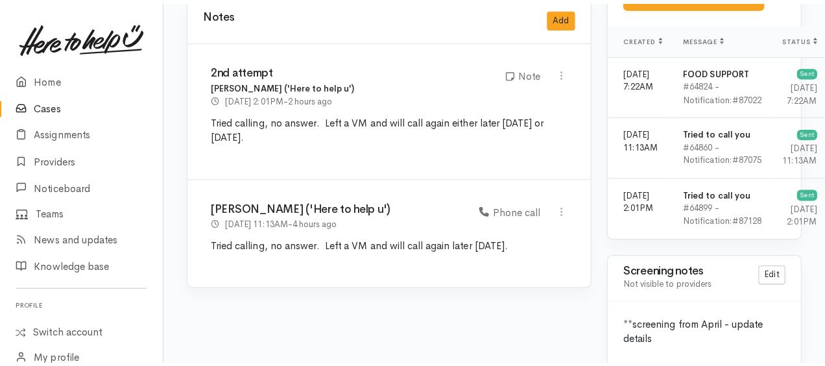
scroll to position [1103, 0]
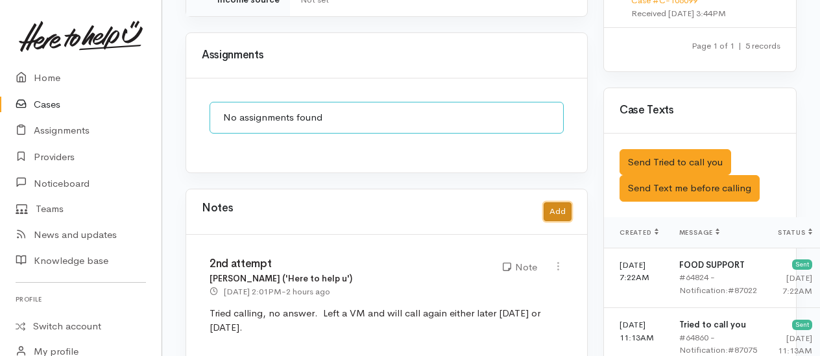
click at [552, 202] on button "Add" at bounding box center [558, 211] width 28 height 19
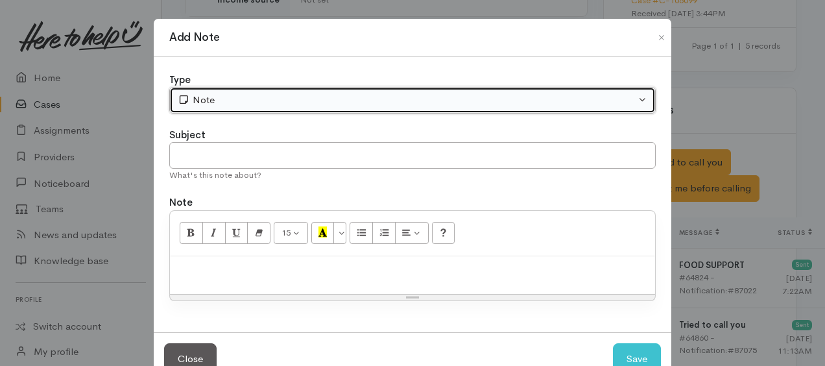
click at [223, 94] on div "Note" at bounding box center [407, 100] width 458 height 15
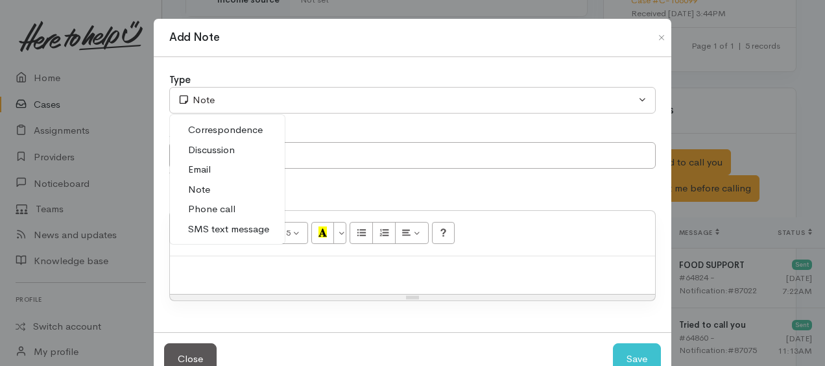
click at [207, 204] on span "Phone call" at bounding box center [211, 209] width 47 height 15
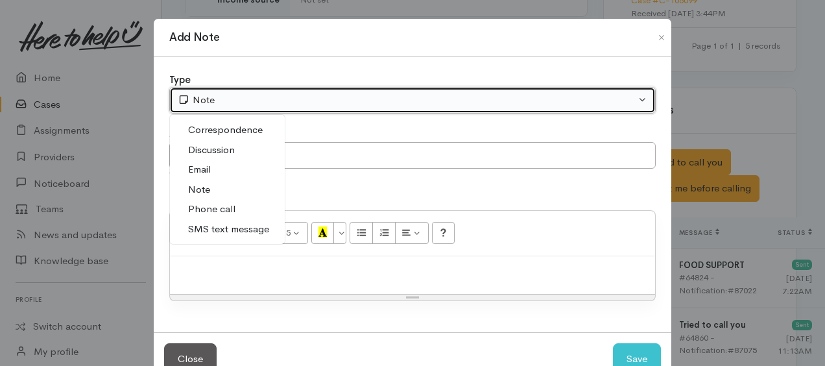
select select "3"
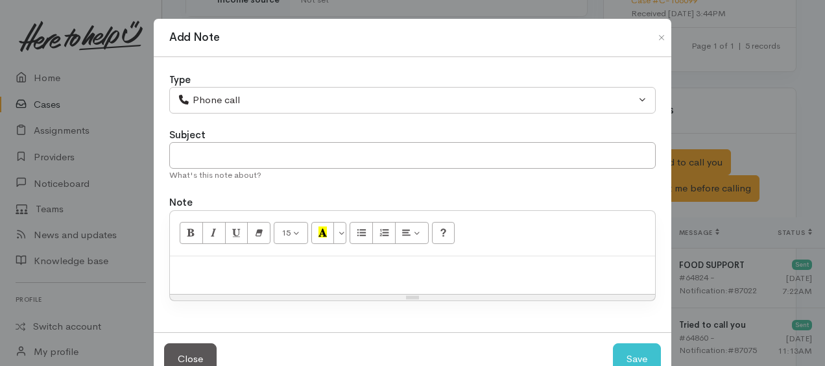
click at [268, 278] on div at bounding box center [412, 275] width 485 height 38
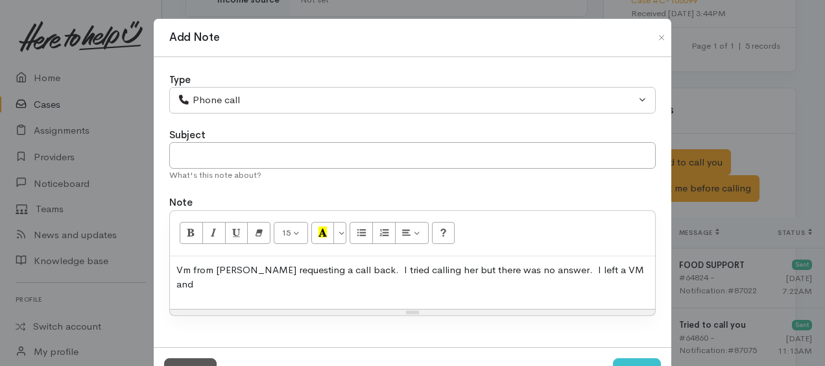
click at [611, 263] on p "Vm from Judy requesting a call back. I tried calling her but there was no answe…" at bounding box center [412, 277] width 472 height 29
click at [191, 273] on p "Vm from Judy requesting a call back. I tried calling her but there was no answe…" at bounding box center [412, 277] width 472 height 29
click at [176, 267] on p "Message from Judy requesting a call back. I tried calling her but there was no …" at bounding box center [412, 277] width 472 height 29
click at [235, 266] on p "I received a Message from Judy requesting a call back. I tried calling her but …" at bounding box center [412, 277] width 472 height 29
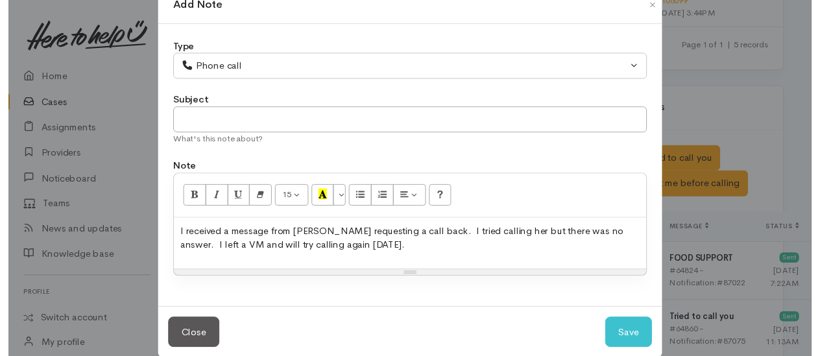
scroll to position [49, 0]
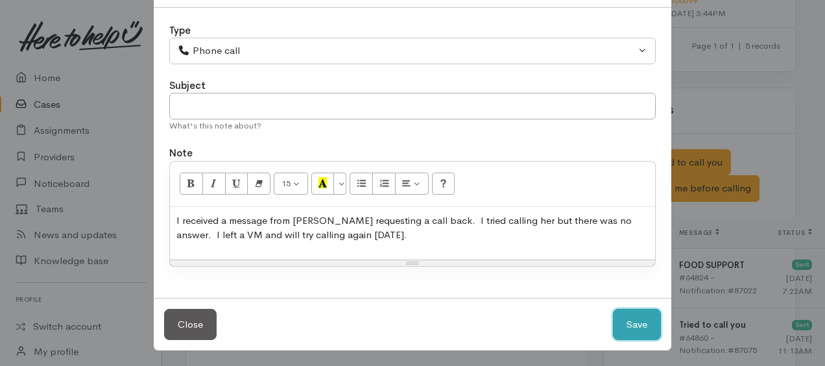
click at [635, 329] on button "Save" at bounding box center [637, 325] width 48 height 32
select select "1"
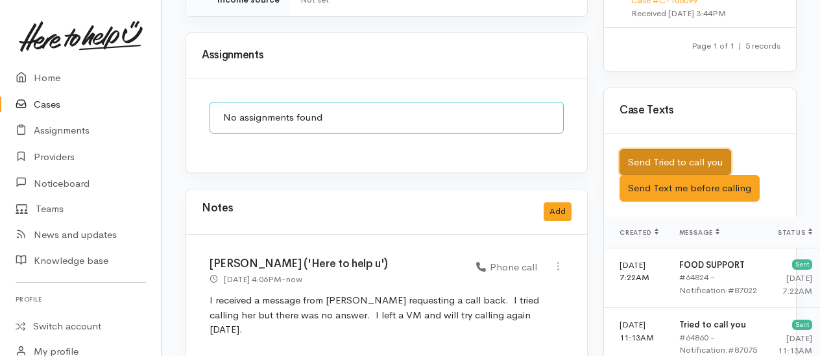
click at [723, 158] on button "Send Tried to call you" at bounding box center [676, 162] width 112 height 27
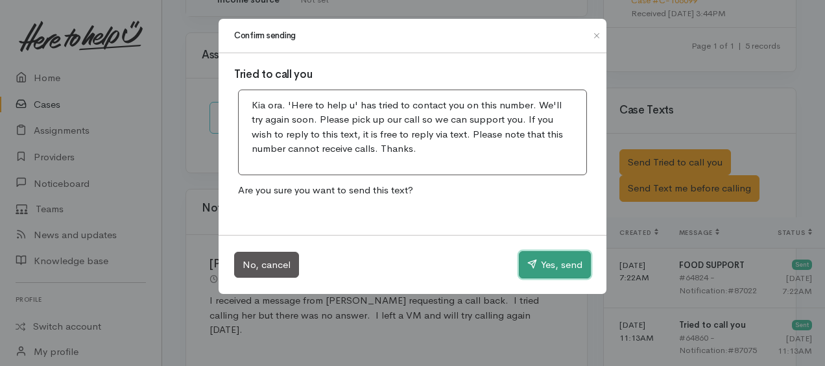
click at [559, 270] on button "Yes, send" at bounding box center [555, 264] width 72 height 27
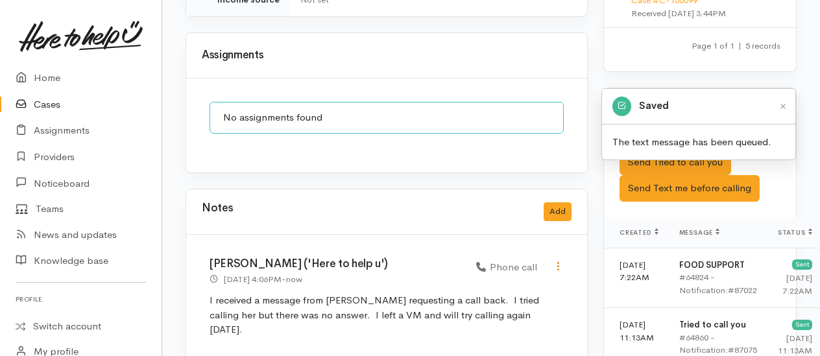
click at [555, 261] on icon at bounding box center [558, 266] width 11 height 11
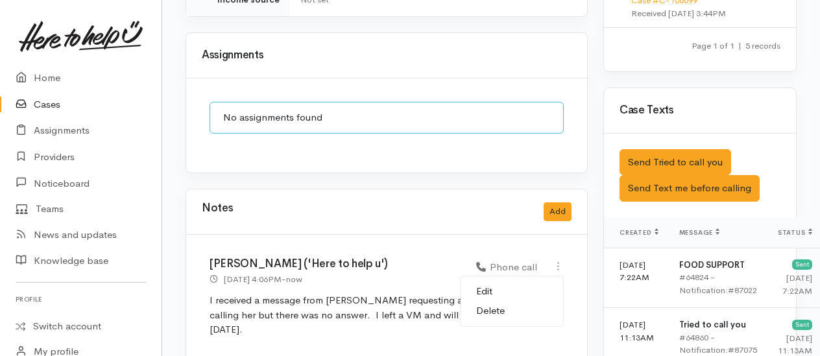
click at [486, 282] on link "Edit" at bounding box center [512, 292] width 103 height 20
select select "3"
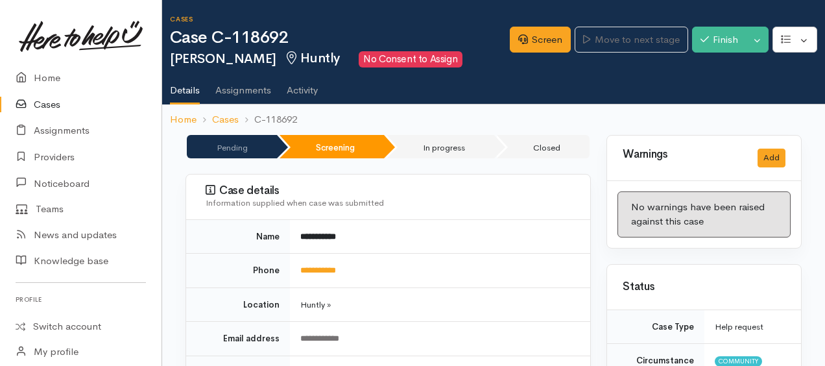
select select "3"
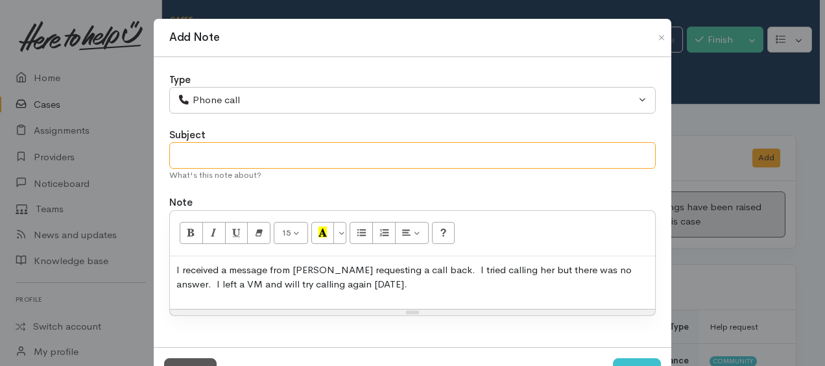
click at [177, 158] on input "text" at bounding box center [412, 155] width 487 height 27
type input "3rd attempt"
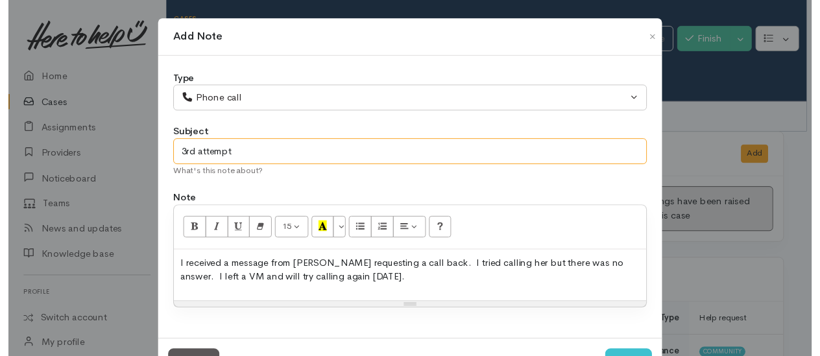
scroll to position [49, 0]
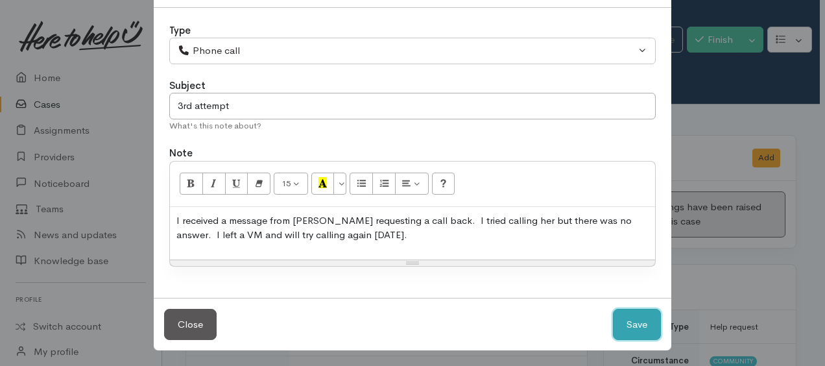
click at [623, 317] on button "Save" at bounding box center [637, 325] width 48 height 32
select select "1"
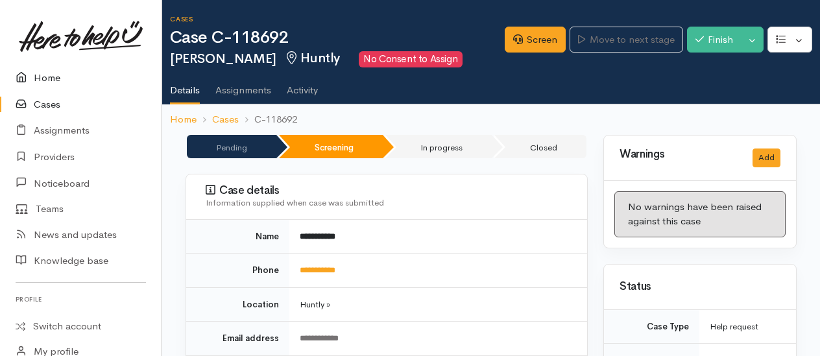
click at [47, 79] on link "Home" at bounding box center [81, 78] width 162 height 27
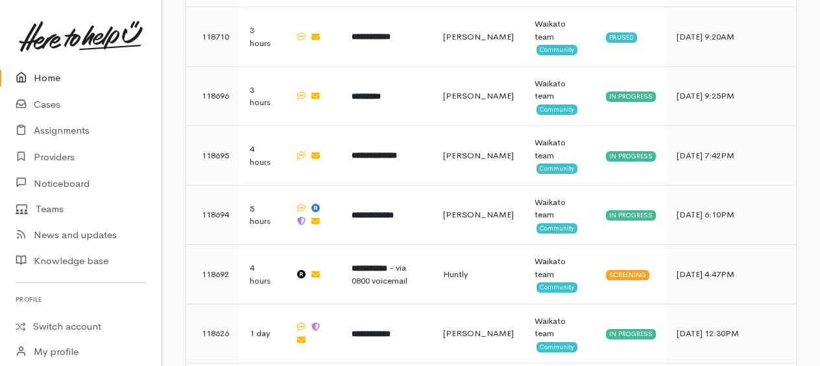
scroll to position [480, 0]
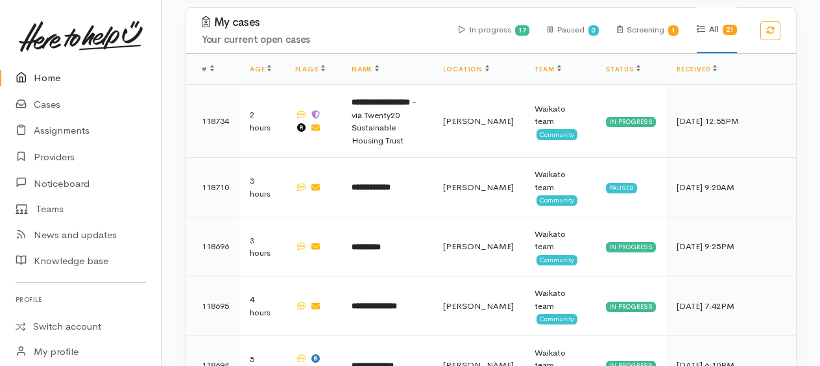
click at [42, 77] on link "Home" at bounding box center [81, 78] width 162 height 27
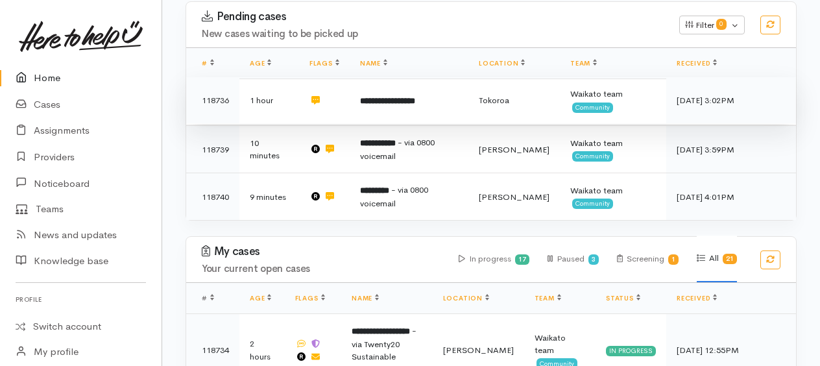
scroll to position [195, 0]
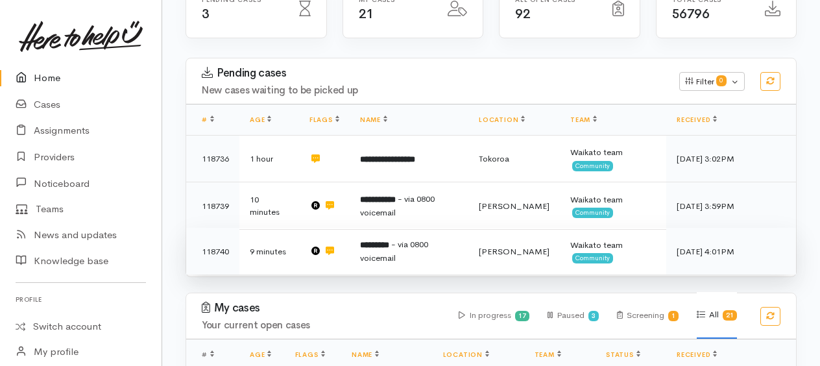
click at [374, 249] on b "*********" at bounding box center [374, 245] width 29 height 8
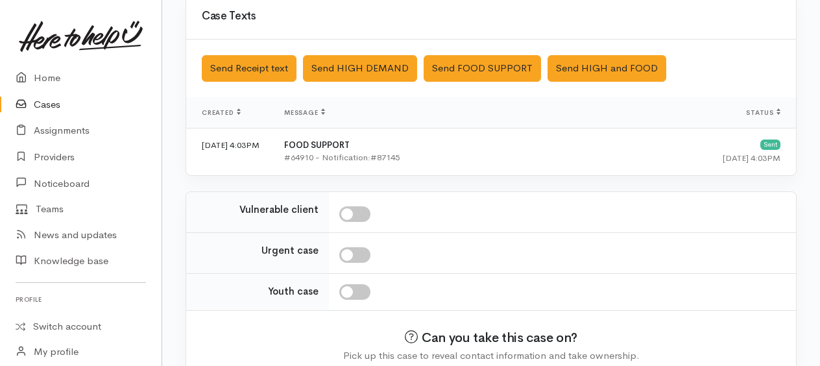
scroll to position [513, 0]
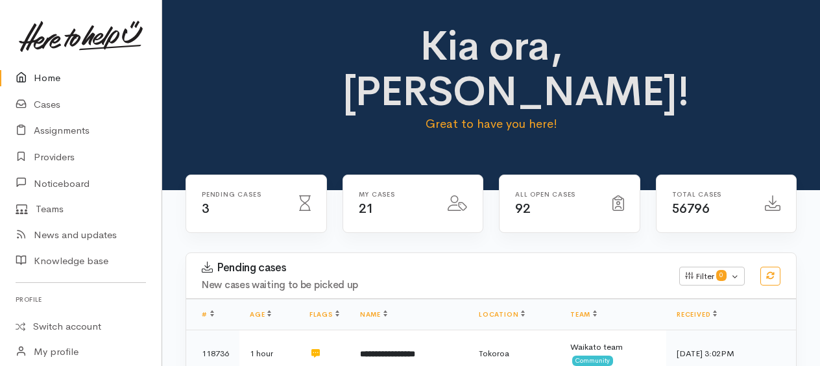
scroll to position [195, 0]
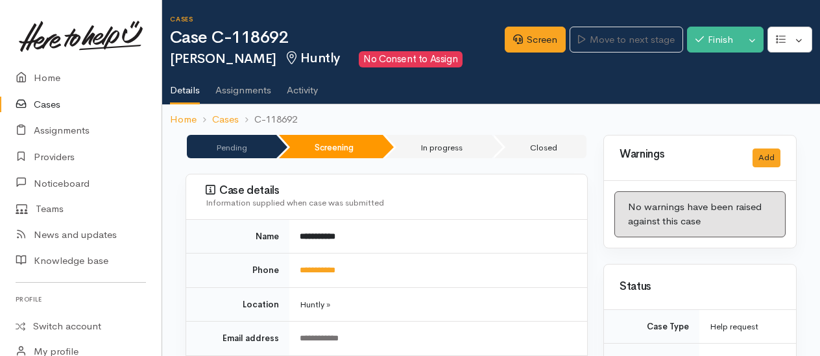
click at [40, 105] on link "Cases" at bounding box center [81, 104] width 162 height 27
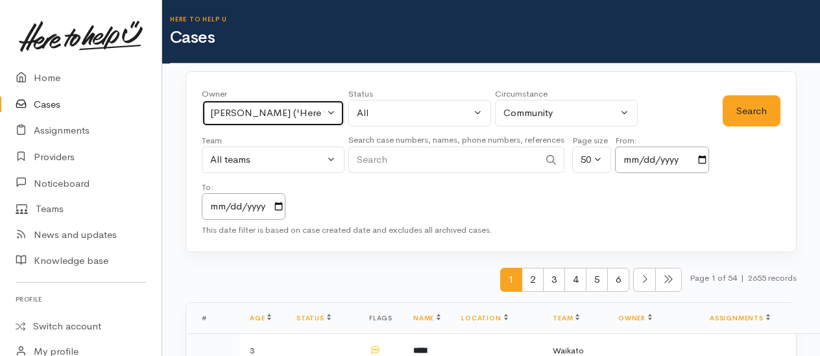
click at [291, 113] on div "[PERSON_NAME] ('Here to help u')" at bounding box center [267, 113] width 114 height 15
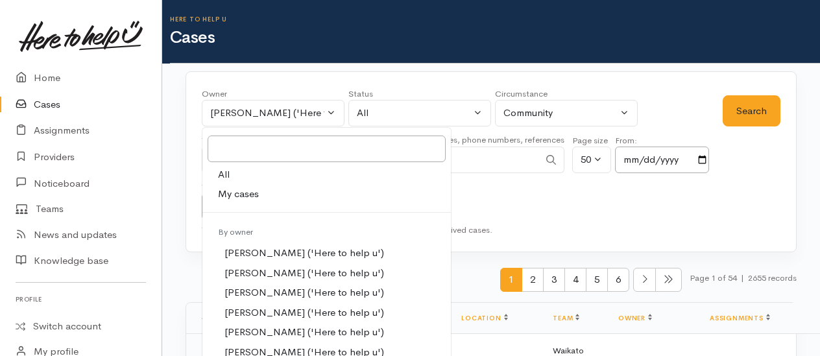
click at [230, 169] on link "All" at bounding box center [326, 175] width 249 height 20
select select "-1"
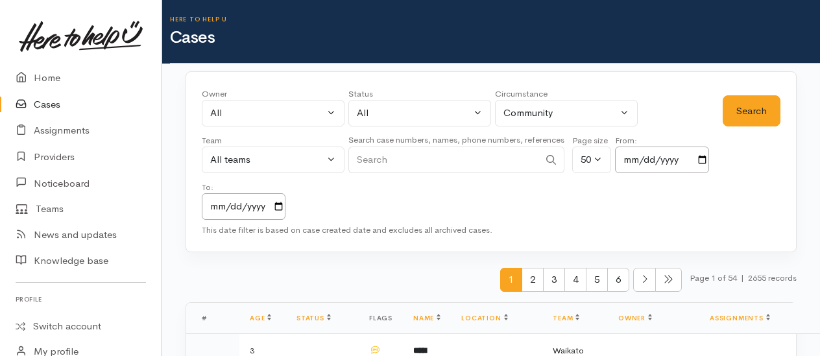
click at [402, 156] on input "Search" at bounding box center [443, 160] width 191 height 27
type input "patrick"
click at [733, 114] on button "Search" at bounding box center [752, 111] width 58 height 32
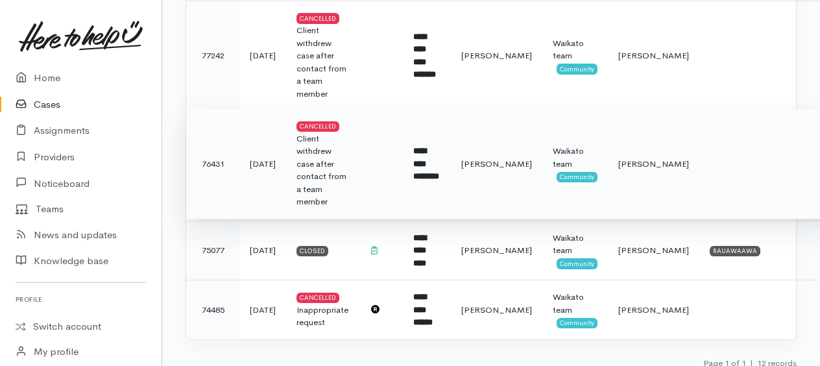
scroll to position [929, 0]
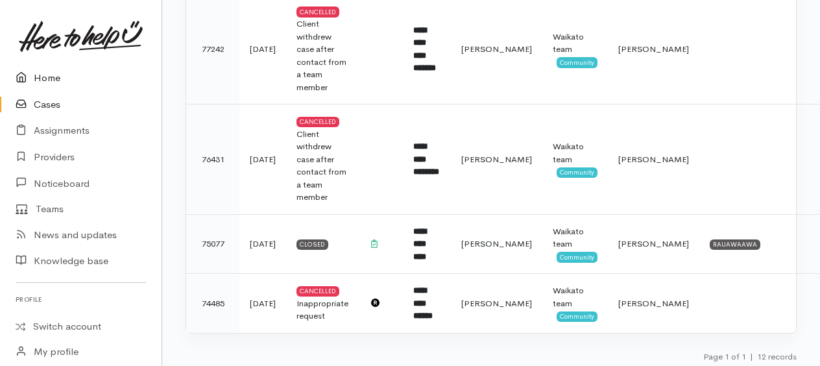
click at [47, 75] on link "Home" at bounding box center [81, 78] width 162 height 27
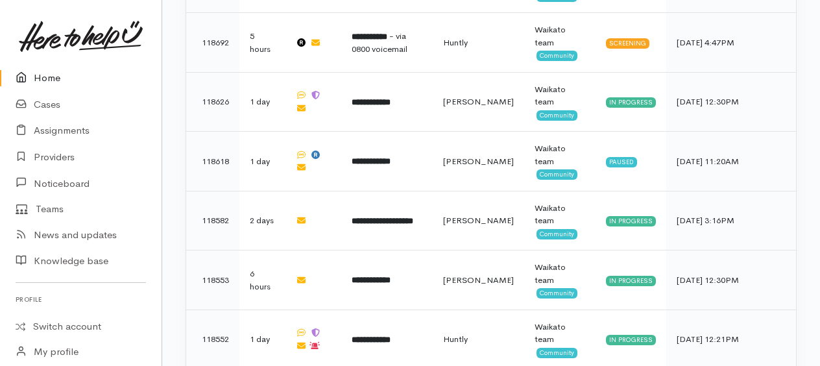
scroll to position [610, 0]
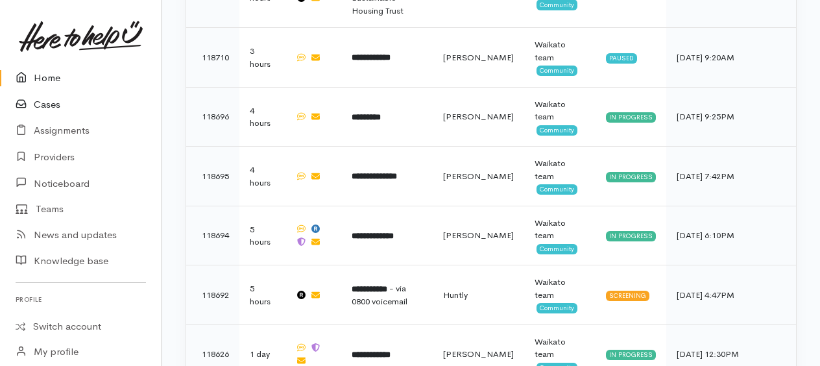
click at [47, 103] on link "Cases" at bounding box center [81, 104] width 162 height 27
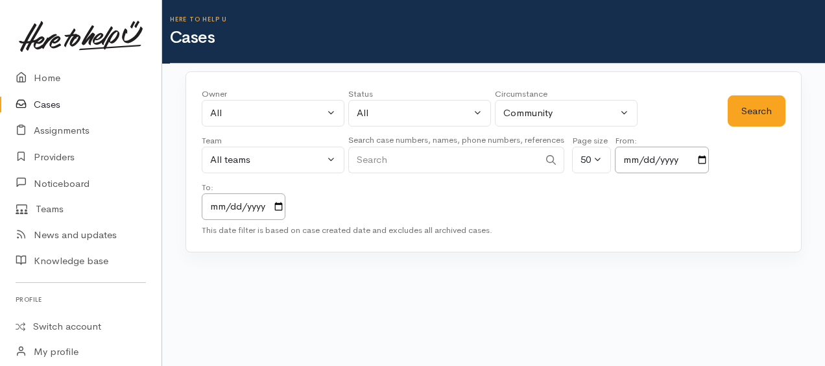
click at [378, 156] on input "Search" at bounding box center [443, 160] width 191 height 27
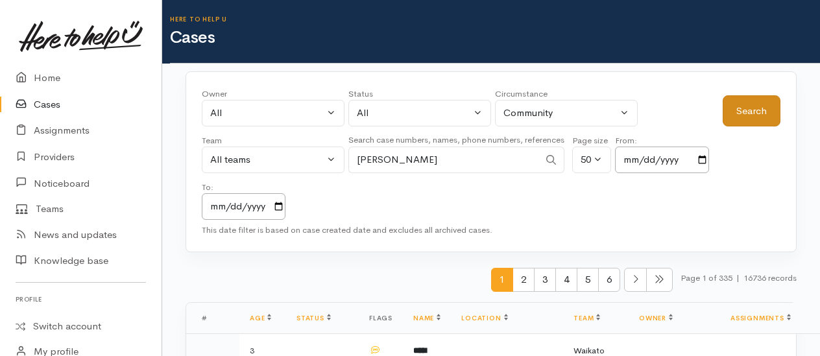
type input "patrick"
click at [764, 117] on button "Search" at bounding box center [752, 111] width 58 height 32
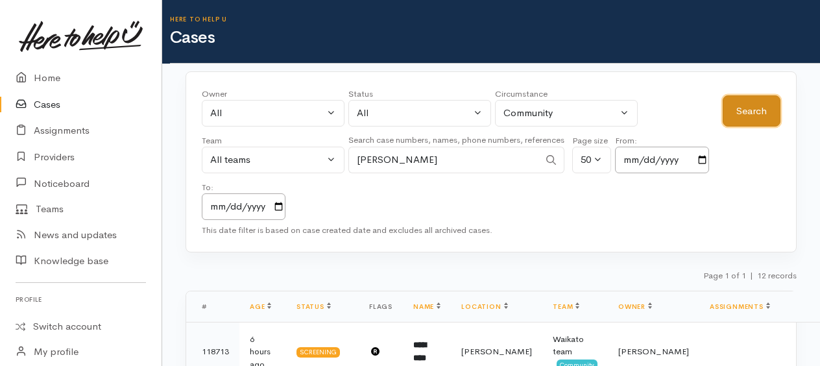
scroll to position [260, 0]
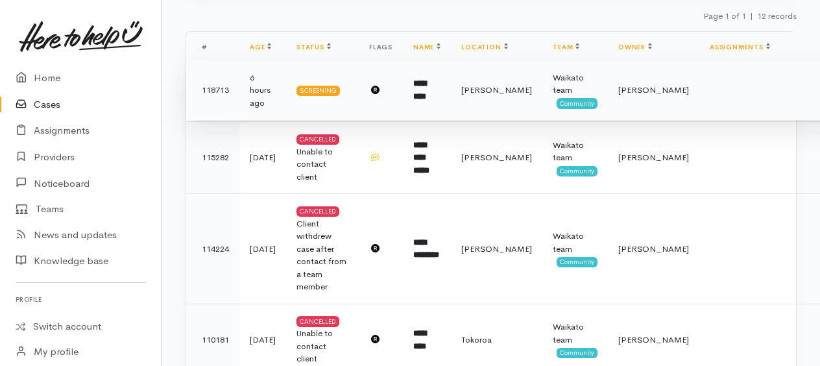
click at [222, 81] on td "118713" at bounding box center [212, 90] width 53 height 60
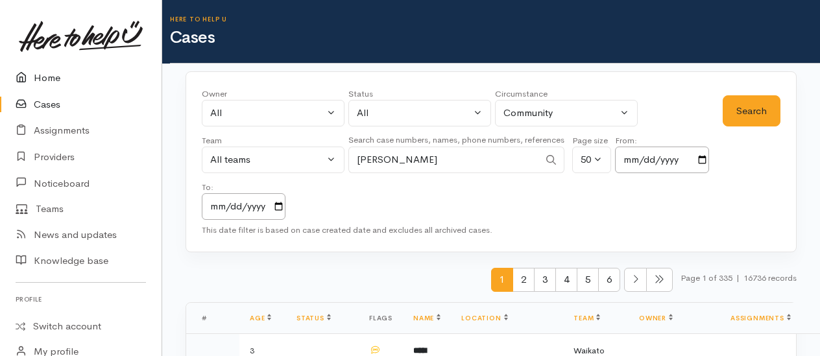
click at [40, 80] on link "Home" at bounding box center [81, 78] width 162 height 27
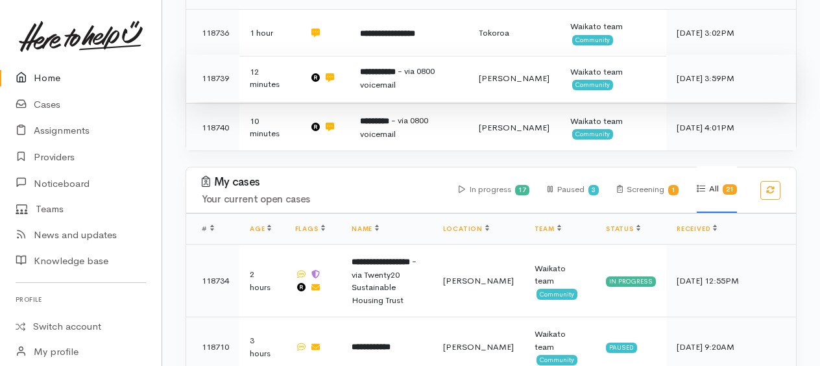
scroll to position [324, 0]
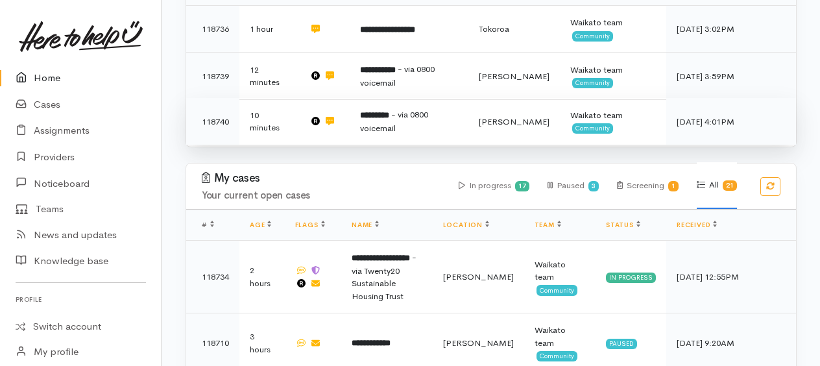
click at [428, 119] on span "- via 0800 voicemail" at bounding box center [394, 121] width 68 height 25
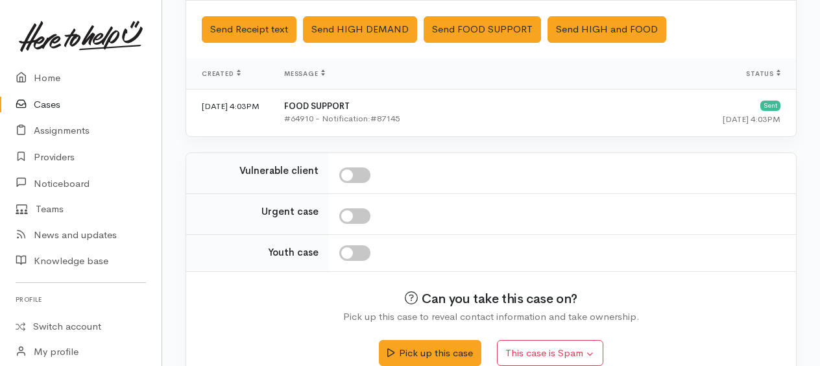
scroll to position [513, 0]
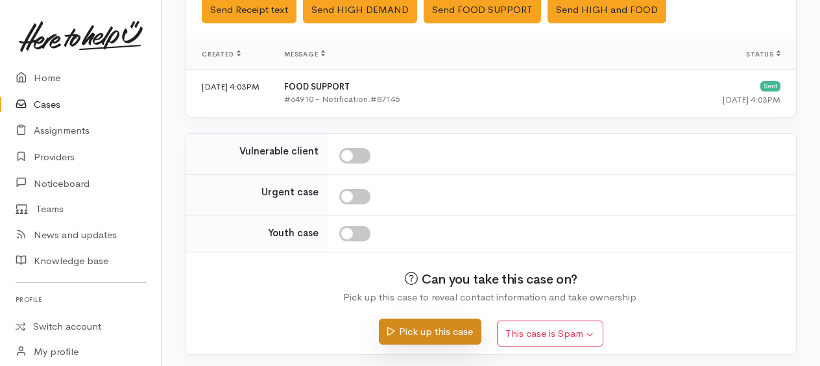
click at [421, 324] on button "Pick up this case" at bounding box center [430, 332] width 102 height 27
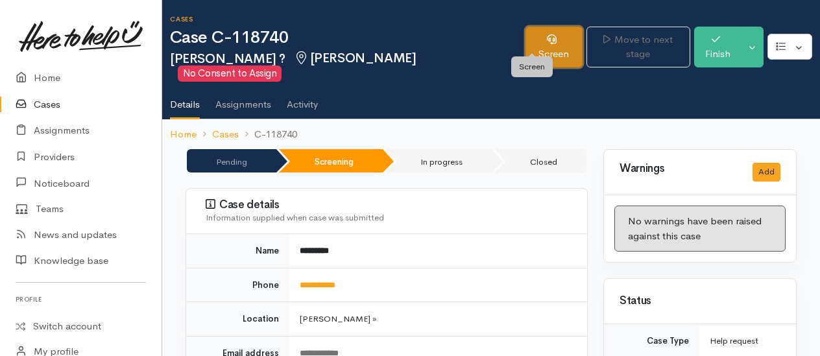
click at [552, 28] on link "Screen" at bounding box center [554, 47] width 57 height 41
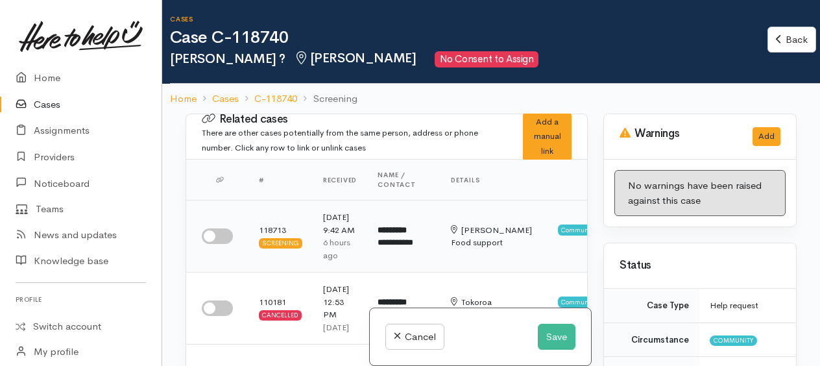
click at [210, 250] on td at bounding box center [217, 236] width 62 height 72
click at [210, 311] on input "checkbox" at bounding box center [217, 308] width 31 height 16
checkbox input "true"
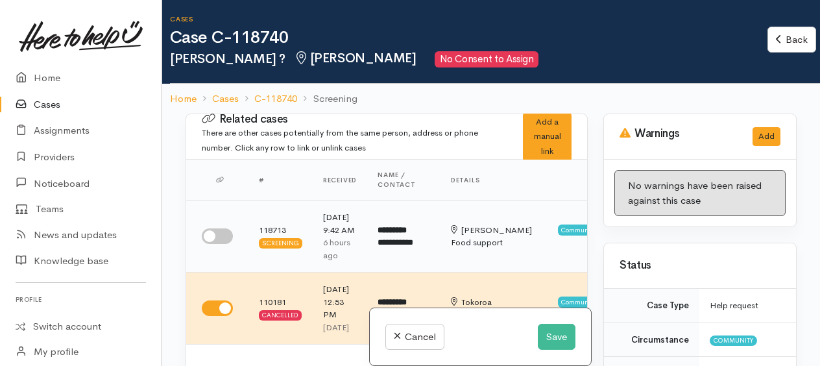
click at [210, 234] on input "checkbox" at bounding box center [217, 236] width 31 height 16
checkbox input "true"
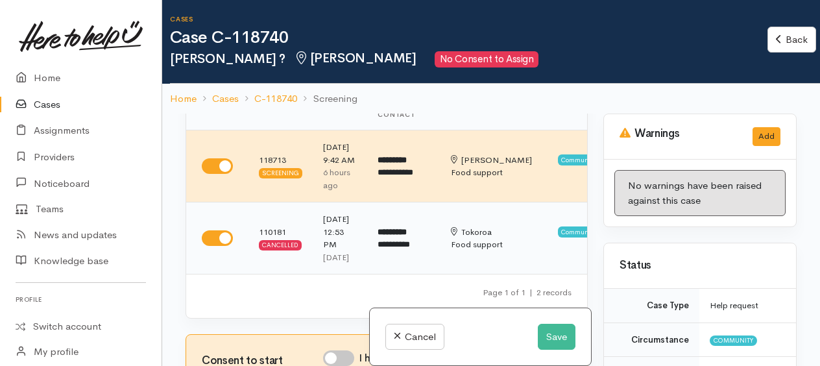
scroll to position [65, 0]
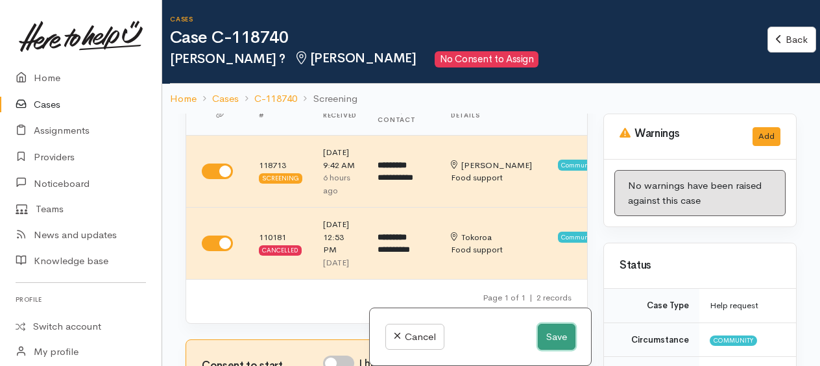
click at [555, 346] on button "Save" at bounding box center [557, 337] width 38 height 27
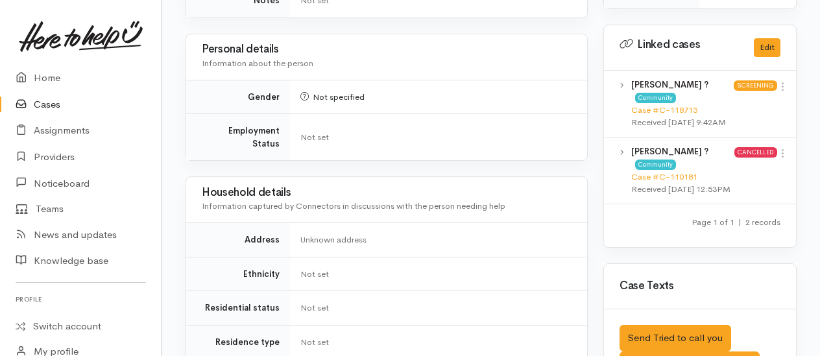
scroll to position [649, 0]
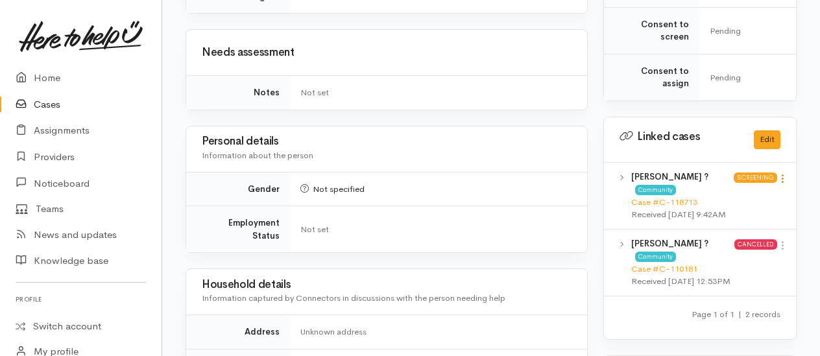
click at [784, 173] on icon at bounding box center [782, 178] width 11 height 11
click at [733, 199] on link "View case" at bounding box center [736, 204] width 103 height 20
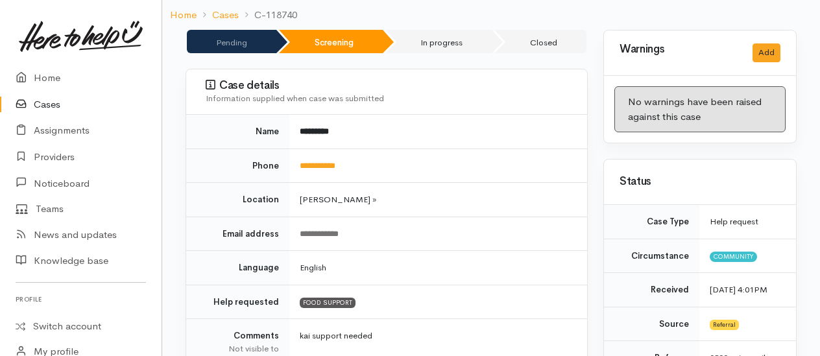
scroll to position [0, 0]
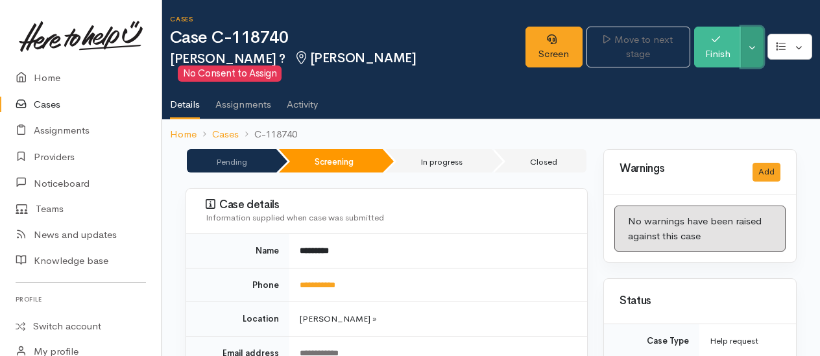
click at [758, 47] on button "Toggle Dropdown" at bounding box center [752, 47] width 23 height 41
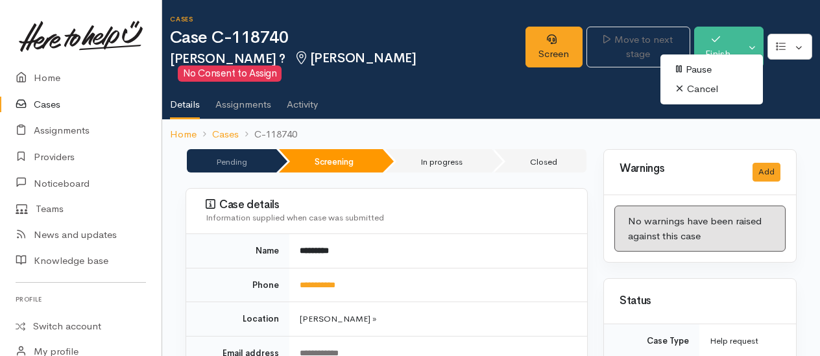
click at [697, 93] on link "Cancel" at bounding box center [712, 89] width 103 height 20
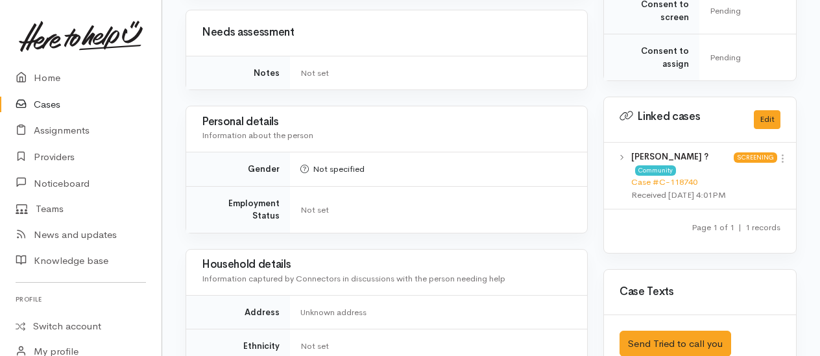
scroll to position [643, 0]
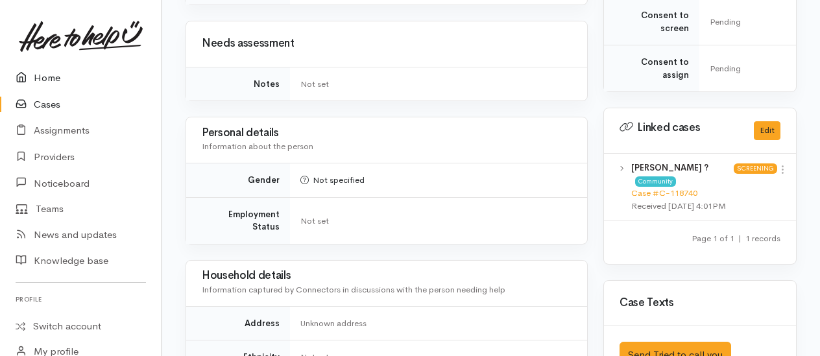
click at [40, 80] on link "Home" at bounding box center [81, 78] width 162 height 27
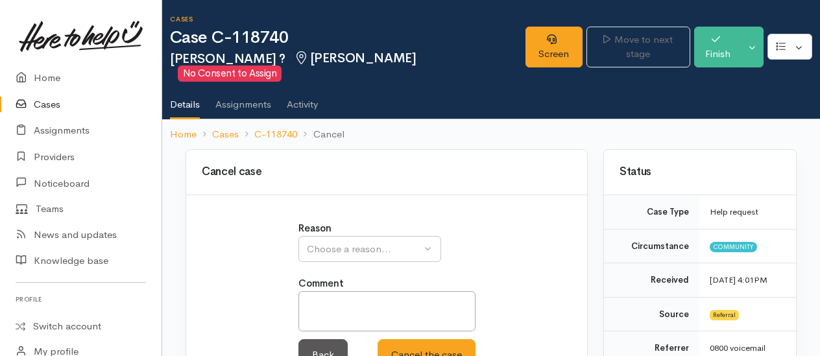
click at [304, 236] on button "Choose a reason..." at bounding box center [369, 249] width 143 height 27
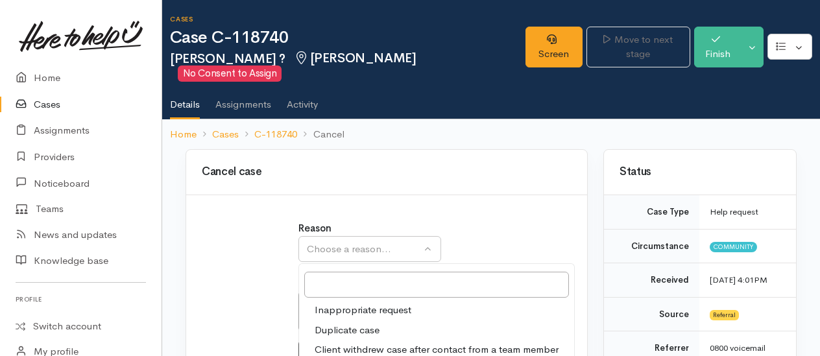
click at [342, 321] on link "Duplicate case" at bounding box center [436, 331] width 275 height 20
select select "2"
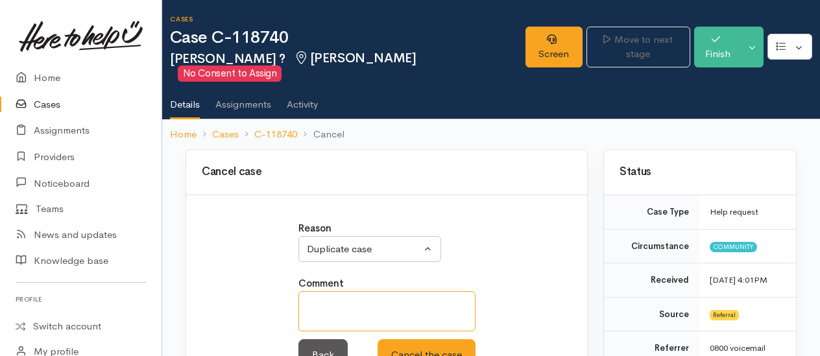
paste textarea "https://www.heretohelpu.nz/Admin/Cases/118713"
type textarea "https://www.heretohelpu.nz/Admin/Cases/118713"
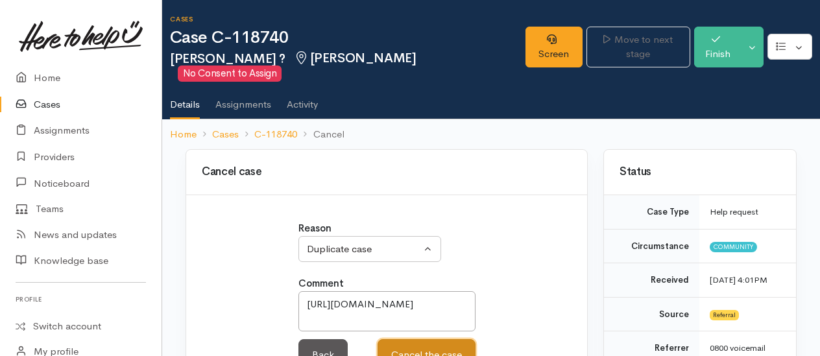
click at [417, 339] on button "Cancel the case" at bounding box center [427, 355] width 98 height 32
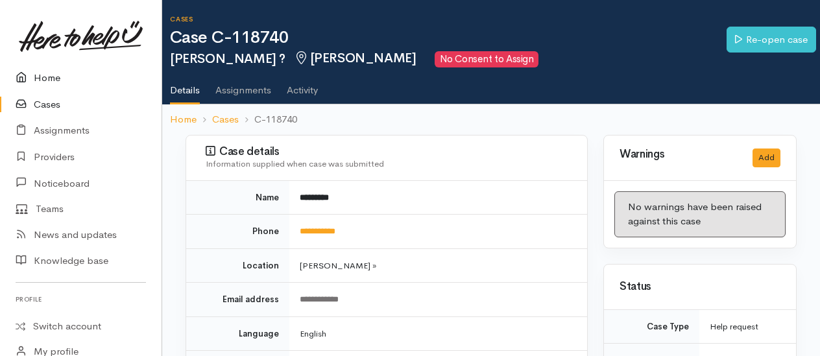
click at [50, 78] on link "Home" at bounding box center [81, 78] width 162 height 27
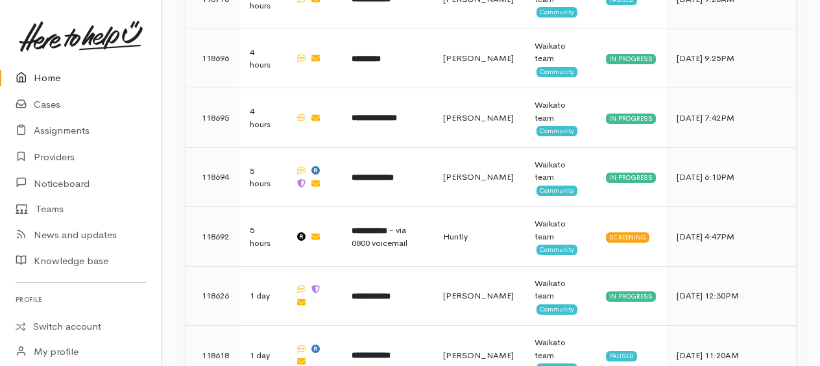
scroll to position [649, 0]
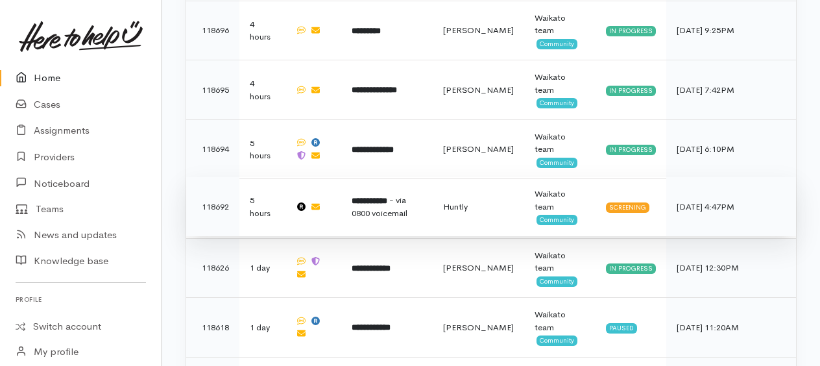
click at [393, 177] on td "**********" at bounding box center [386, 207] width 91 height 60
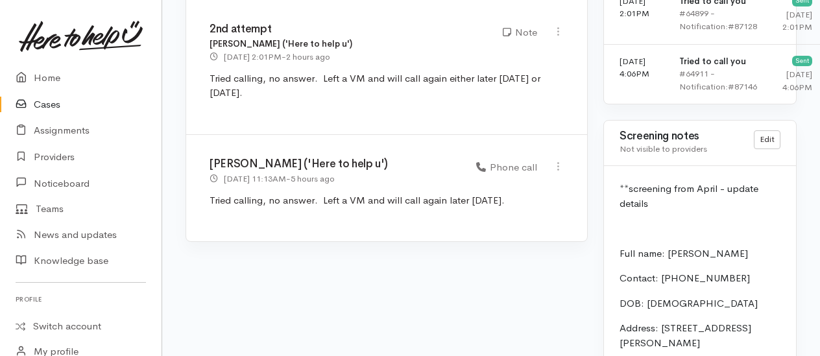
scroll to position [1492, 0]
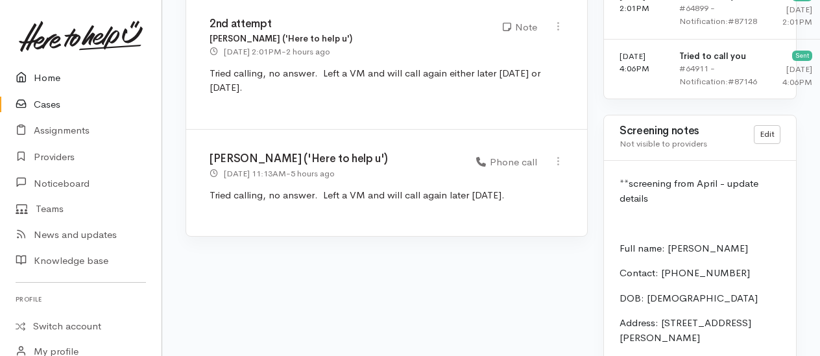
click at [48, 80] on link "Home" at bounding box center [81, 78] width 162 height 27
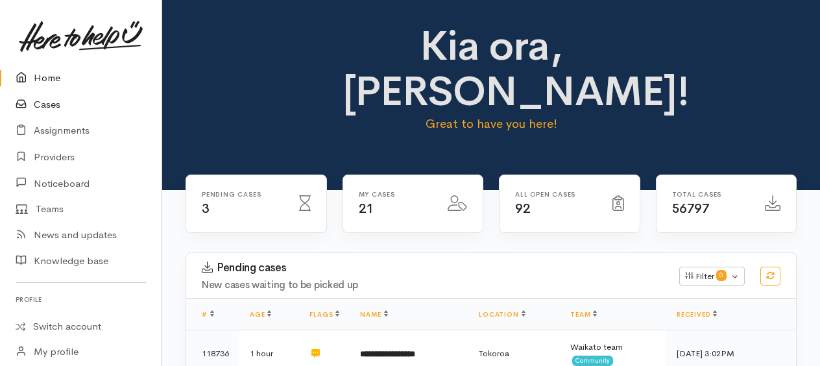
click at [49, 103] on link "Cases" at bounding box center [81, 104] width 162 height 27
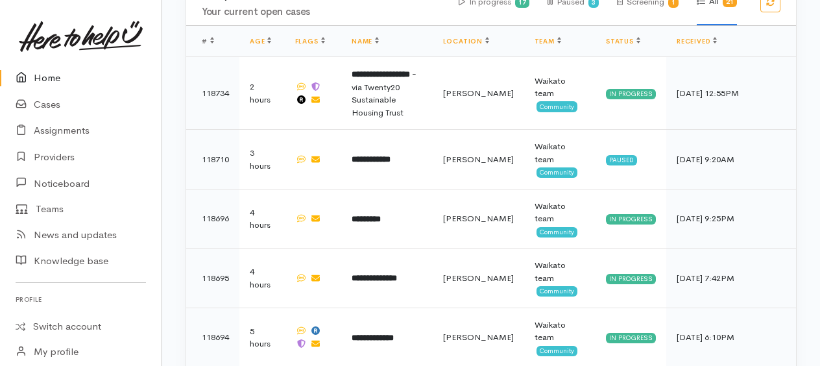
scroll to position [519, 0]
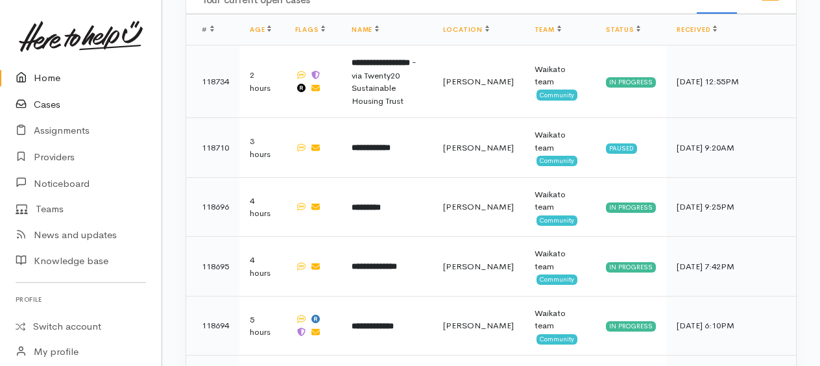
click at [43, 105] on link "Cases" at bounding box center [81, 104] width 162 height 27
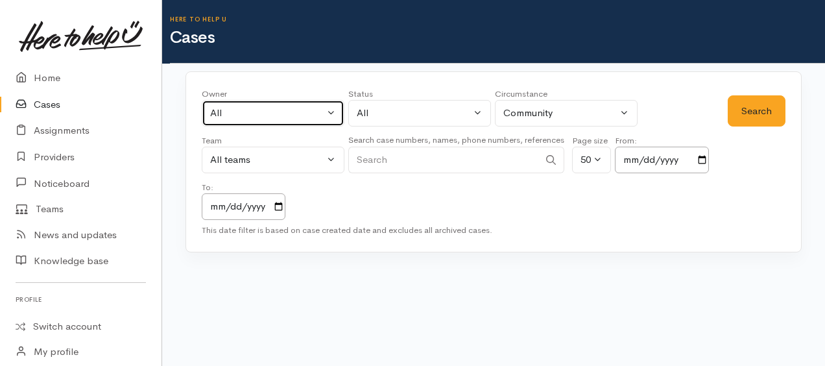
drag, startPoint x: 280, startPoint y: 115, endPoint x: 276, endPoint y: 142, distance: 26.9
click at [280, 116] on div "All" at bounding box center [267, 113] width 114 height 15
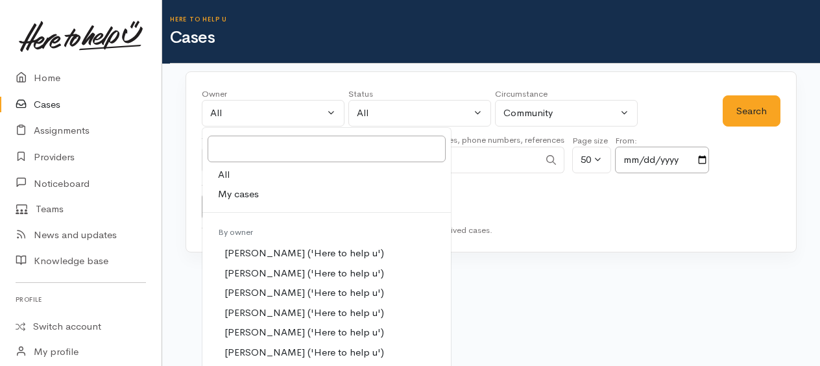
click at [239, 191] on span "My cases" at bounding box center [238, 194] width 41 height 15
select select "1759"
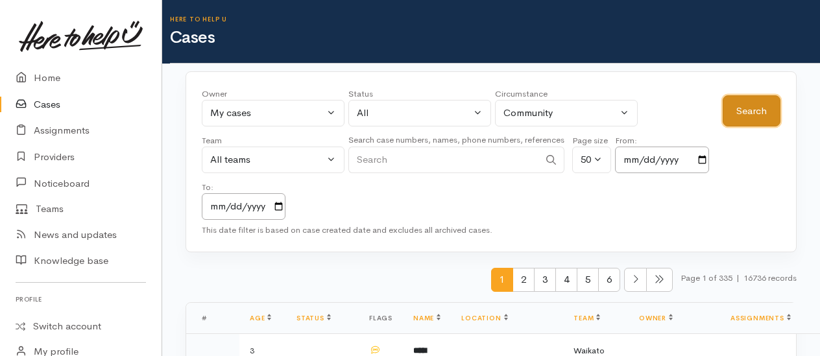
click at [770, 119] on button "Search" at bounding box center [752, 111] width 58 height 32
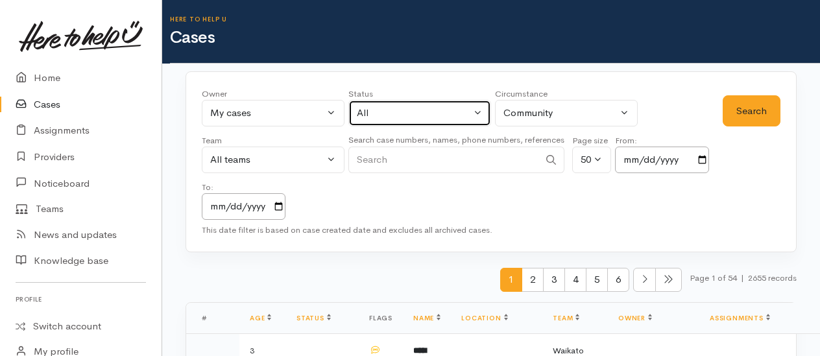
click at [374, 115] on div "All" at bounding box center [414, 113] width 114 height 15
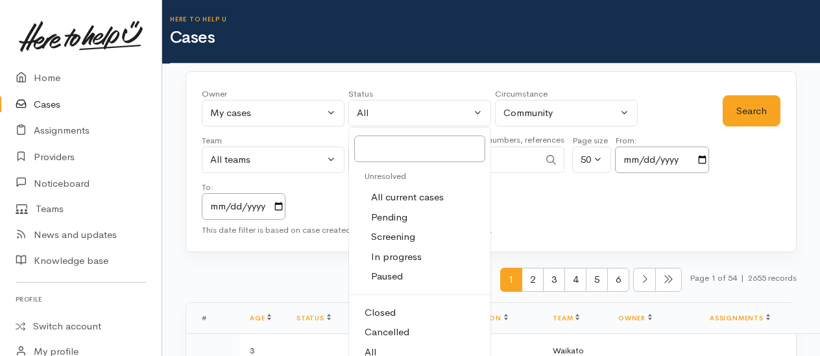
click at [402, 330] on span "Cancelled" at bounding box center [387, 332] width 45 height 15
select select "Cancelled"
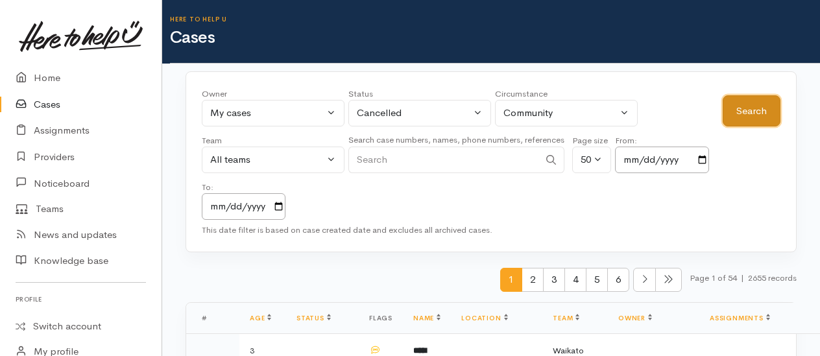
click at [737, 125] on button "Search" at bounding box center [752, 111] width 58 height 32
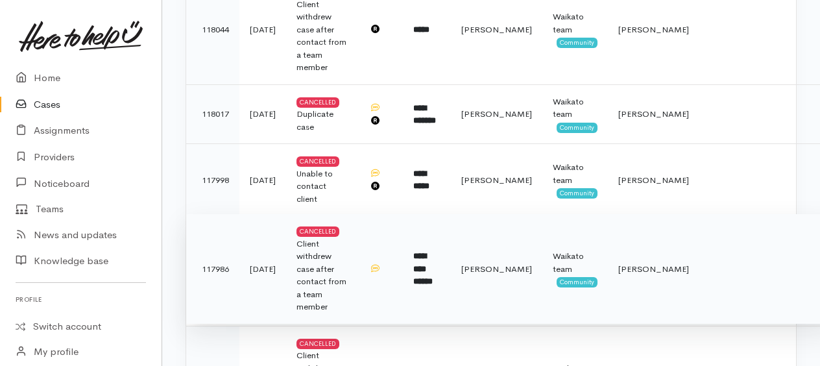
scroll to position [2401, 0]
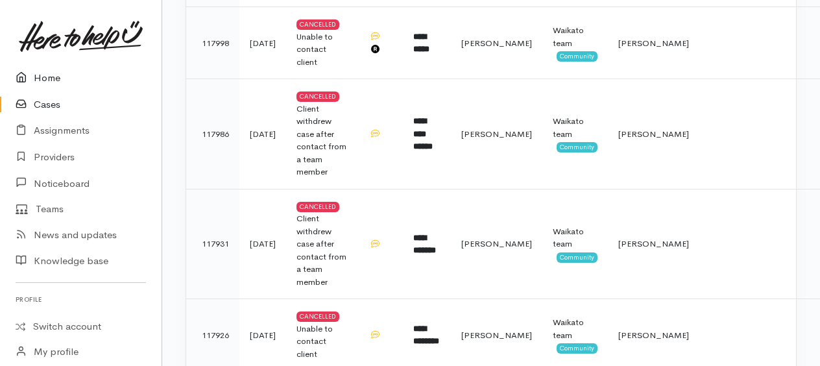
click at [52, 75] on link "Home" at bounding box center [81, 78] width 162 height 27
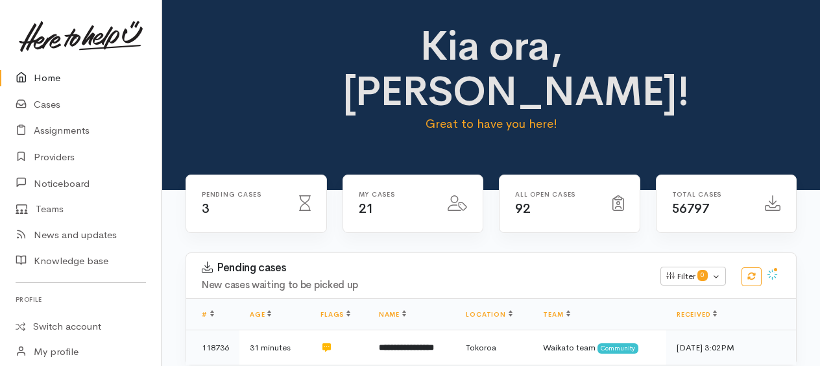
click at [52, 79] on link "Home" at bounding box center [81, 78] width 162 height 27
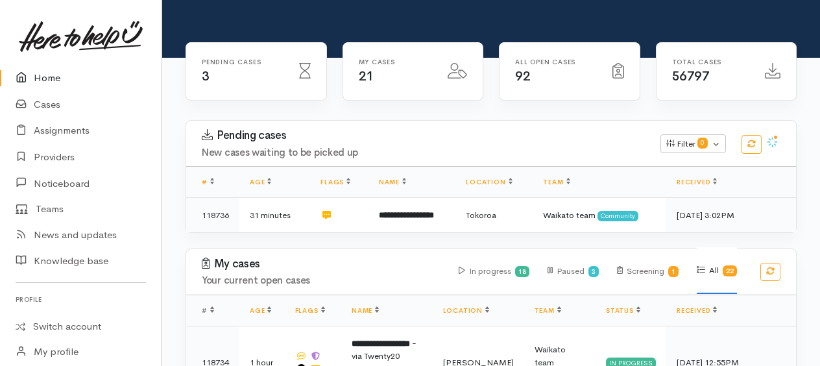
scroll to position [130, 0]
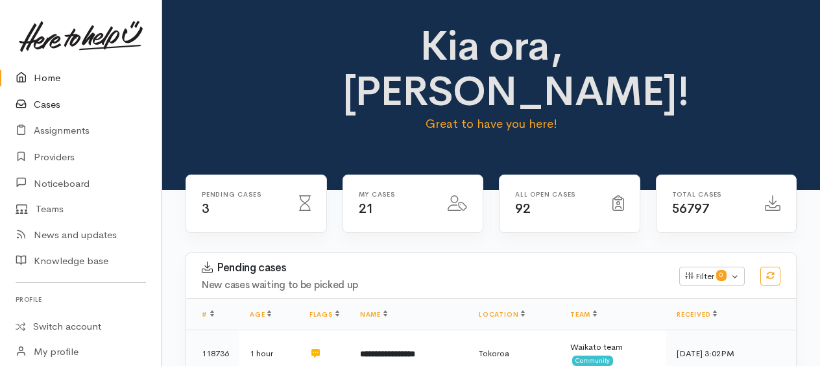
click at [45, 106] on link "Cases" at bounding box center [81, 104] width 162 height 27
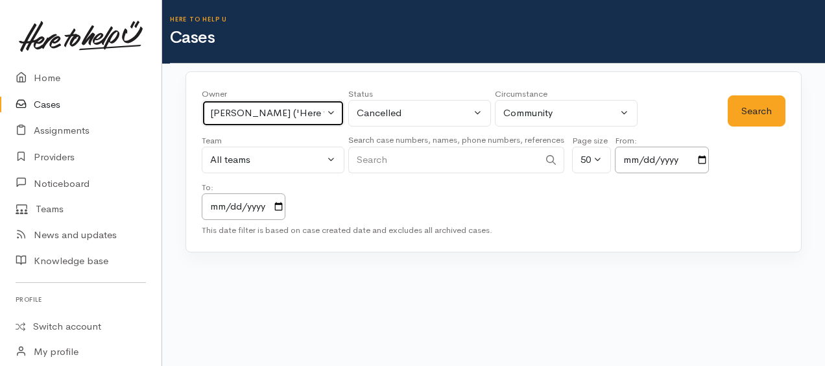
drag, startPoint x: 245, startPoint y: 111, endPoint x: 247, endPoint y: 121, distance: 9.9
click at [245, 115] on div "Kyleigh Pike ('Here to help u')" at bounding box center [267, 113] width 114 height 15
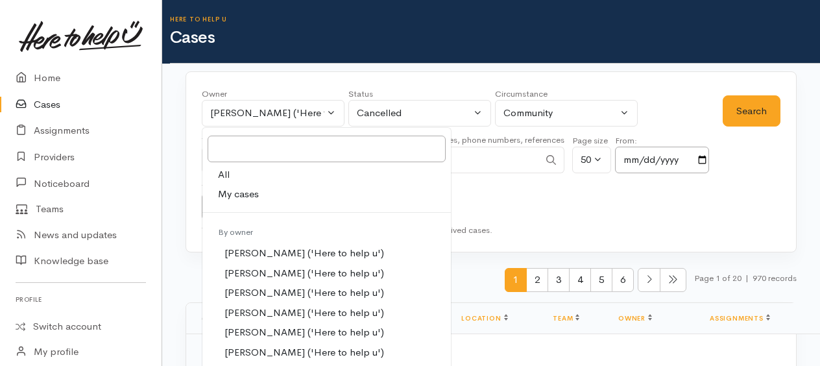
click at [232, 174] on link "All" at bounding box center [326, 175] width 249 height 20
select select "-1"
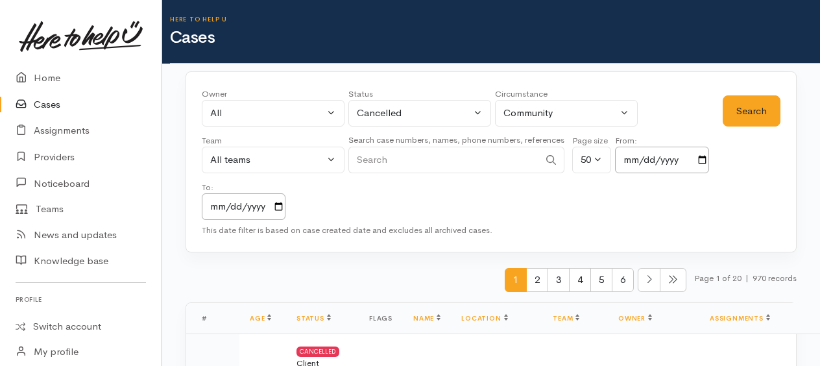
click at [395, 166] on input "Search" at bounding box center [443, 160] width 191 height 27
type input "patrick"
click at [751, 114] on button "Search" at bounding box center [752, 111] width 58 height 32
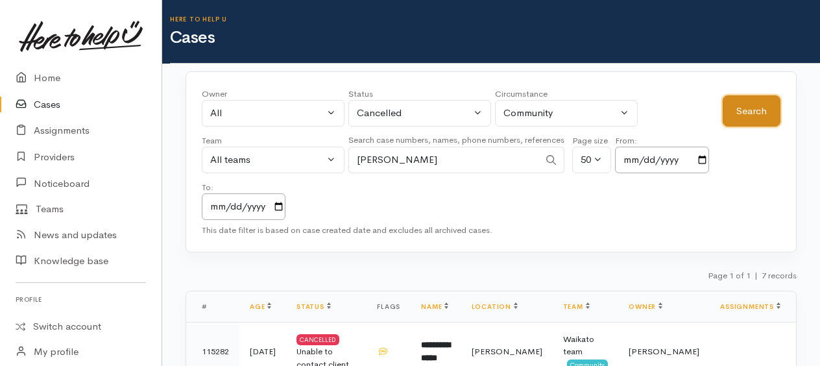
click at [756, 115] on button "Search" at bounding box center [752, 111] width 58 height 32
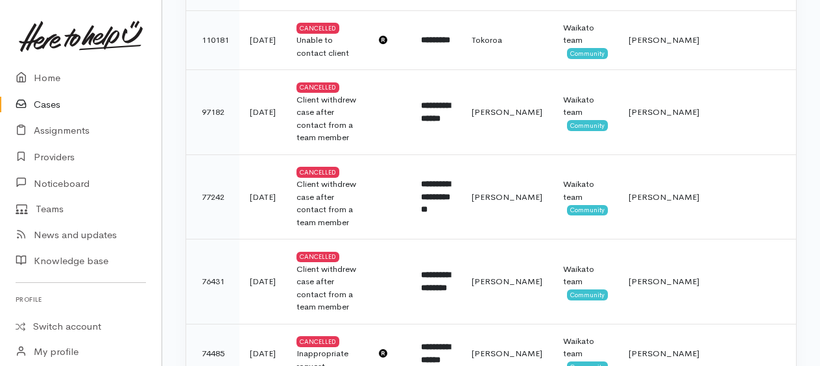
scroll to position [456, 0]
click at [53, 79] on link "Home" at bounding box center [81, 78] width 162 height 27
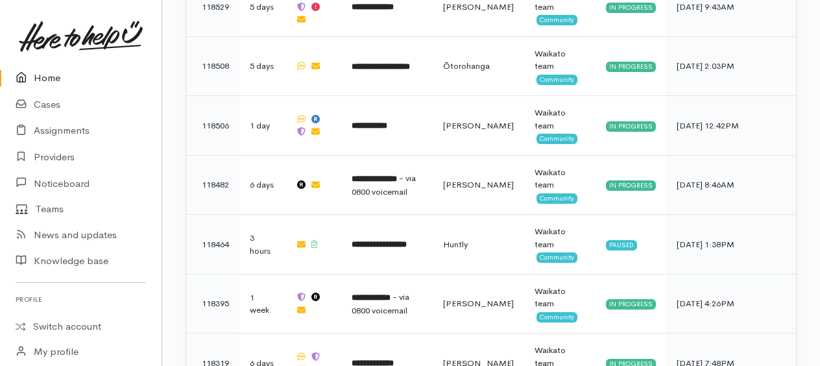
scroll to position [1259, 0]
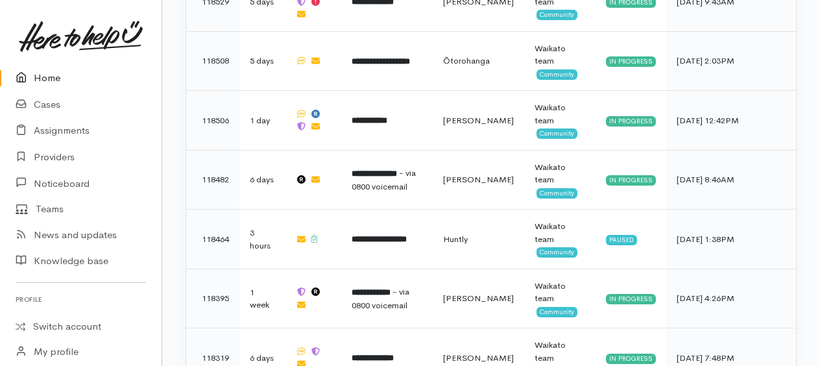
click at [44, 79] on link "Home" at bounding box center [81, 78] width 162 height 27
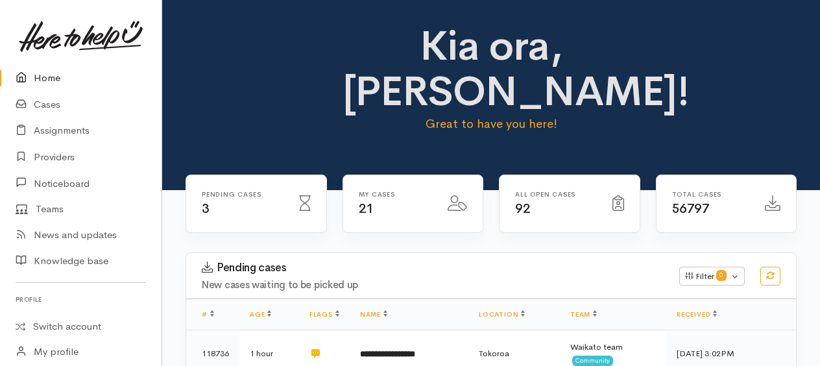
drag, startPoint x: 52, startPoint y: 79, endPoint x: 77, endPoint y: 79, distance: 25.3
click at [52, 79] on link "Home" at bounding box center [81, 78] width 162 height 27
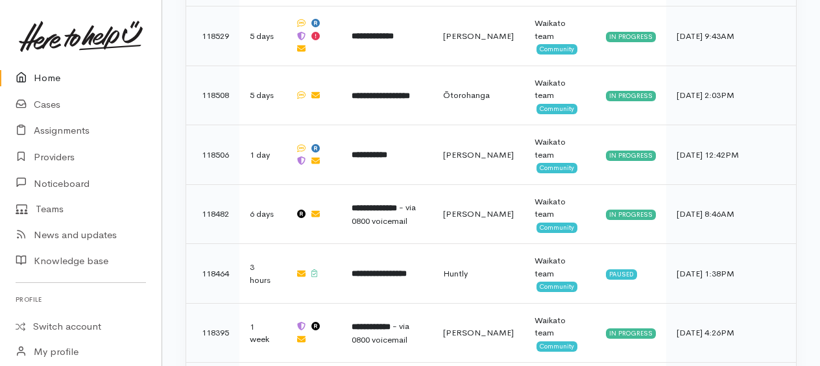
scroll to position [1259, 0]
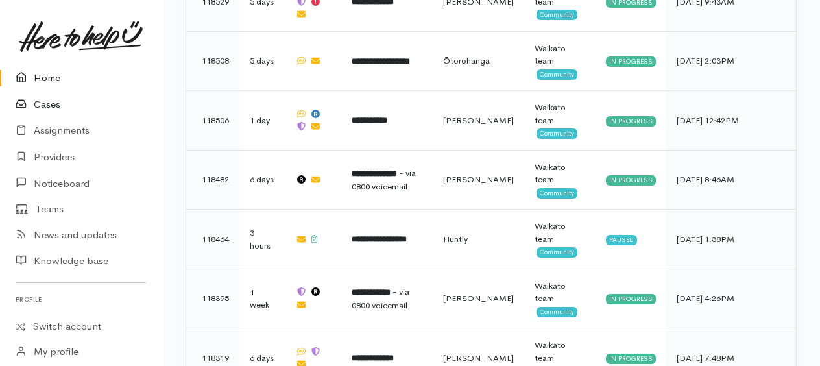
click at [51, 101] on link "Cases" at bounding box center [81, 104] width 162 height 27
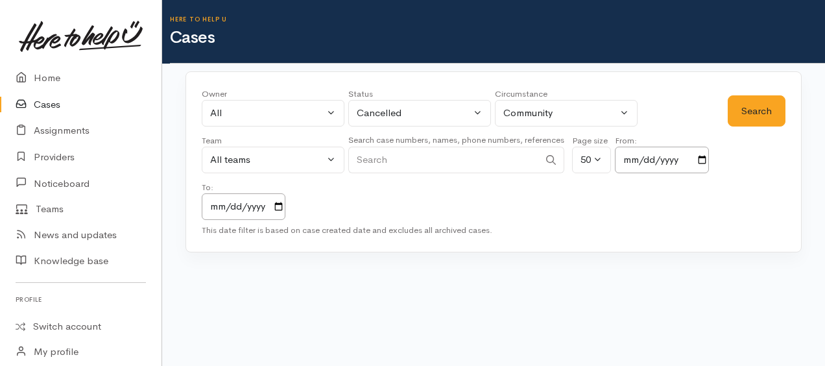
click at [402, 156] on input "Search" at bounding box center [443, 160] width 191 height 27
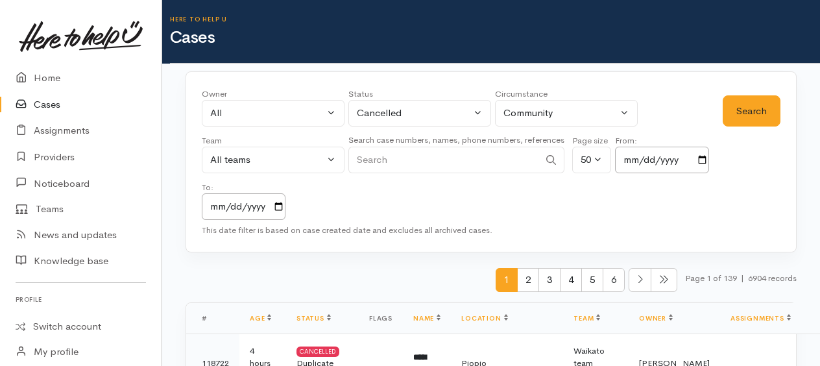
type input "patrick"
click at [744, 125] on button "Search" at bounding box center [752, 111] width 58 height 32
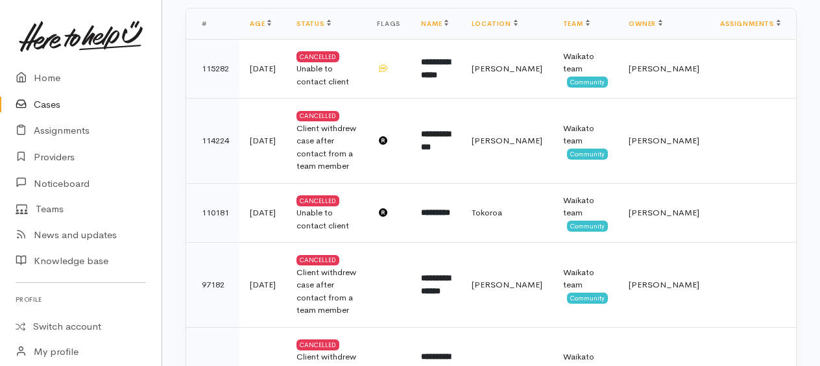
scroll to position [197, 0]
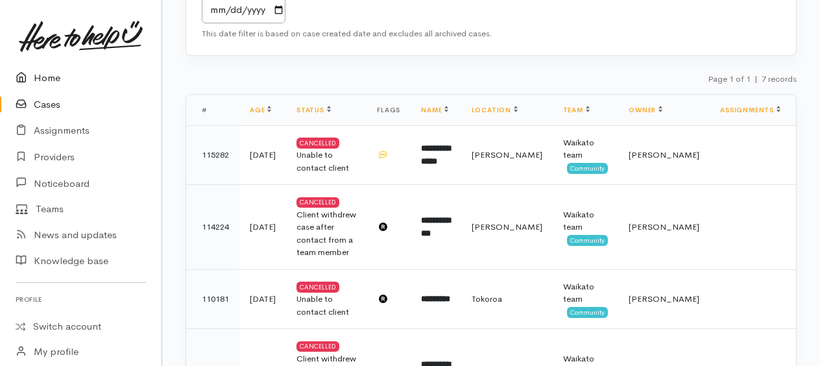
click at [51, 80] on link "Home" at bounding box center [81, 78] width 162 height 27
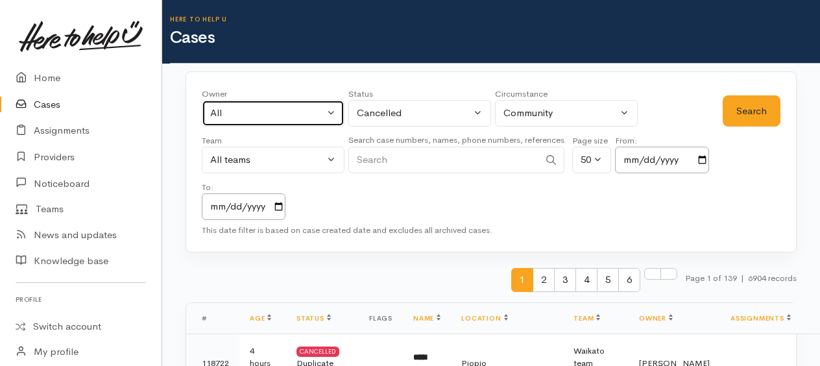
click at [241, 117] on div "All" at bounding box center [267, 113] width 114 height 15
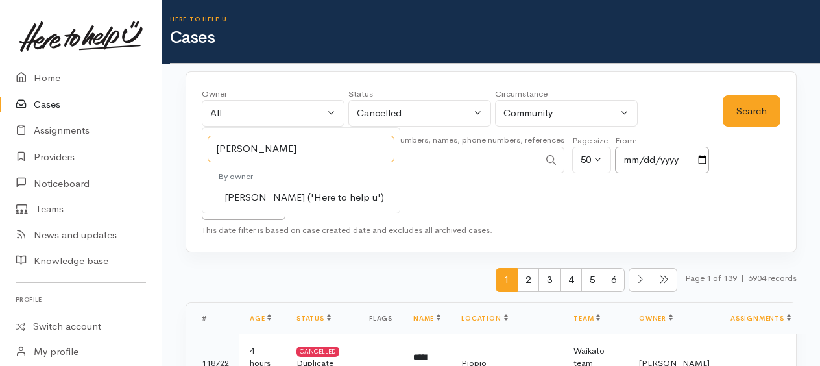
type input "shirley"
click at [267, 192] on span "Shirley Mackie ('Here to help u')" at bounding box center [304, 197] width 160 height 15
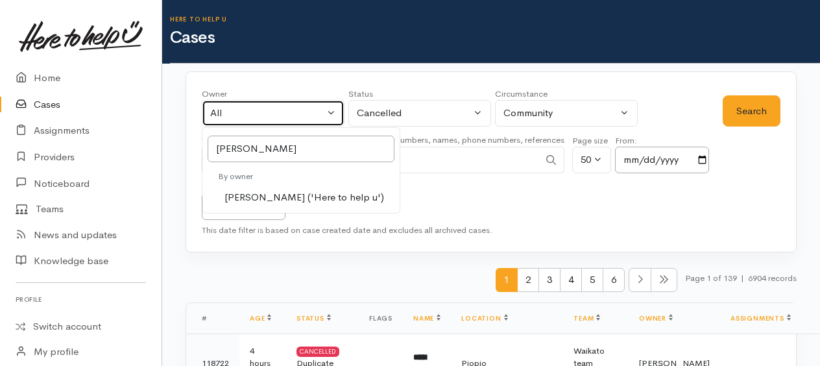
select select "1463"
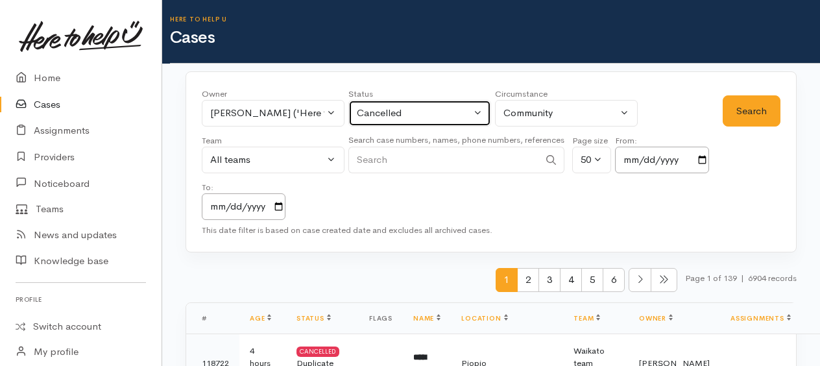
click at [420, 110] on div "Cancelled" at bounding box center [414, 113] width 114 height 15
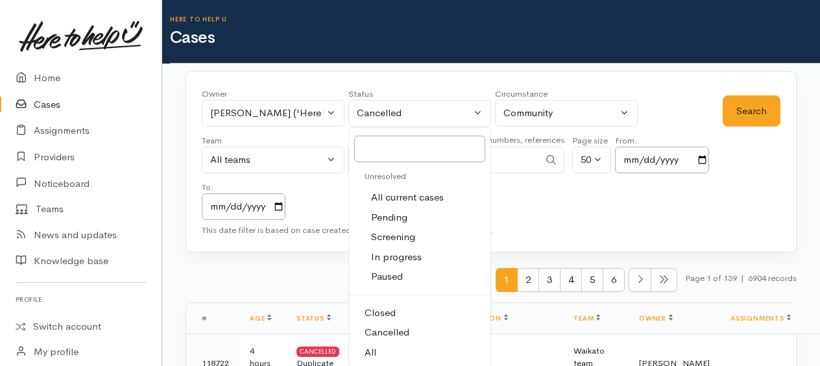
click at [389, 346] on link "All" at bounding box center [419, 353] width 141 height 20
select select "All"
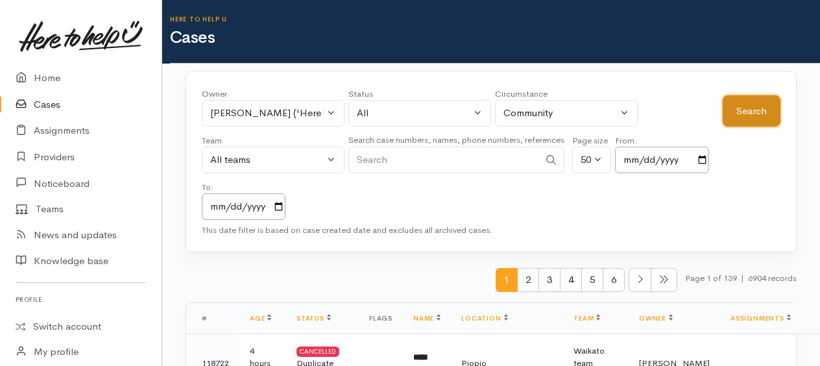
click at [754, 116] on button "Search" at bounding box center [752, 111] width 58 height 32
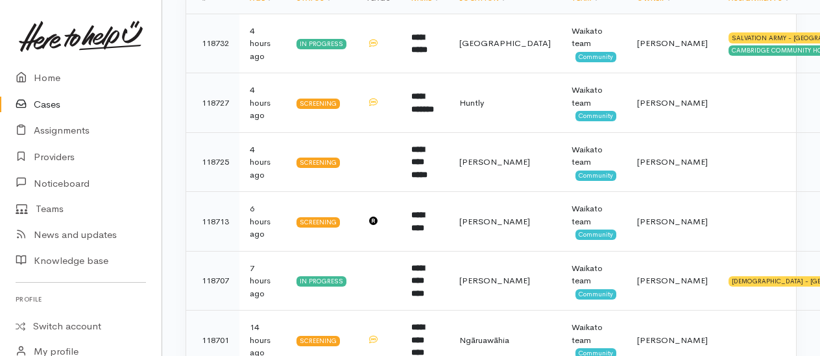
scroll to position [324, 0]
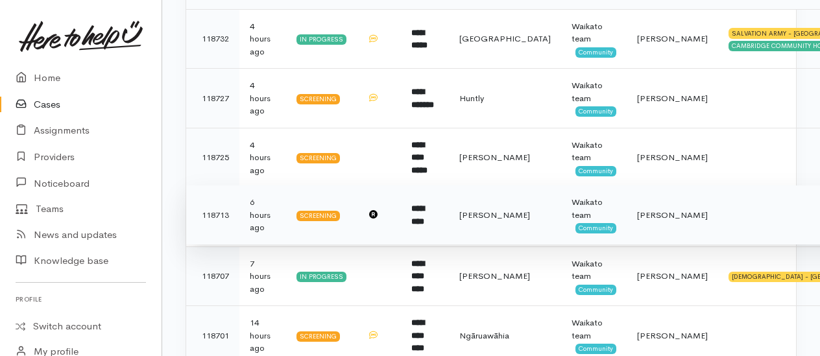
click at [222, 209] on td "118713" at bounding box center [212, 216] width 53 height 60
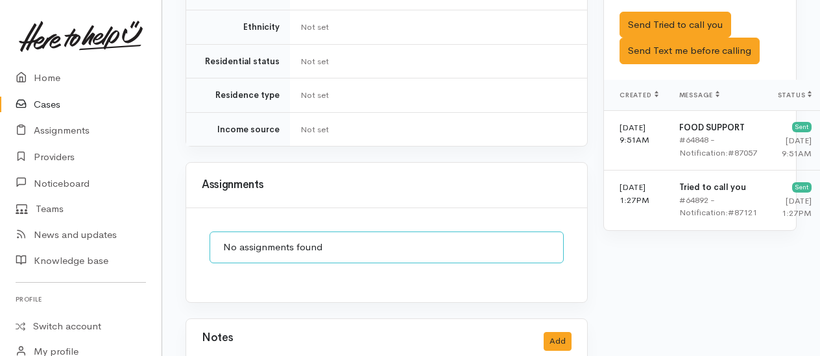
scroll to position [1097, 0]
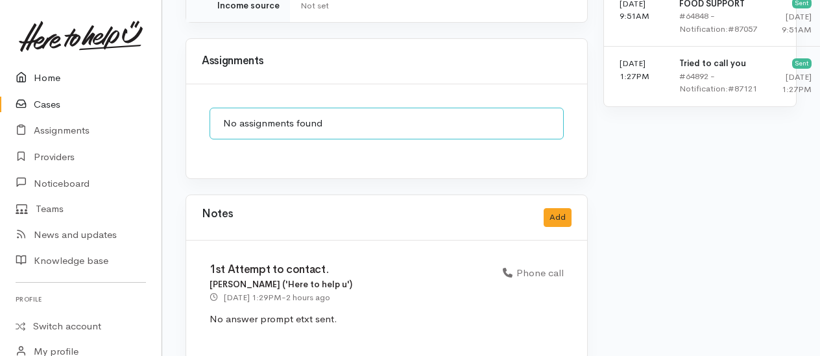
click at [53, 81] on link "Home" at bounding box center [81, 78] width 162 height 27
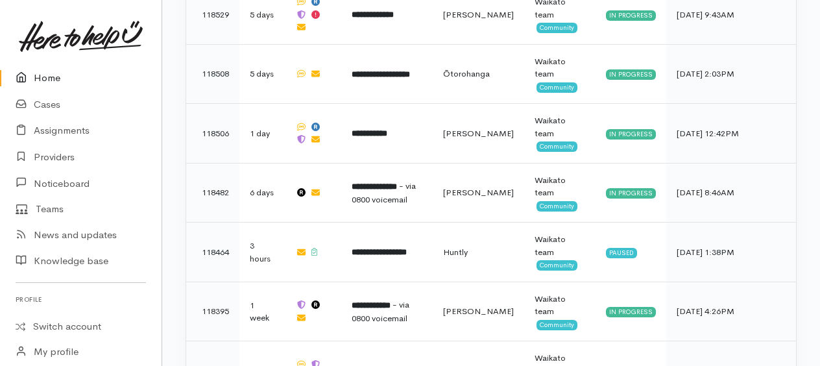
scroll to position [1259, 0]
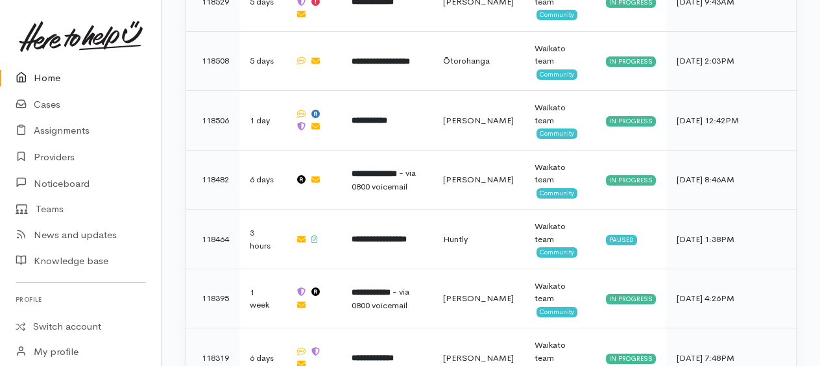
click at [56, 80] on link "Home" at bounding box center [81, 78] width 162 height 27
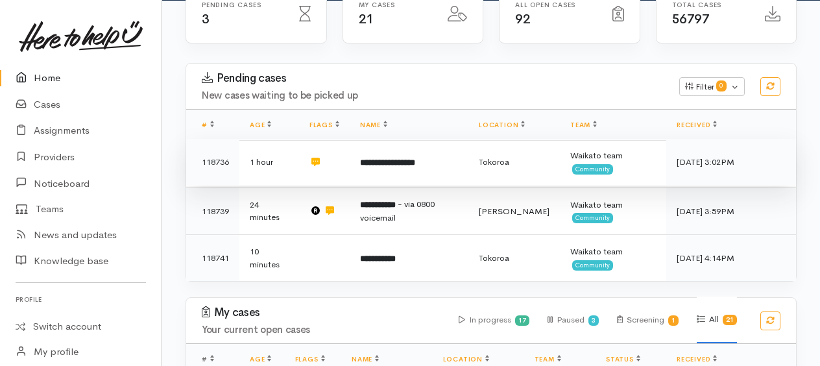
scroll to position [195, 0]
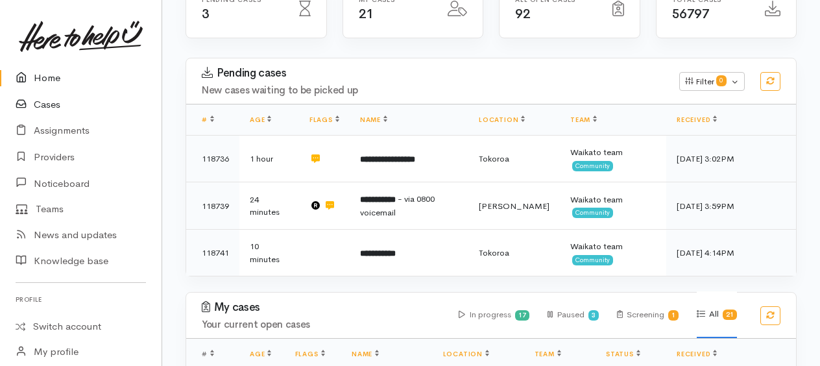
click at [47, 103] on link "Cases" at bounding box center [81, 104] width 162 height 27
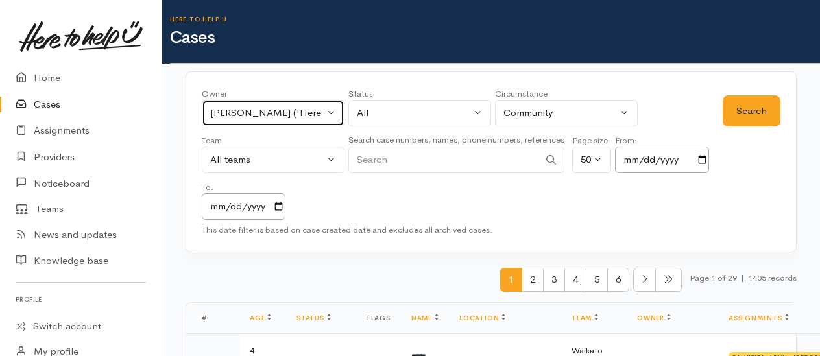
click at [240, 122] on button "[PERSON_NAME] ('Here to help u')" at bounding box center [273, 113] width 143 height 27
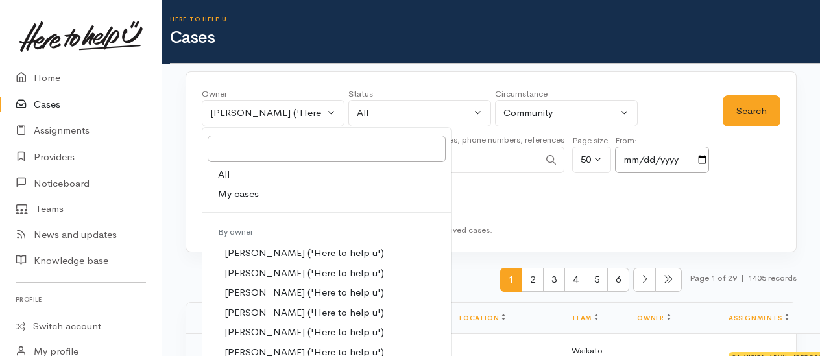
click at [230, 173] on link "All" at bounding box center [326, 175] width 249 height 20
select select "-1"
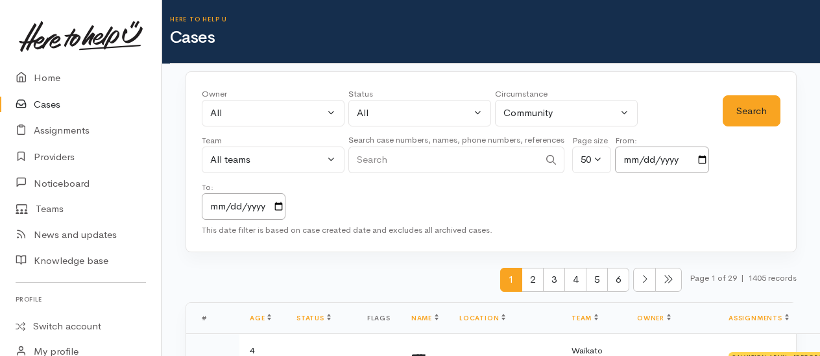
click at [436, 161] on input "Search" at bounding box center [443, 160] width 191 height 27
click at [737, 97] on button "Search" at bounding box center [752, 111] width 58 height 32
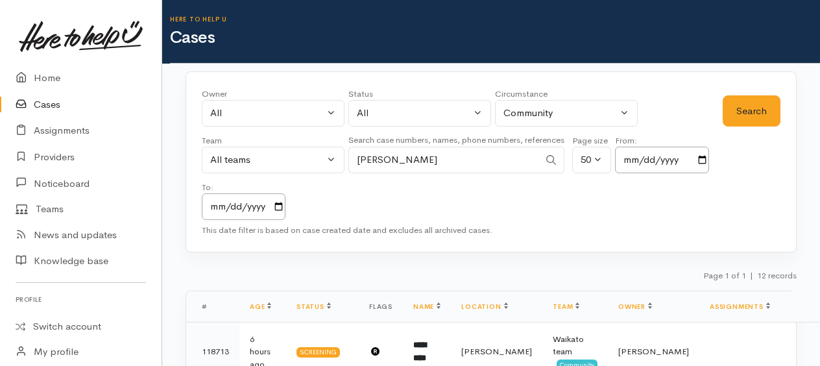
click at [420, 158] on input "patrick" at bounding box center [443, 160] width 191 height 27
type input "p"
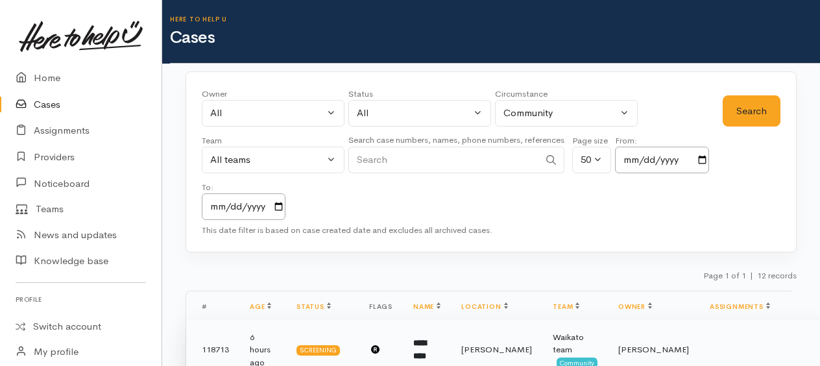
drag, startPoint x: 223, startPoint y: 346, endPoint x: 224, endPoint y: 340, distance: 6.6
click at [223, 346] on td "118713" at bounding box center [212, 350] width 53 height 60
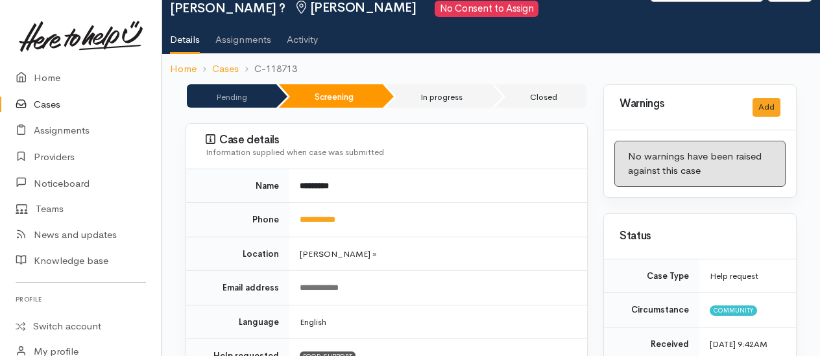
scroll to position [130, 0]
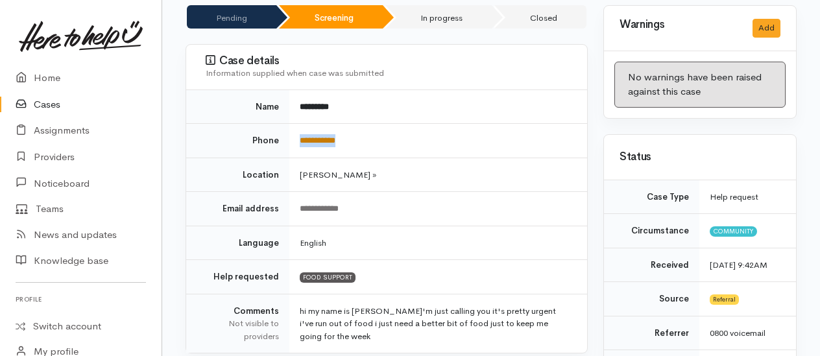
drag, startPoint x: 367, startPoint y: 138, endPoint x: 300, endPoint y: 135, distance: 66.9
click at [300, 135] on td "**********" at bounding box center [438, 141] width 298 height 34
copy link "**********"
click at [44, 104] on link "Cases" at bounding box center [81, 104] width 162 height 27
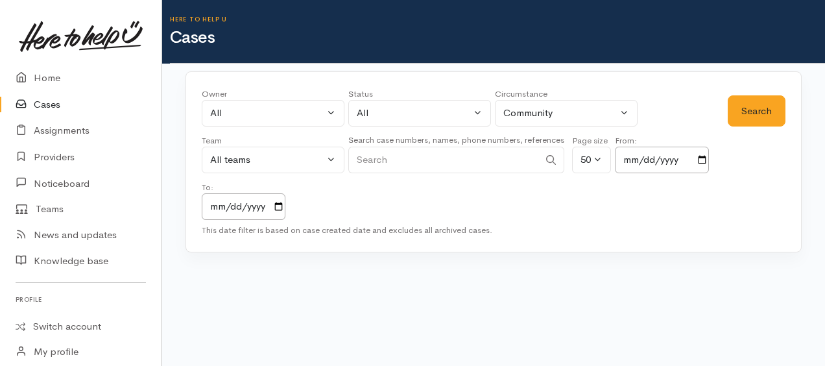
paste input "02102500705"
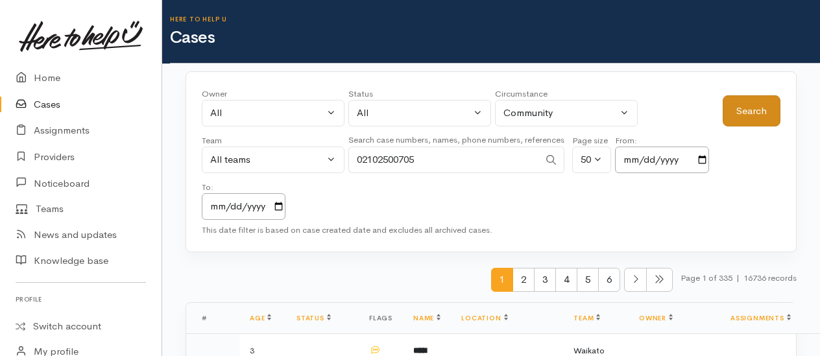
type input "02102500705"
click at [759, 112] on button "Search" at bounding box center [752, 111] width 58 height 32
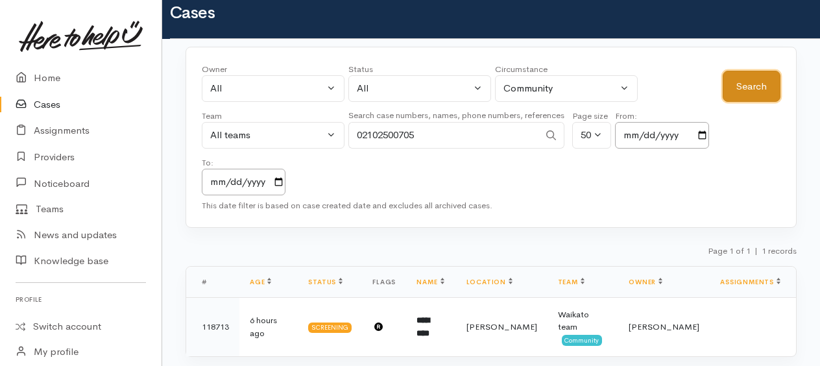
scroll to position [38, 0]
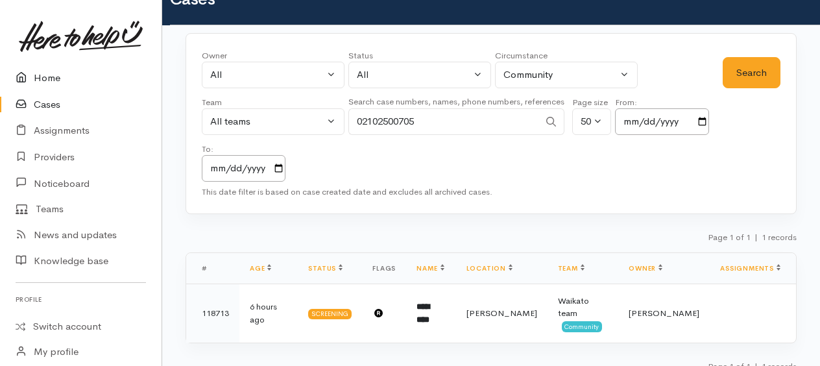
click at [56, 77] on link "Home" at bounding box center [81, 78] width 162 height 27
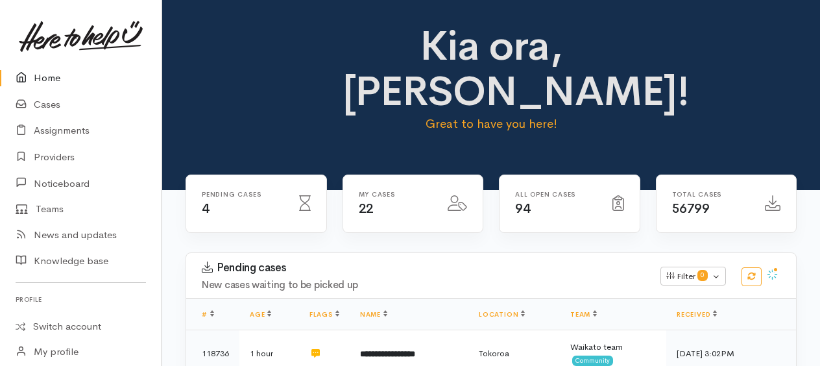
click at [40, 77] on link "Home" at bounding box center [81, 78] width 162 height 27
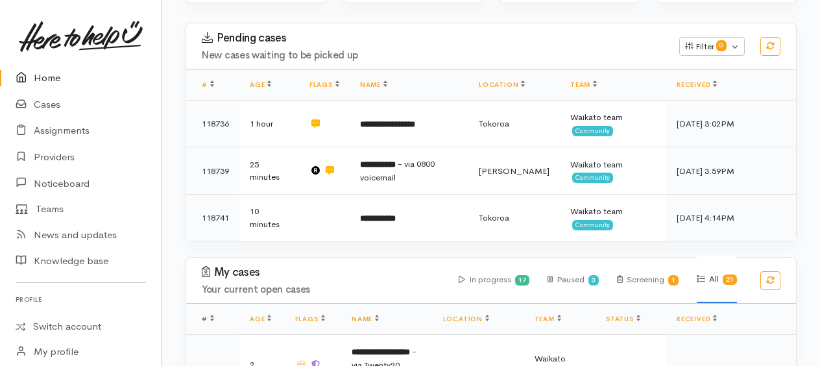
scroll to position [156, 0]
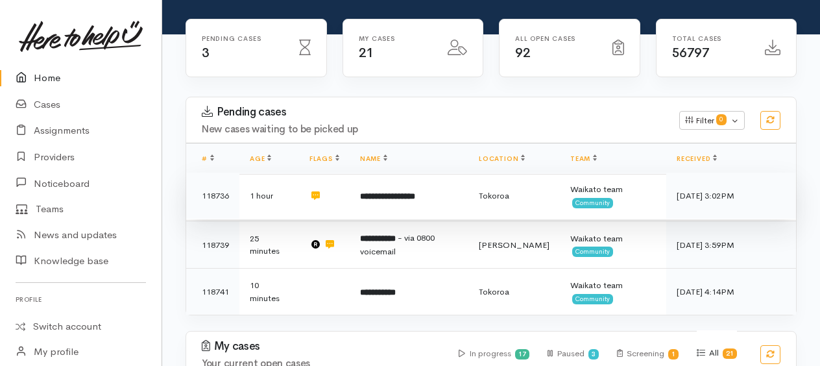
click at [406, 192] on b "**********" at bounding box center [387, 196] width 55 height 8
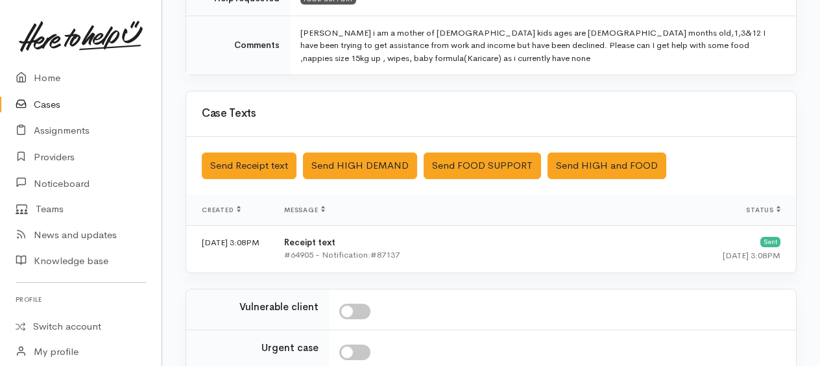
scroll to position [470, 0]
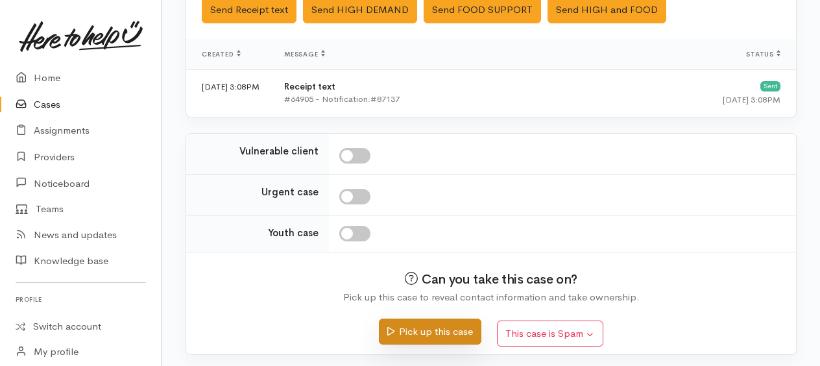
click at [435, 323] on button "Pick up this case" at bounding box center [430, 332] width 102 height 27
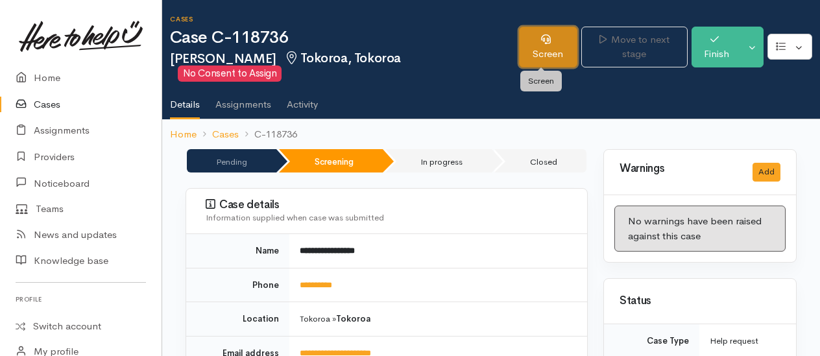
click at [540, 60] on link "Screen" at bounding box center [548, 47] width 58 height 41
